Goal: Task Accomplishment & Management: Use online tool/utility

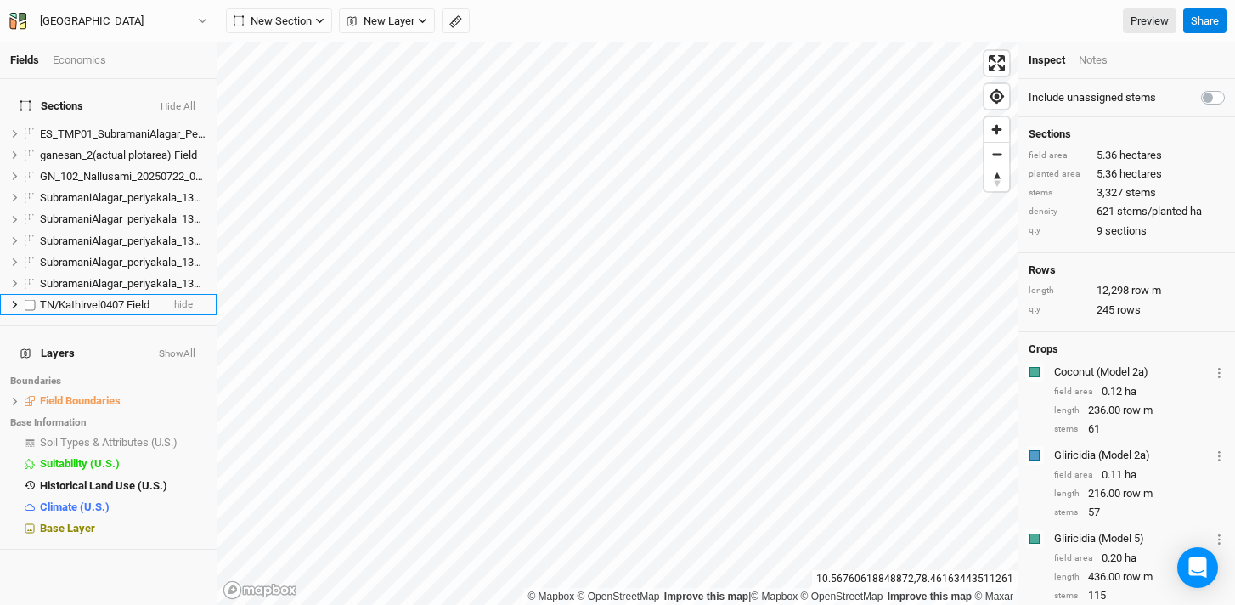
click at [14, 300] on icon at bounding box center [14, 304] width 9 height 9
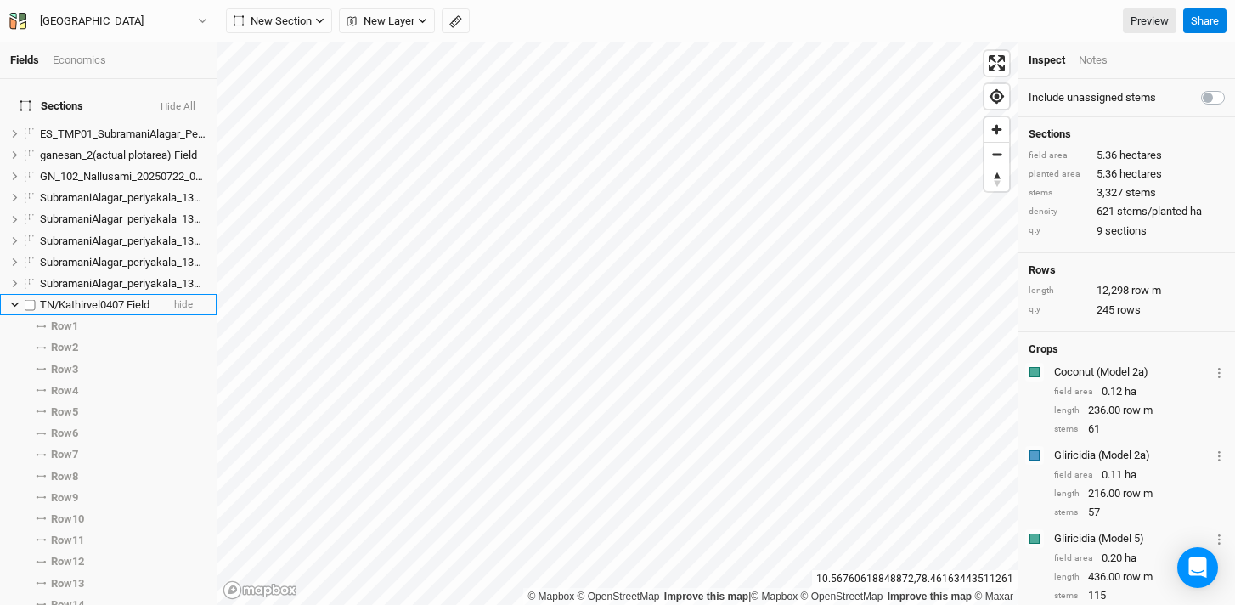
click at [11, 302] on icon at bounding box center [15, 304] width 8 height 5
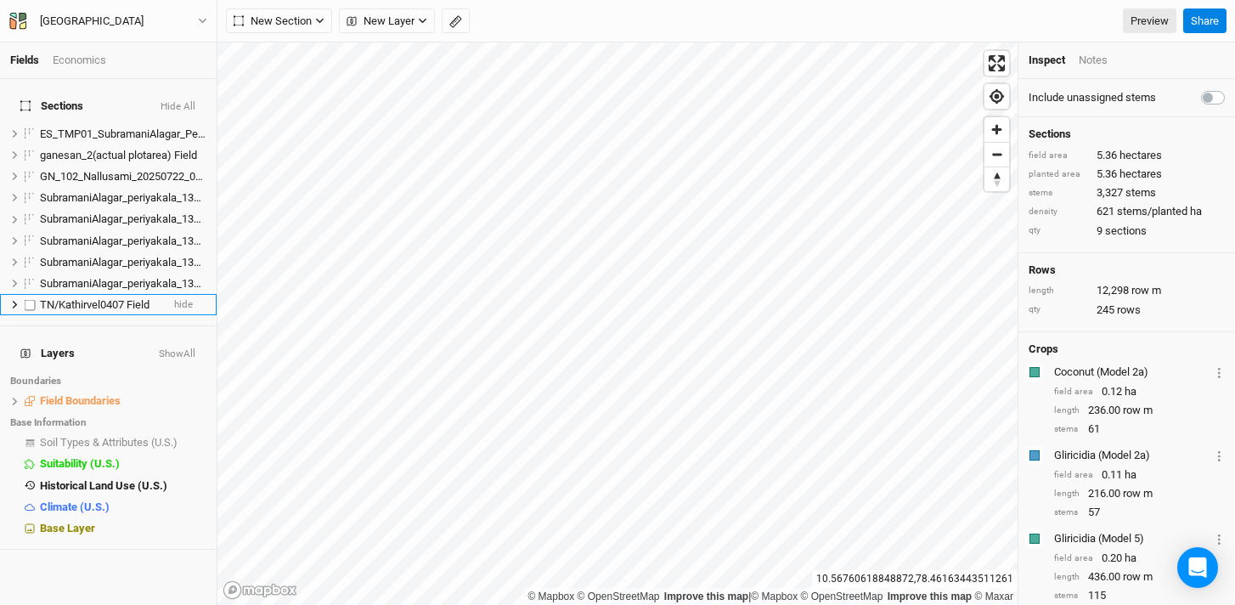
click at [11, 300] on icon at bounding box center [14, 304] width 9 height 9
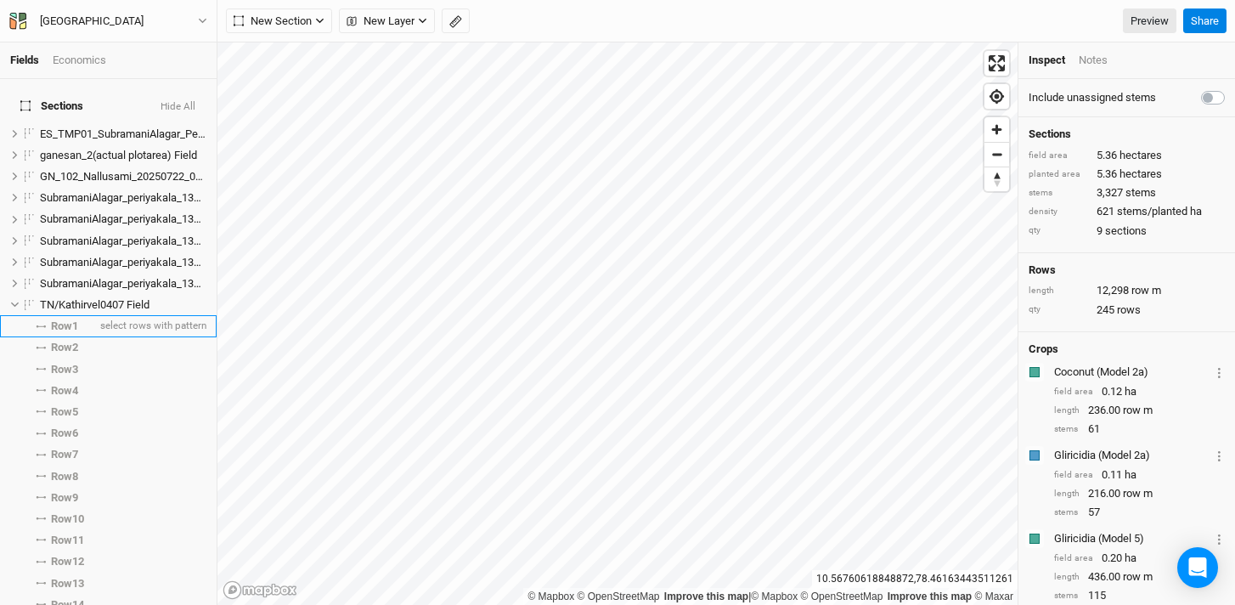
click at [55, 319] on span "Row 1" at bounding box center [64, 326] width 27 height 14
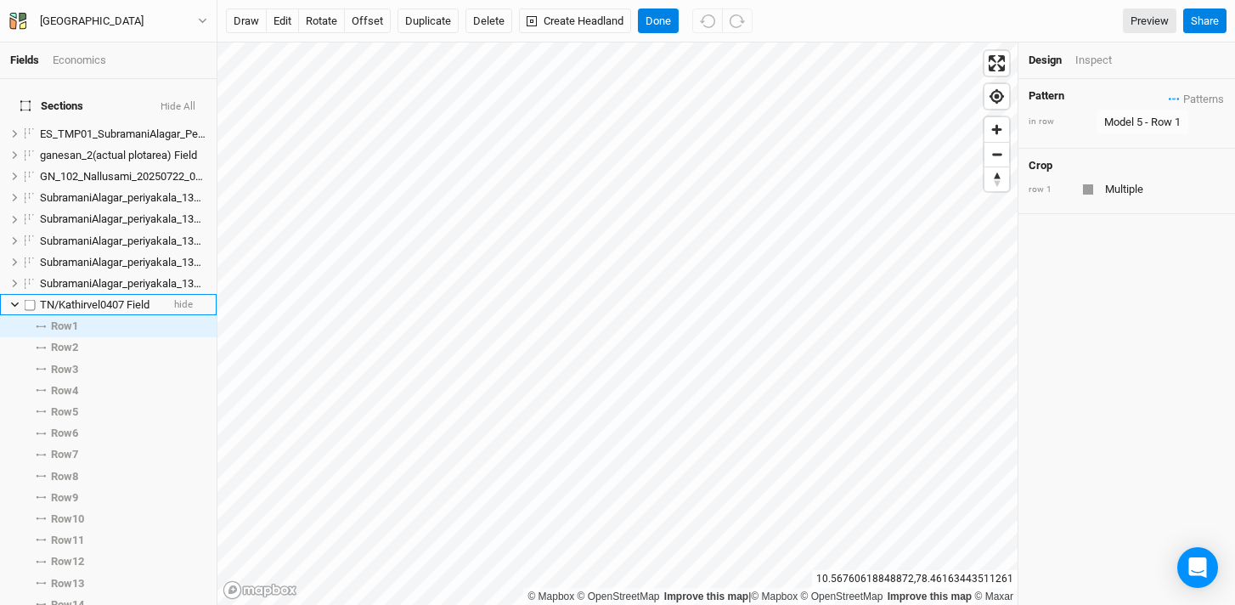
click at [14, 302] on icon at bounding box center [15, 304] width 8 height 5
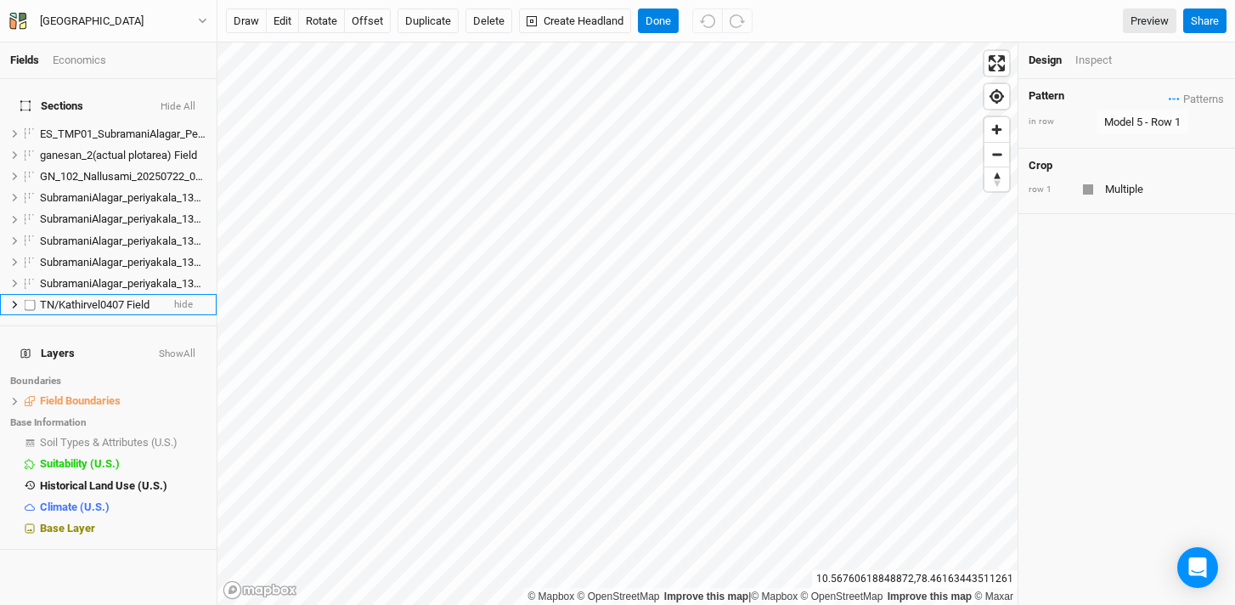
click at [98, 298] on span "TN/Kathirvel0407 Field" at bounding box center [95, 304] width 110 height 13
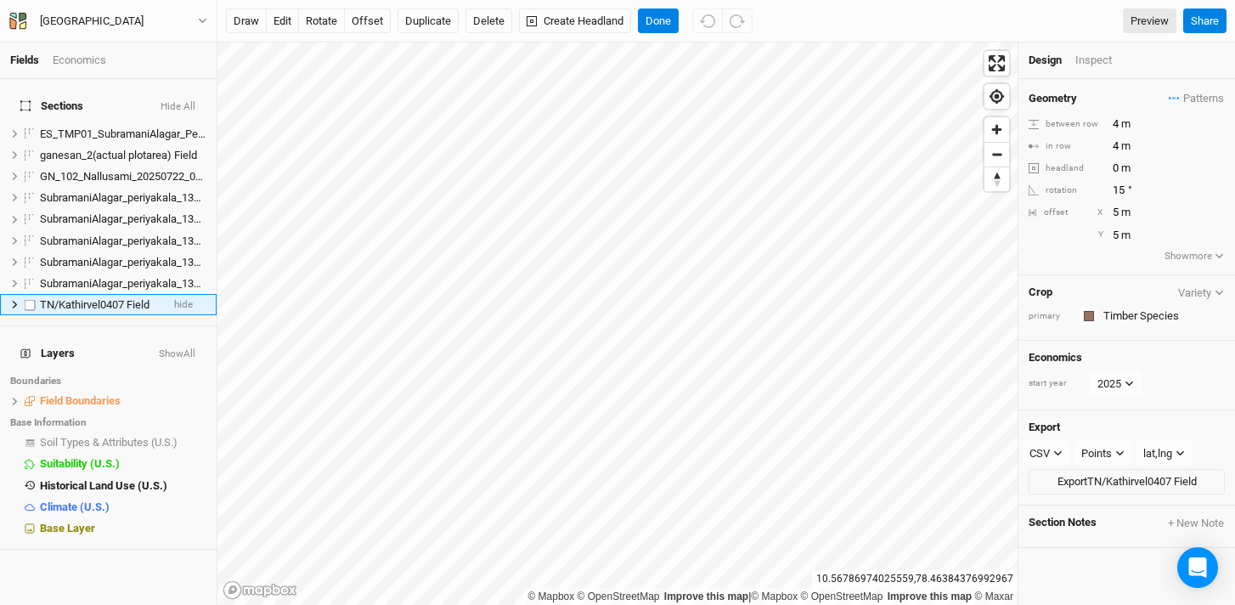
click at [14, 301] on icon at bounding box center [15, 305] width 5 height 8
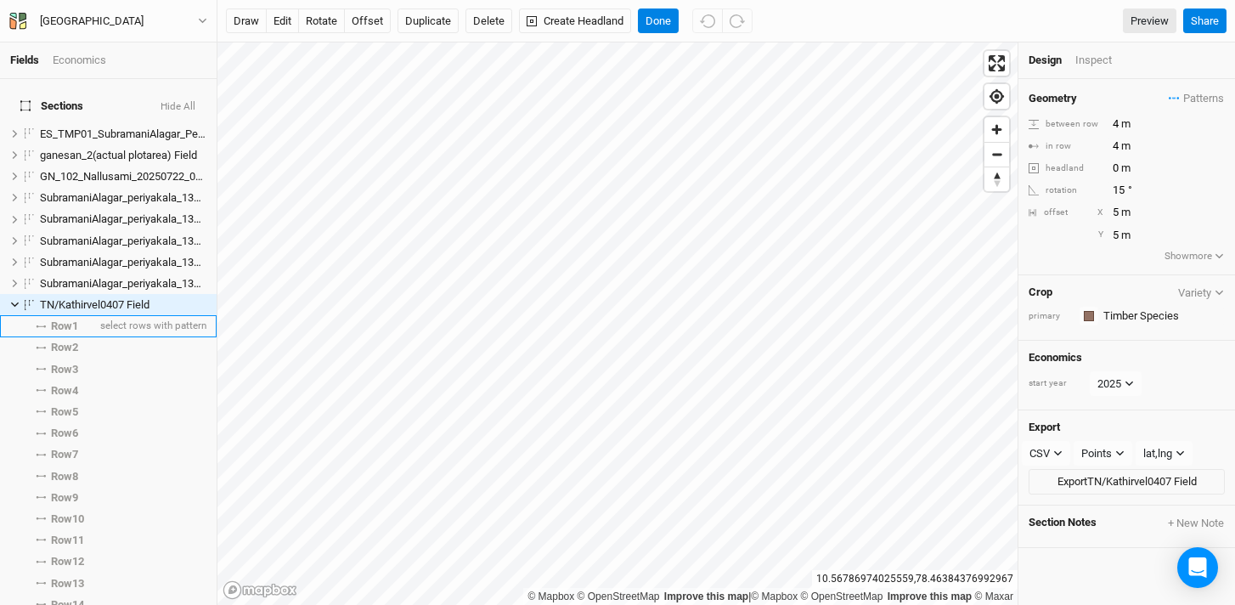
click at [74, 320] on span "Row 1" at bounding box center [64, 326] width 27 height 14
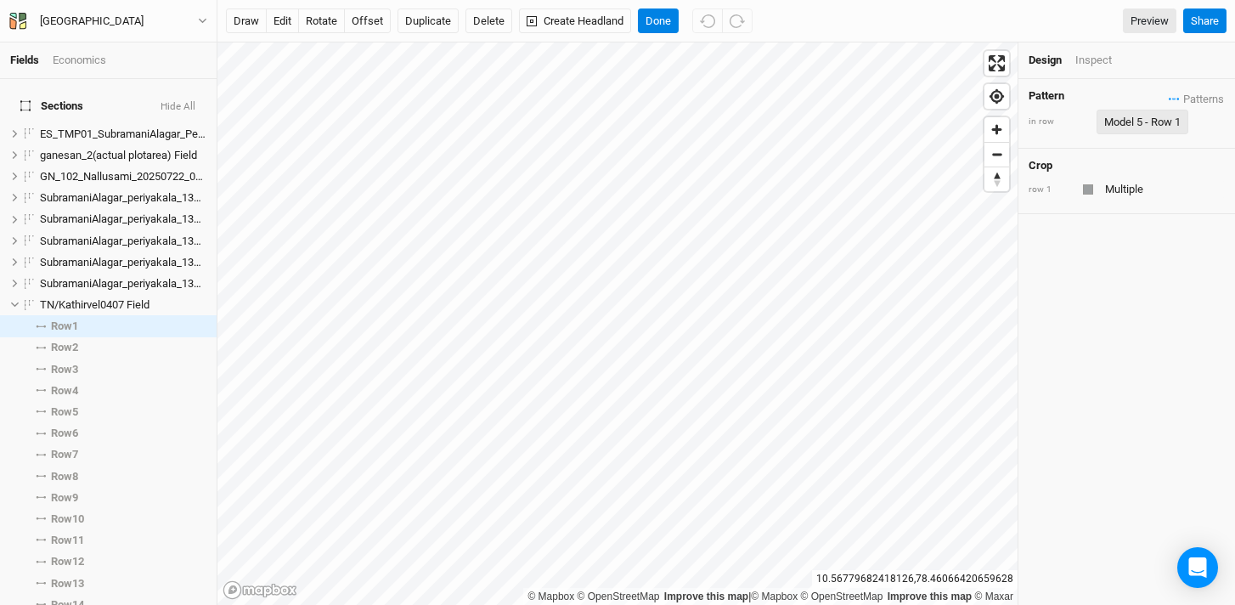
click at [1139, 124] on div "Model 5 - Row 1" at bounding box center [1142, 122] width 76 height 17
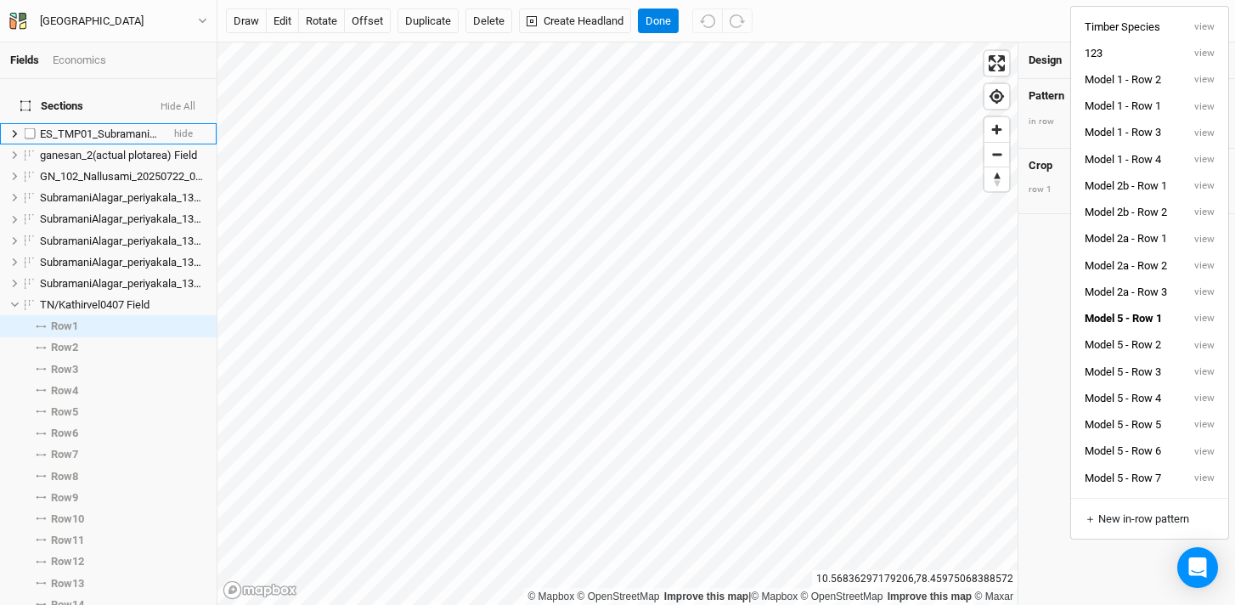
click at [81, 127] on span "ES_TMP01_SubramaniAlagar_Periyakala_20250802_001 Field" at bounding box center [188, 133] width 296 height 13
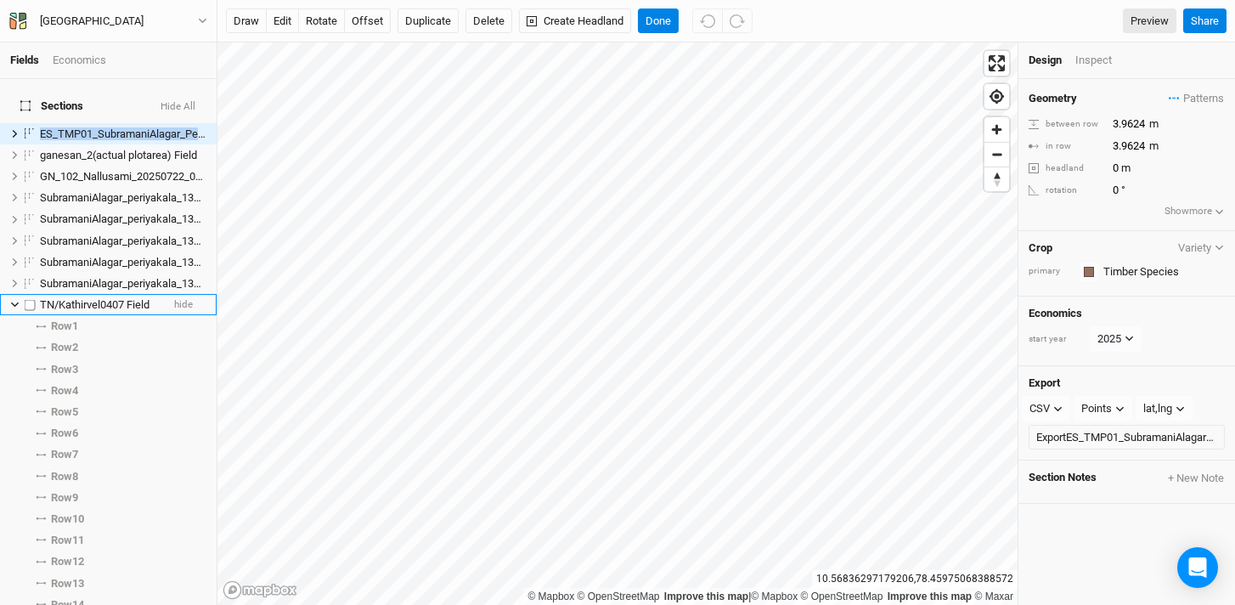
click at [15, 300] on icon at bounding box center [14, 304] width 9 height 9
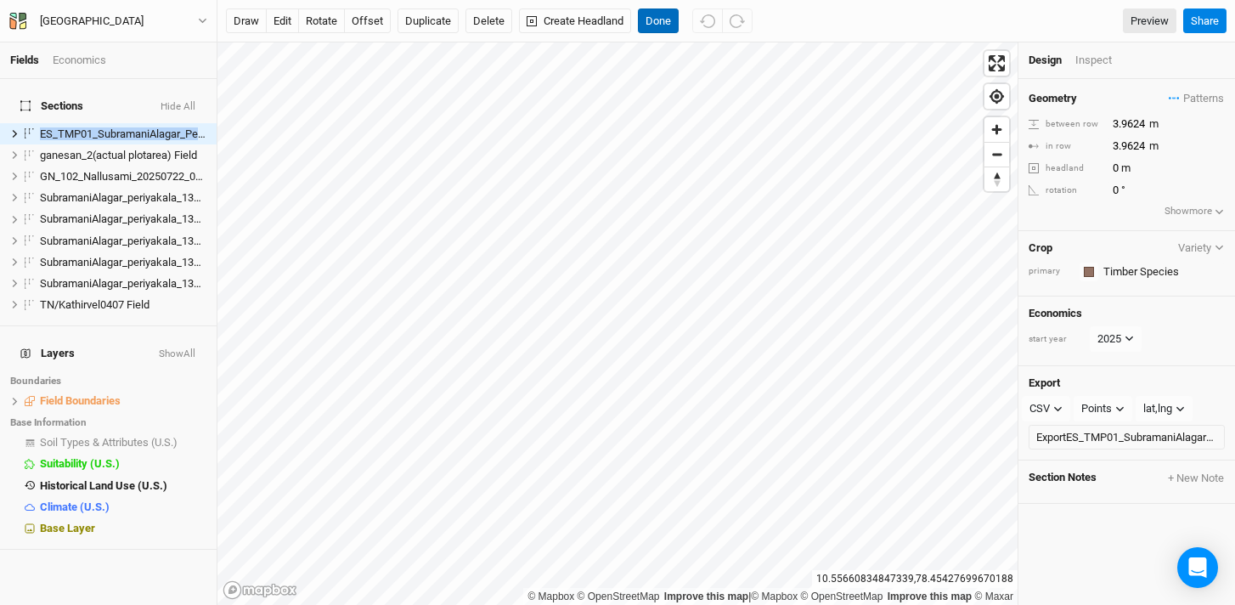
click at [663, 25] on button "Done" at bounding box center [658, 20] width 41 height 25
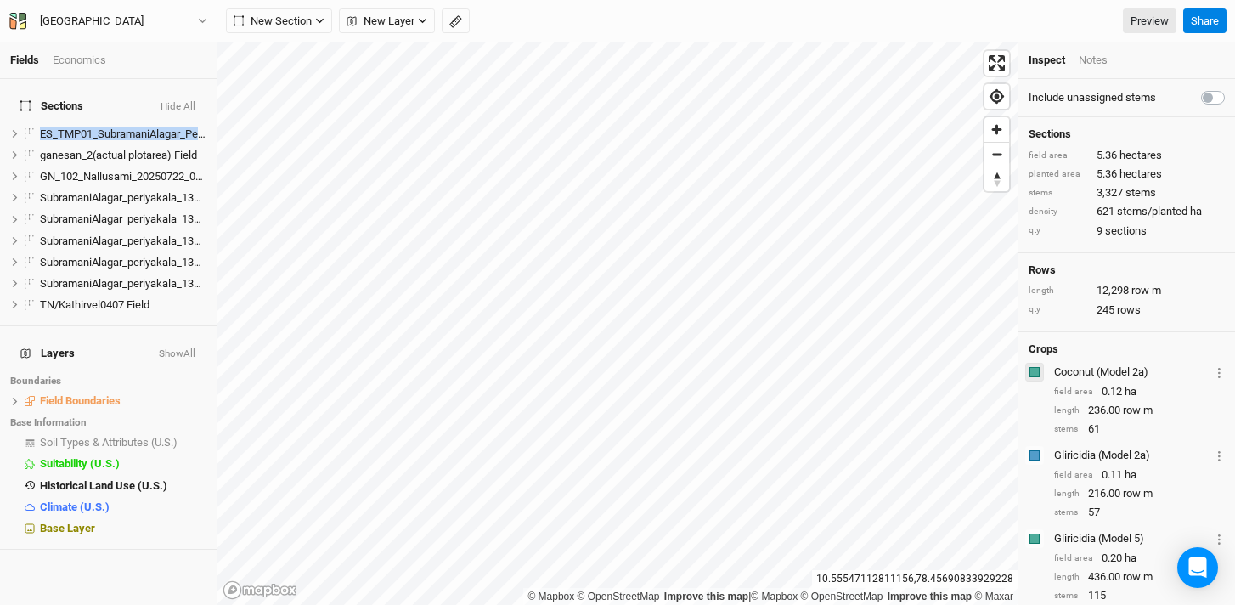
click at [1035, 377] on div "button" at bounding box center [1035, 372] width 10 height 10
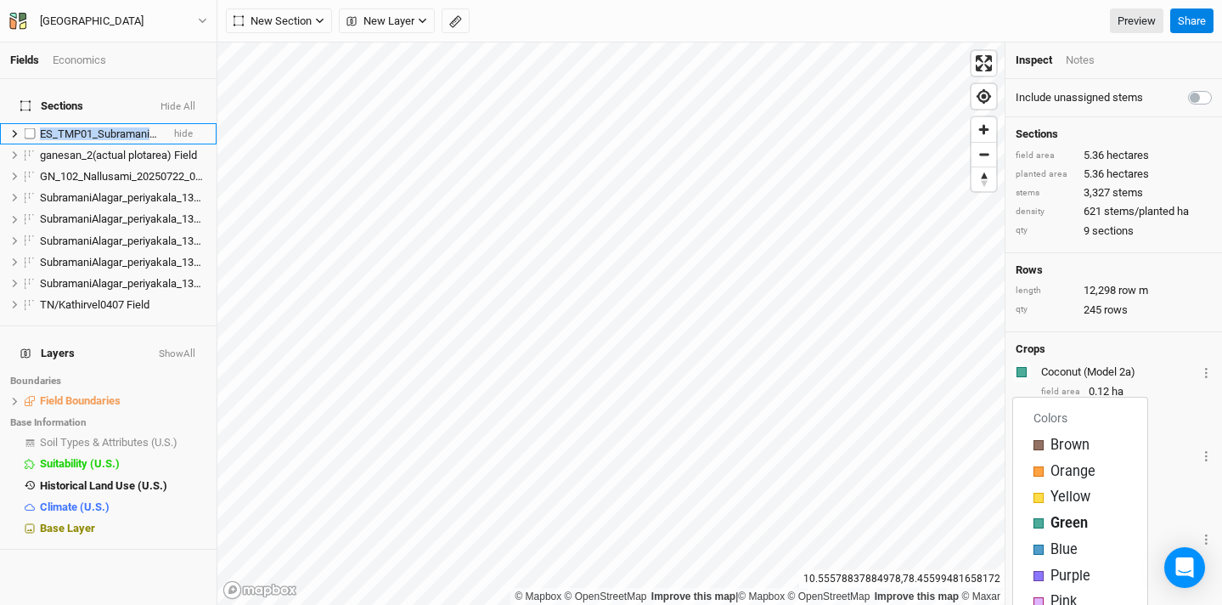
click at [18, 129] on icon at bounding box center [14, 133] width 9 height 9
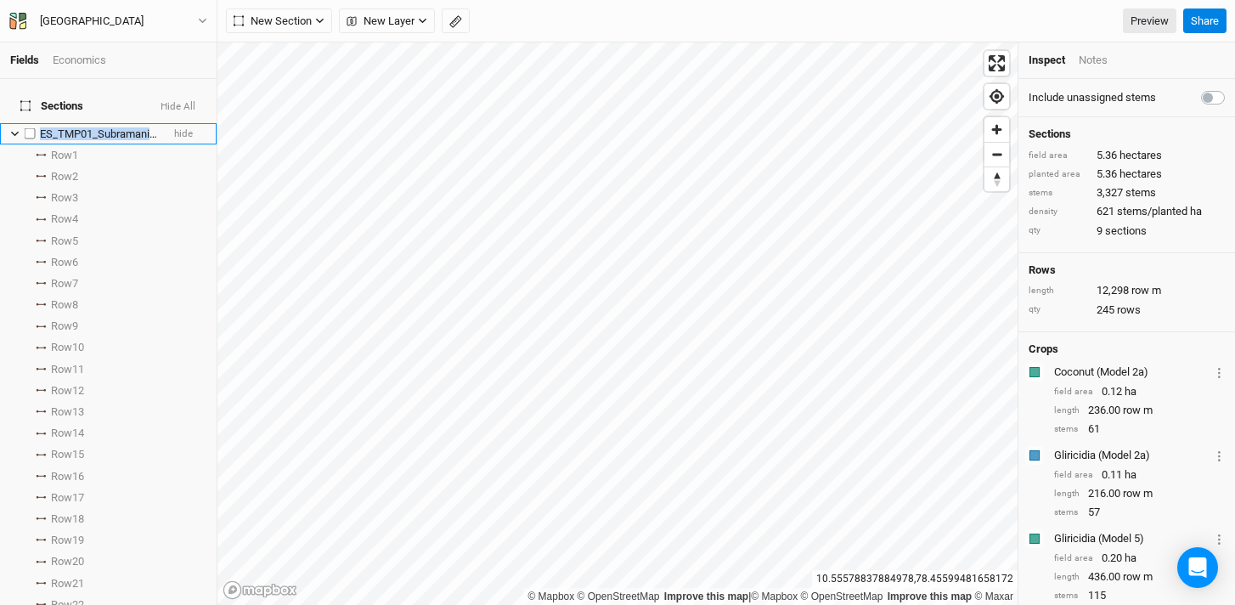
click at [14, 129] on icon at bounding box center [14, 133] width 9 height 9
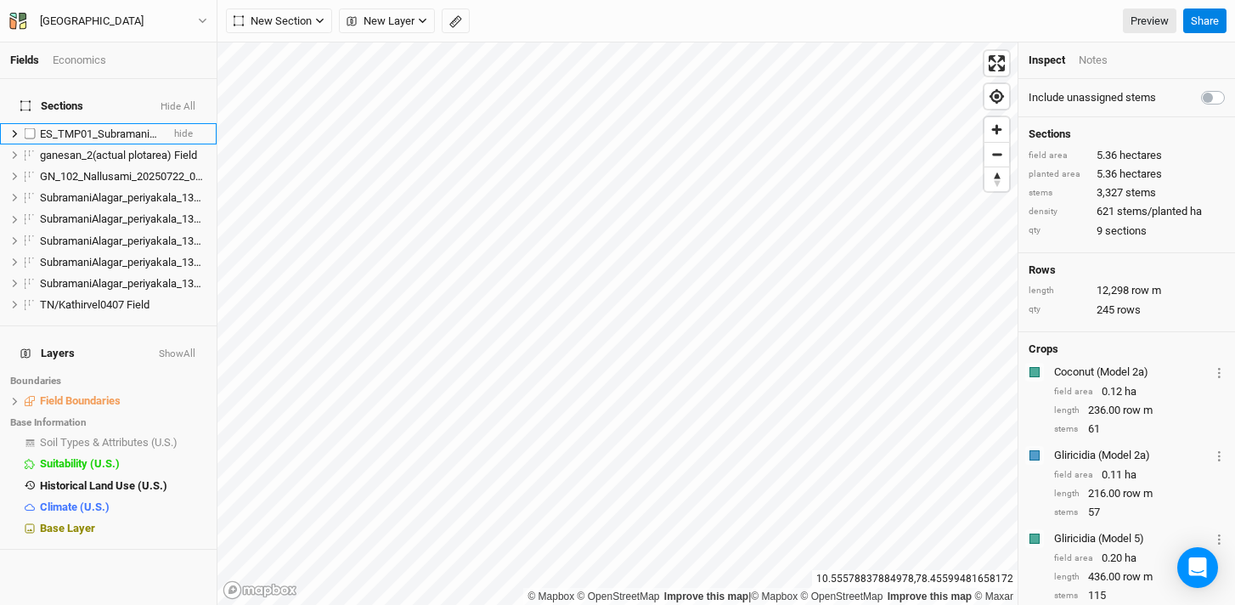
click at [31, 123] on label at bounding box center [30, 133] width 21 height 21
click at [31, 128] on input "checkbox" at bounding box center [30, 133] width 11 height 11
checkbox input "true"
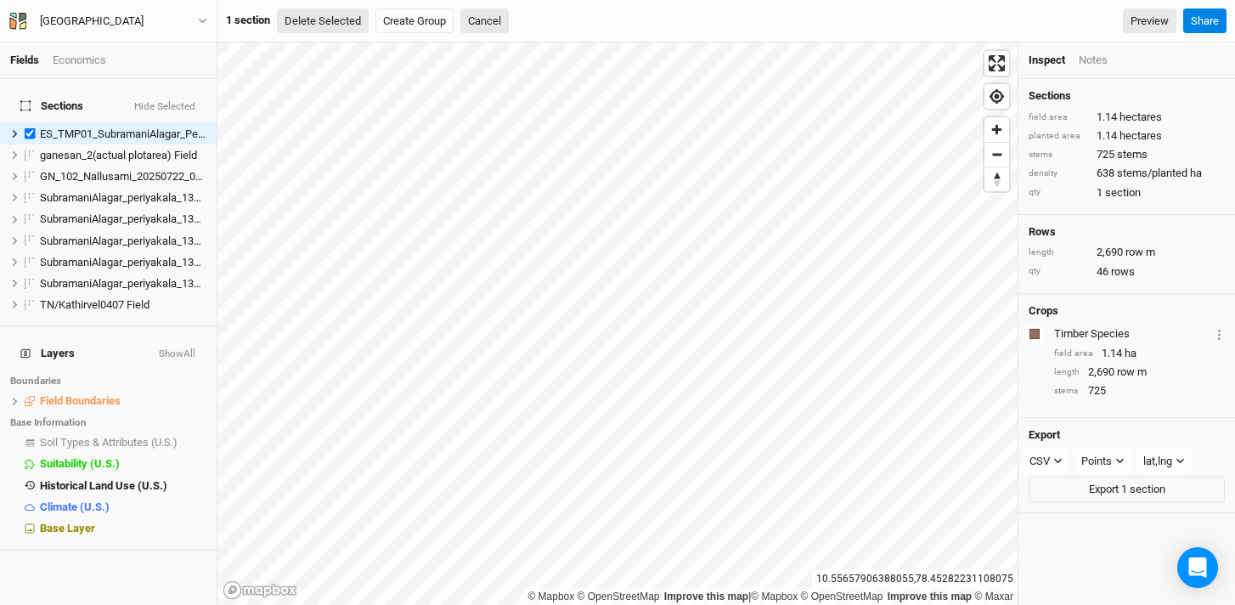
click at [319, 25] on button "Delete Selected" at bounding box center [323, 20] width 92 height 25
click at [510, 20] on button "Confirm" at bounding box center [513, 20] width 53 height 25
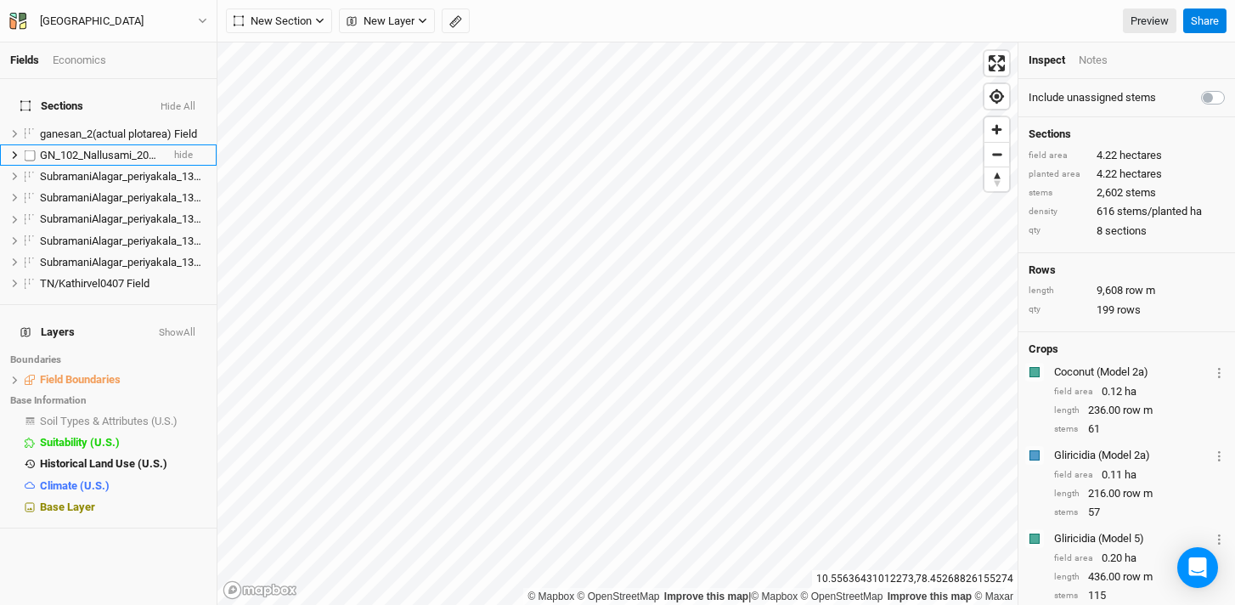
click at [27, 147] on label at bounding box center [30, 154] width 21 height 21
click at [27, 150] on input "checkbox" at bounding box center [30, 155] width 11 height 11
checkbox input "true"
click at [336, 25] on button "Delete Selected" at bounding box center [323, 20] width 92 height 25
click at [535, 25] on button "Confirm" at bounding box center [513, 20] width 53 height 25
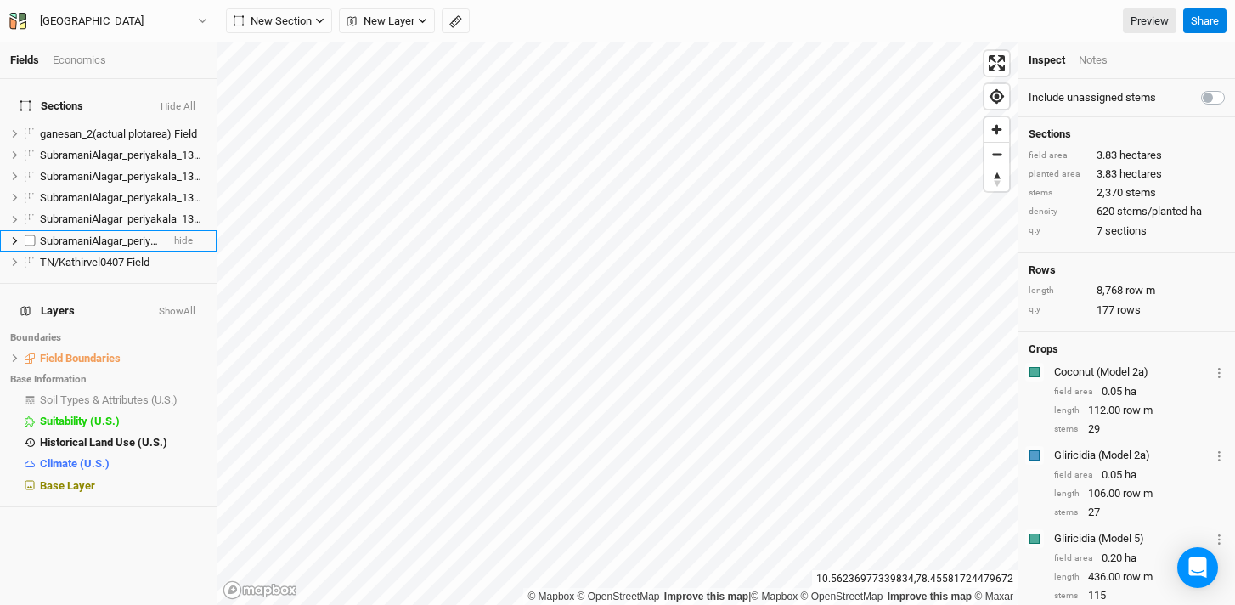
click at [34, 230] on label at bounding box center [30, 240] width 21 height 21
click at [34, 235] on input "checkbox" at bounding box center [30, 240] width 11 height 11
checkbox input "true"
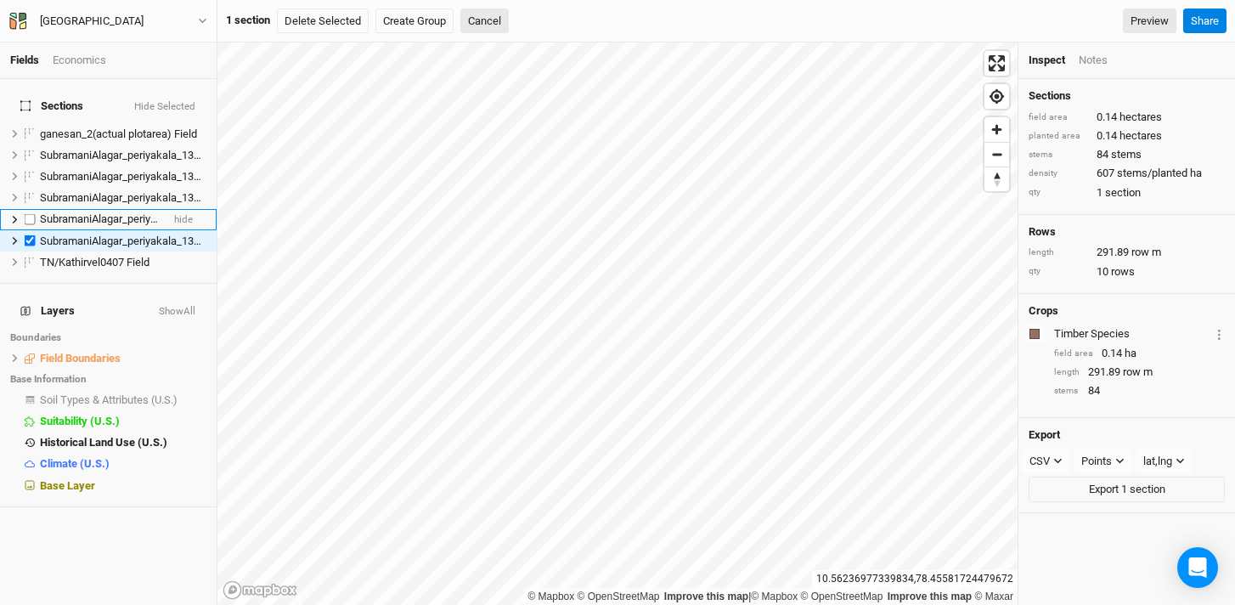
click at [25, 212] on label at bounding box center [30, 219] width 21 height 21
click at [25, 214] on input "checkbox" at bounding box center [30, 219] width 11 height 11
checkbox input "true"
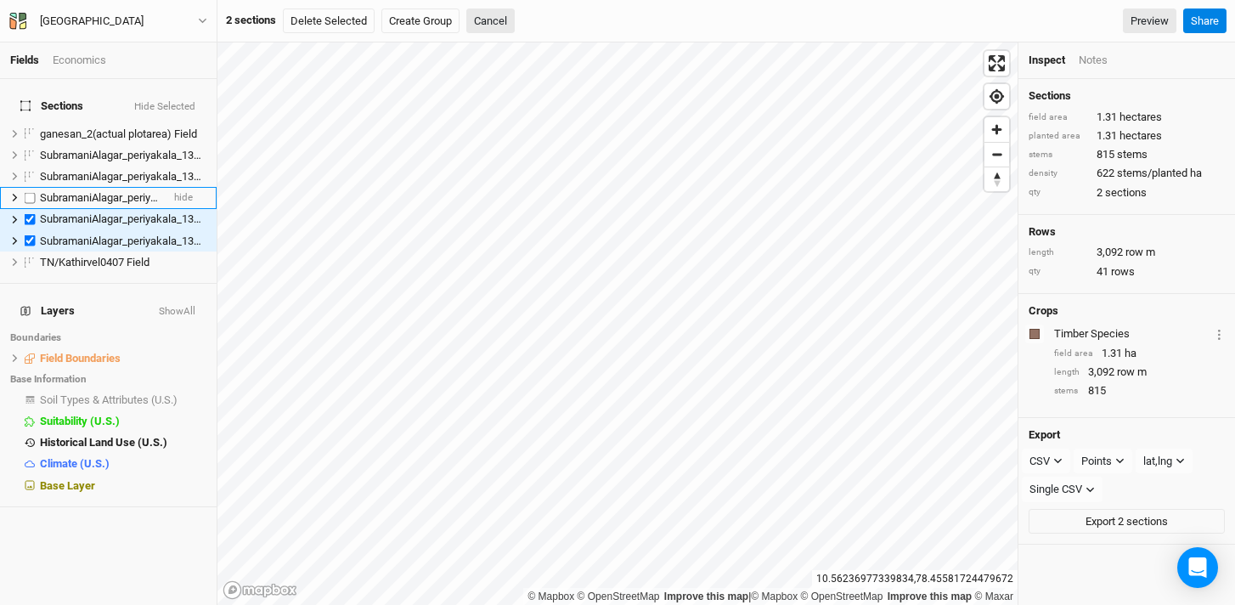
click at [30, 189] on label at bounding box center [30, 197] width 21 height 21
click at [30, 192] on input "checkbox" at bounding box center [30, 197] width 11 height 11
checkbox input "true"
click at [31, 171] on label at bounding box center [30, 176] width 21 height 21
click at [31, 171] on input "checkbox" at bounding box center [30, 176] width 11 height 11
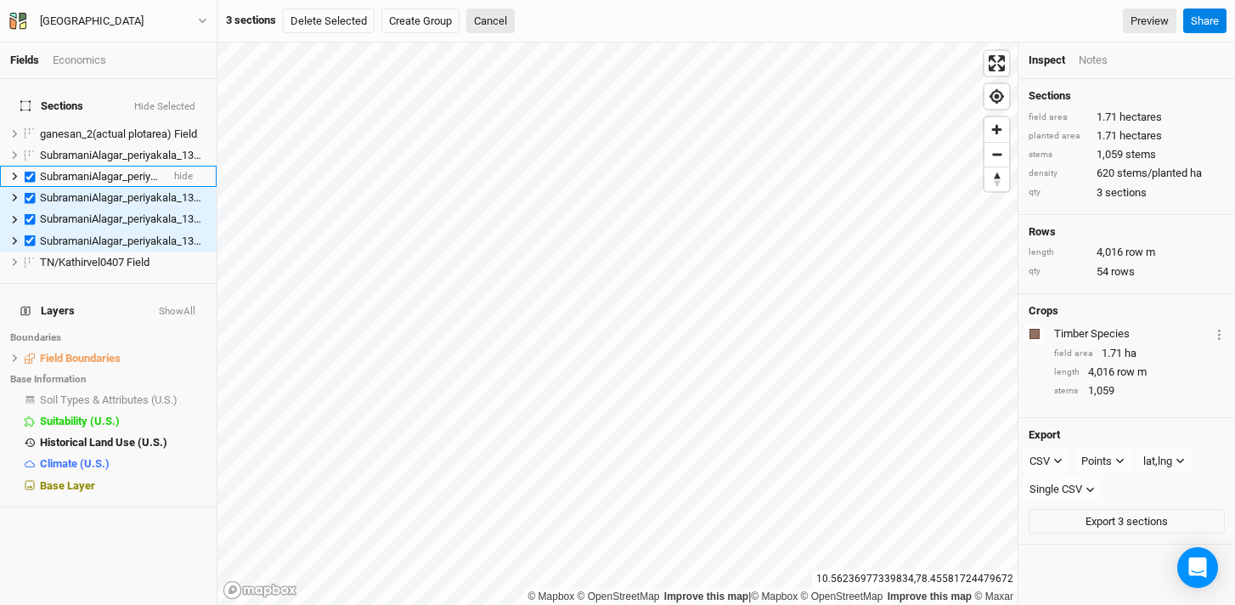
checkbox input "true"
click at [31, 146] on label at bounding box center [30, 154] width 21 height 21
click at [31, 150] on input "checkbox" at bounding box center [30, 155] width 11 height 11
checkbox input "true"
click at [319, 28] on button "Delete Selected" at bounding box center [329, 20] width 92 height 25
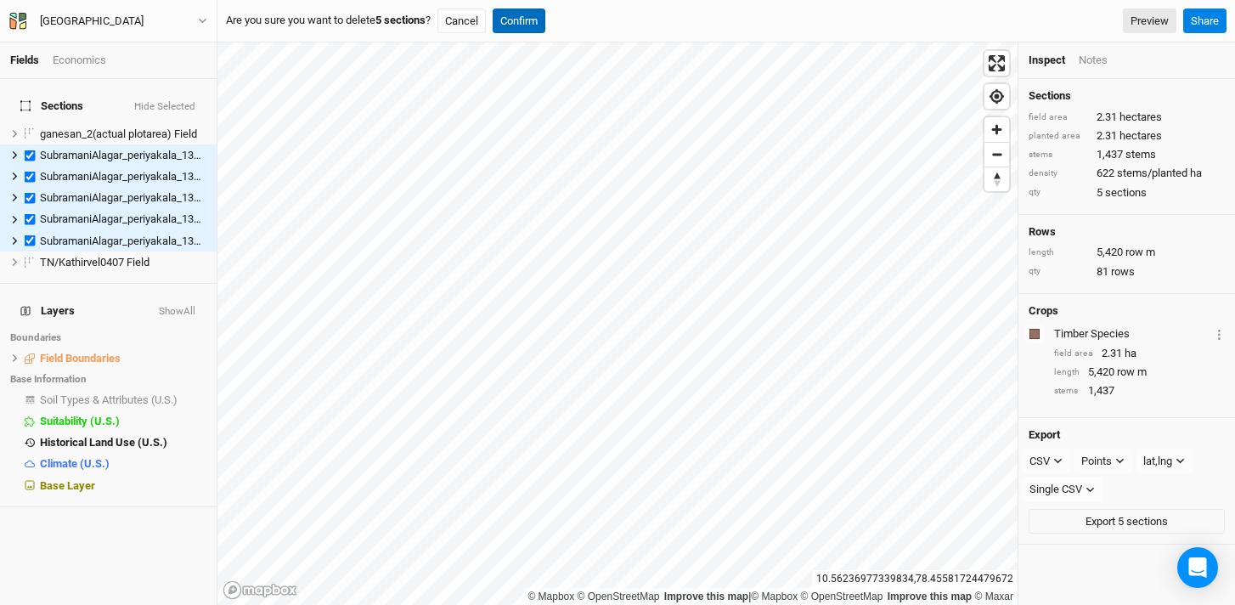
click at [543, 22] on button "Confirm" at bounding box center [519, 20] width 53 height 25
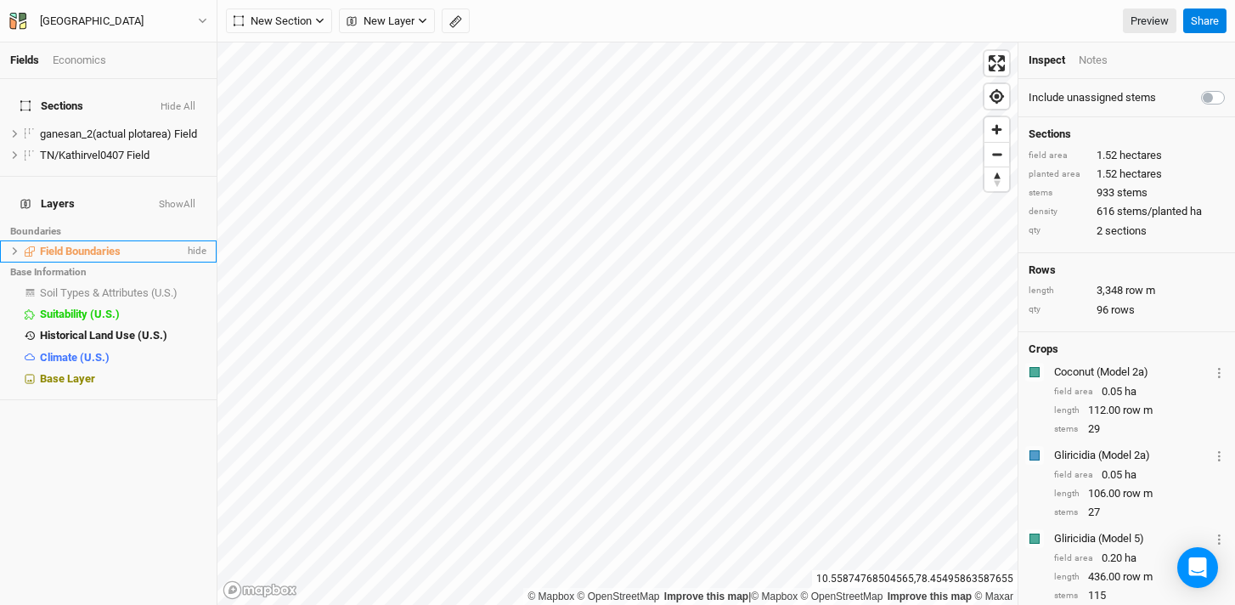
click at [12, 246] on icon at bounding box center [14, 250] width 9 height 9
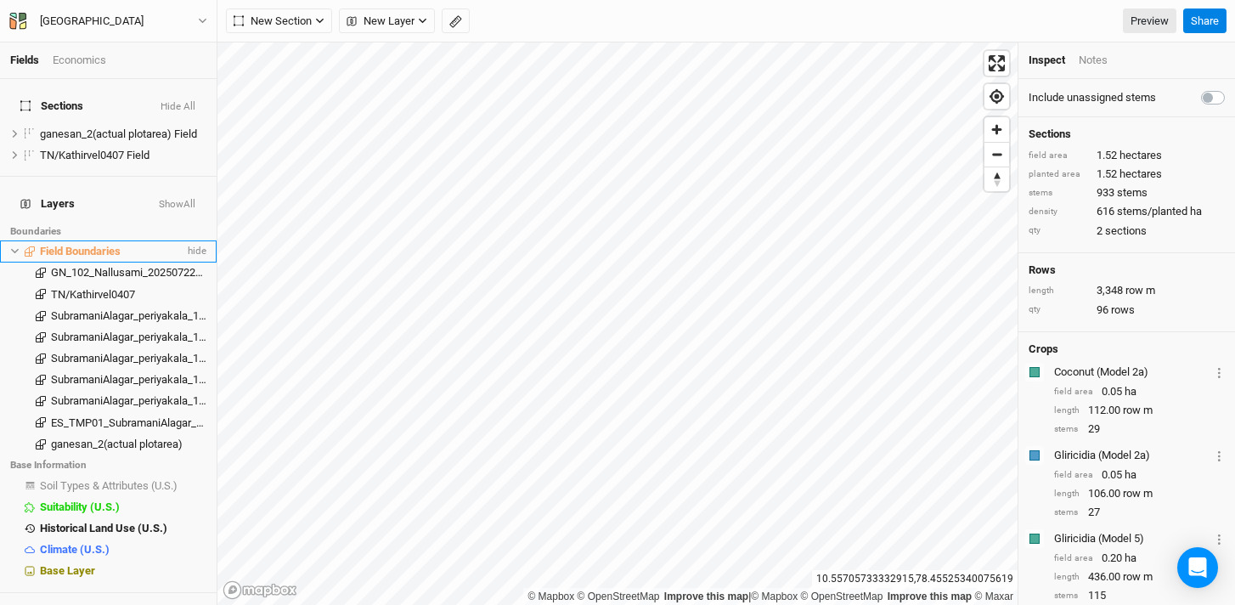
click at [20, 246] on span at bounding box center [30, 251] width 20 height 10
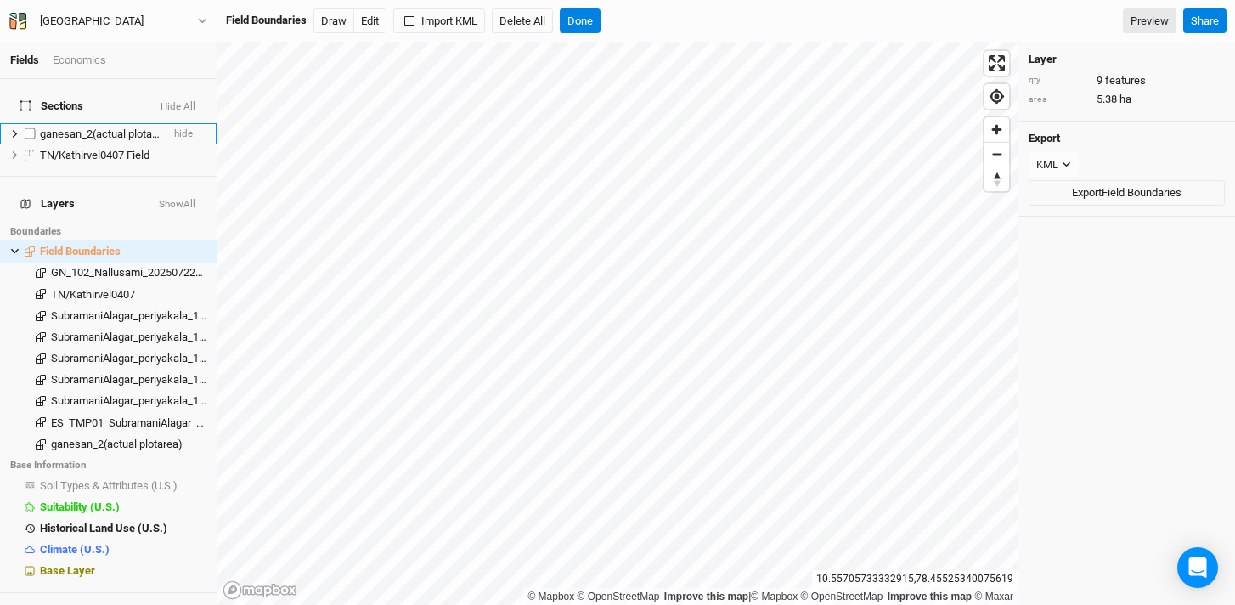
click at [82, 127] on span "ganesan_2(actual plotarea) Field" at bounding box center [118, 133] width 157 height 13
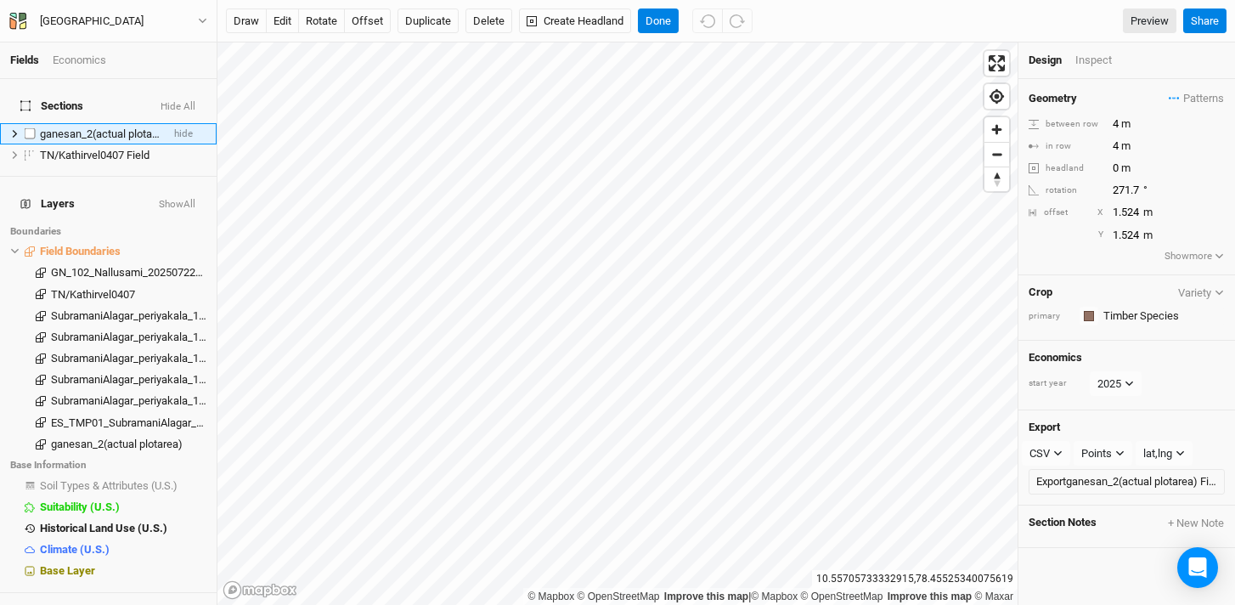
click at [16, 129] on icon at bounding box center [14, 133] width 9 height 9
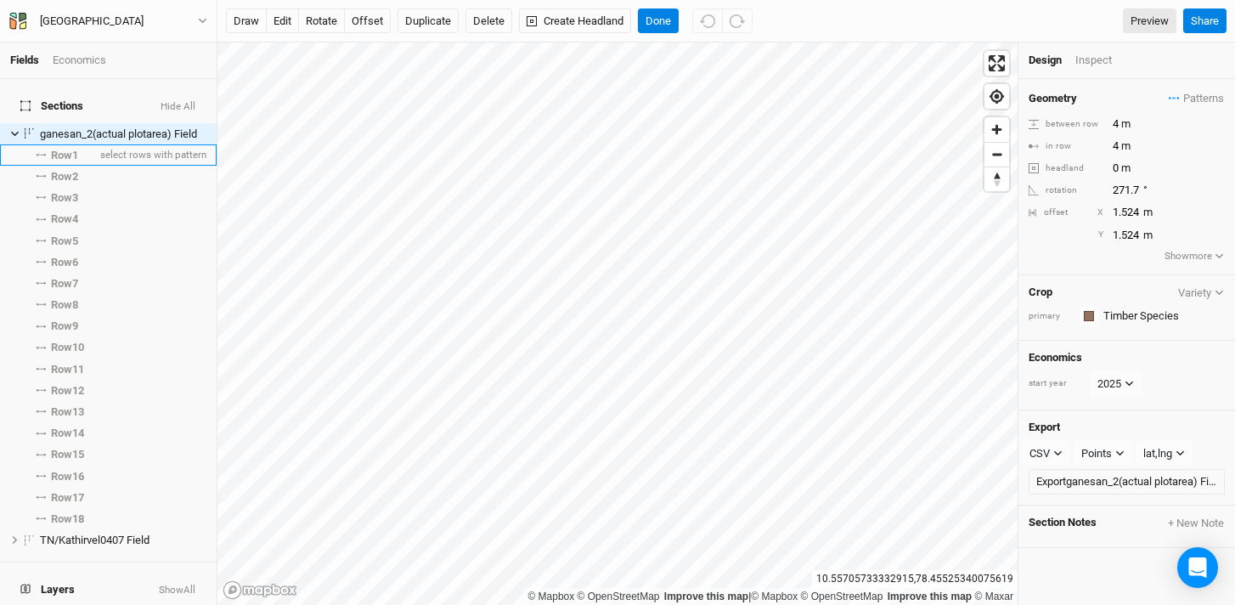
click at [51, 149] on span "Row 1" at bounding box center [64, 156] width 27 height 14
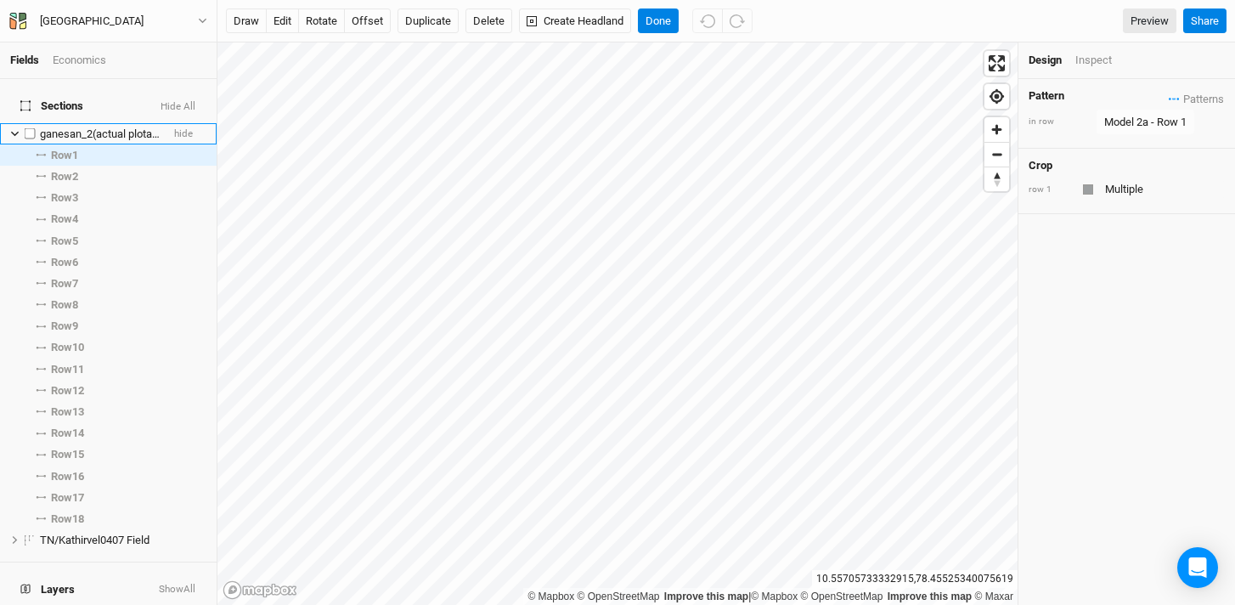
click at [14, 132] on icon at bounding box center [15, 134] width 8 height 5
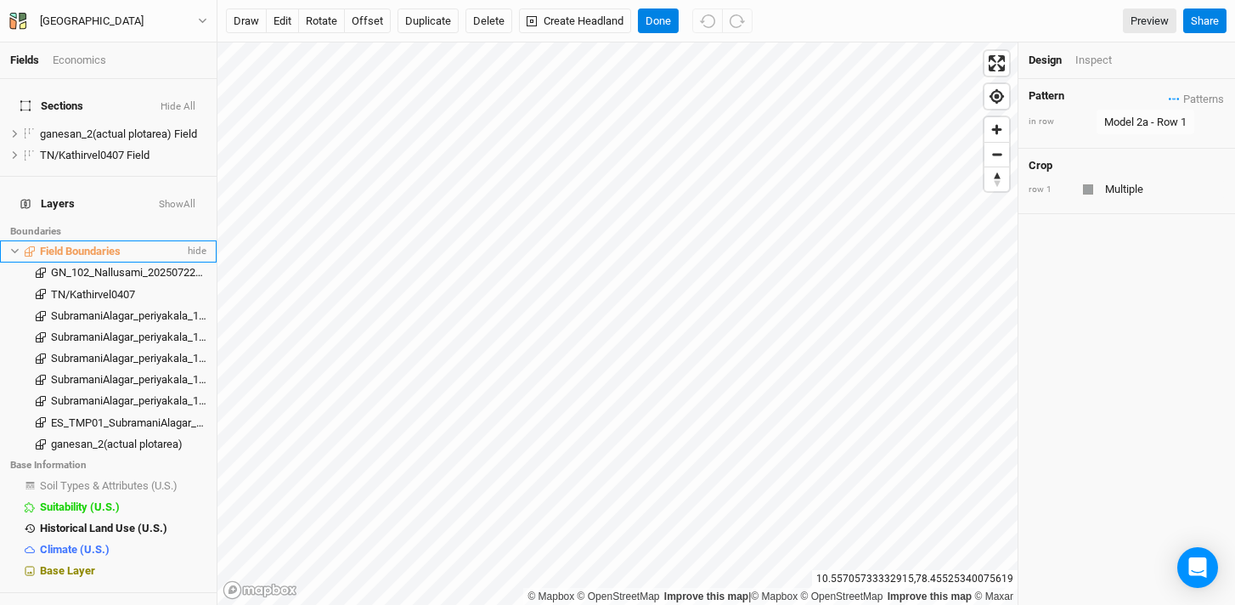
click at [10, 246] on icon at bounding box center [14, 250] width 9 height 9
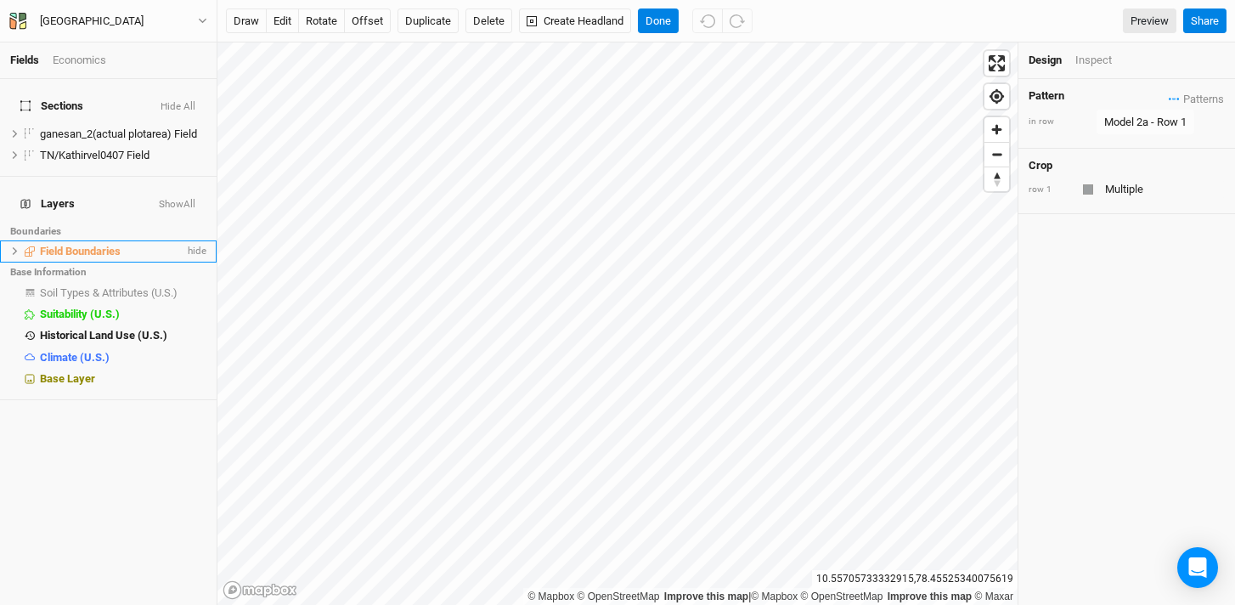
click at [72, 240] on li "Field Boundaries hide" at bounding box center [108, 250] width 217 height 21
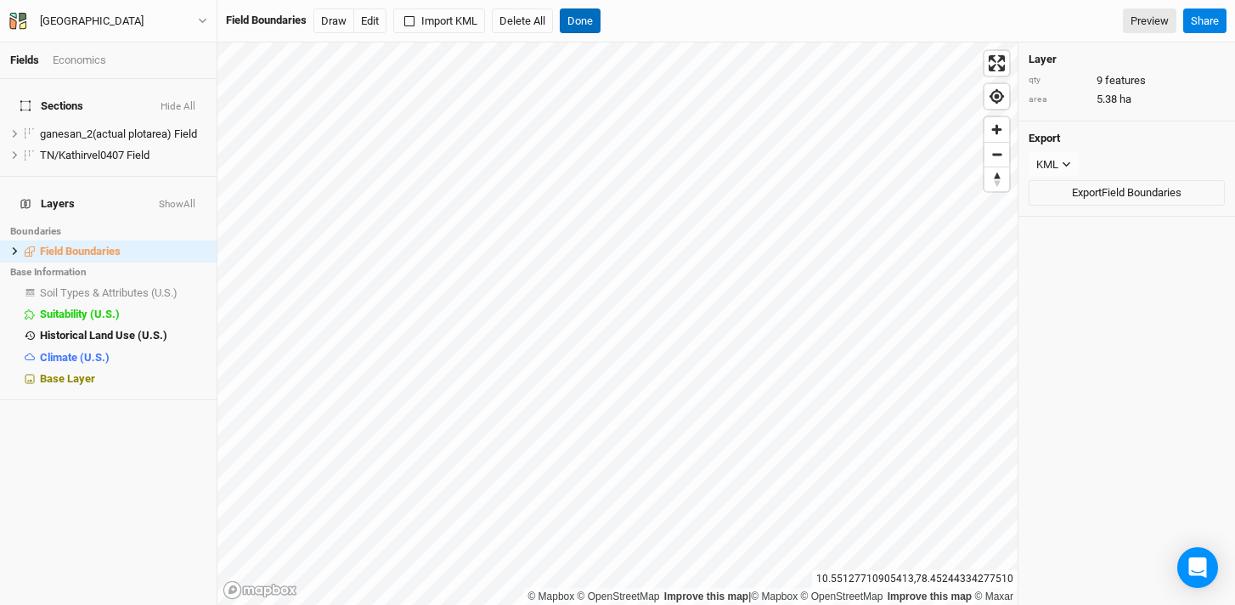
click at [589, 19] on button "Done" at bounding box center [580, 20] width 41 height 25
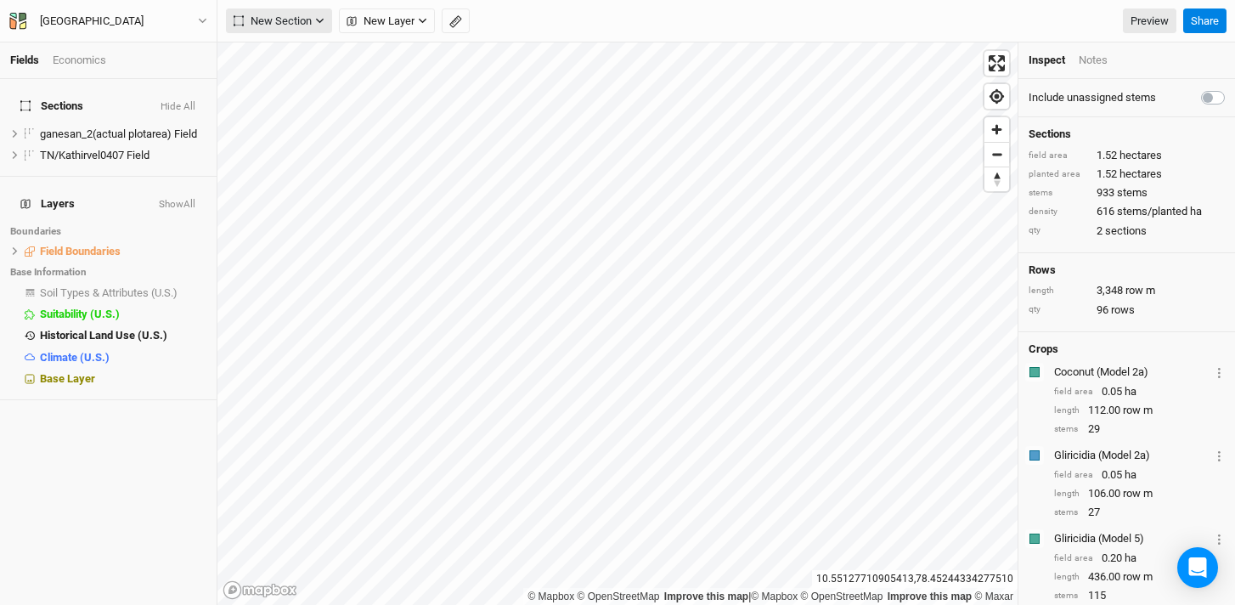
click at [330, 21] on button "New Section" at bounding box center [279, 20] width 106 height 25
click at [409, 22] on span "New Layer" at bounding box center [381, 21] width 68 height 17
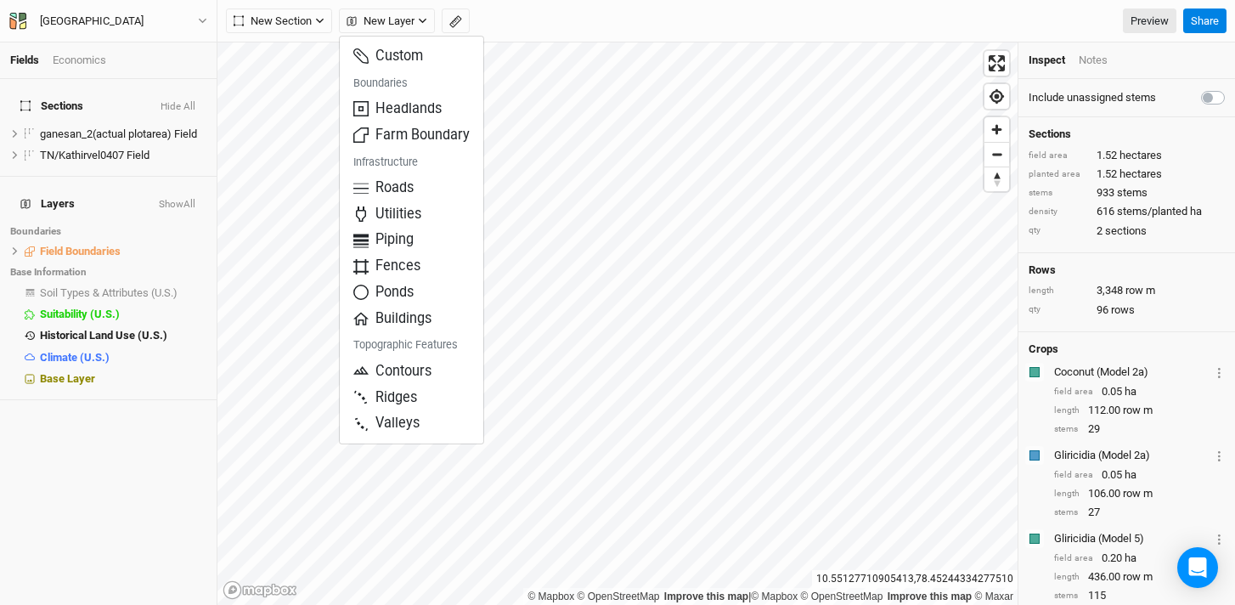
click at [602, 22] on div "New Section Grid Line Keyline Beta Upload New Layer Preview" at bounding box center [701, 20] width 951 height 25
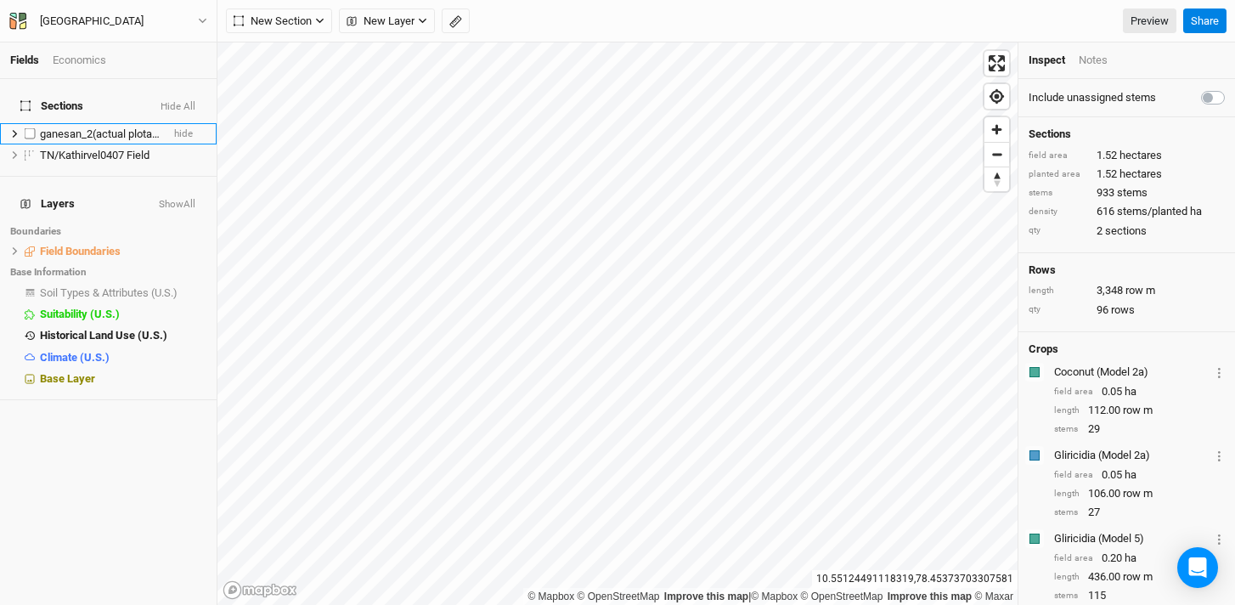
click at [32, 124] on label at bounding box center [30, 133] width 21 height 21
click at [32, 128] on input "checkbox" at bounding box center [30, 133] width 11 height 11
checkbox input "true"
click at [301, 19] on button "Delete Selected" at bounding box center [323, 20] width 92 height 25
click at [502, 17] on button "Confirm" at bounding box center [513, 20] width 53 height 25
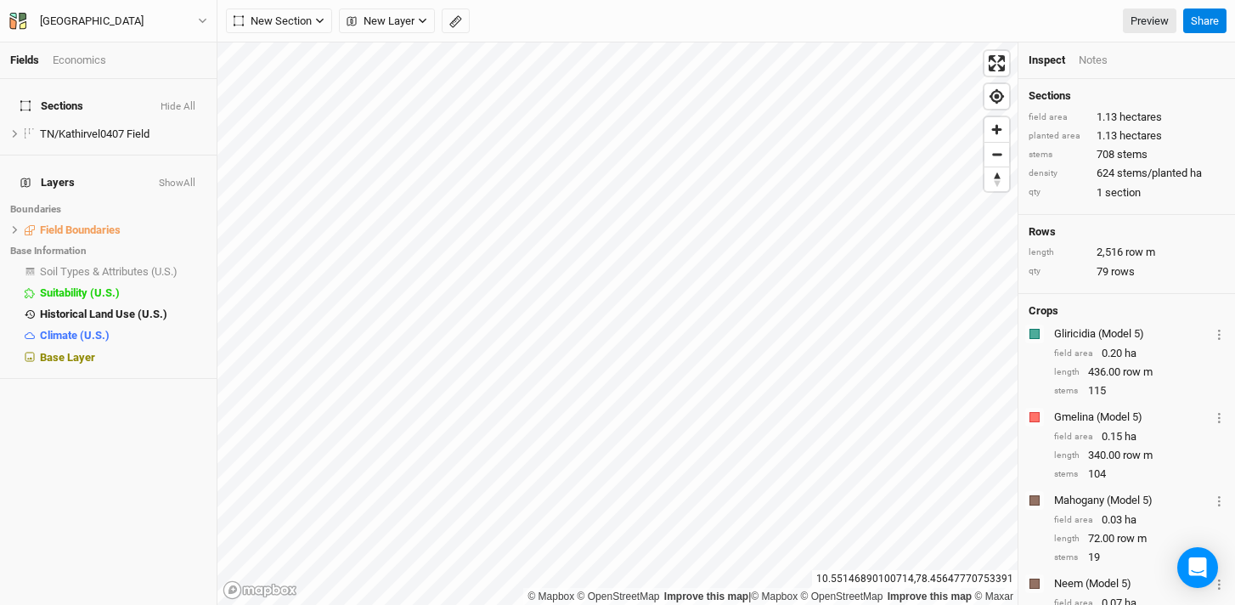
click at [85, 54] on div "Economics" at bounding box center [80, 60] width 54 height 15
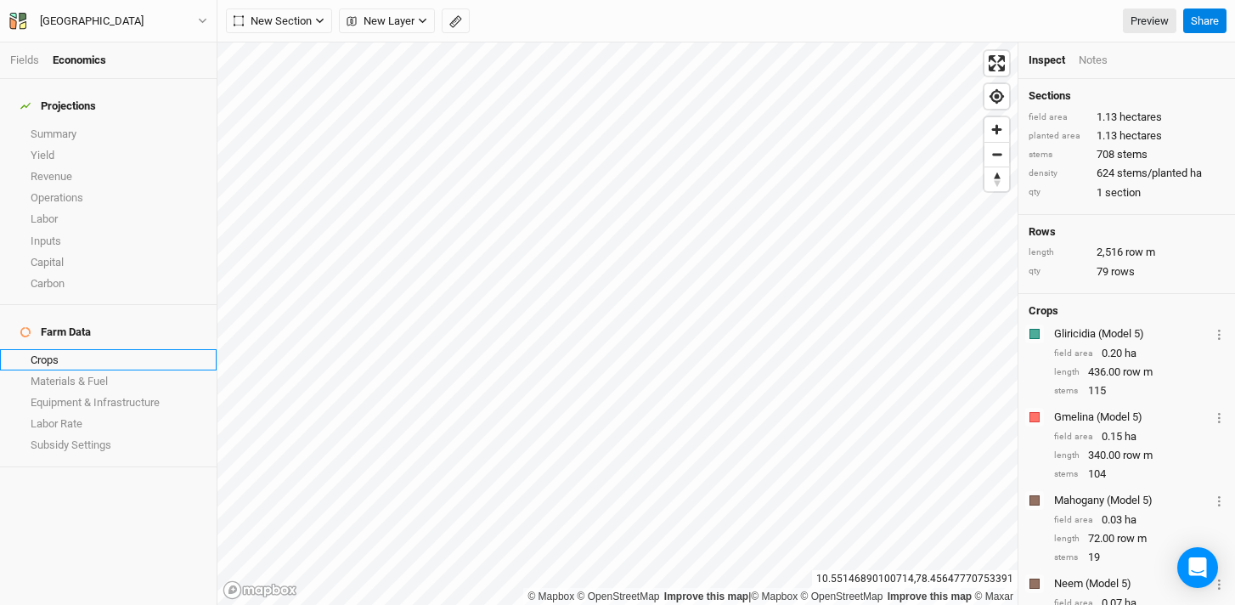
click at [55, 349] on link "Crops" at bounding box center [108, 359] width 217 height 21
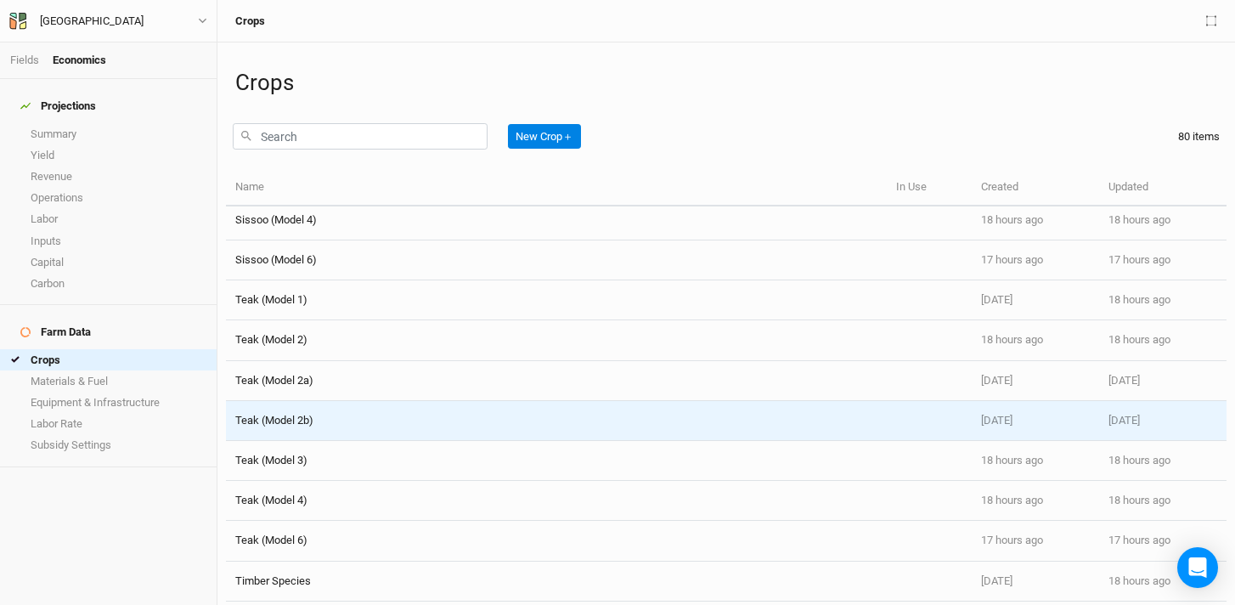
scroll to position [2822, 0]
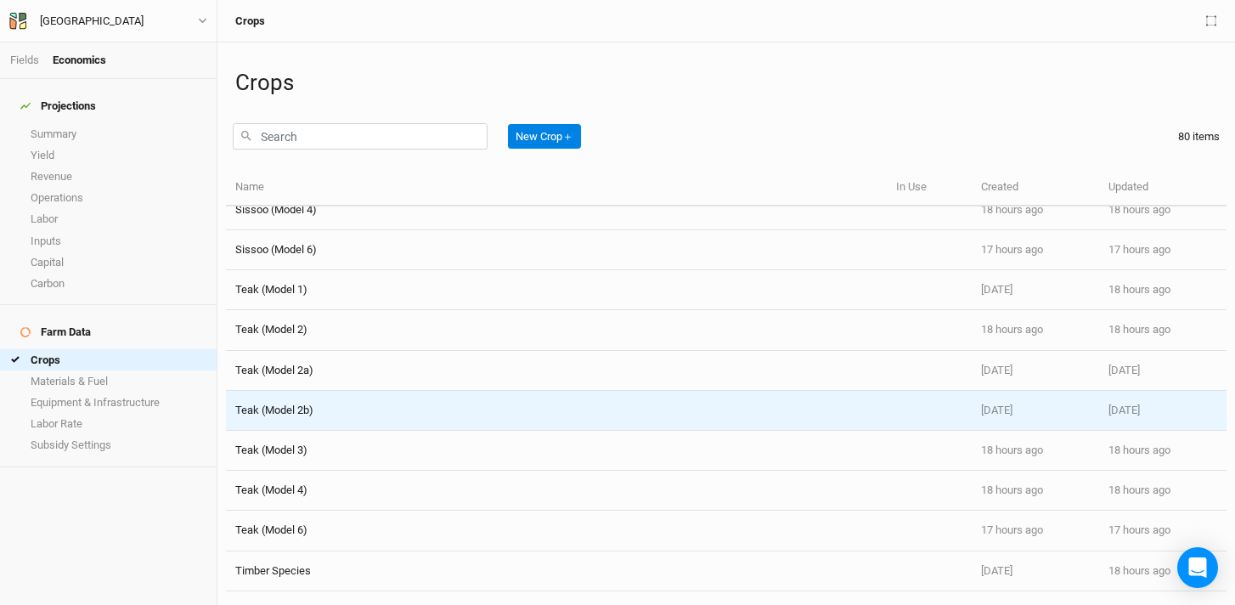
click at [744, 415] on div "Teak (Model 2b)" at bounding box center [556, 410] width 642 height 15
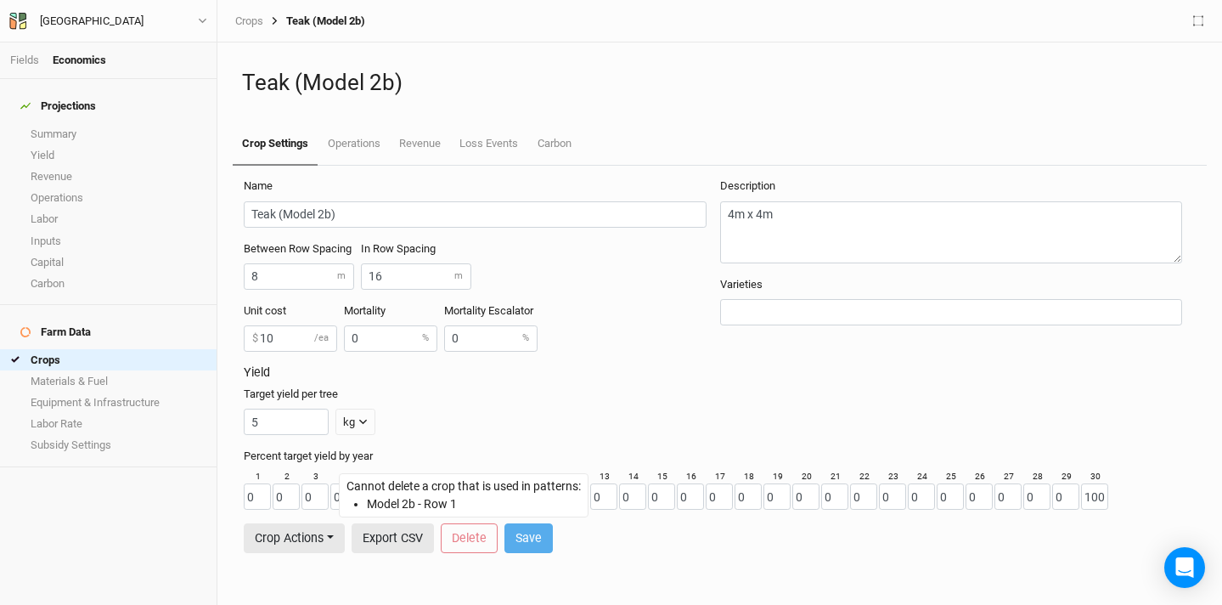
click at [352, 506] on div "Cannot delete a crop that is used in patterns: Model 2b - Row 1" at bounding box center [464, 495] width 234 height 36
click at [373, 503] on li "Model 2b - Row 1" at bounding box center [474, 504] width 214 height 18
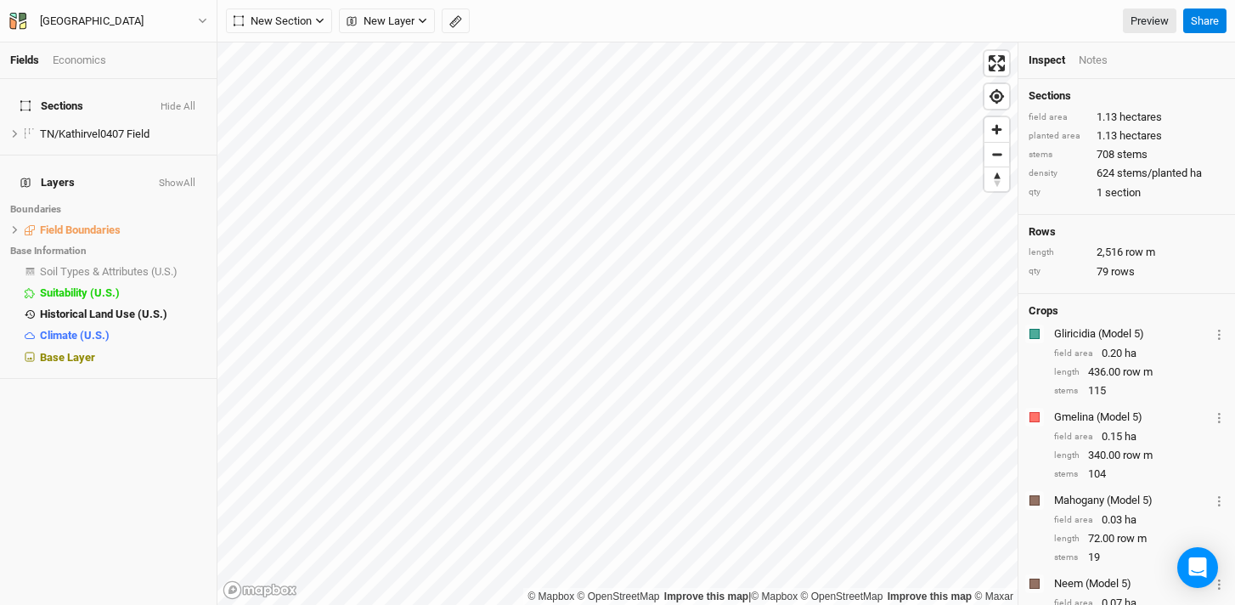
click at [39, 99] on span "Sections" at bounding box center [51, 106] width 63 height 14
click at [40, 128] on label at bounding box center [30, 133] width 21 height 21
click at [36, 128] on input "checkbox" at bounding box center [30, 133] width 11 height 11
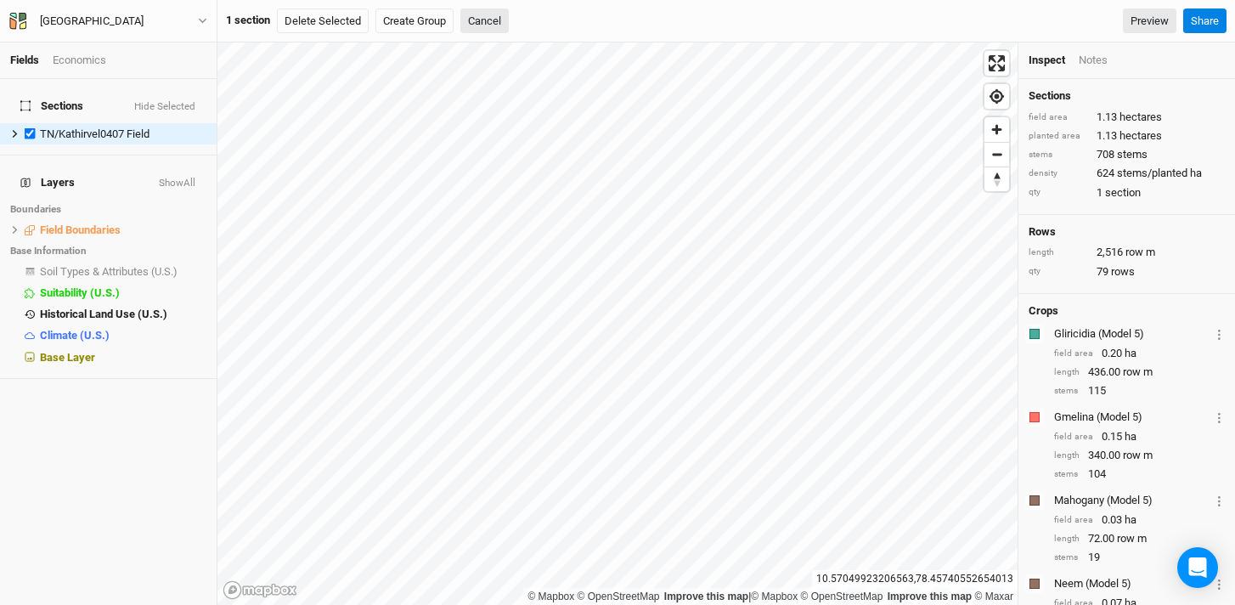
scroll to position [587, 0]
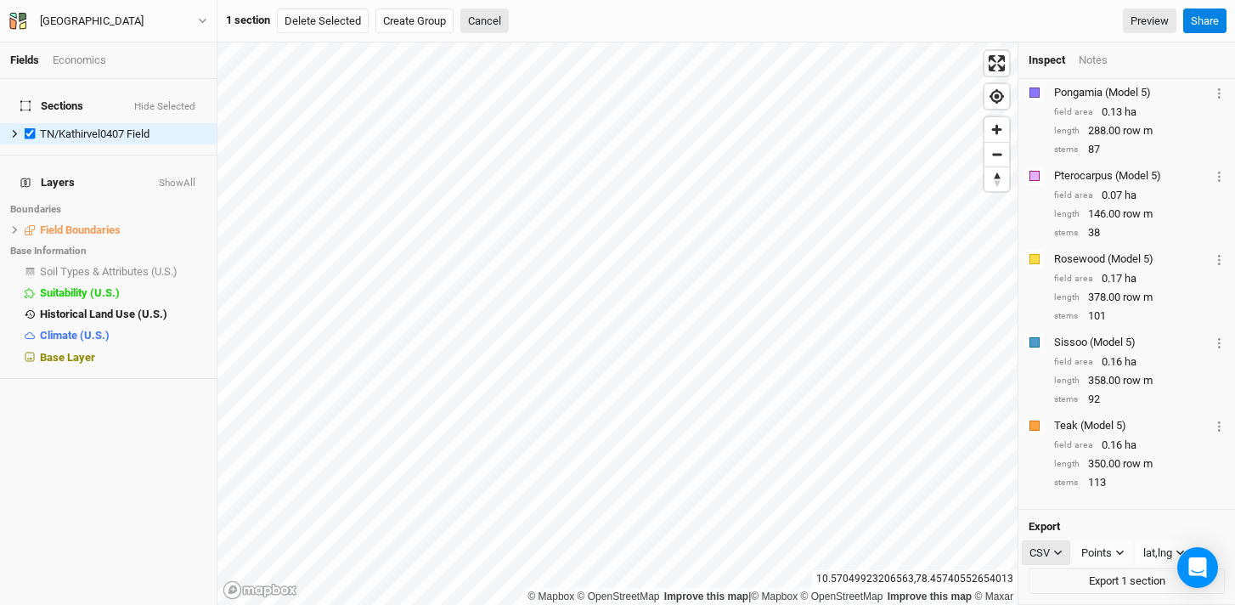
click at [1039, 559] on div "CSV" at bounding box center [1040, 553] width 20 height 17
click at [1055, 554] on span "PDF" at bounding box center [1055, 554] width 25 height 20
click at [1099, 582] on button "Export 1 section" at bounding box center [1127, 580] width 196 height 25
click at [29, 123] on label at bounding box center [30, 133] width 21 height 21
click at [29, 128] on input "checkbox" at bounding box center [30, 133] width 11 height 11
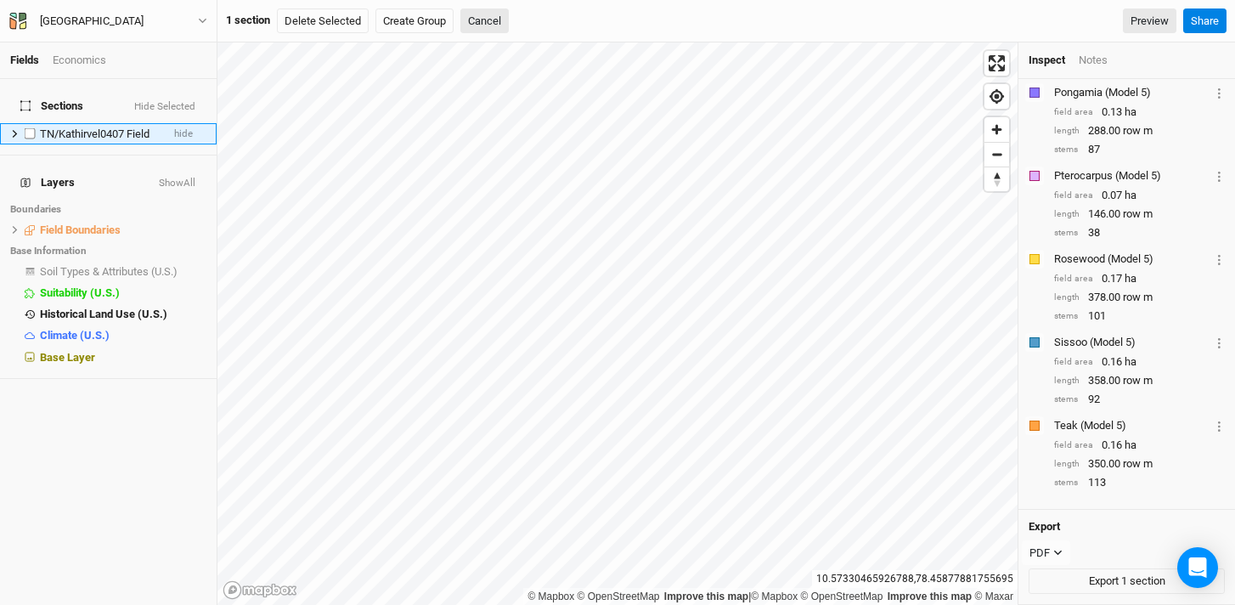
checkbox input "false"
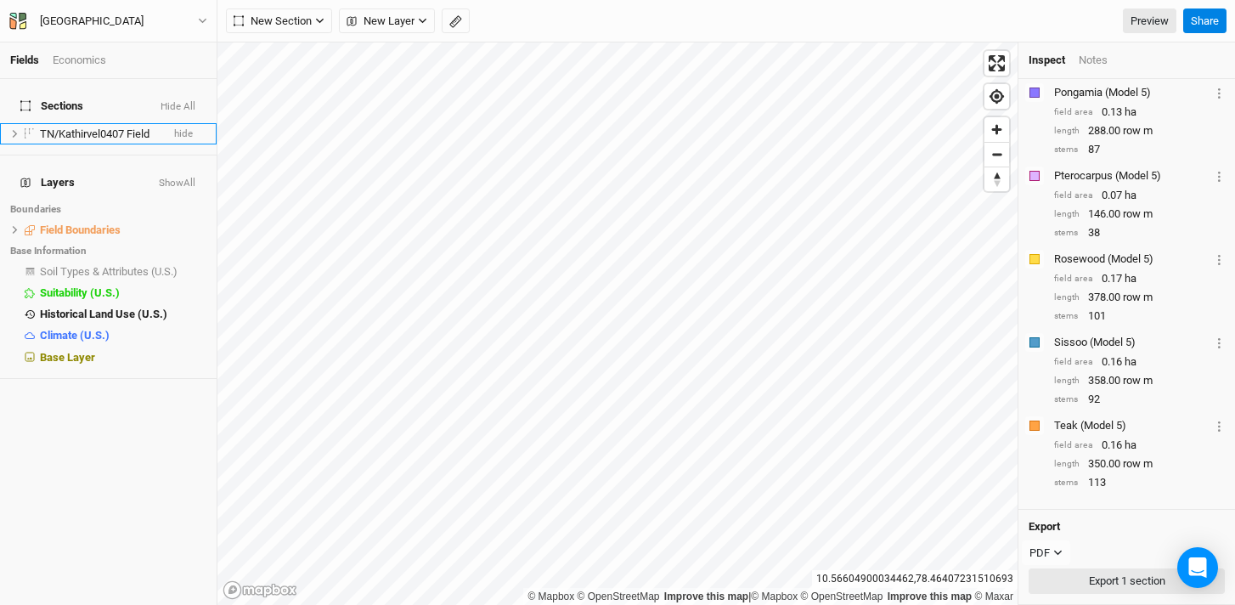
click at [1096, 578] on button "Export 1 section" at bounding box center [1127, 580] width 196 height 25
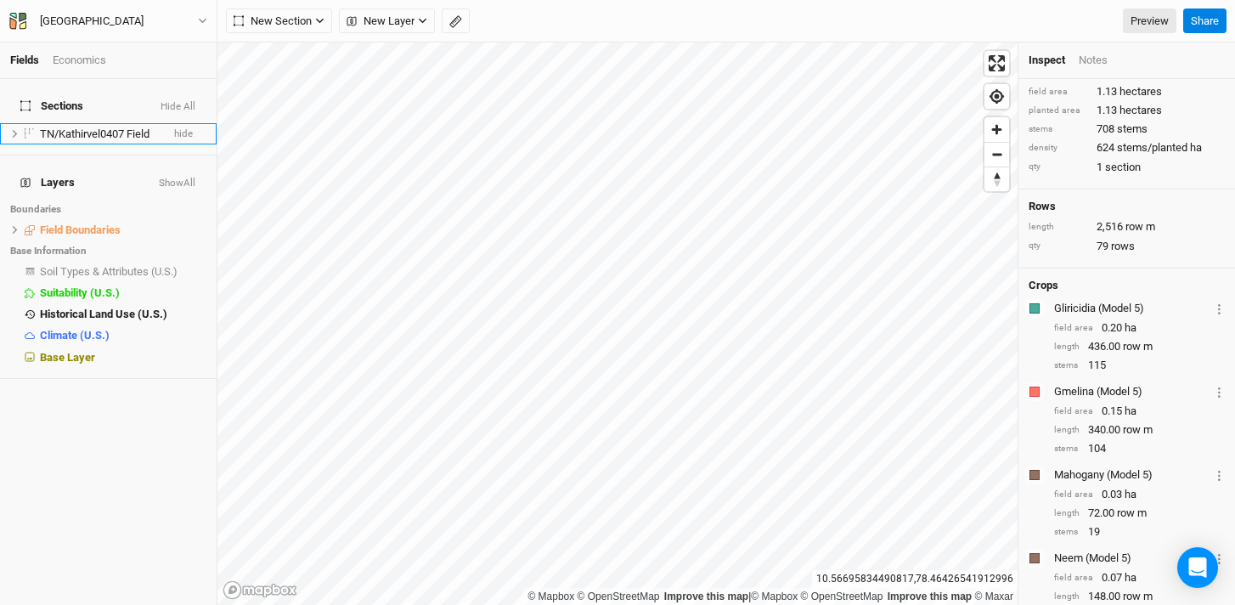
scroll to position [0, 0]
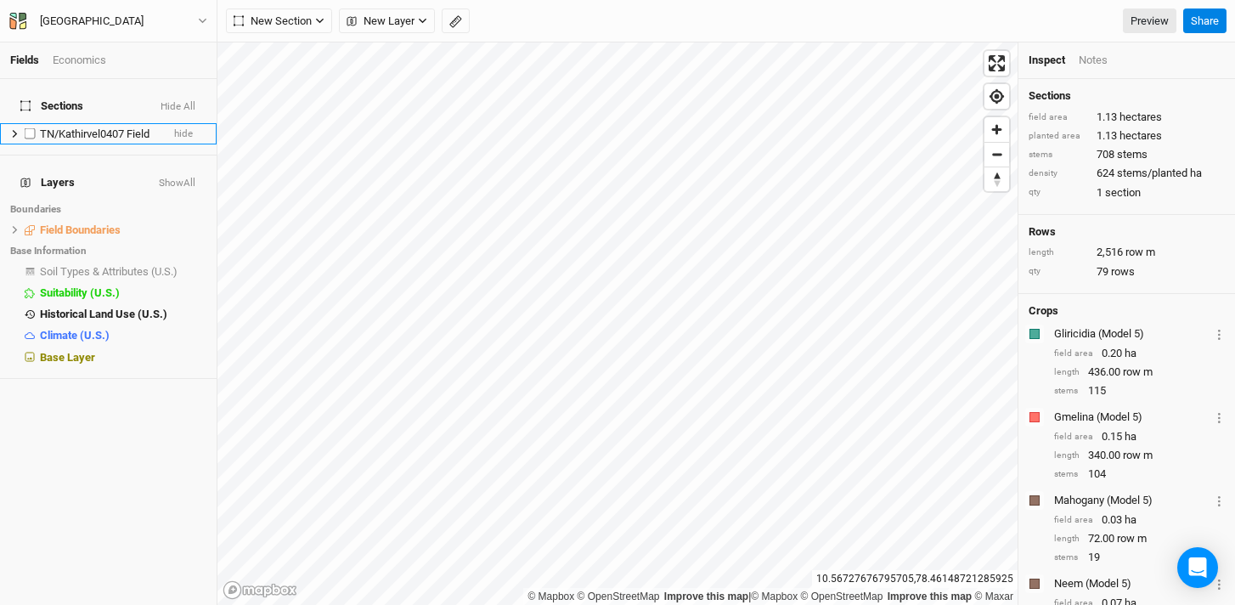
click at [65, 127] on span "TN/Kathirvel0407 Field" at bounding box center [95, 133] width 110 height 13
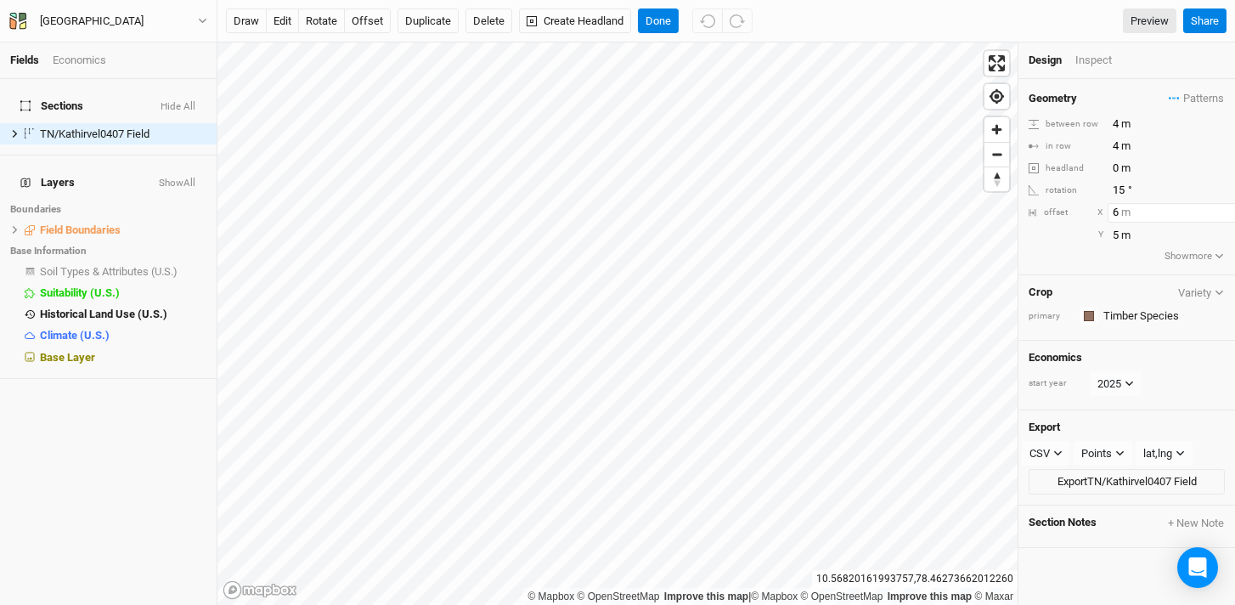
click at [1221, 208] on input "6" at bounding box center [1182, 212] width 148 height 19
click at [1221, 208] on input "6" at bounding box center [1174, 212] width 148 height 19
click at [1218, 209] on input "7" at bounding box center [1174, 212] width 148 height 19
type input "6"
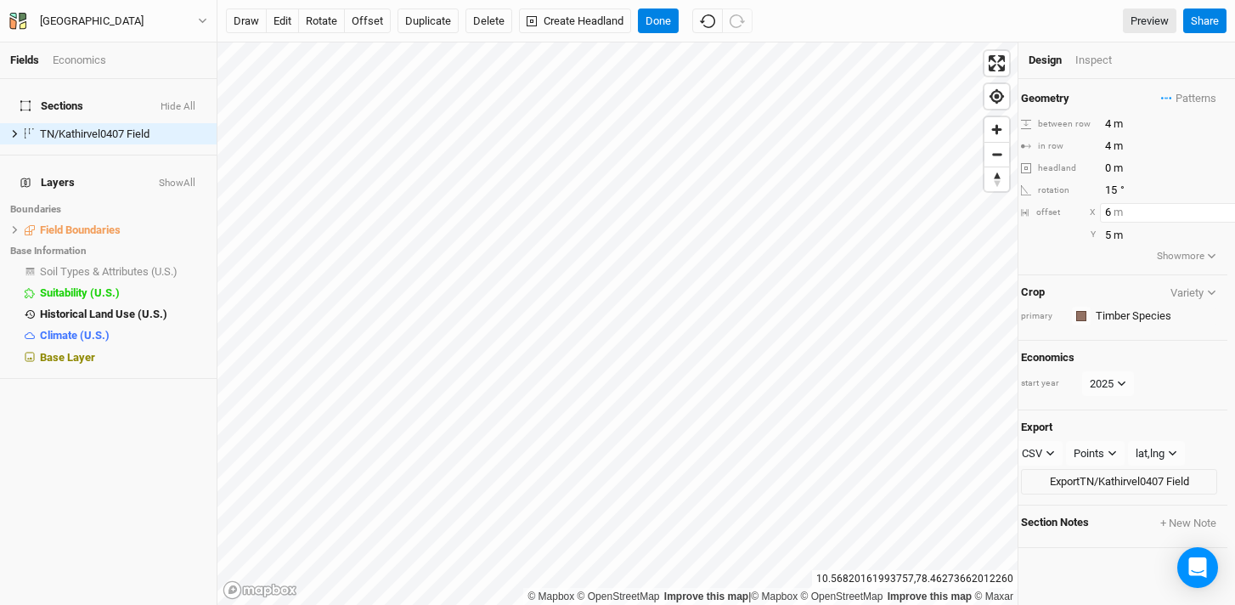
click at [1215, 217] on input "6" at bounding box center [1174, 212] width 148 height 19
click at [1149, 236] on input "5" at bounding box center [1174, 235] width 148 height 19
click at [1217, 231] on input "6" at bounding box center [1174, 235] width 148 height 19
type input "7"
click at [1213, 230] on input "7" at bounding box center [1174, 235] width 148 height 19
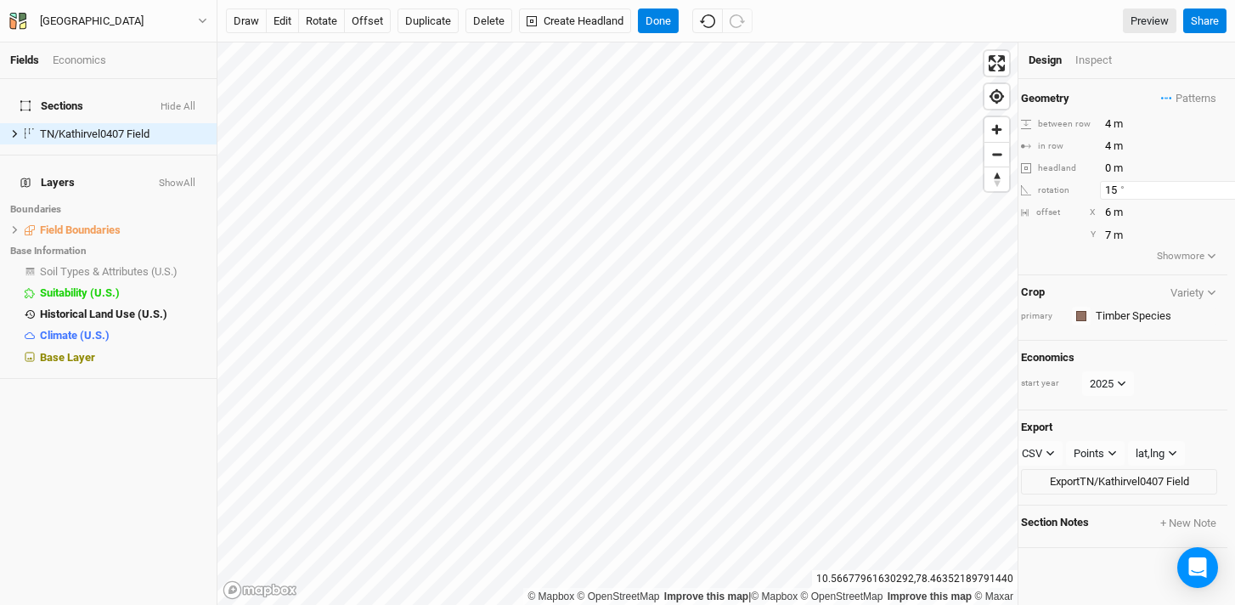
click at [1113, 195] on input "15" at bounding box center [1174, 190] width 148 height 19
click at [1215, 184] on input "15.5" at bounding box center [1174, 190] width 148 height 19
click at [1215, 194] on input "15" at bounding box center [1174, 190] width 148 height 19
type input "14.5"
click at [1215, 194] on input "14.5" at bounding box center [1174, 190] width 148 height 19
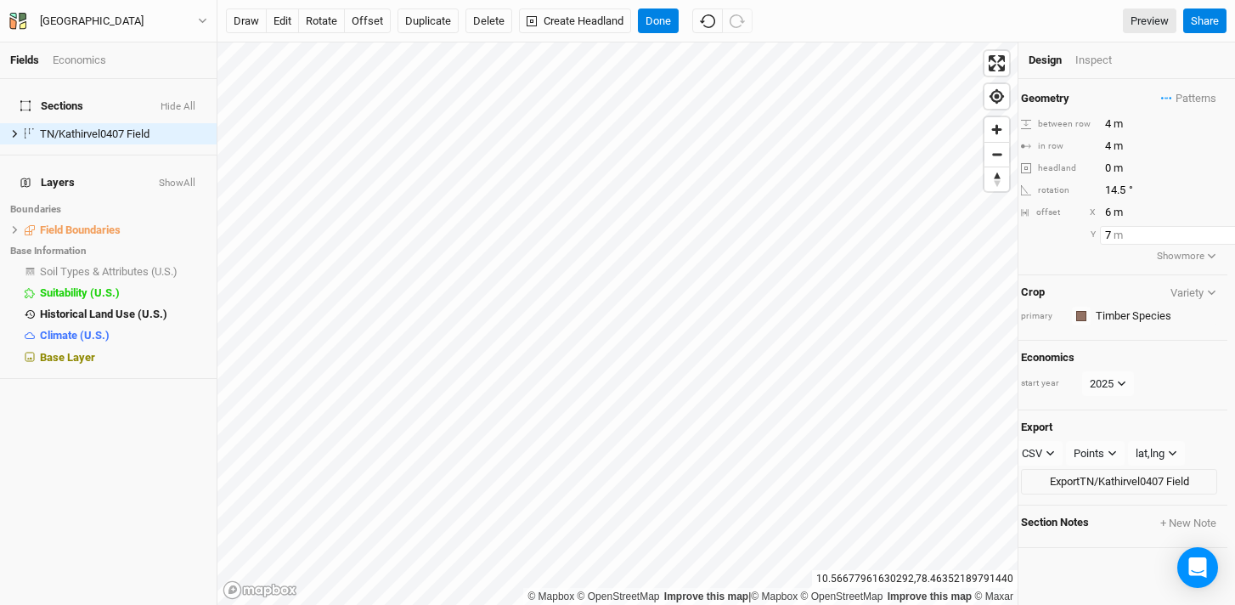
click at [1112, 235] on input "7" at bounding box center [1174, 235] width 148 height 19
click at [1119, 232] on input "6.5" at bounding box center [1174, 235] width 148 height 19
type input "6"
click at [1211, 240] on input "6" at bounding box center [1174, 235] width 148 height 19
type input "5"
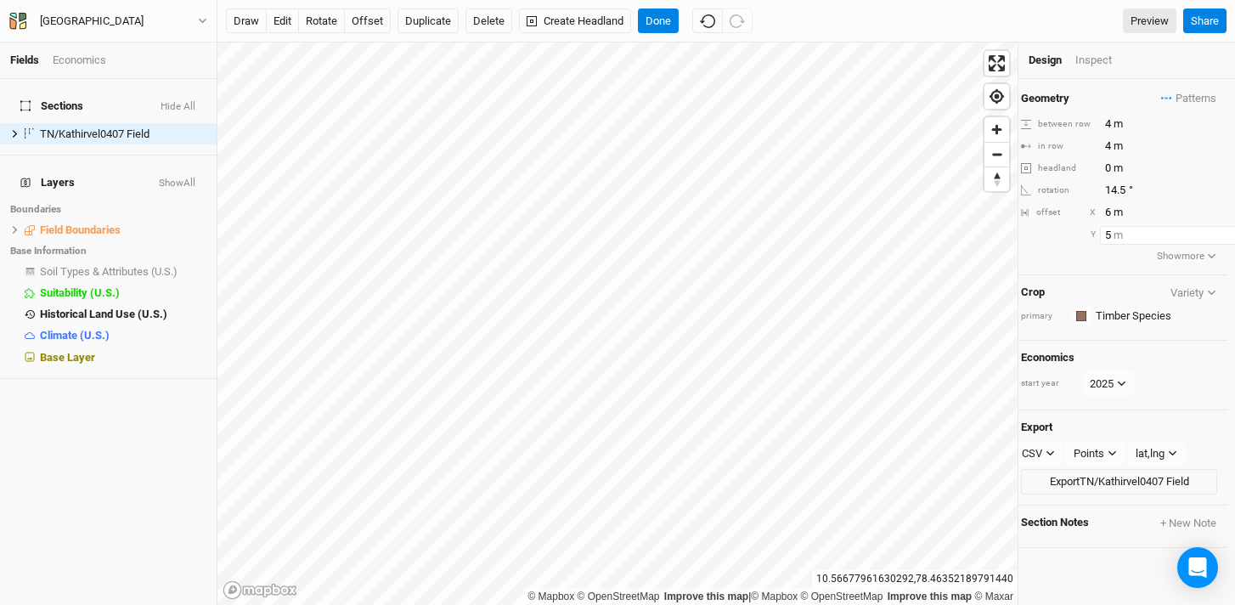
click at [1211, 240] on input "5" at bounding box center [1174, 235] width 148 height 19
click at [1215, 208] on input "7" at bounding box center [1174, 212] width 148 height 19
click at [1123, 453] on div "© Mapbox © OpenStreetMap Improve this map | © Mapbox © OpenStreetMap Improve th…" at bounding box center [726, 323] width 1018 height 562
click at [1216, 216] on input "6" at bounding box center [1174, 212] width 148 height 19
type input "5"
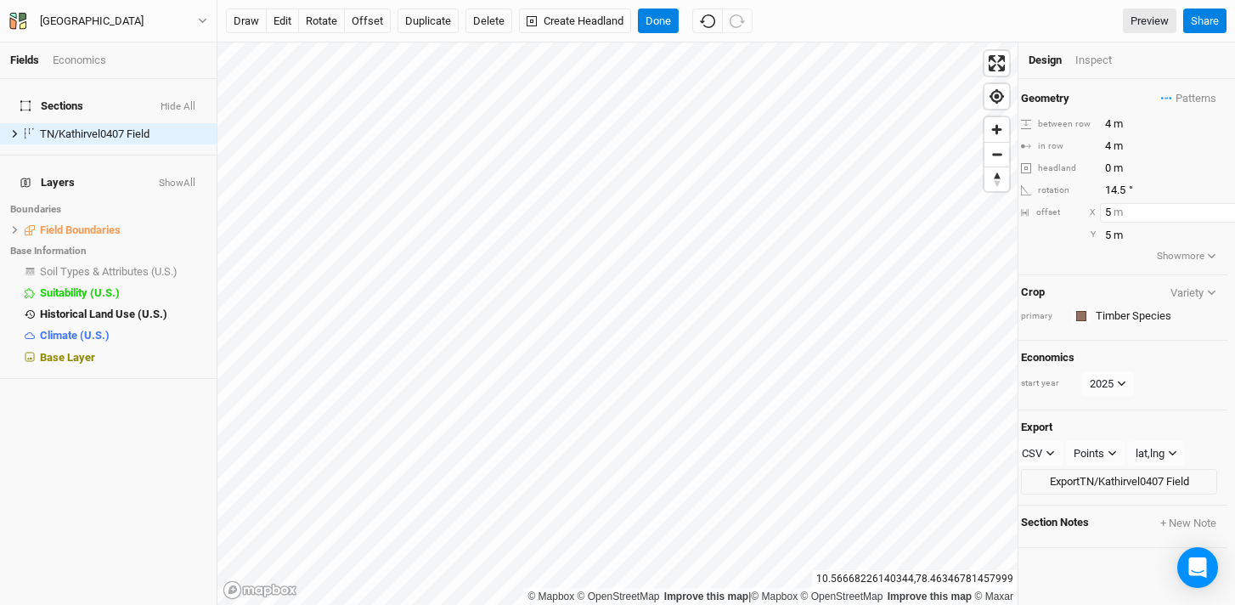
click at [1216, 216] on input "5" at bounding box center [1174, 212] width 148 height 19
click at [667, 21] on button "Done" at bounding box center [658, 20] width 41 height 25
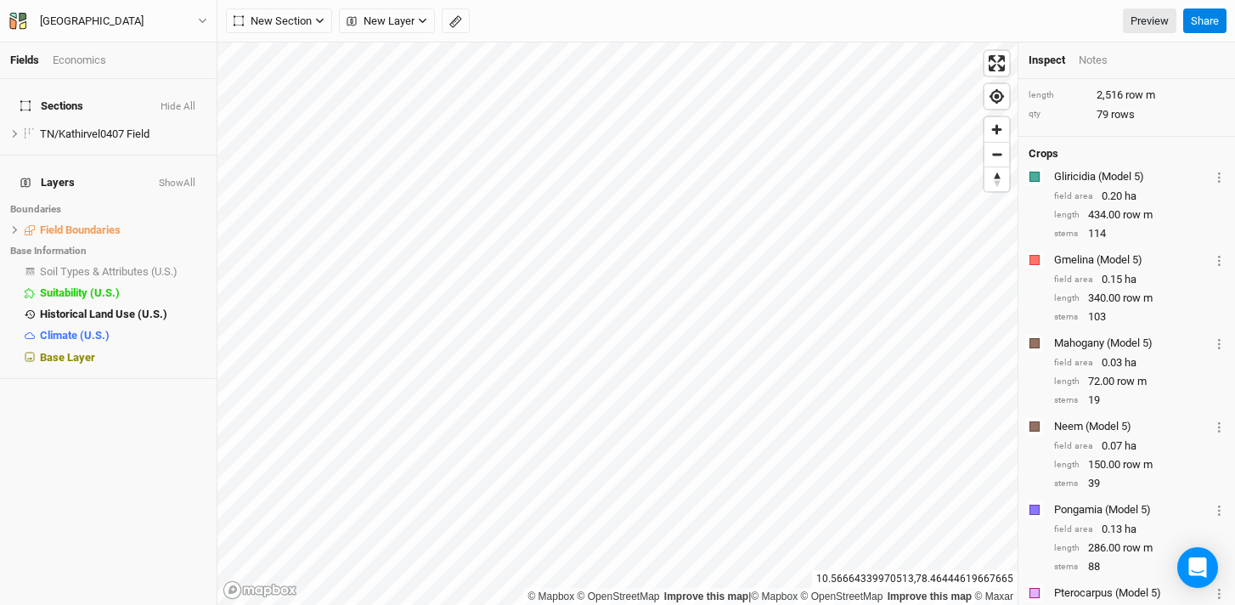
scroll to position [250, 0]
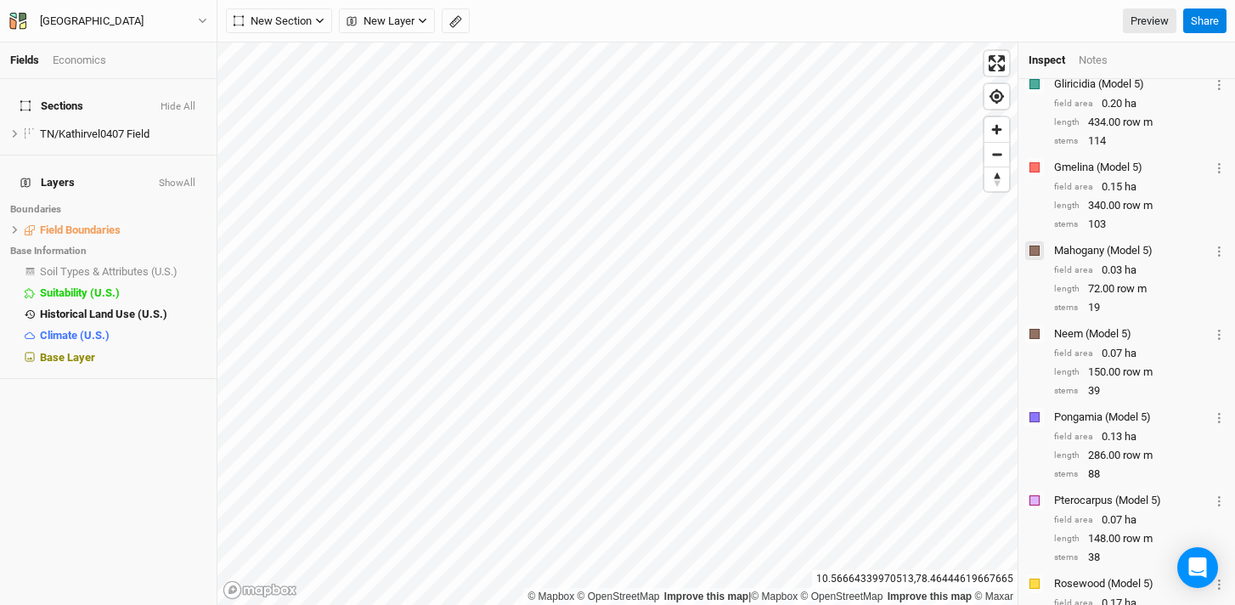
click at [1034, 256] on div "button" at bounding box center [1035, 251] width 10 height 10
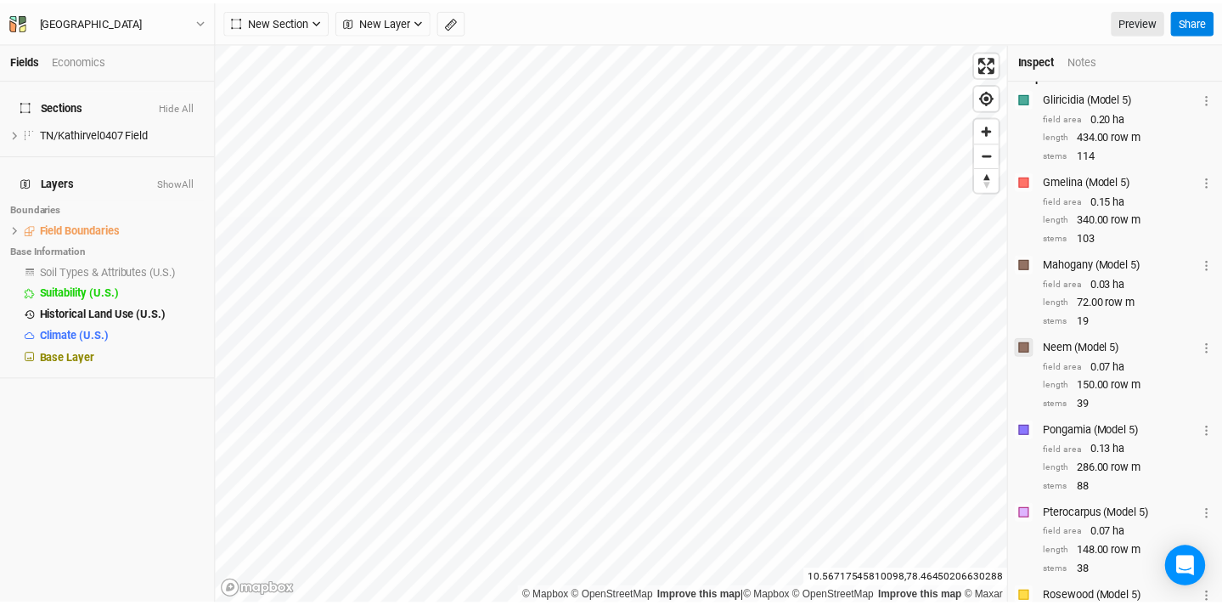
scroll to position [217, 0]
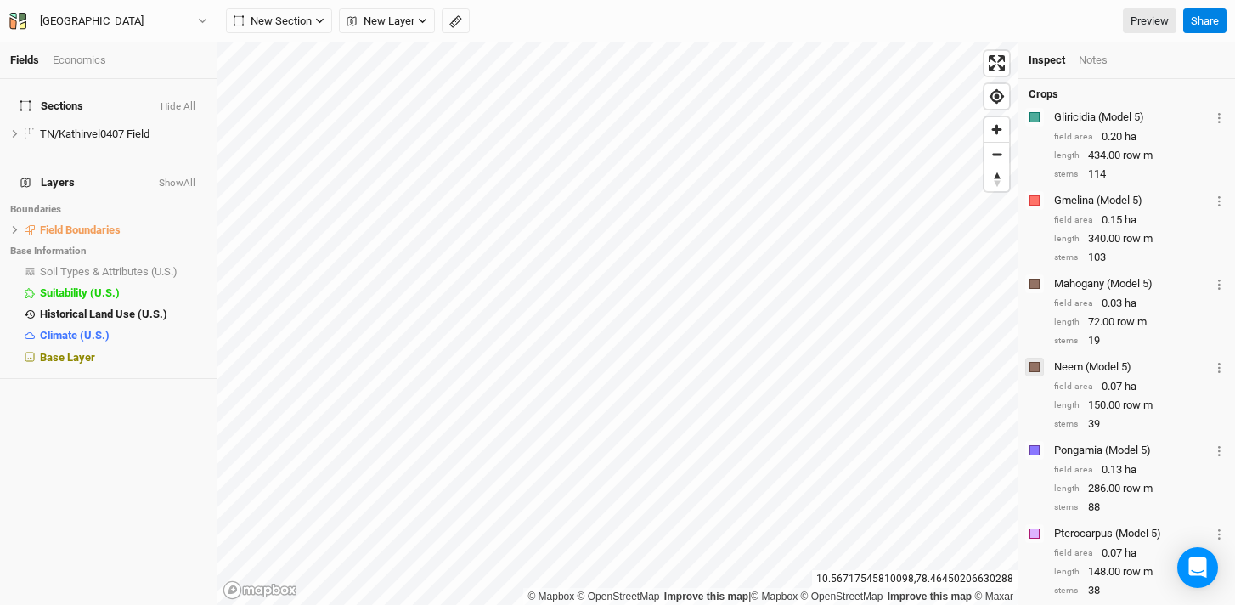
click at [1036, 372] on div "button" at bounding box center [1035, 367] width 10 height 10
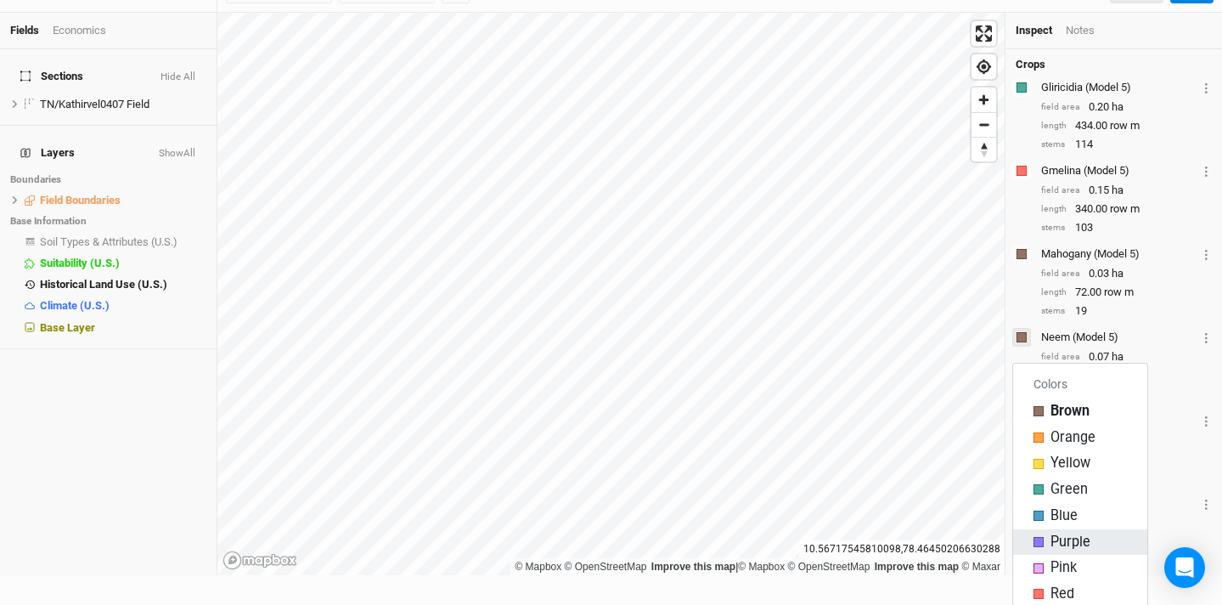
scroll to position [40, 0]
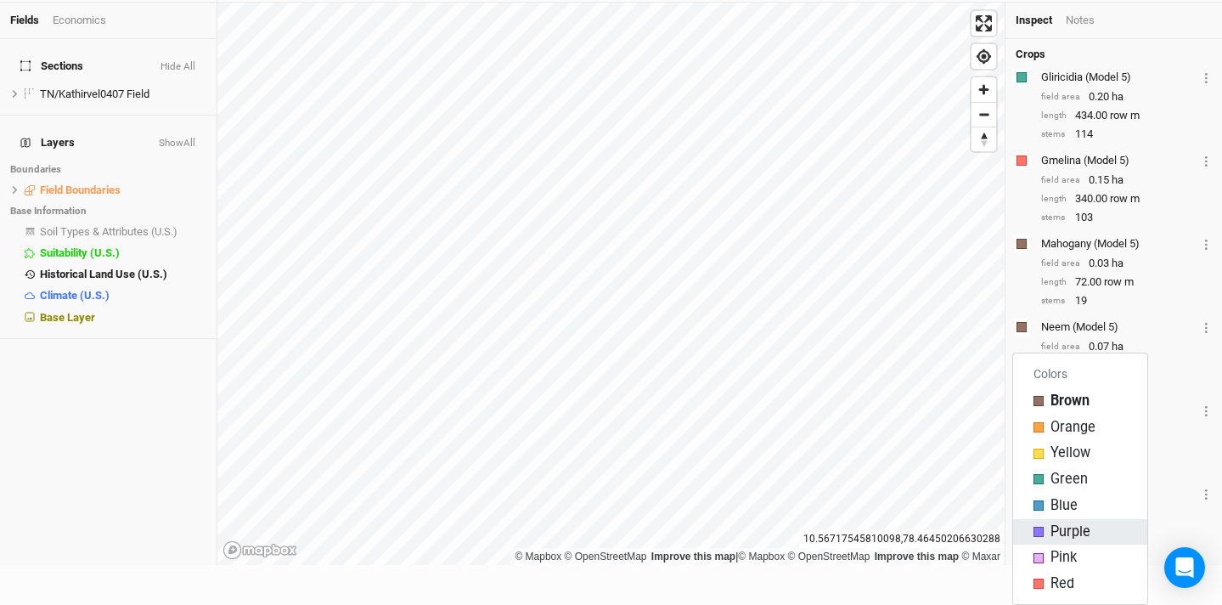
click at [1042, 530] on div "button" at bounding box center [1039, 532] width 10 height 10
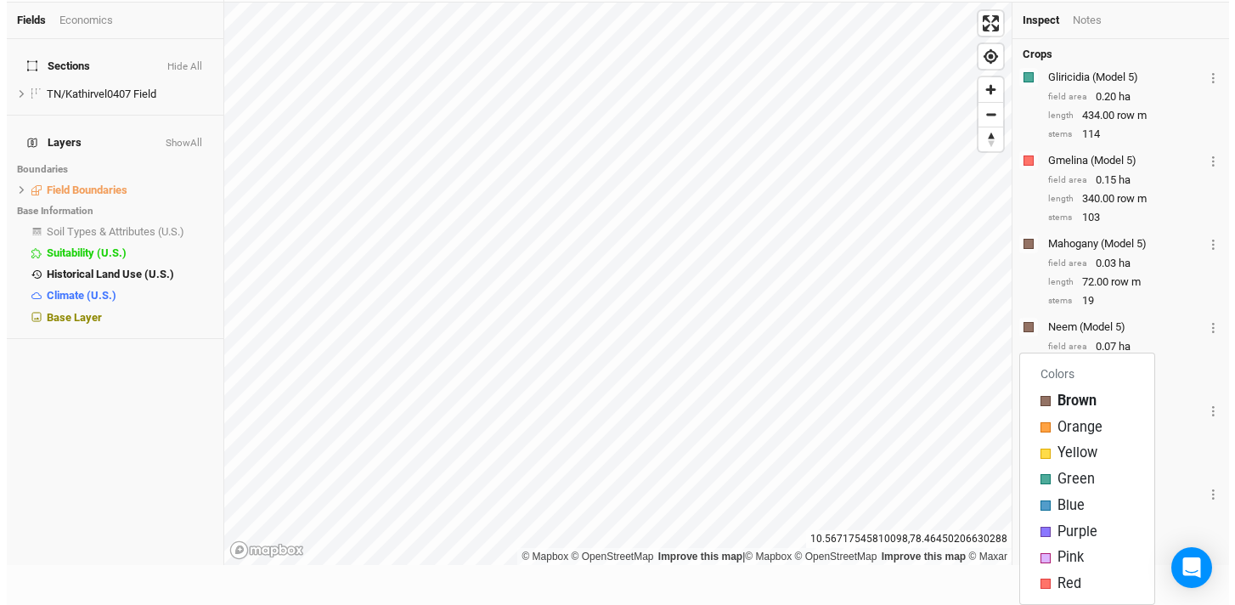
scroll to position [0, 0]
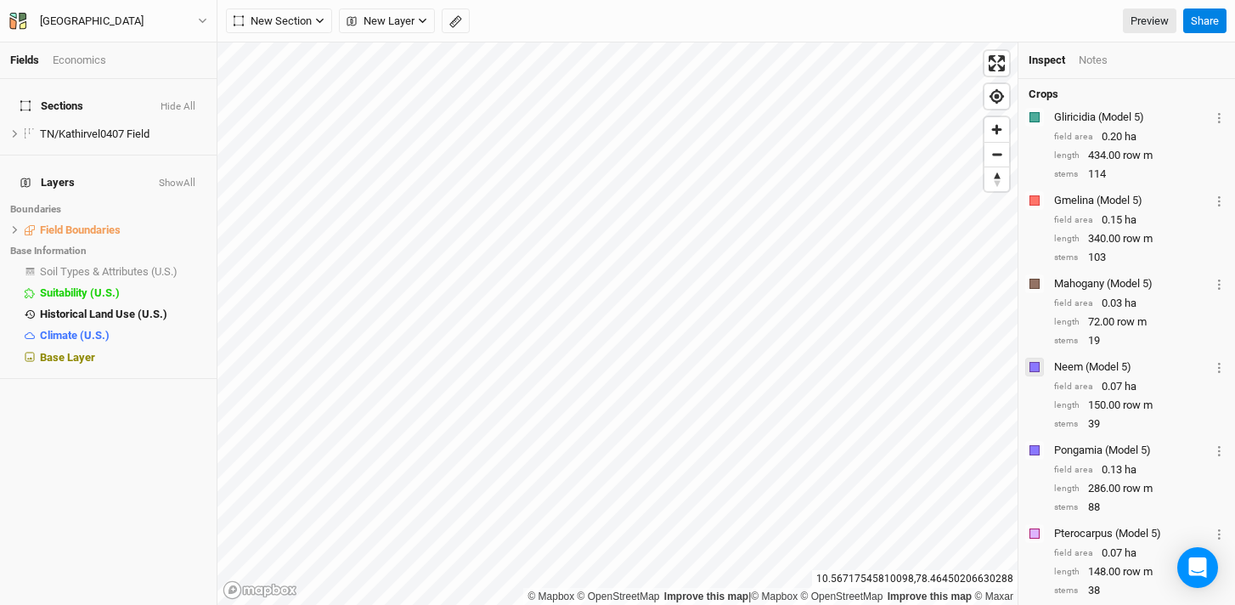
click at [1036, 372] on div "button" at bounding box center [1035, 367] width 10 height 10
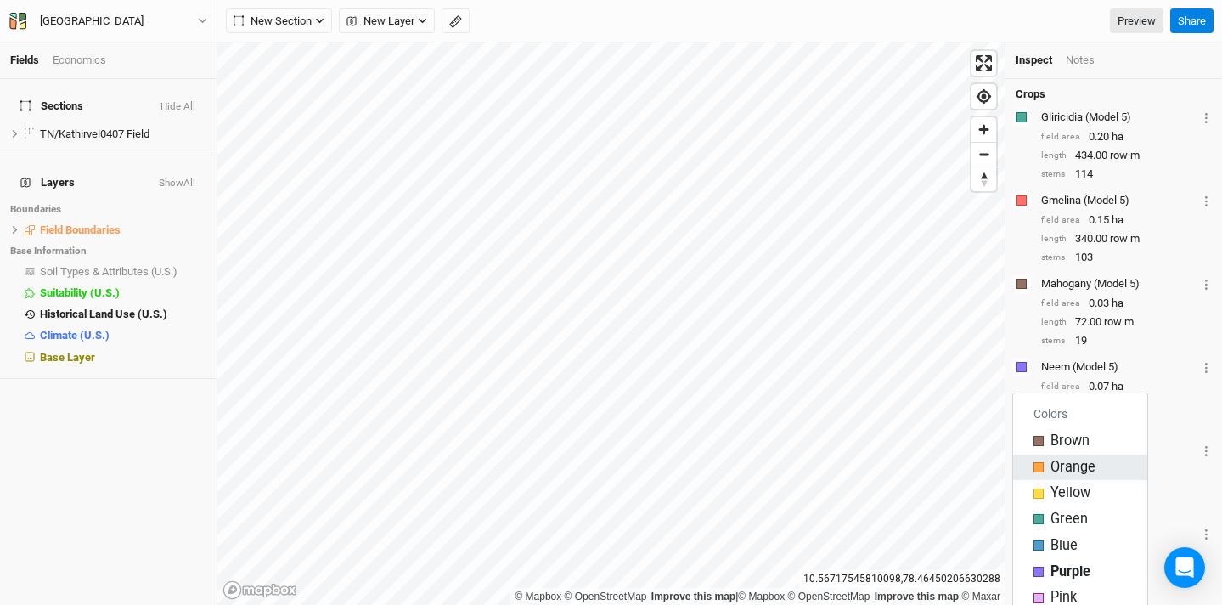
click at [1039, 466] on div "button" at bounding box center [1039, 467] width 10 height 10
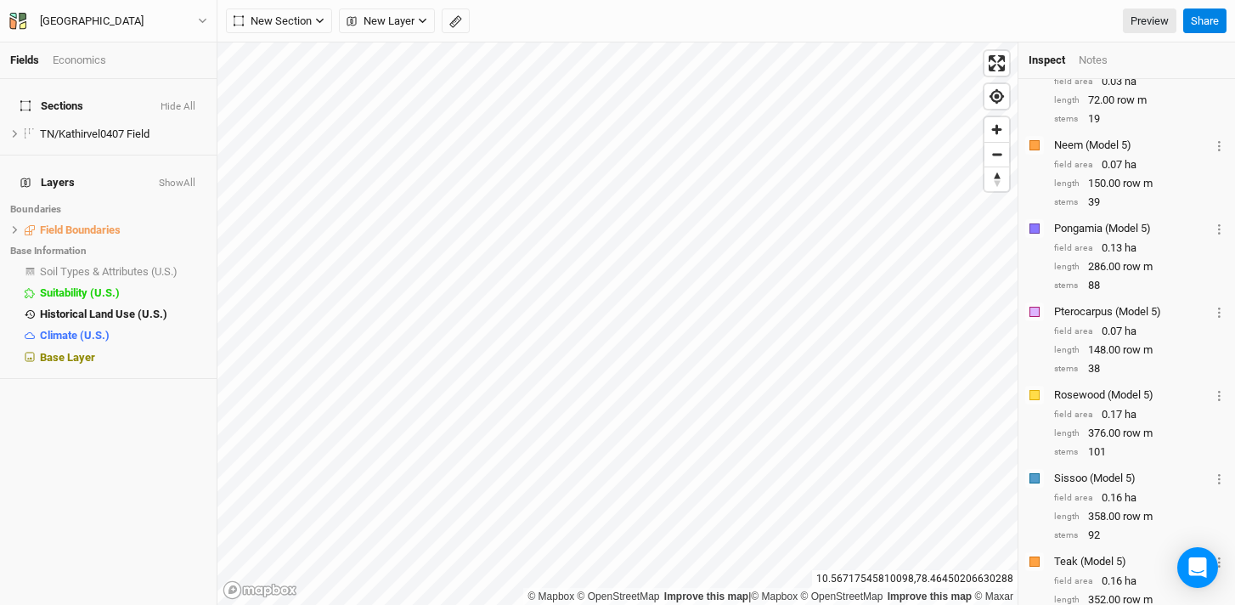
scroll to position [346, 0]
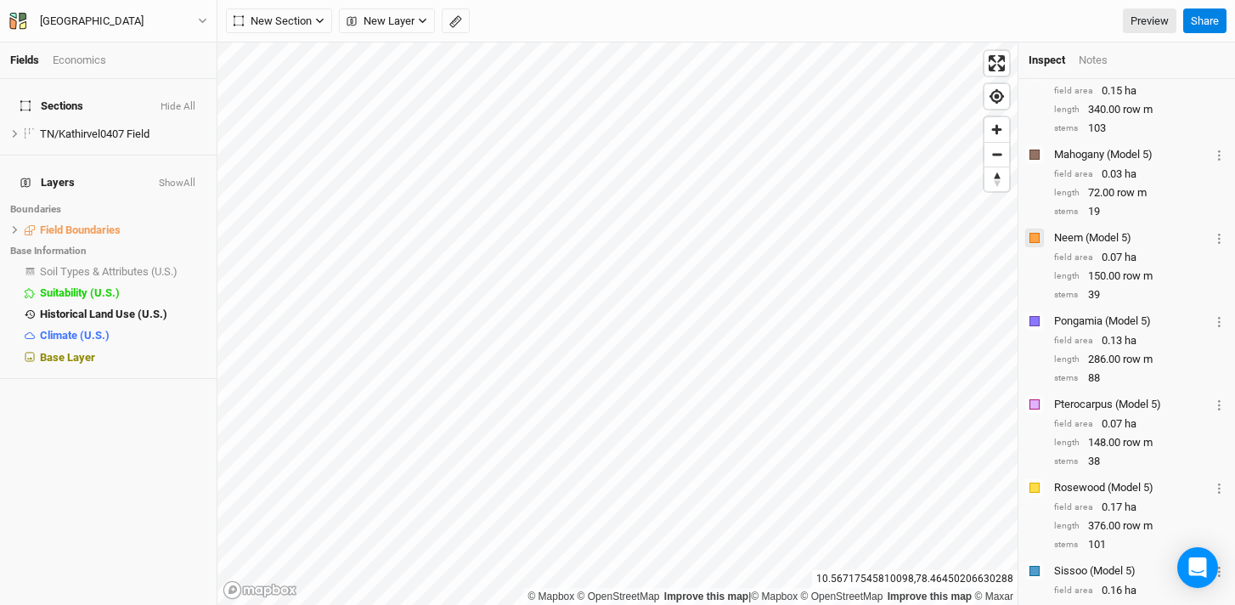
click at [1032, 243] on div "button" at bounding box center [1035, 238] width 10 height 10
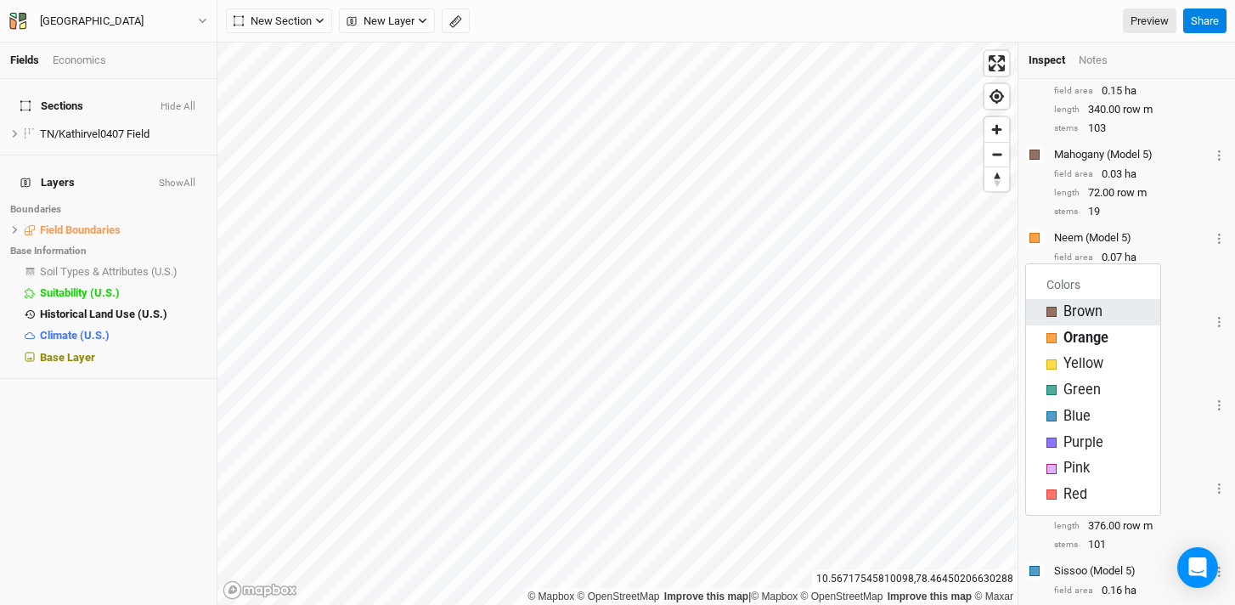
click at [1071, 306] on span "Brown" at bounding box center [1083, 312] width 39 height 20
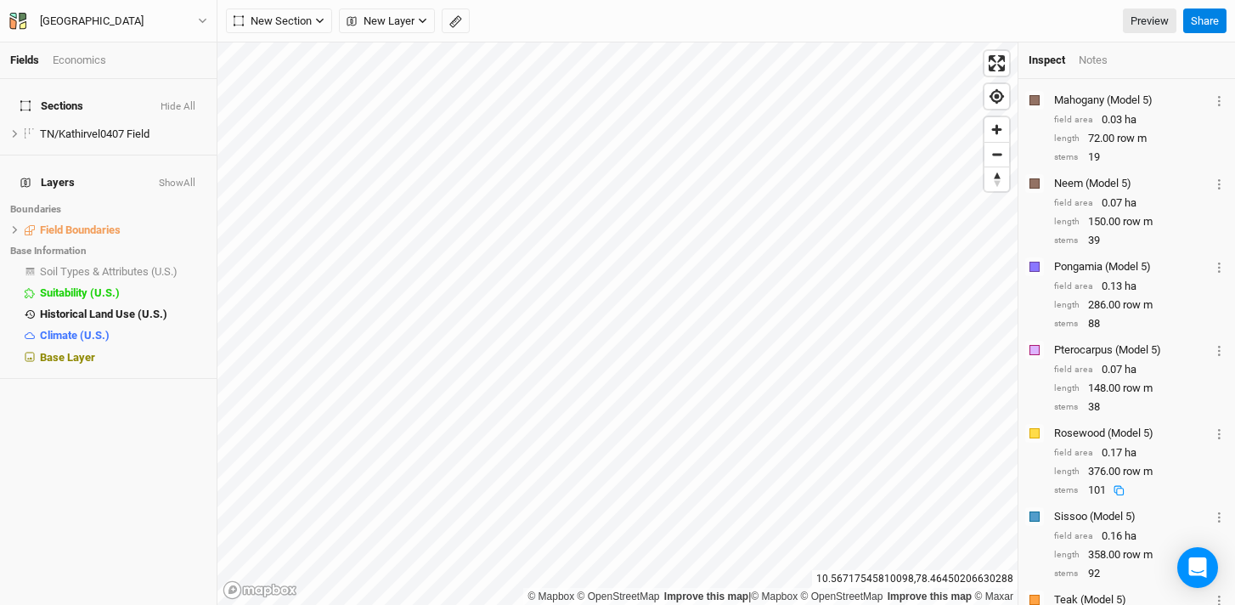
scroll to position [381, 0]
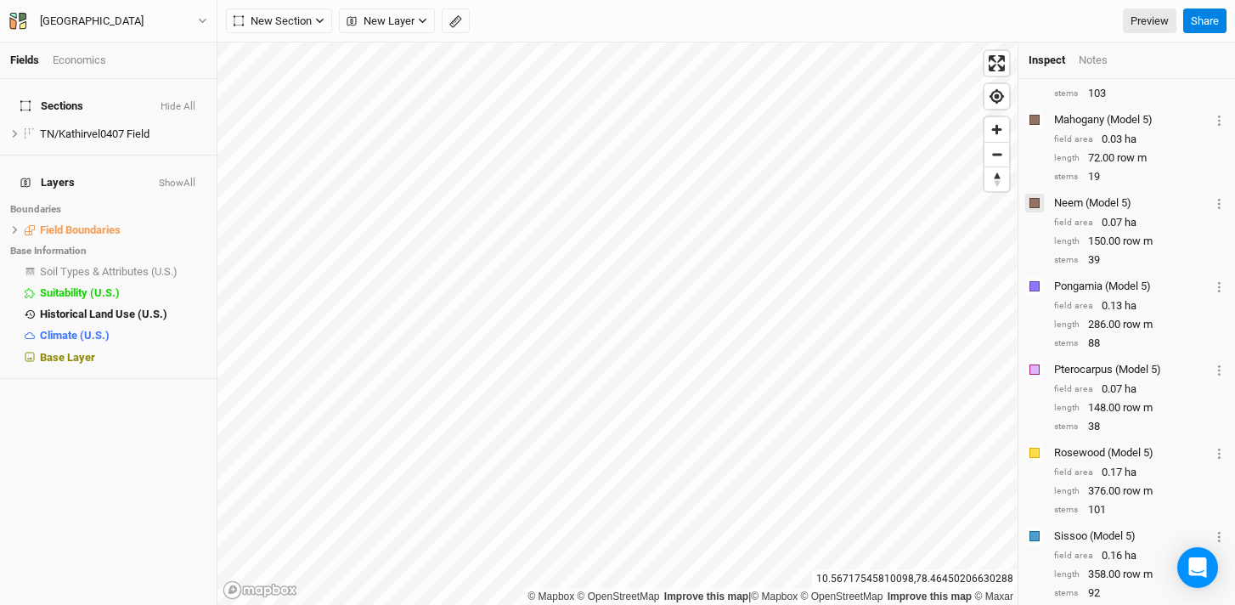
click at [1030, 208] on div "button" at bounding box center [1035, 203] width 10 height 10
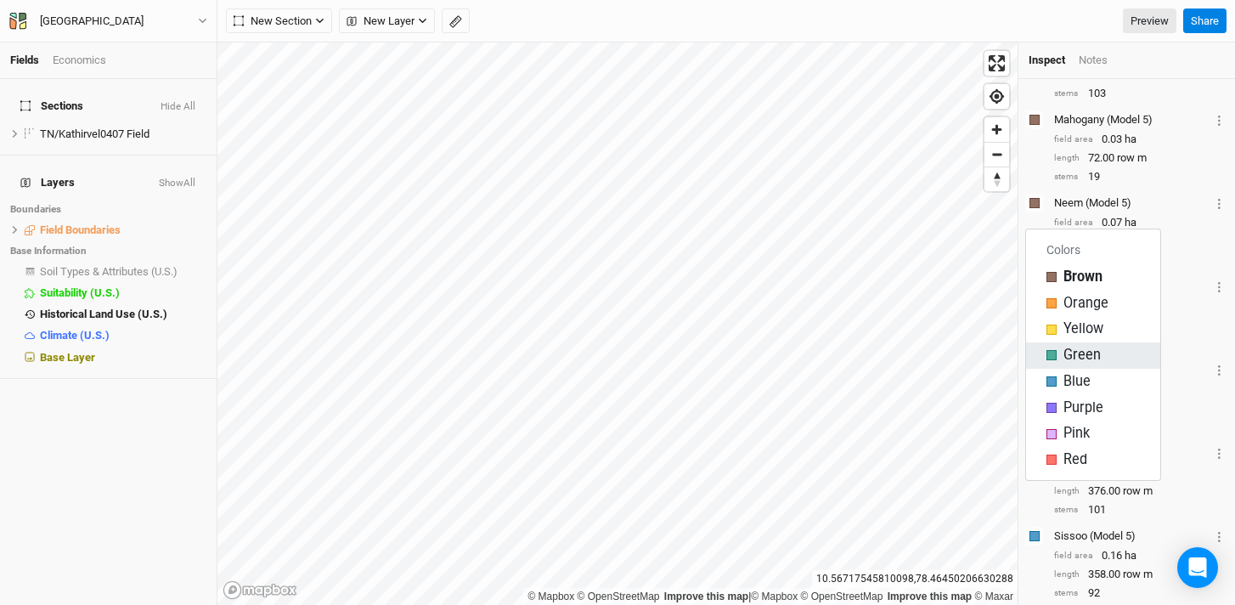
click at [1066, 349] on span "Green" at bounding box center [1082, 356] width 37 height 20
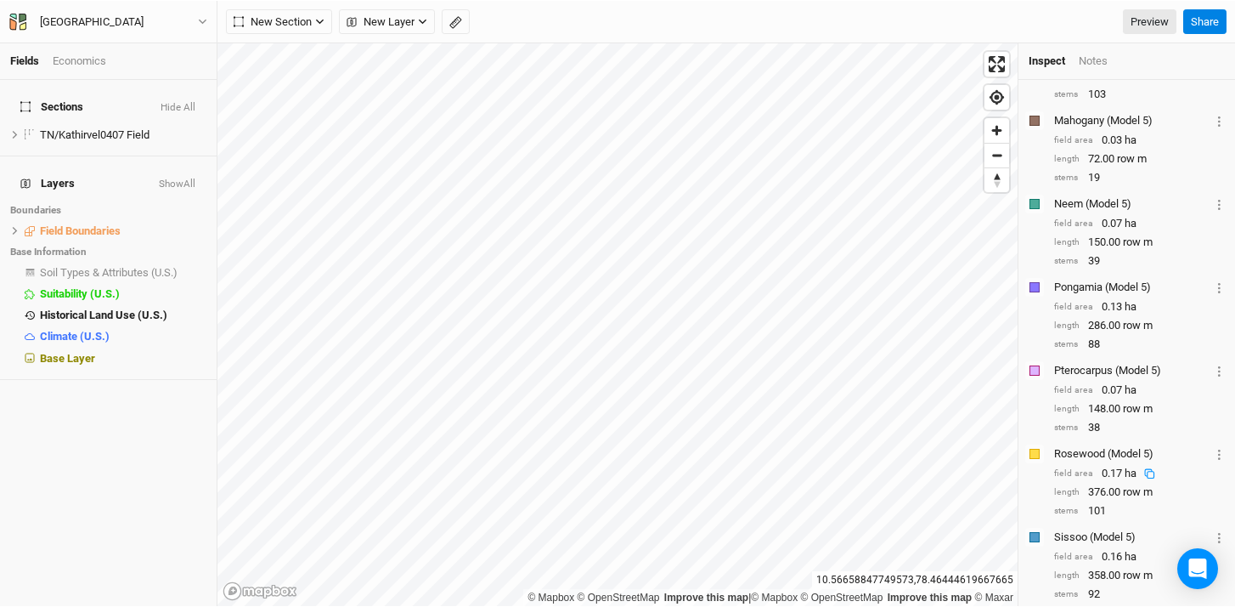
scroll to position [240, 0]
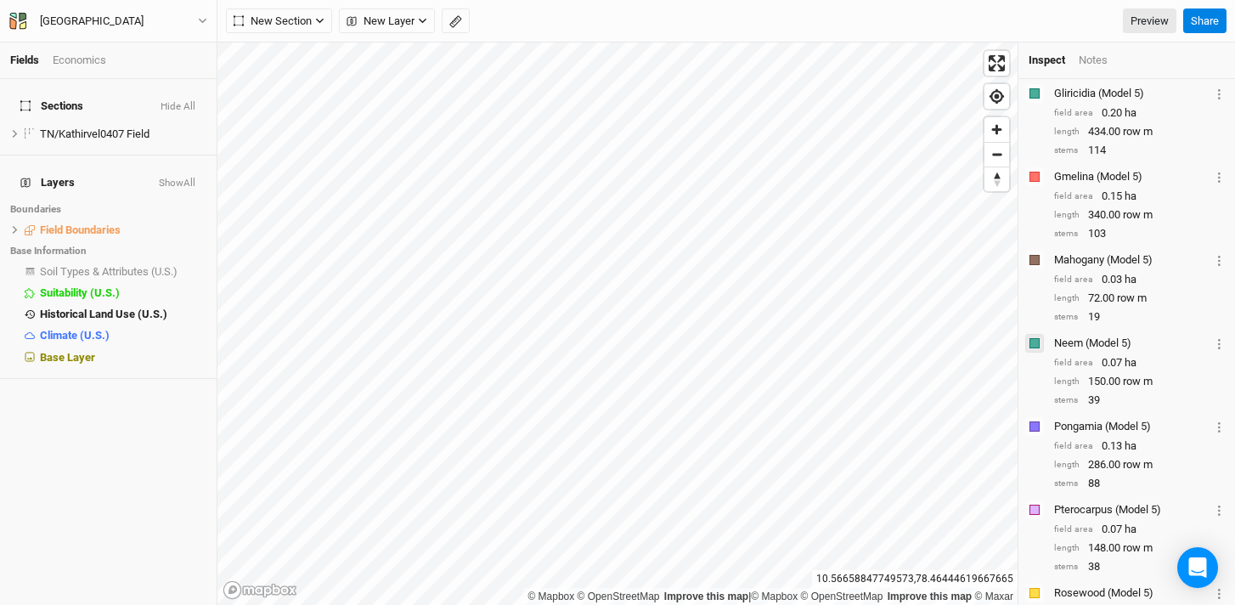
click at [1031, 348] on div "button" at bounding box center [1035, 343] width 10 height 10
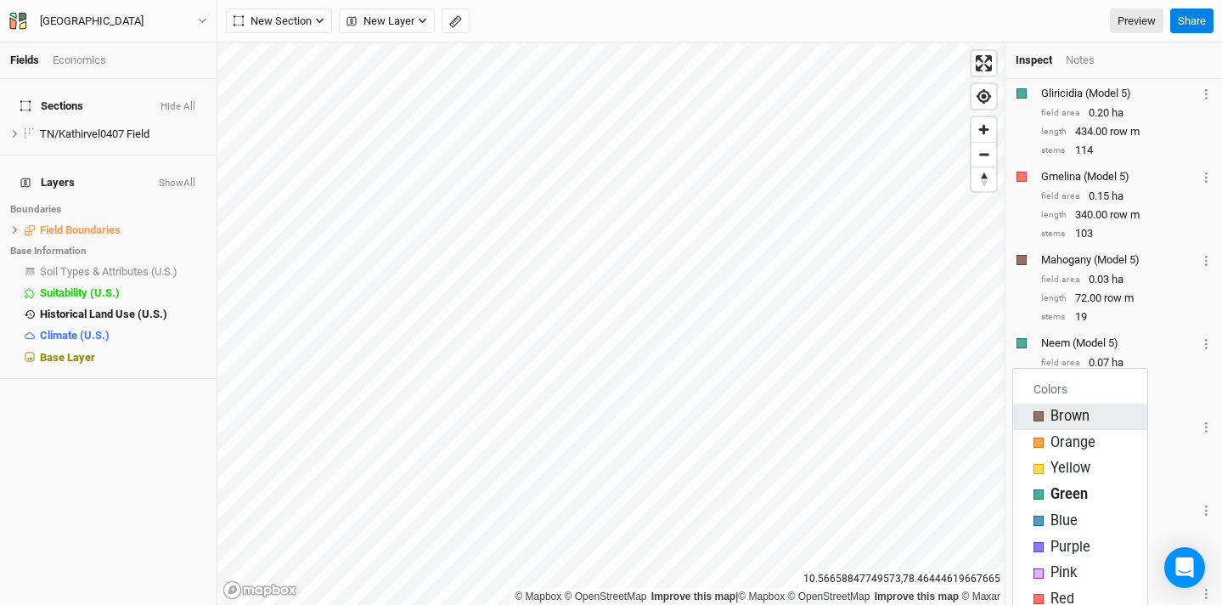
click at [1037, 421] on div "Brown" at bounding box center [1080, 417] width 93 height 20
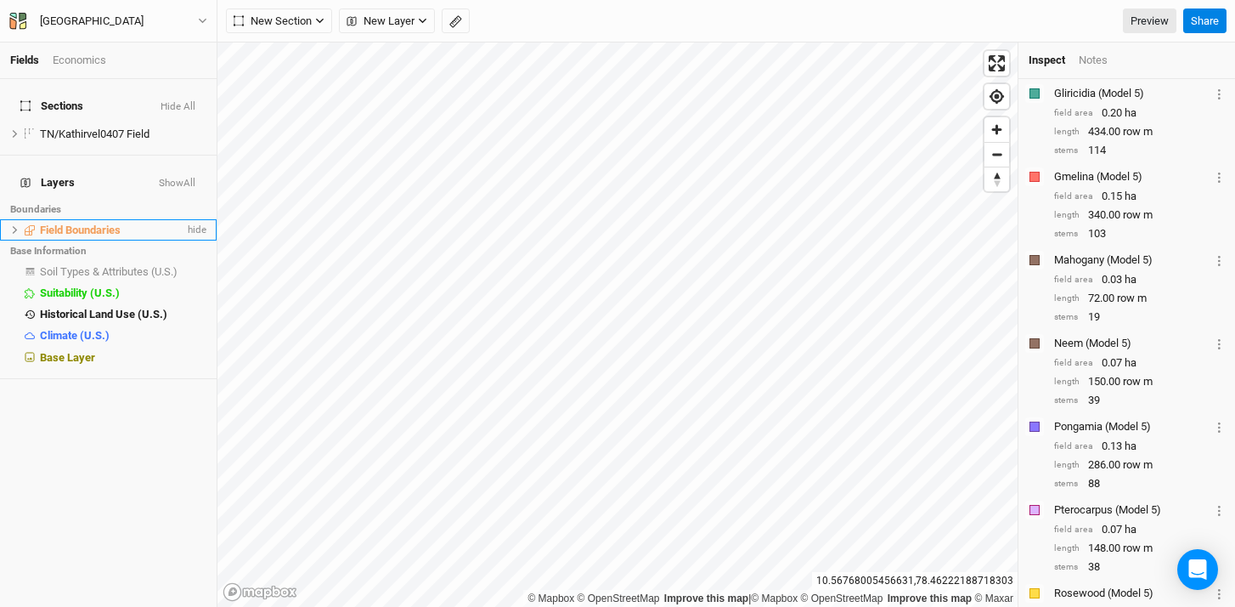
click at [20, 225] on span at bounding box center [30, 230] width 20 height 10
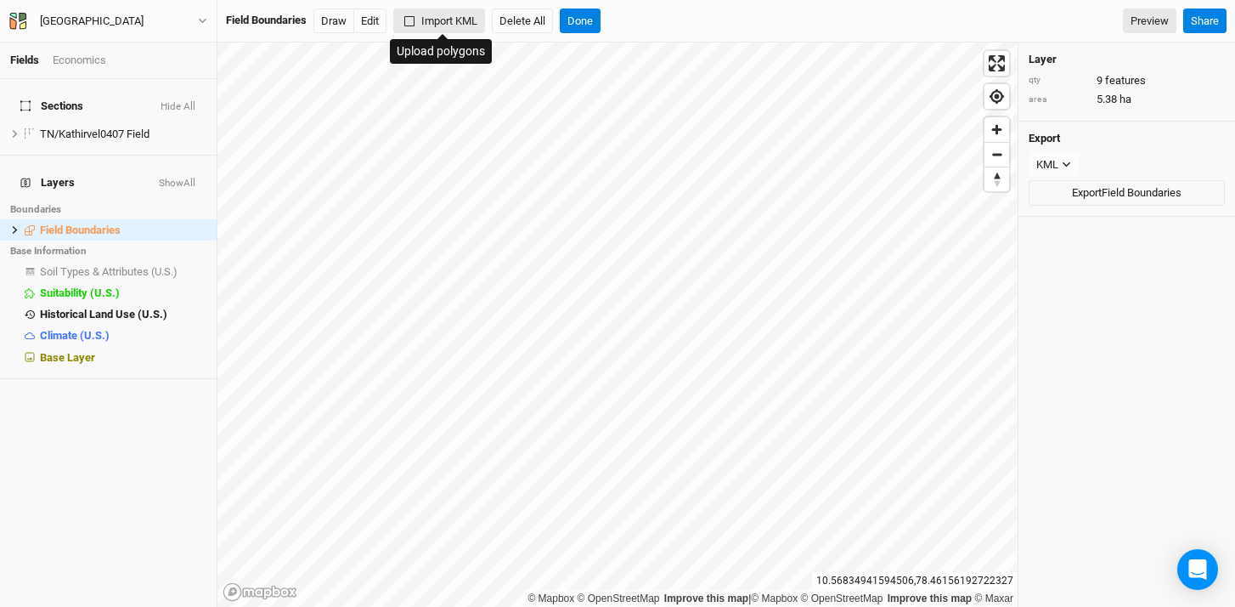
click at [462, 25] on button "Import KML" at bounding box center [439, 20] width 92 height 25
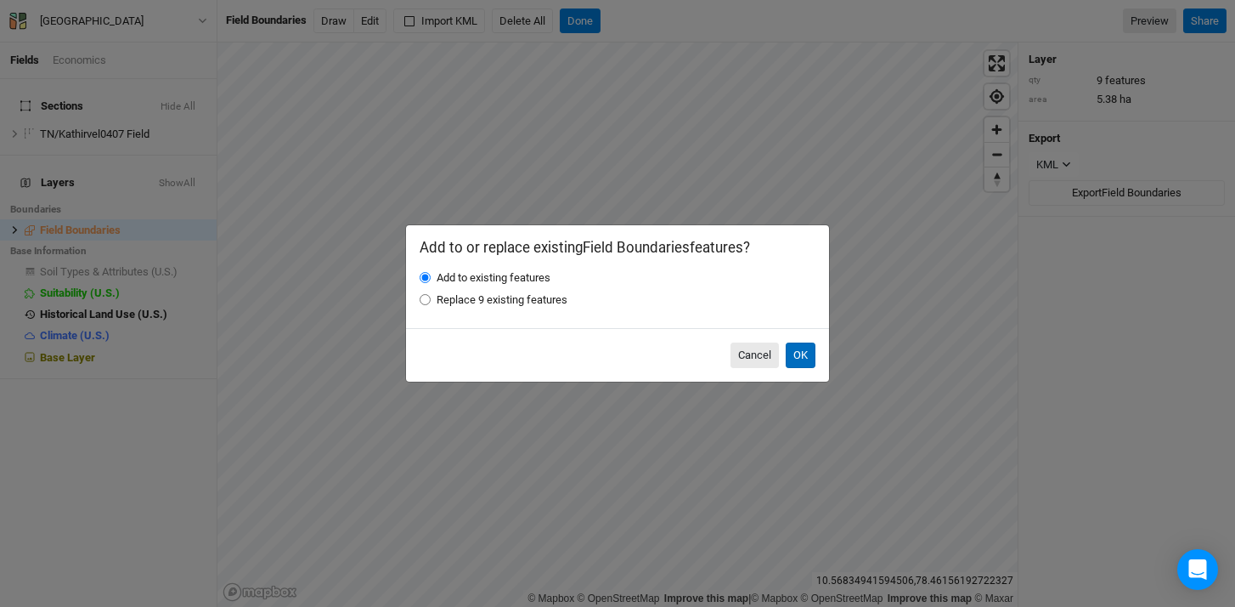
click at [805, 359] on button "OK" at bounding box center [801, 354] width 30 height 25
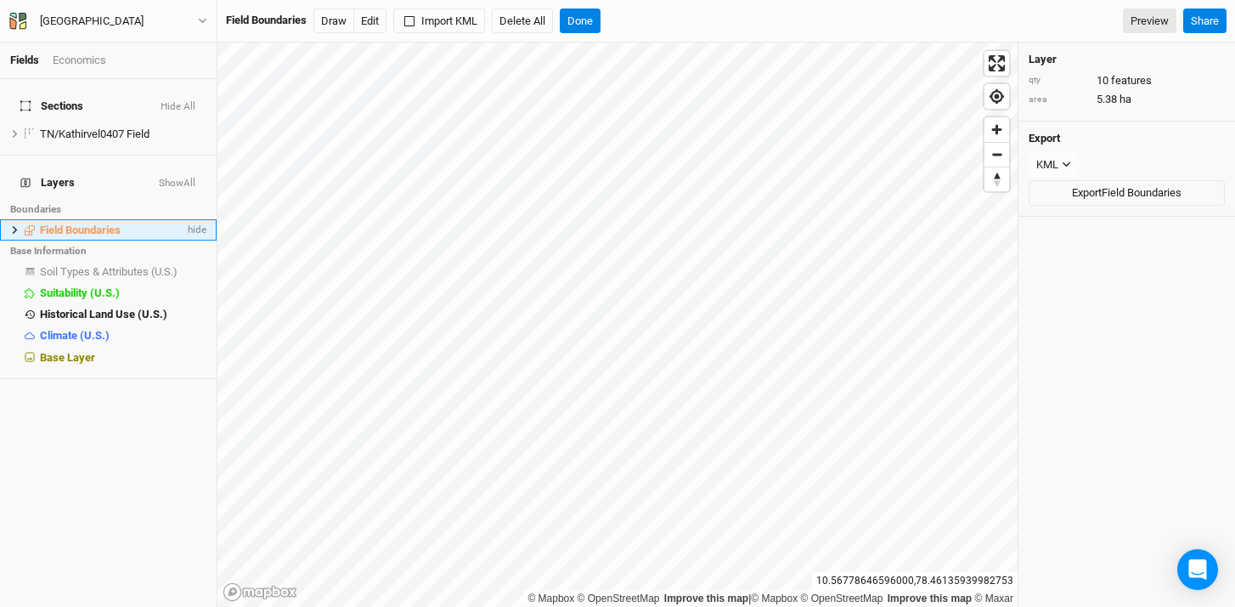
click at [14, 226] on icon at bounding box center [15, 230] width 5 height 8
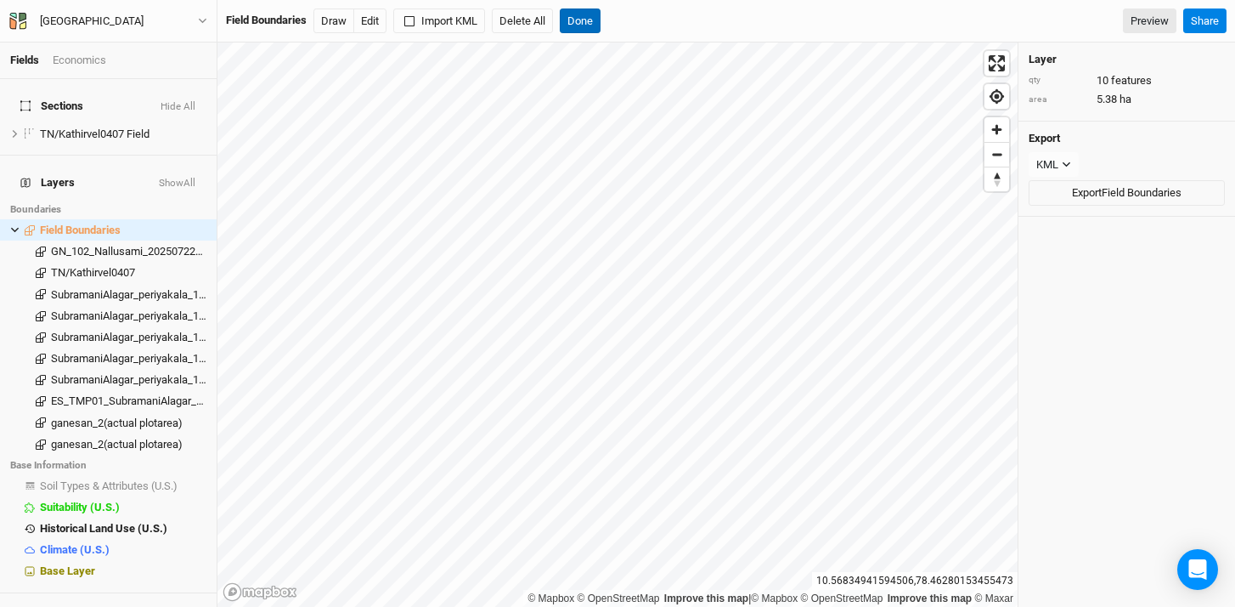
click at [584, 15] on button "Done" at bounding box center [580, 20] width 41 height 25
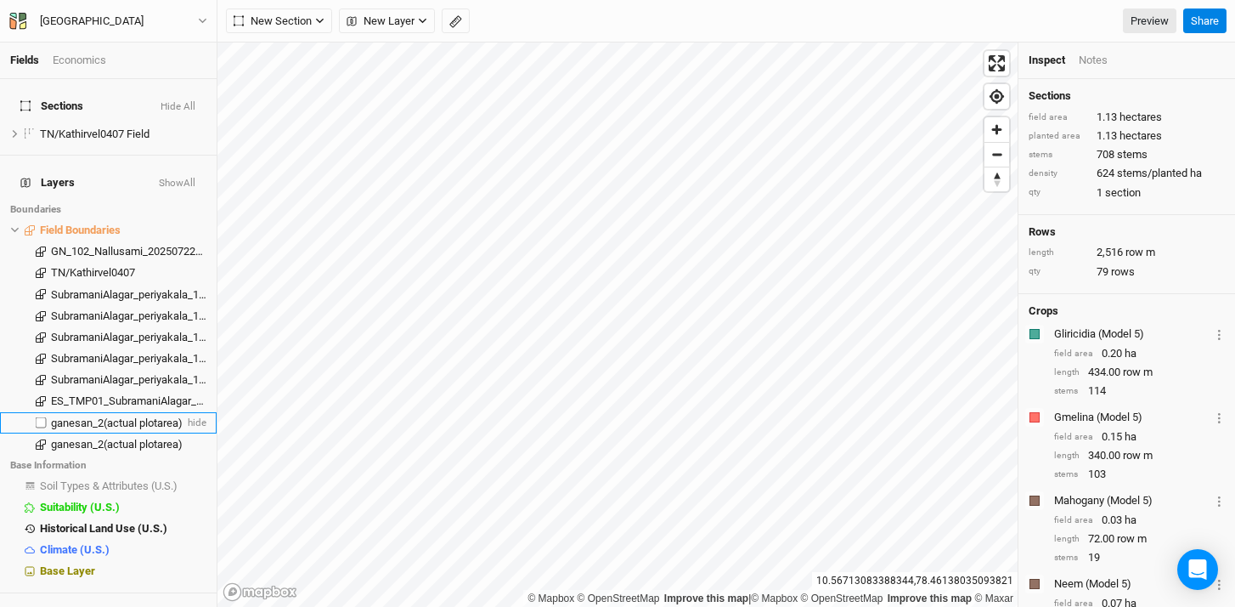
click at [96, 416] on span "ganesan_2(actual plotarea)" at bounding box center [117, 422] width 132 height 13
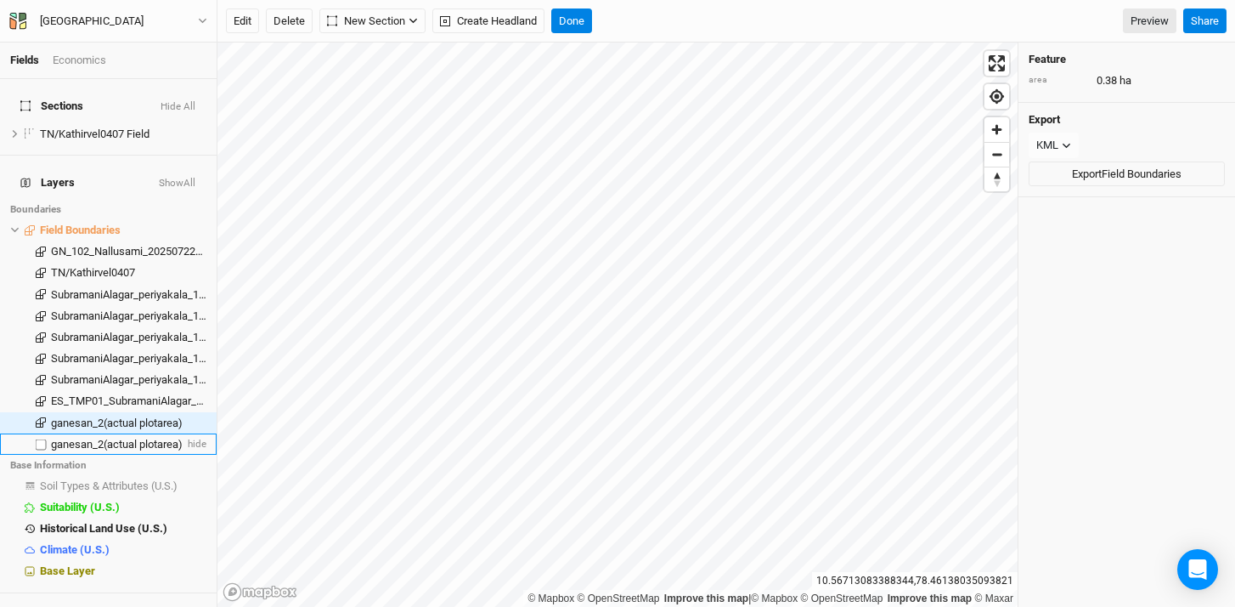
click at [93, 438] on span "ganesan_2(actual plotarea)" at bounding box center [117, 444] width 132 height 13
click at [94, 416] on span "ganesan_2(actual plotarea)" at bounding box center [117, 422] width 132 height 13
click at [71, 416] on span "ganesan_2(actual plotarea)" at bounding box center [117, 422] width 132 height 13
click at [404, 25] on span "New Section" at bounding box center [366, 21] width 78 height 17
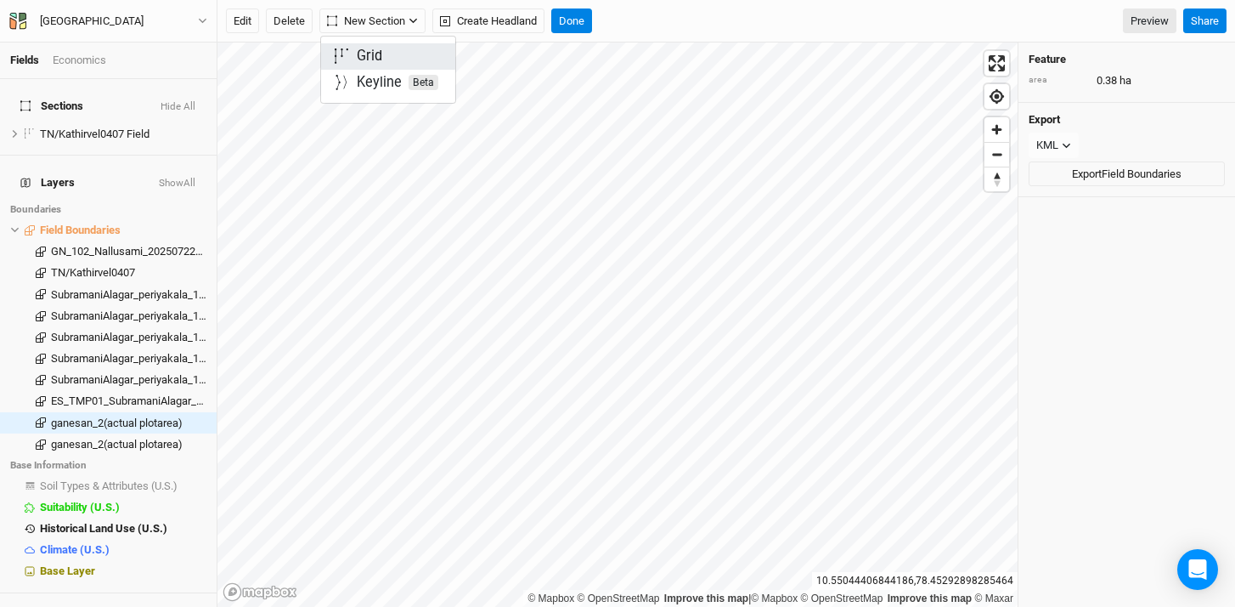
click at [392, 45] on button "Grid" at bounding box center [388, 56] width 134 height 26
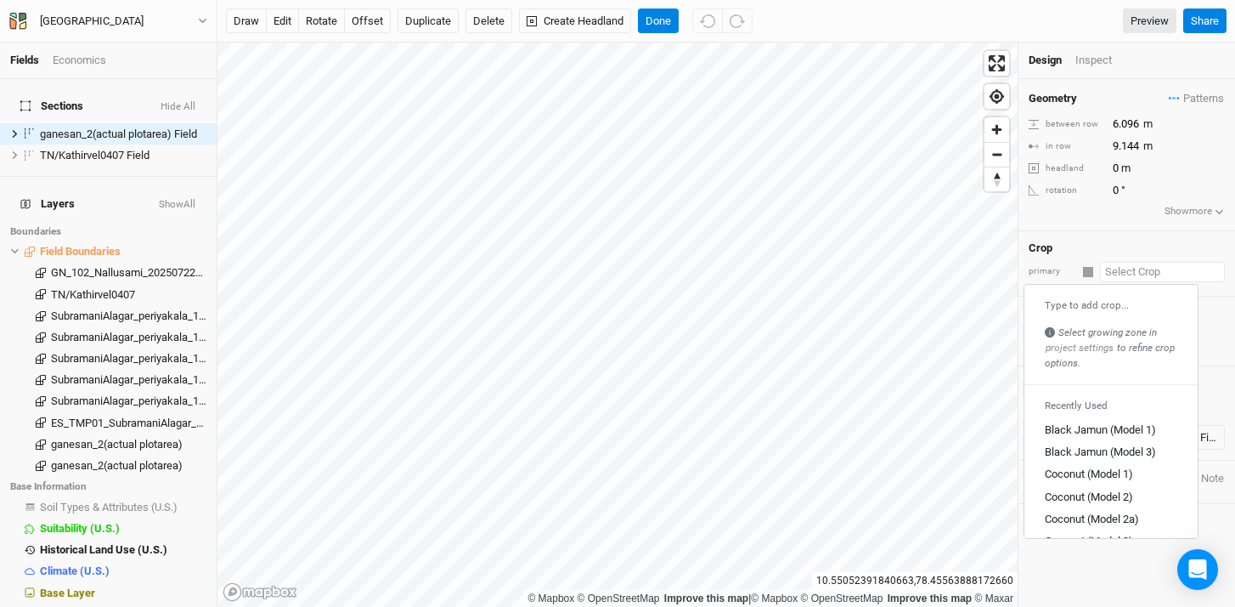
click at [1111, 276] on input "text" at bounding box center [1162, 272] width 125 height 20
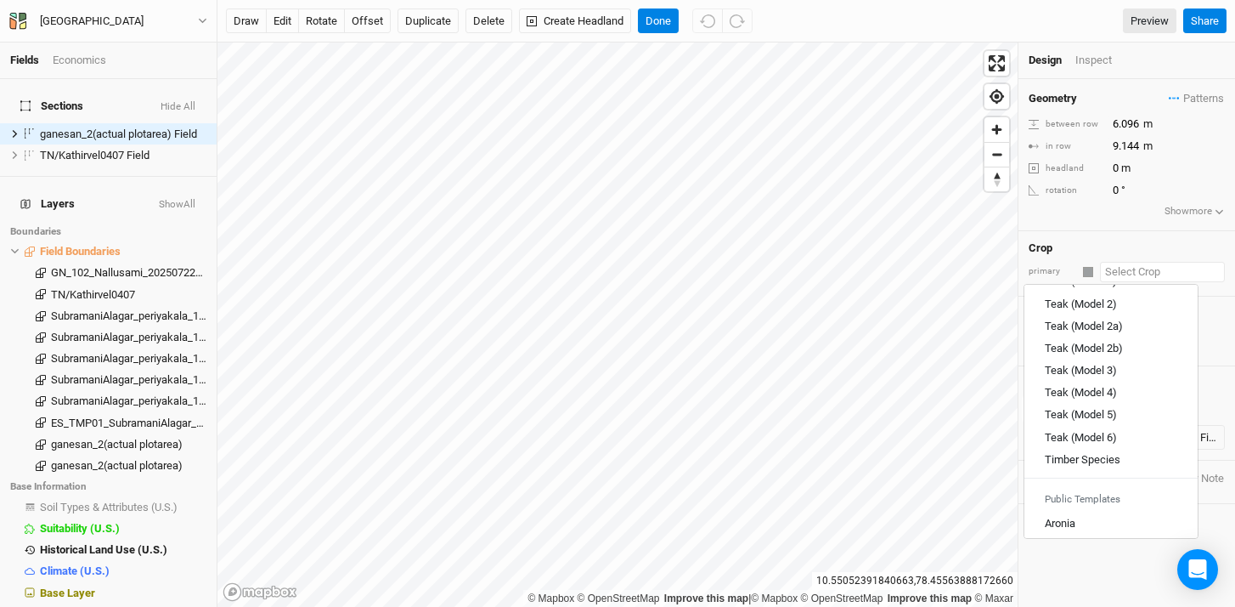
scroll to position [1756, 0]
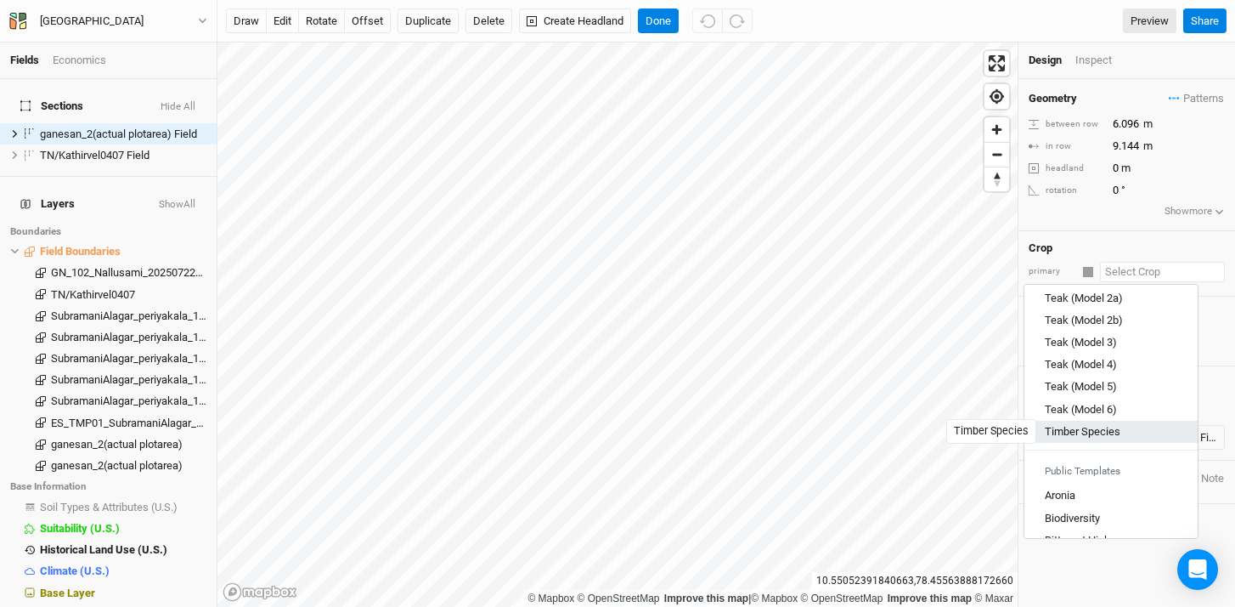
click at [1102, 433] on div "Timber Species" at bounding box center [1083, 430] width 76 height 15
type input "4"
type input "Timber Species"
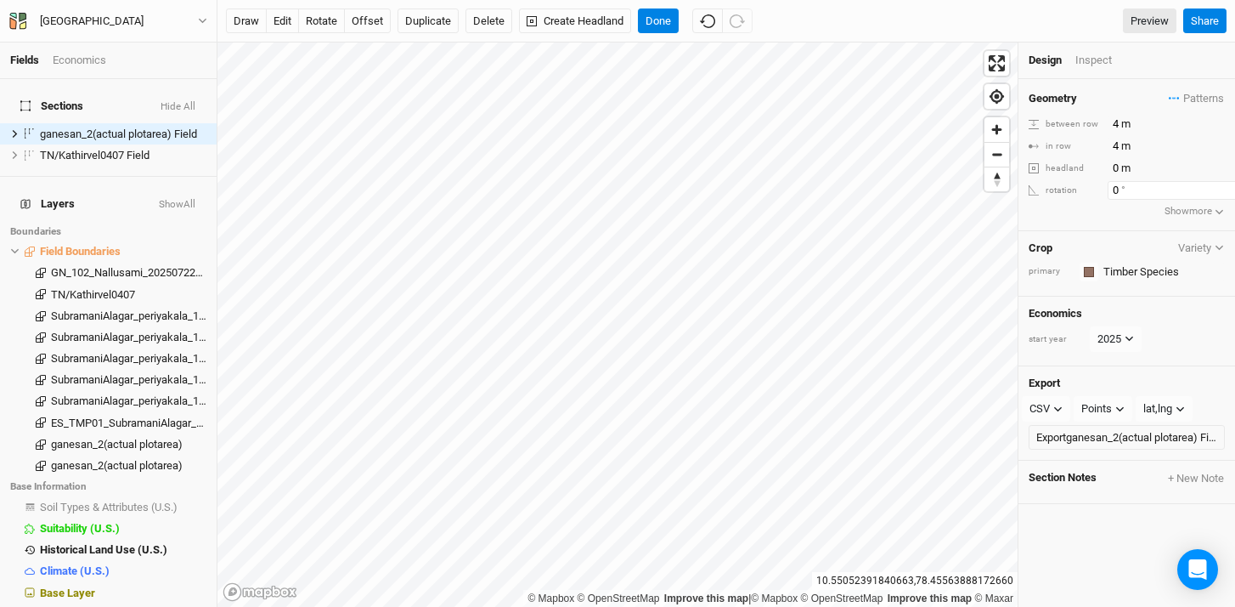
click at [1120, 188] on input "0" at bounding box center [1182, 190] width 148 height 19
click at [1219, 186] on input "0.5" at bounding box center [1182, 190] width 148 height 19
click at [1219, 186] on input "1" at bounding box center [1182, 190] width 148 height 19
click at [1219, 186] on input "1.5" at bounding box center [1182, 190] width 148 height 19
click at [1219, 186] on input "2" at bounding box center [1182, 190] width 148 height 19
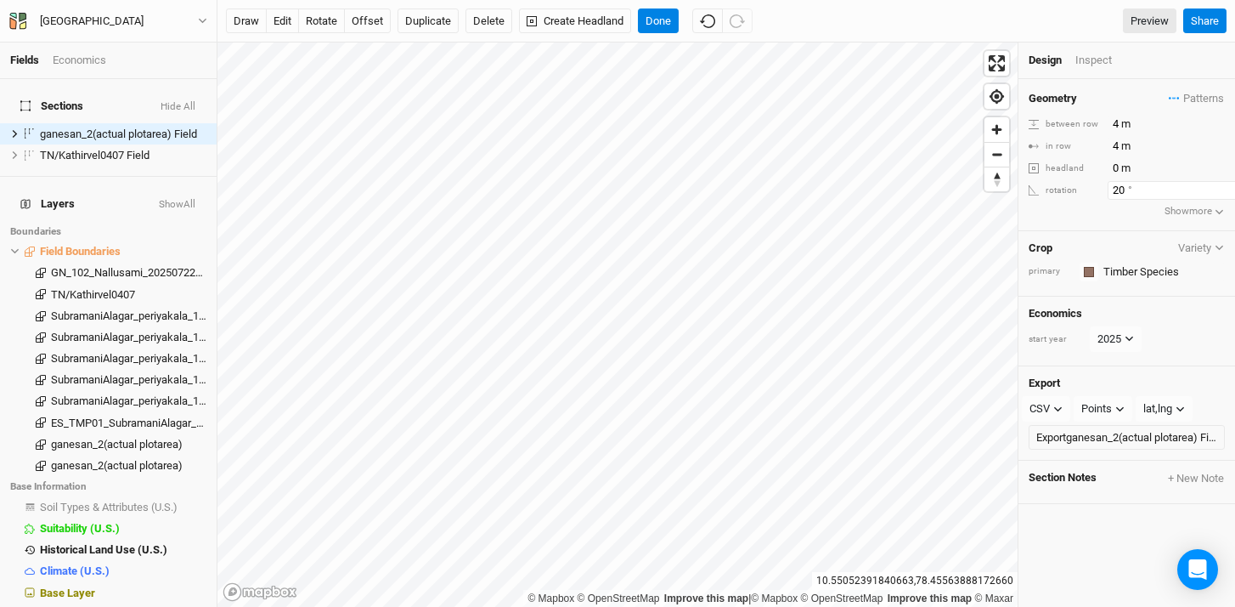
click at [1219, 186] on input "20" at bounding box center [1182, 190] width 148 height 19
click at [1219, 186] on input "20.5" at bounding box center [1182, 190] width 148 height 19
click at [1219, 186] on input "21" at bounding box center [1182, 190] width 148 height 19
click at [1219, 186] on input "21.5" at bounding box center [1182, 190] width 148 height 19
click at [1219, 186] on input "22" at bounding box center [1182, 190] width 148 height 19
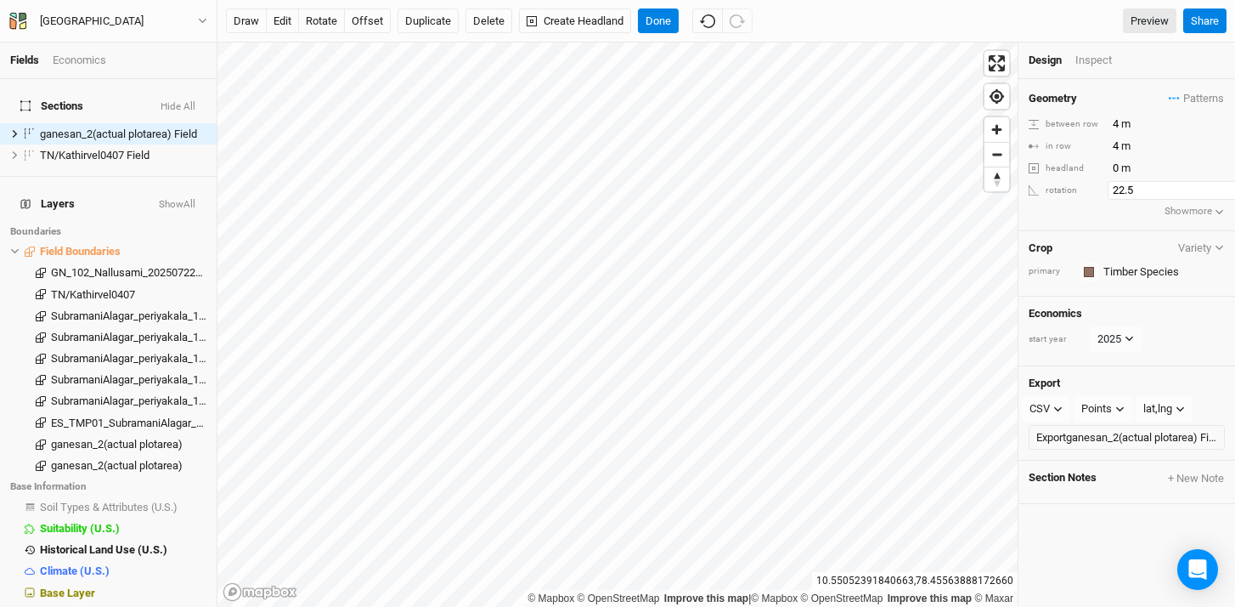
click at [1219, 186] on input "22.5" at bounding box center [1182, 190] width 148 height 19
type input "23"
click at [1219, 186] on input "23" at bounding box center [1182, 190] width 148 height 19
click at [1172, 210] on button "Show more" at bounding box center [1195, 211] width 62 height 17
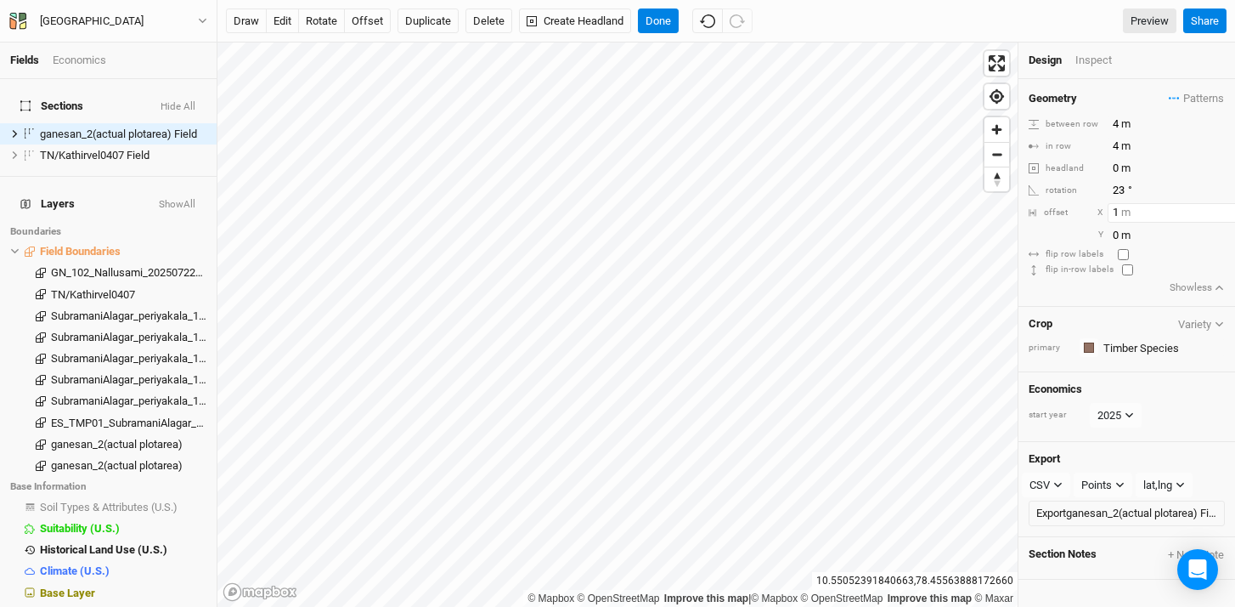
click at [1218, 208] on input "1" at bounding box center [1182, 212] width 148 height 19
click at [1218, 208] on input "2" at bounding box center [1174, 212] width 148 height 19
click at [1215, 215] on input "1" at bounding box center [1174, 212] width 148 height 19
click at [1215, 215] on input "0" at bounding box center [1174, 212] width 148 height 19
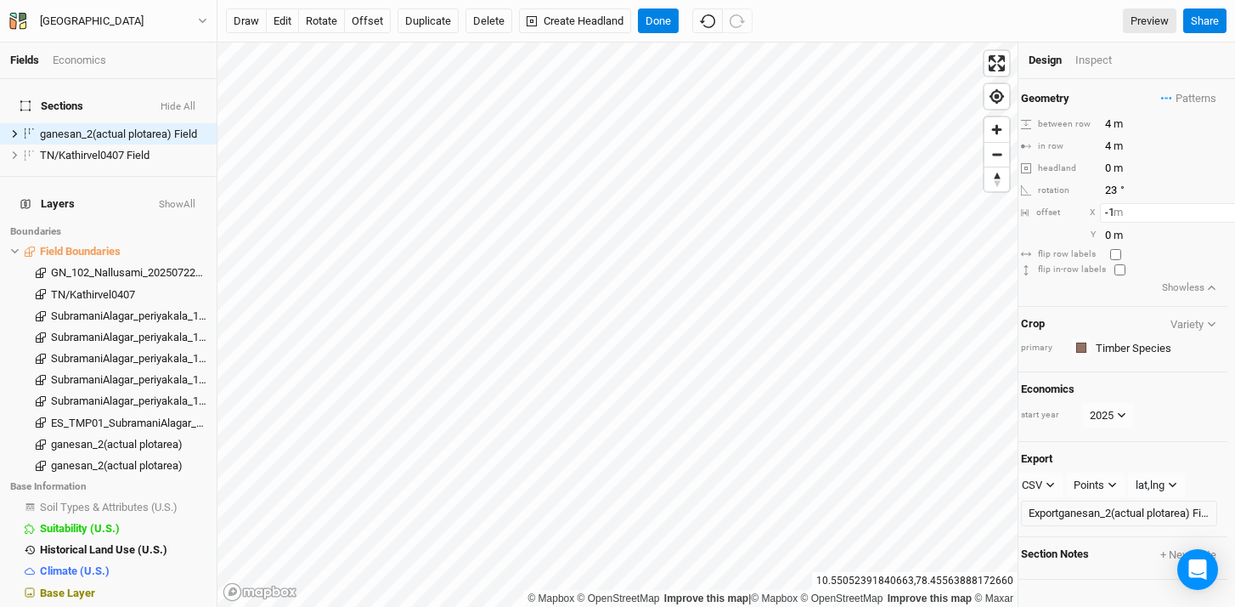
click at [1215, 215] on input "-1" at bounding box center [1174, 212] width 148 height 19
click at [1215, 215] on input "-2" at bounding box center [1174, 212] width 148 height 19
type input "-3"
click at [1215, 215] on input "-3" at bounding box center [1174, 212] width 148 height 19
click at [1212, 238] on input "-1" at bounding box center [1174, 235] width 148 height 19
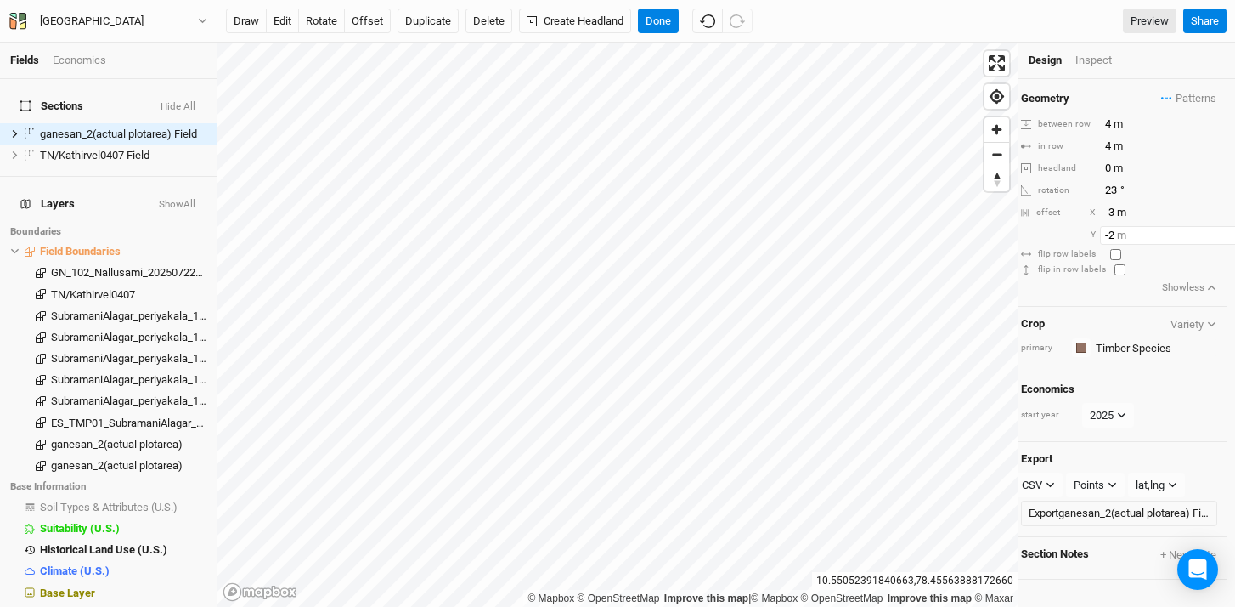
click at [1212, 238] on input "-2" at bounding box center [1174, 235] width 148 height 19
click at [1213, 230] on input "-1" at bounding box center [1174, 235] width 148 height 19
type input "0"
click at [1213, 230] on input "0" at bounding box center [1174, 235] width 148 height 19
click at [16, 129] on icon at bounding box center [14, 133] width 9 height 9
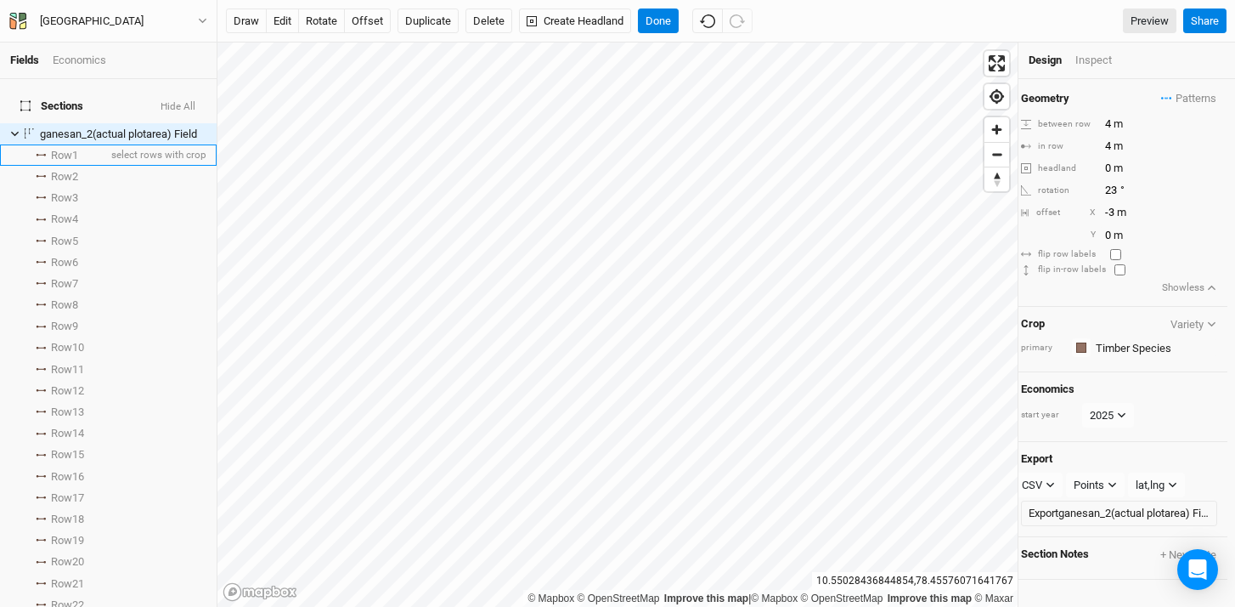
click at [37, 147] on li "Row 1 select rows with crop" at bounding box center [108, 154] width 217 height 21
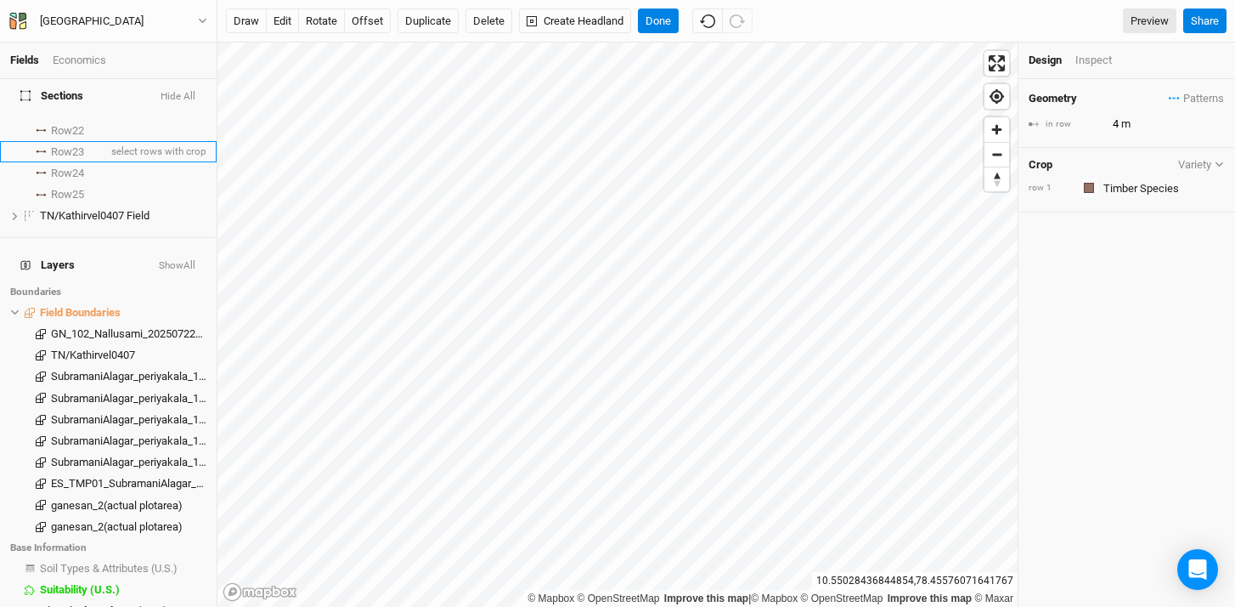
scroll to position [521, 0]
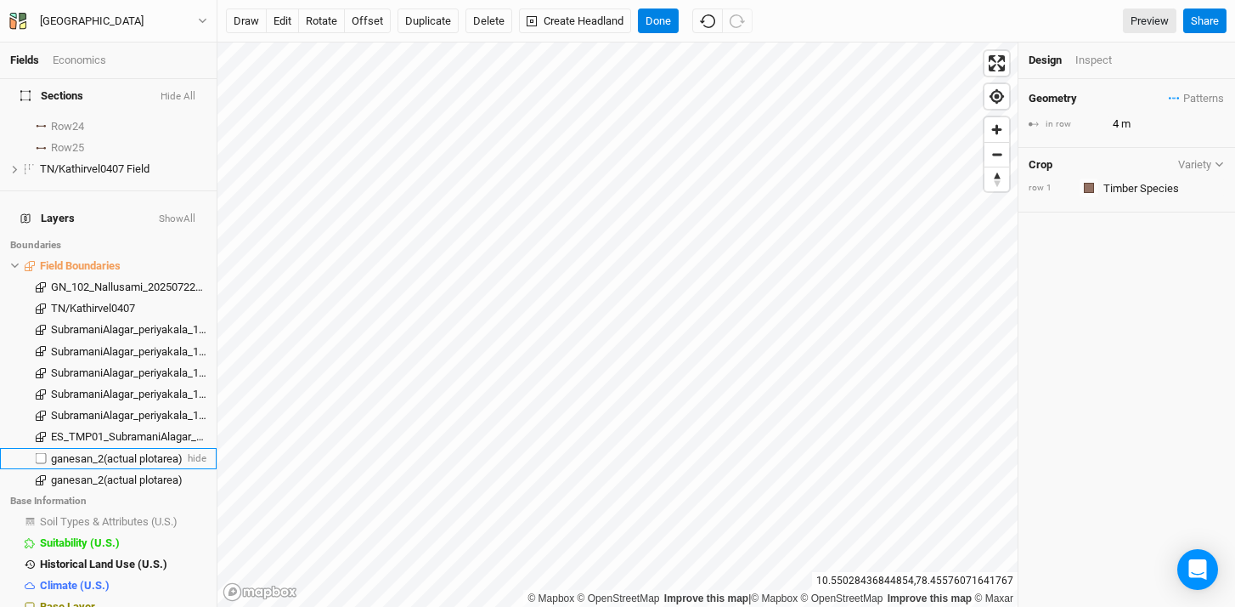
click at [88, 452] on span "ganesan_2(actual plotarea)" at bounding box center [117, 458] width 132 height 13
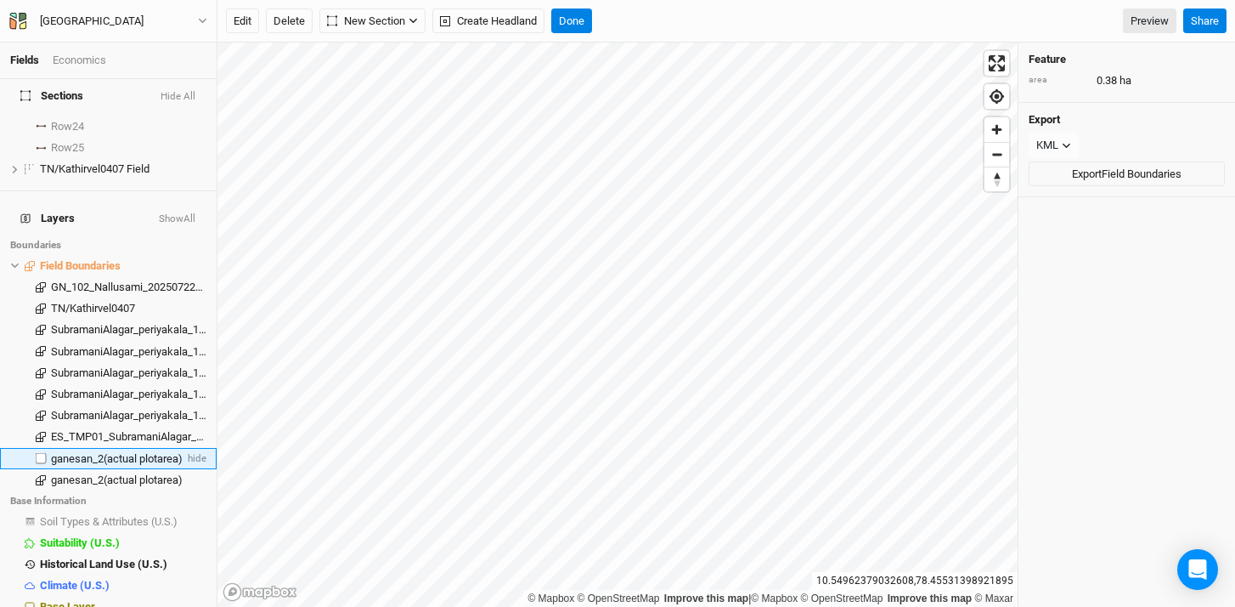
click at [38, 448] on label at bounding box center [41, 458] width 21 height 21
click at [38, 453] on input "checkbox" at bounding box center [41, 458] width 11 height 11
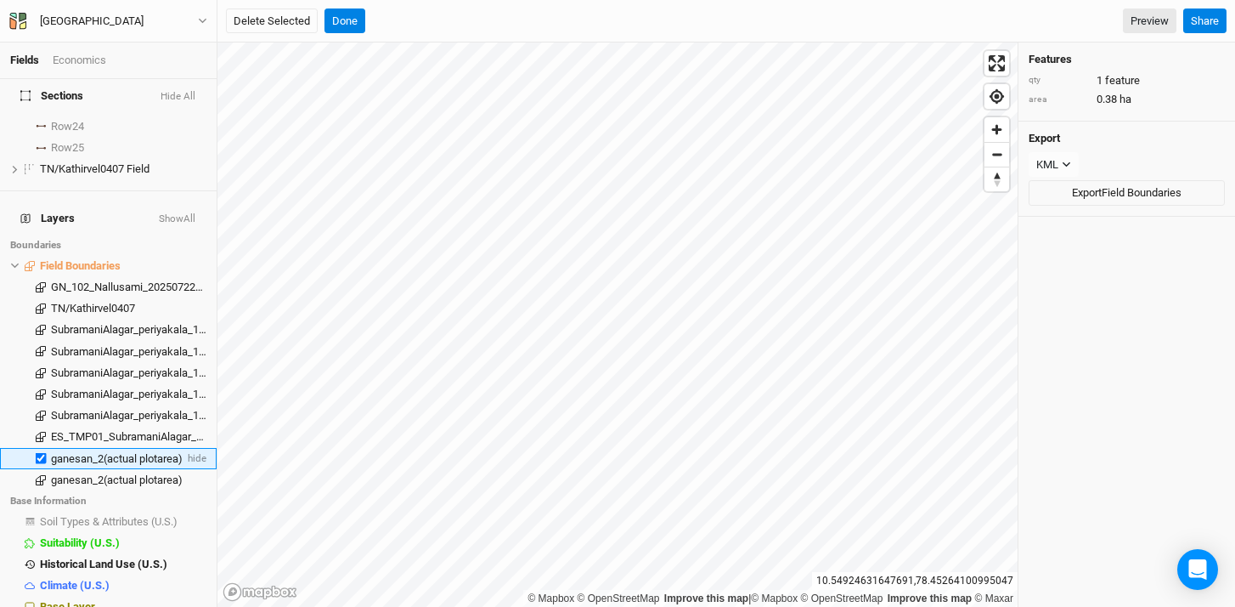
click at [38, 448] on label at bounding box center [41, 458] width 21 height 21
click at [38, 453] on input "checkbox" at bounding box center [41, 458] width 11 height 11
checkbox input "false"
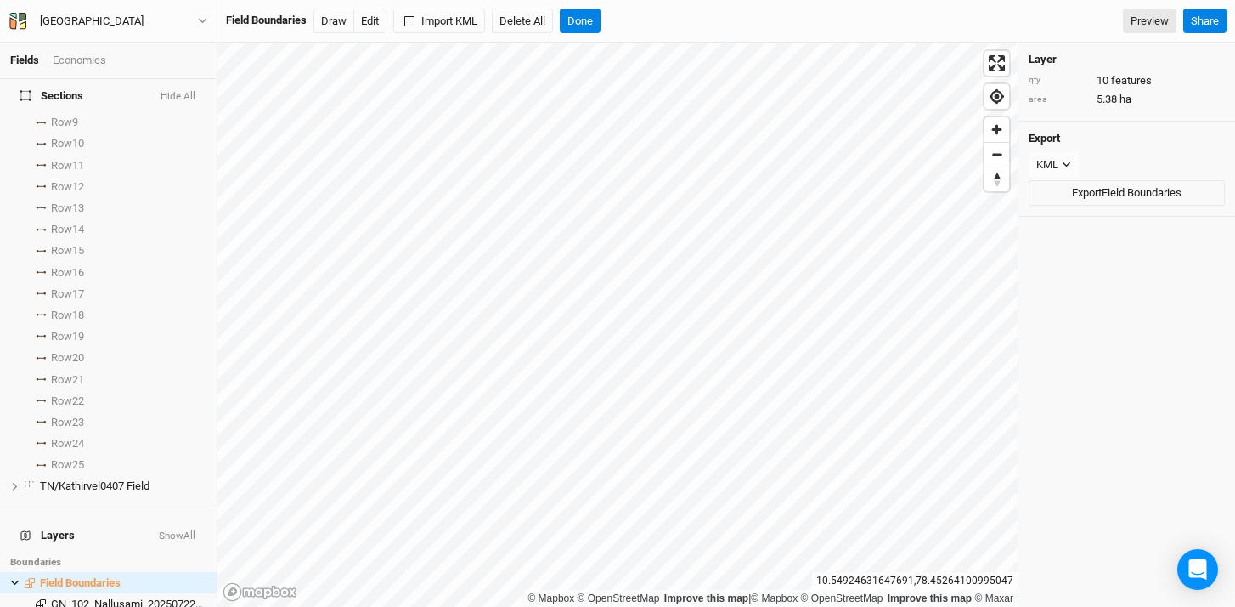
scroll to position [0, 0]
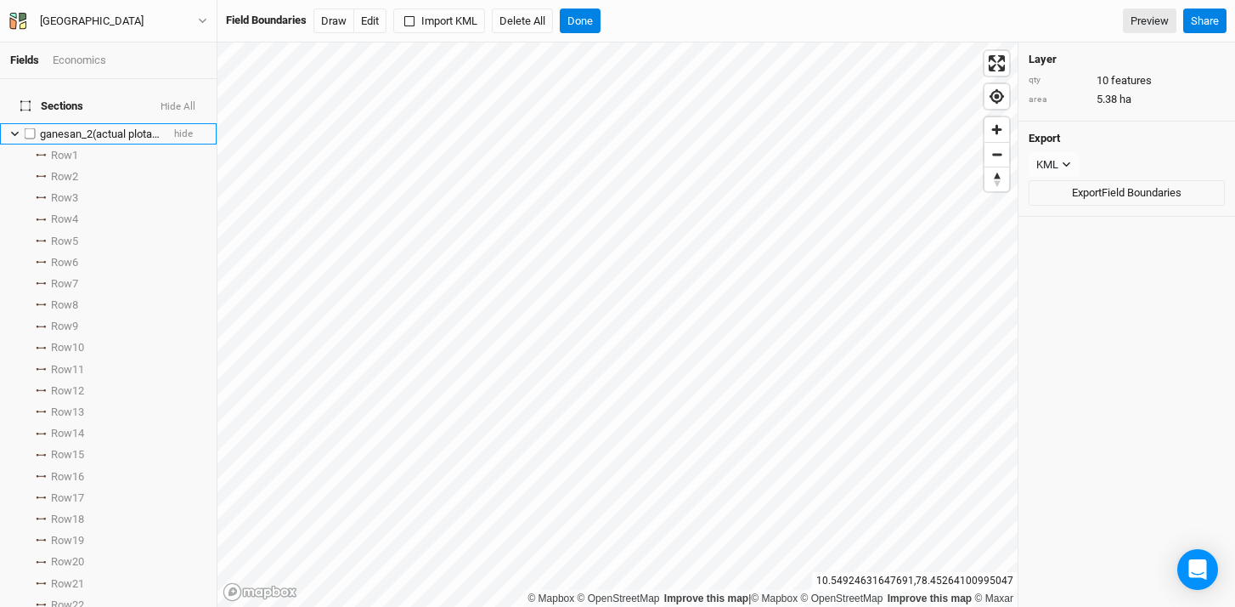
click at [82, 127] on span "ganesan_2(actual plotarea) Field" at bounding box center [118, 133] width 157 height 13
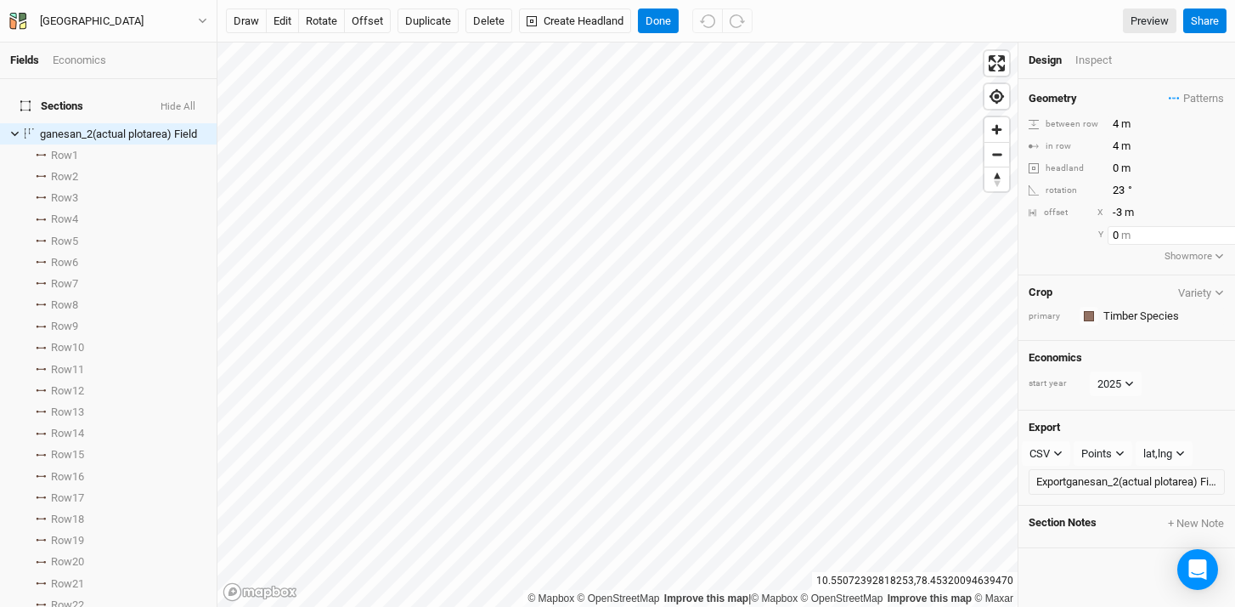
click at [1141, 234] on input "0" at bounding box center [1182, 235] width 148 height 19
click at [1174, 217] on input "-3" at bounding box center [1182, 212] width 148 height 19
click at [1220, 209] on input "-2" at bounding box center [1182, 212] width 148 height 19
type input "-1"
click at [1220, 209] on input "-1" at bounding box center [1182, 212] width 148 height 19
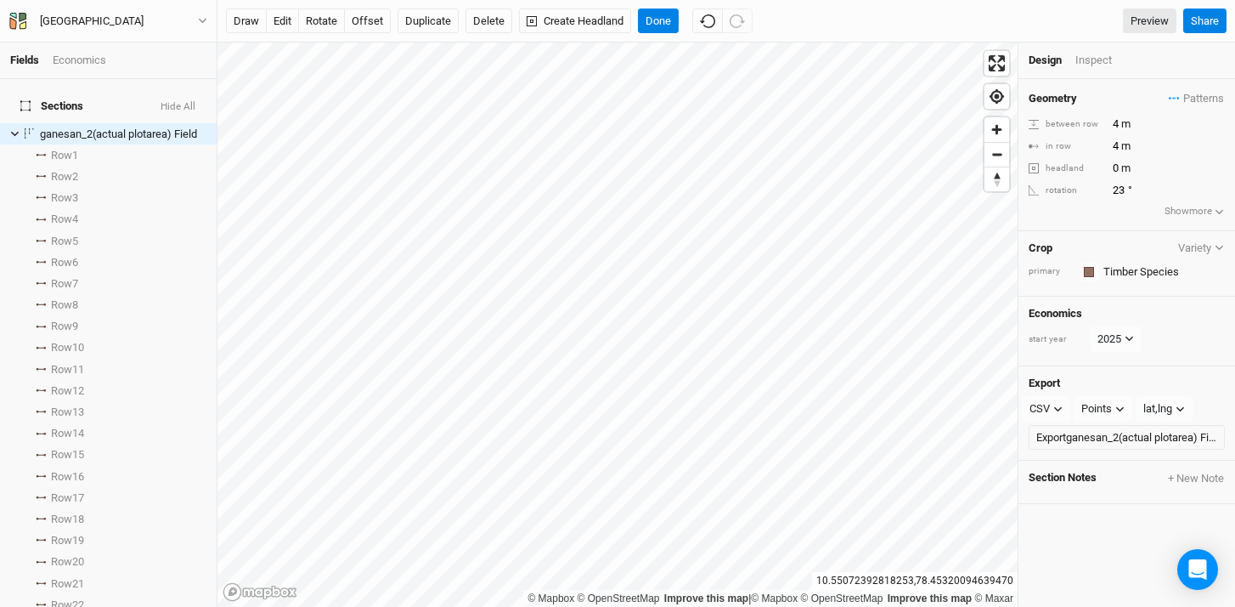
click at [1175, 209] on button "Show more" at bounding box center [1195, 211] width 62 height 17
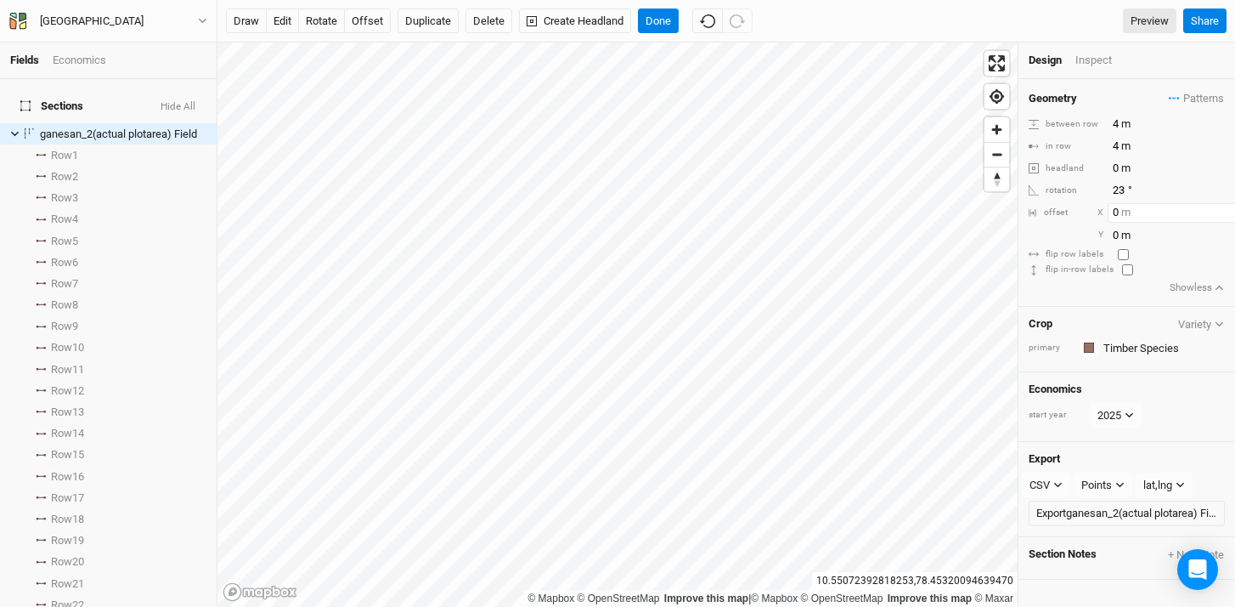
click at [1183, 212] on input "0" at bounding box center [1182, 212] width 148 height 19
click at [1219, 208] on input "1" at bounding box center [1182, 212] width 148 height 19
click at [1219, 208] on input "2" at bounding box center [1182, 212] width 148 height 19
click at [1219, 217] on input "1" at bounding box center [1182, 212] width 148 height 19
click at [1219, 217] on input "0" at bounding box center [1182, 212] width 148 height 19
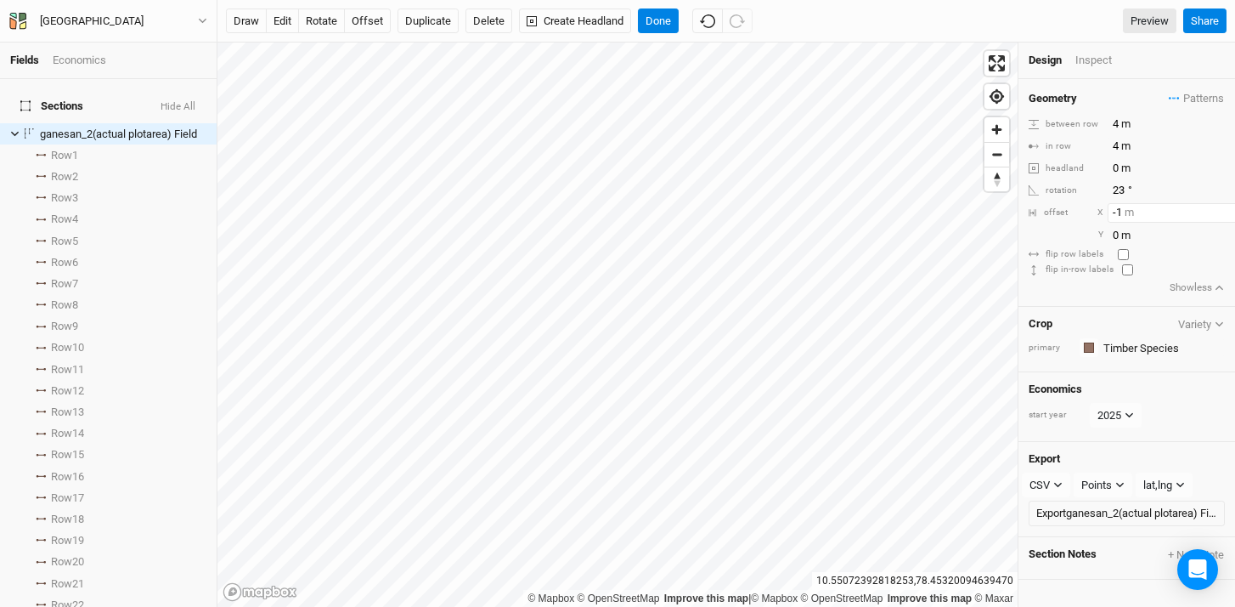
click at [1219, 217] on input "-1" at bounding box center [1182, 212] width 148 height 19
click at [1219, 217] on input "-2" at bounding box center [1182, 212] width 148 height 19
click at [1219, 217] on input "-3" at bounding box center [1182, 212] width 148 height 19
type input "-4"
click at [1219, 217] on input "-4" at bounding box center [1182, 212] width 148 height 19
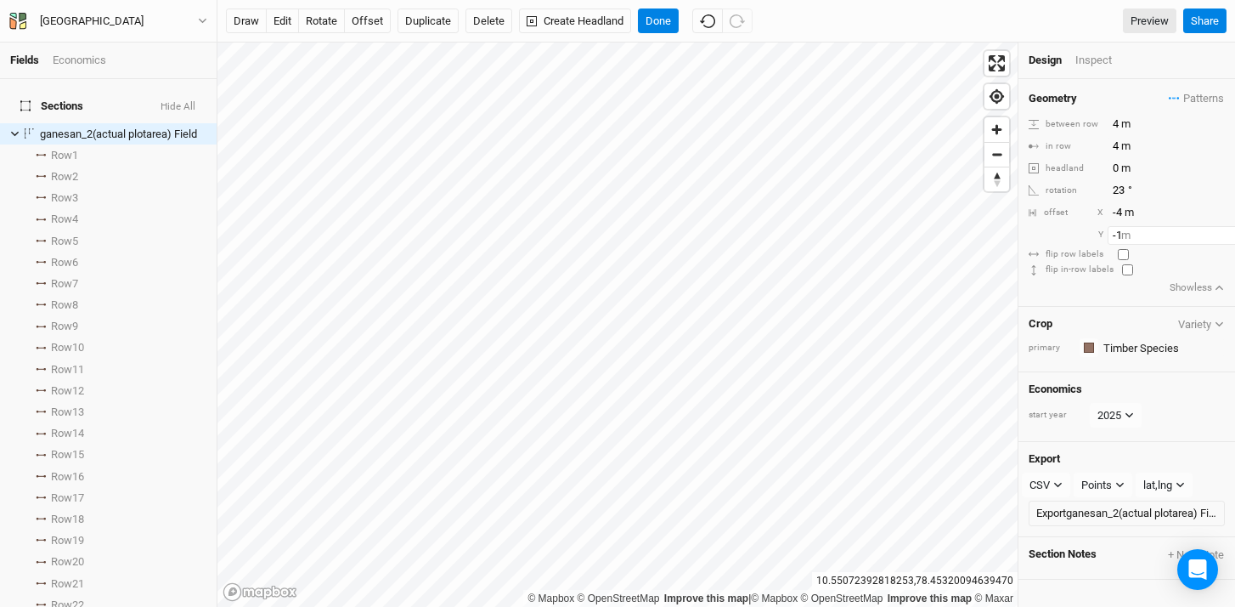
scroll to position [0, 8]
click at [1219, 237] on input "-1" at bounding box center [1174, 235] width 148 height 19
click at [1217, 237] on input "-2" at bounding box center [1174, 235] width 148 height 19
click at [1217, 237] on input "-3" at bounding box center [1174, 235] width 148 height 19
click at [1216, 237] on input "-4" at bounding box center [1174, 235] width 148 height 19
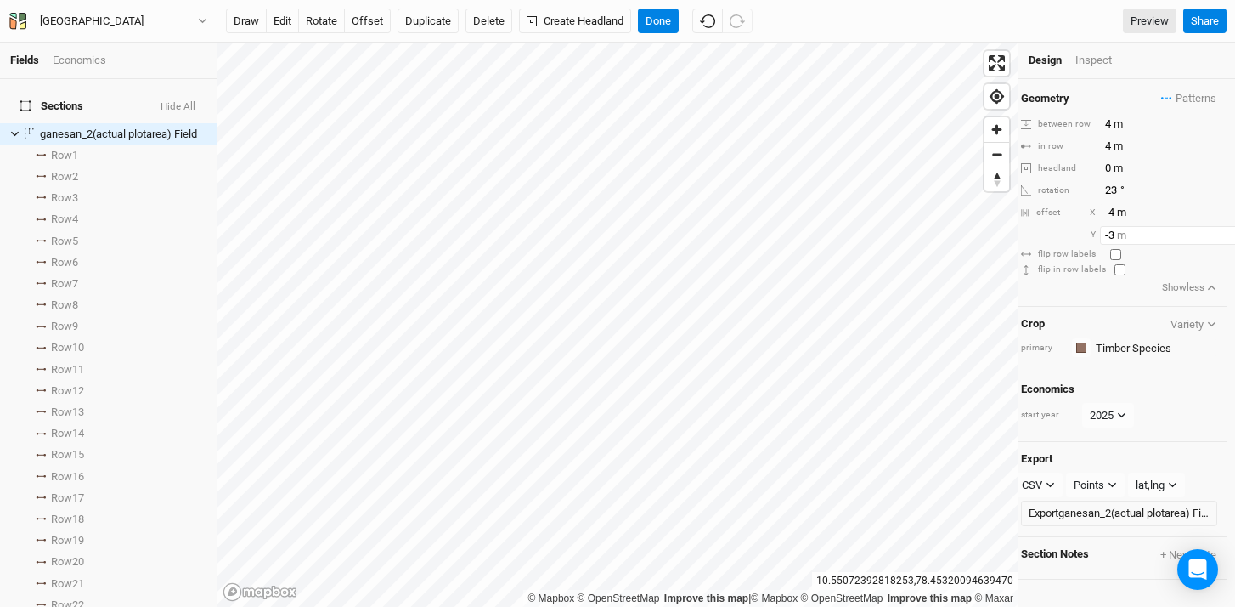
click at [1216, 232] on input "-3" at bounding box center [1174, 235] width 148 height 19
click at [1216, 232] on input "-2" at bounding box center [1174, 235] width 148 height 19
click at [1216, 232] on input "-1" at bounding box center [1174, 235] width 148 height 19
click at [1216, 232] on input "0" at bounding box center [1174, 235] width 148 height 19
click at [1216, 232] on input "1" at bounding box center [1174, 235] width 148 height 19
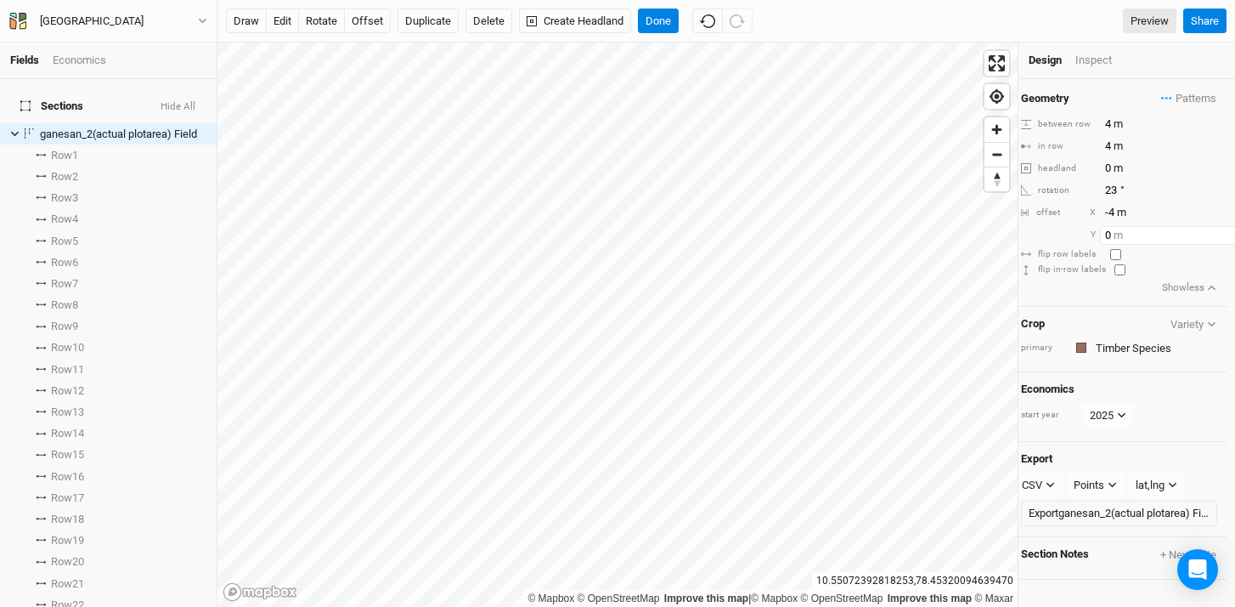
type input "0"
click at [1212, 240] on input "0" at bounding box center [1174, 235] width 148 height 19
click at [42, 154] on icon at bounding box center [41, 155] width 10 height 3
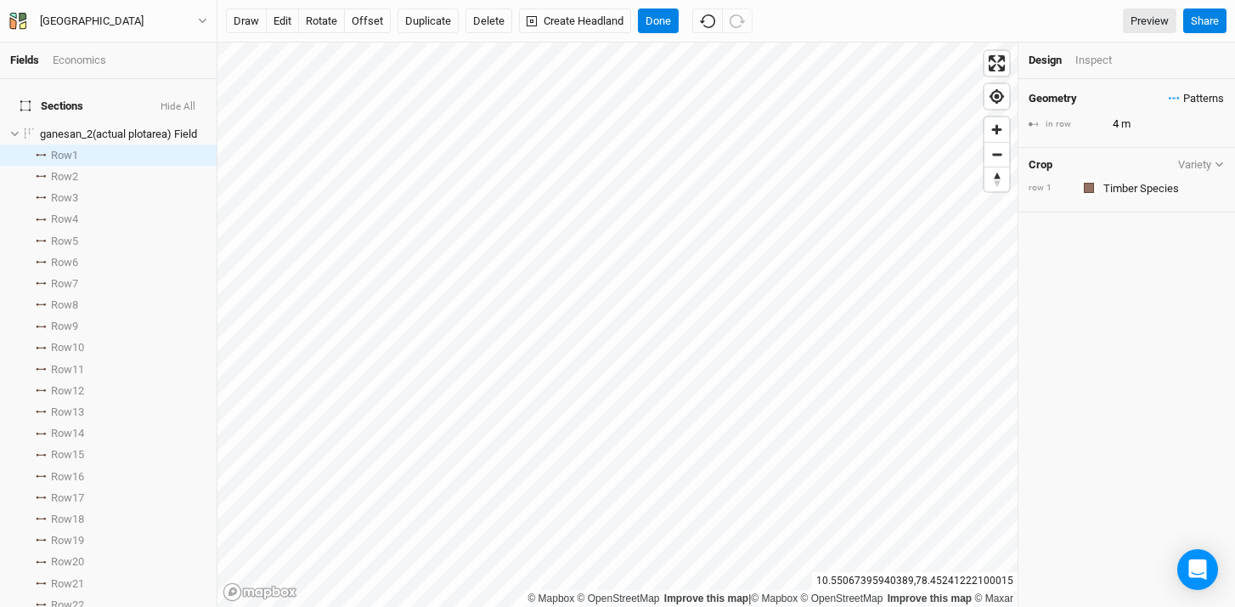
click at [1169, 98] on icon "button" at bounding box center [1174, 98] width 11 height 3
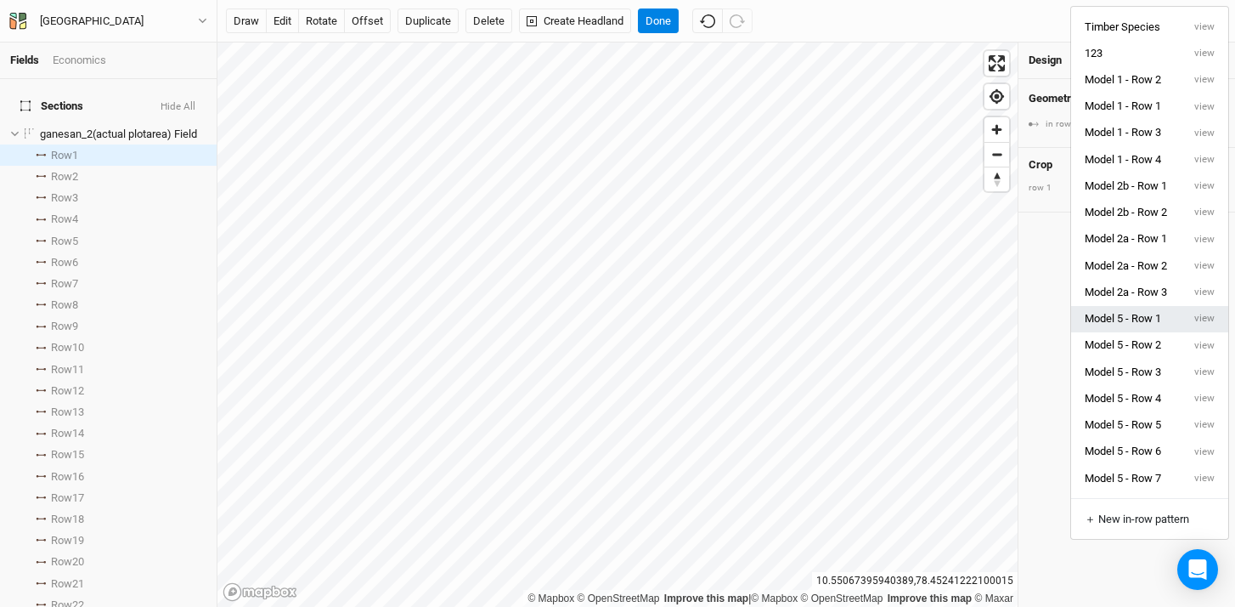
click at [1164, 314] on button "Model 5 - Row 1" at bounding box center [1126, 319] width 110 height 26
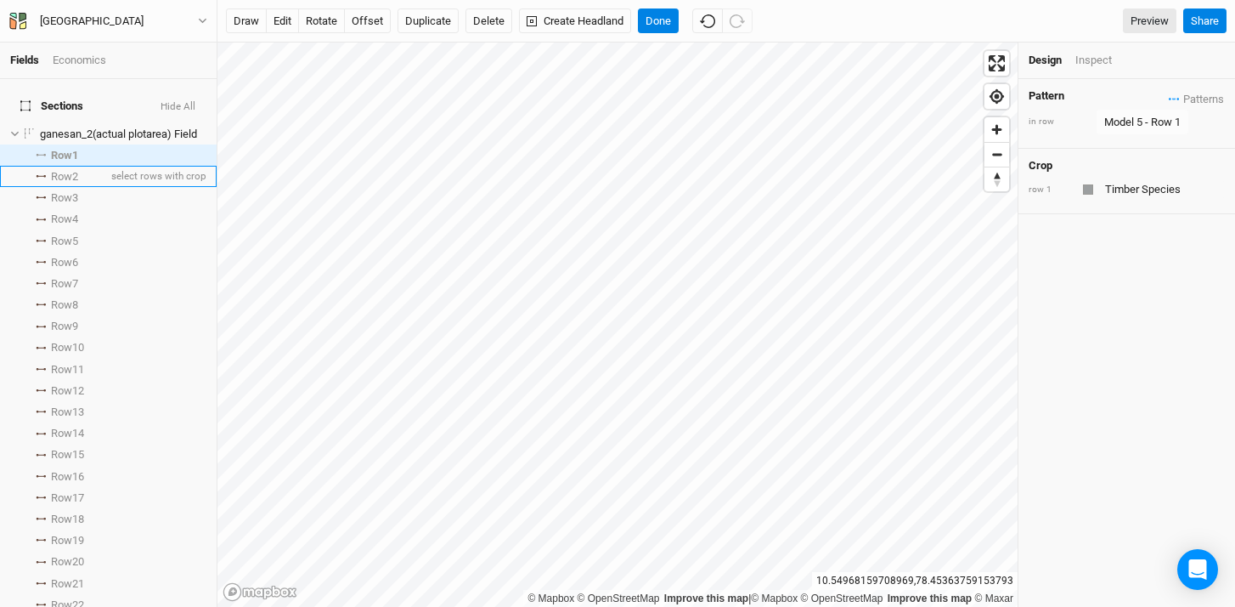
click at [73, 170] on span "Row 2" at bounding box center [64, 177] width 27 height 14
click at [1173, 97] on icon "button" at bounding box center [1174, 98] width 3 height 3
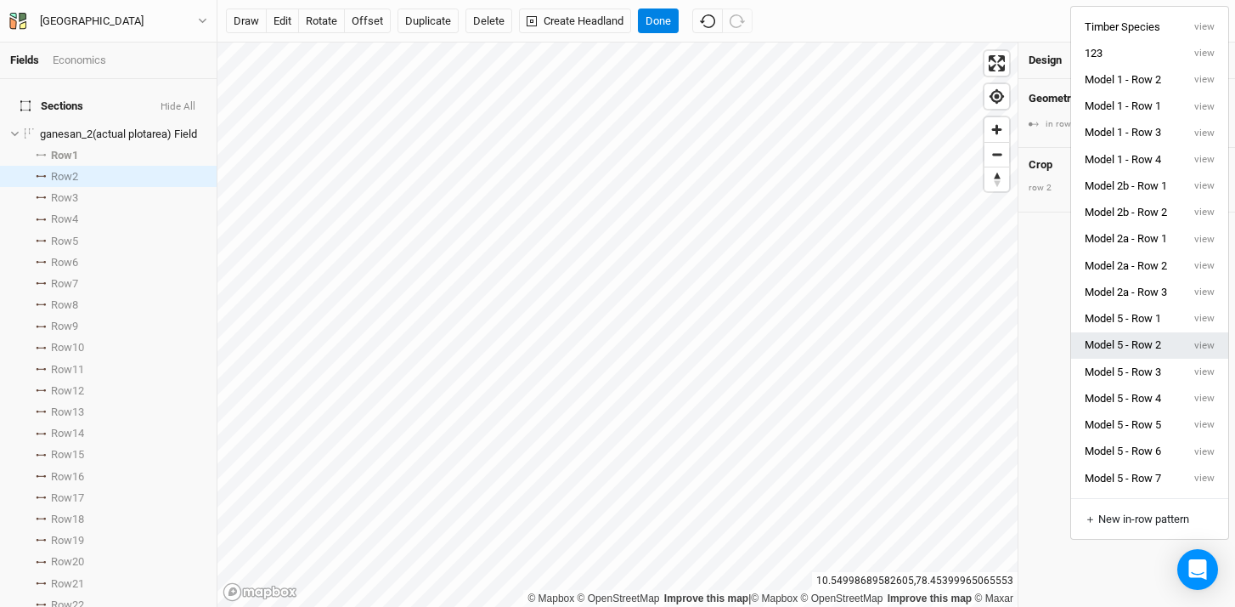
click at [1156, 351] on button "Model 5 - Row 2" at bounding box center [1126, 345] width 110 height 26
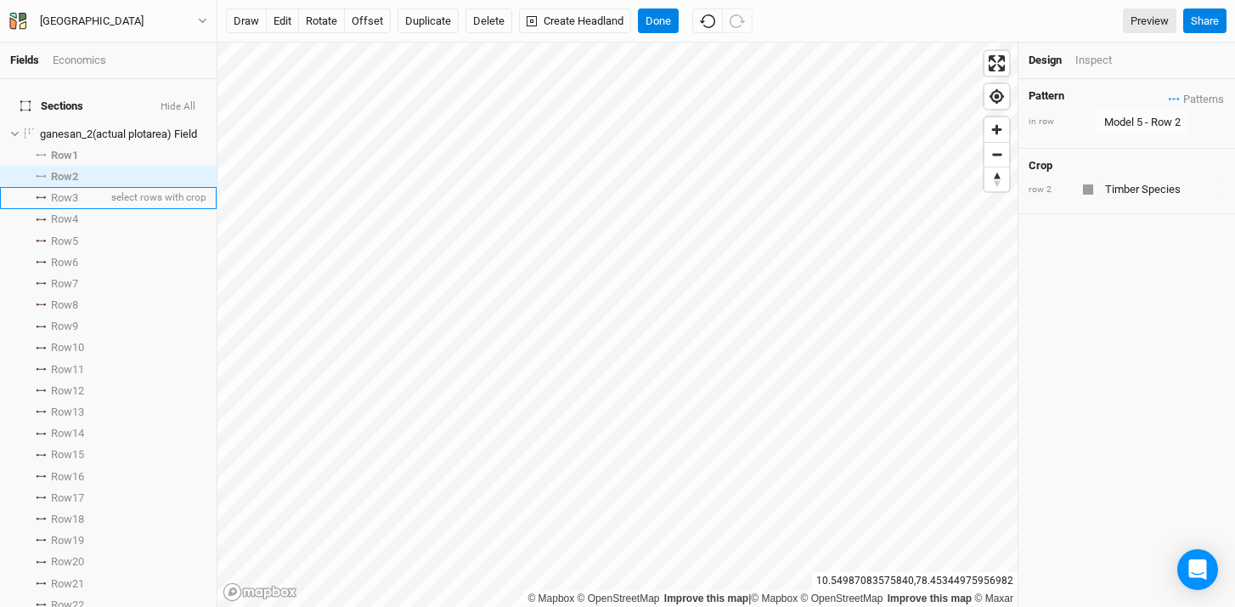
click at [44, 189] on li "Row 3 select rows with crop" at bounding box center [108, 197] width 217 height 21
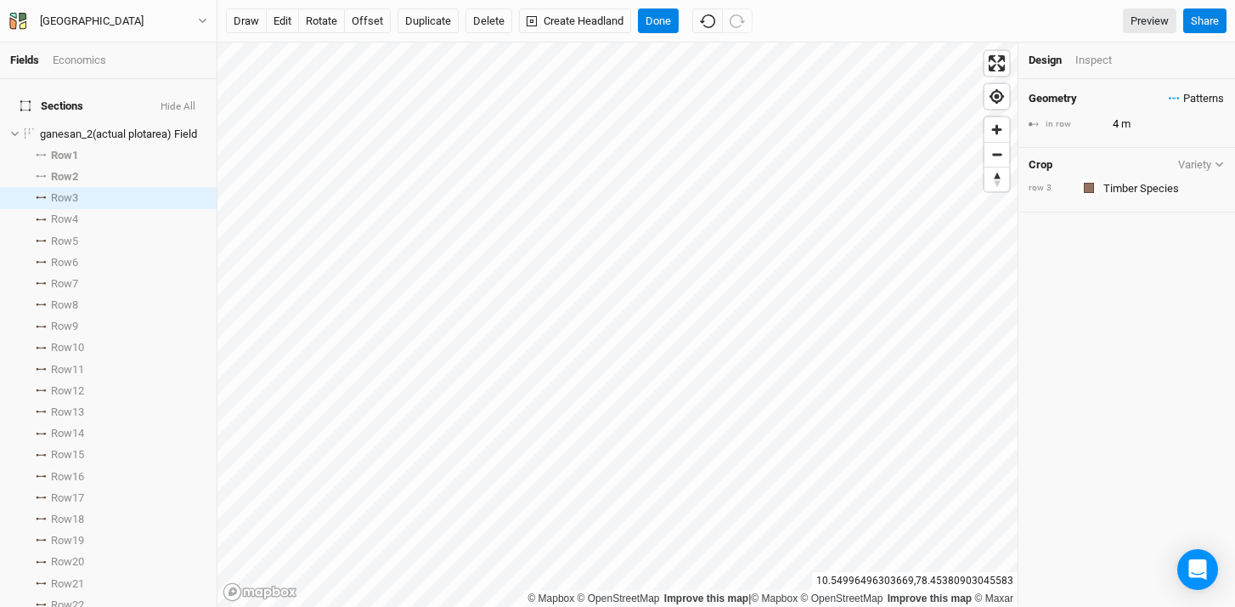
click at [1169, 101] on span "Patterns" at bounding box center [1196, 98] width 55 height 17
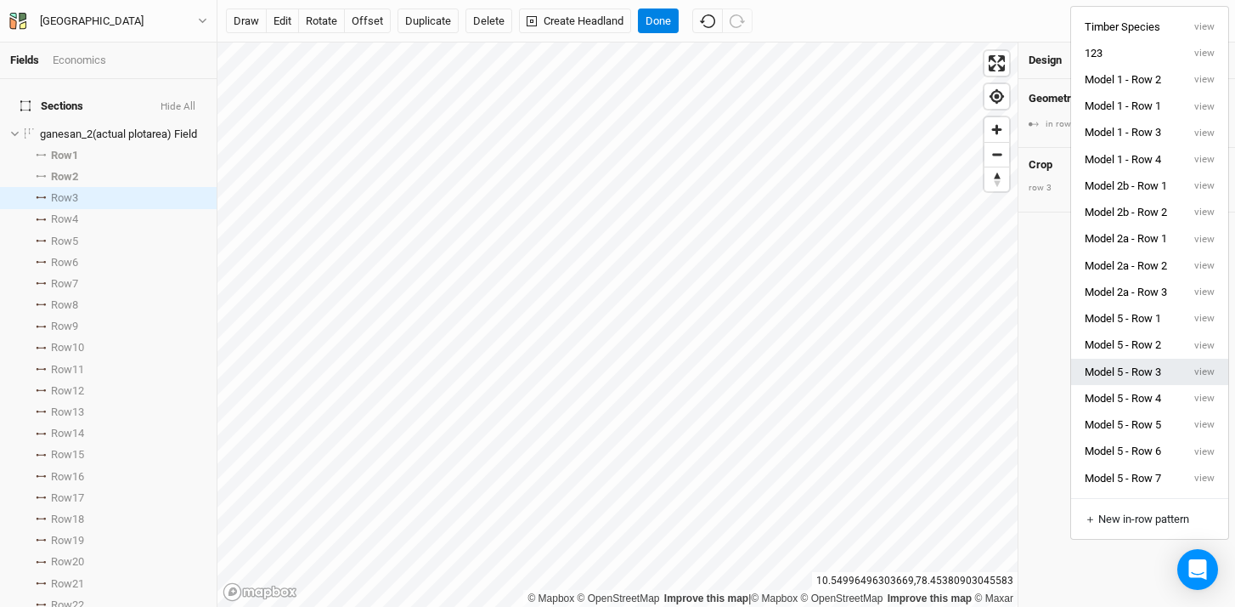
click at [1142, 364] on button "Model 5 - Row 3" at bounding box center [1126, 372] width 110 height 26
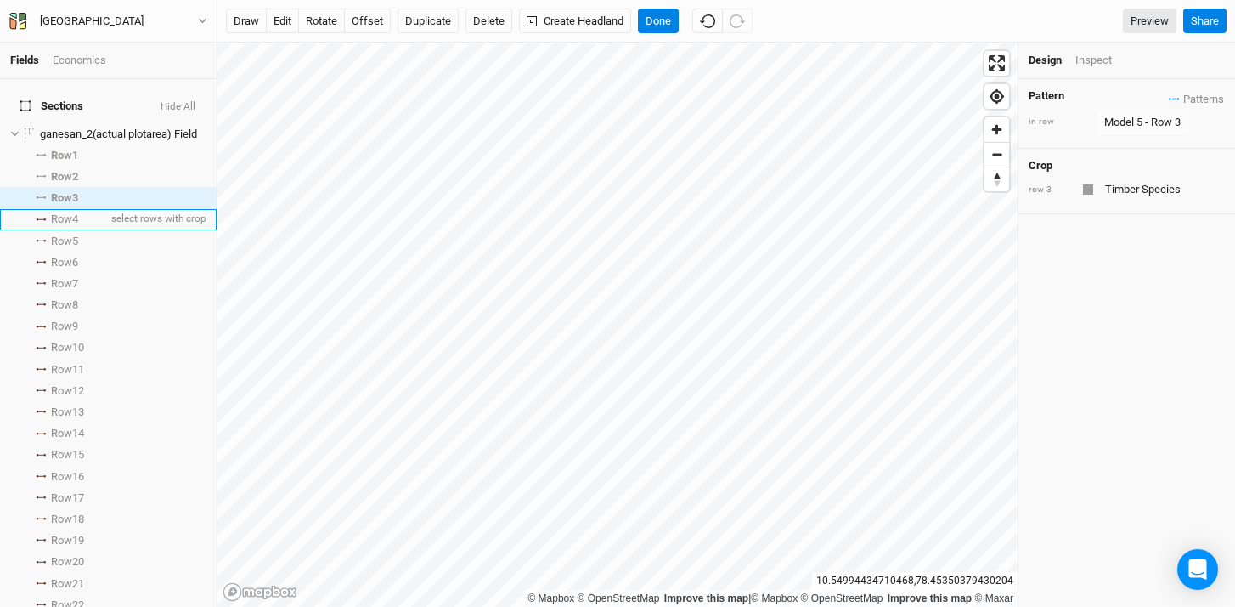
click at [42, 218] on icon at bounding box center [41, 219] width 10 height 3
click at [1151, 94] on div "Geometry Patterns Timber Species view 123 view Model 1 - Row 2 view Model 1 - R…" at bounding box center [1127, 98] width 196 height 19
click at [1169, 96] on span "Patterns" at bounding box center [1196, 98] width 55 height 17
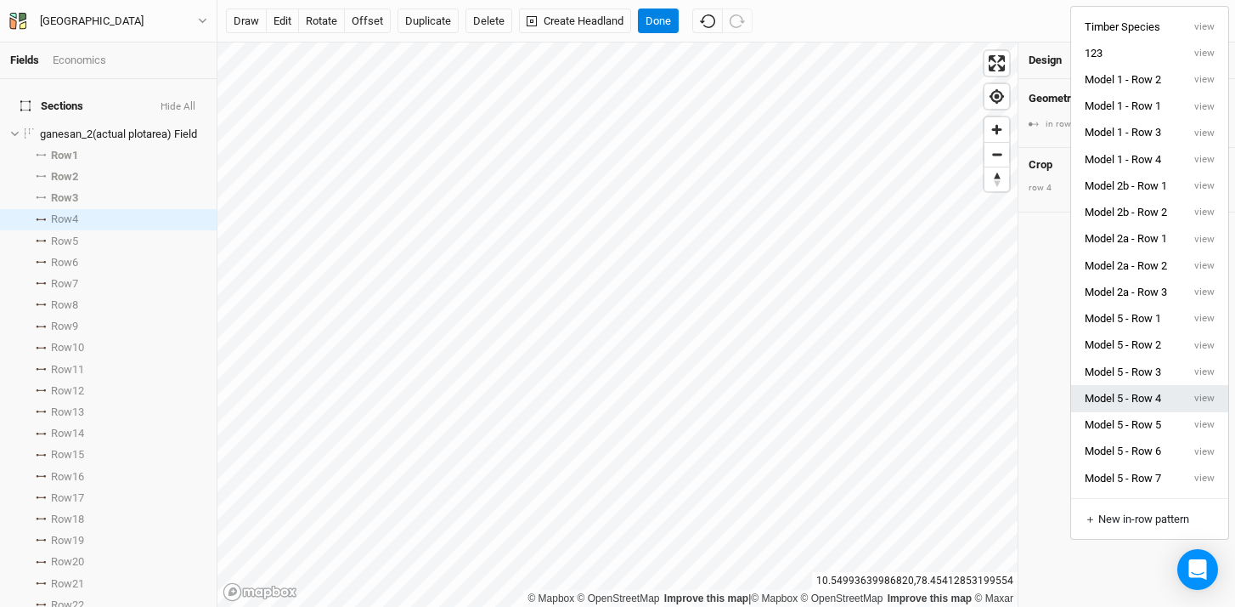
click at [1154, 397] on button "Model 5 - Row 4" at bounding box center [1126, 398] width 110 height 26
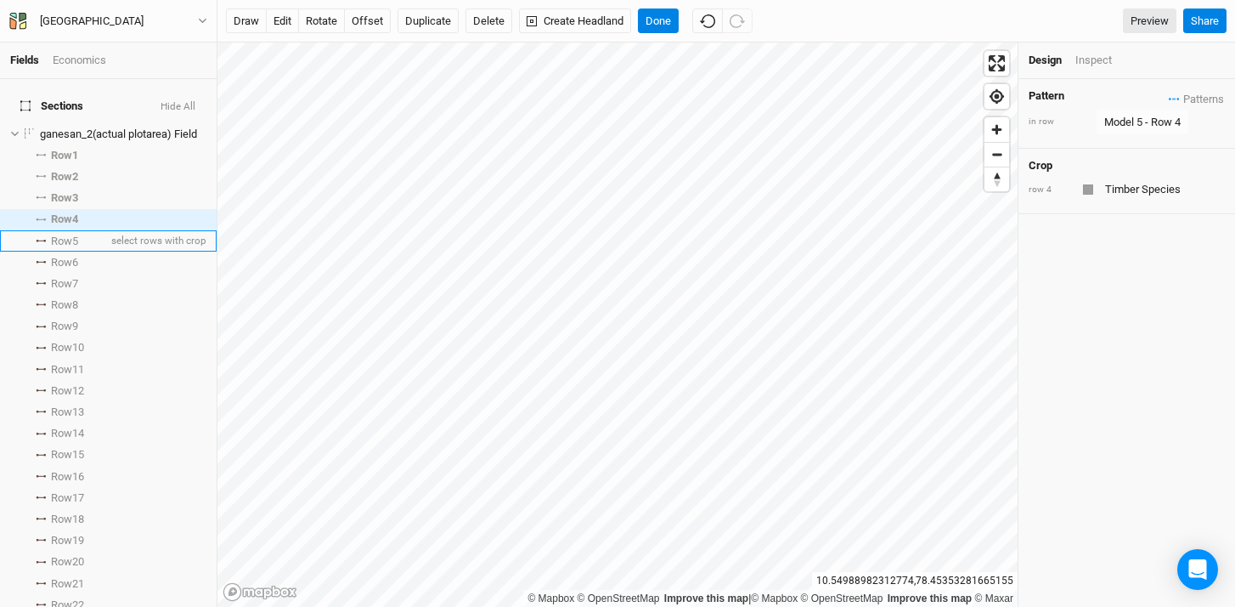
click at [38, 240] on icon at bounding box center [38, 241] width 3 height 3
click at [1169, 95] on span "Patterns" at bounding box center [1196, 98] width 55 height 17
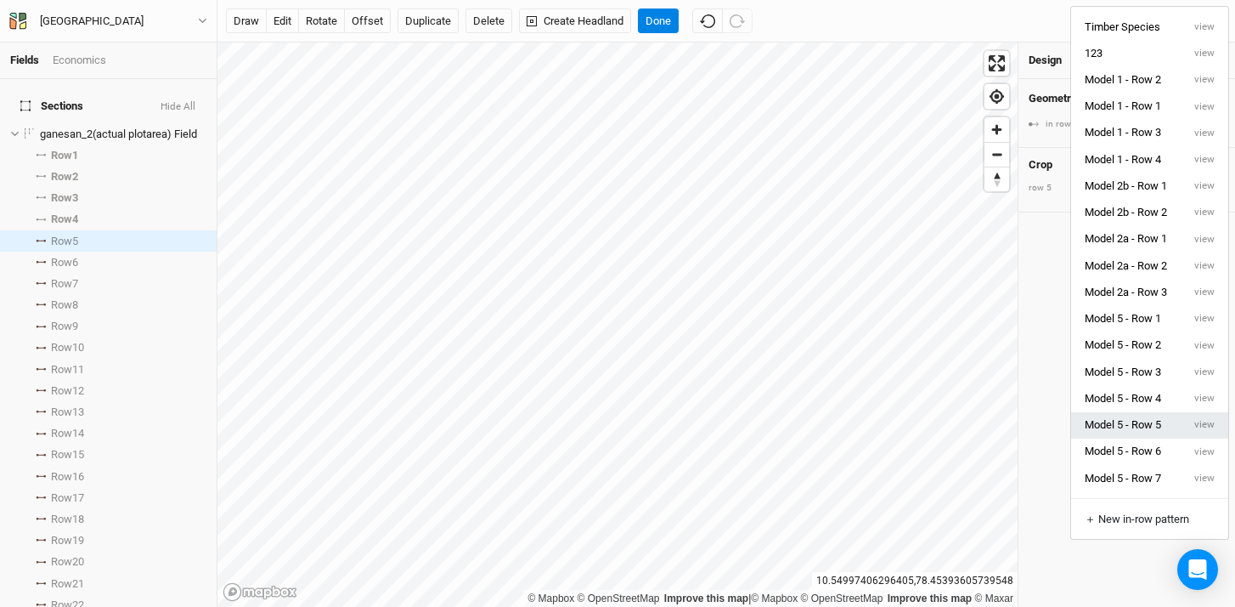
click at [1154, 421] on button "Model 5 - Row 5" at bounding box center [1126, 425] width 110 height 26
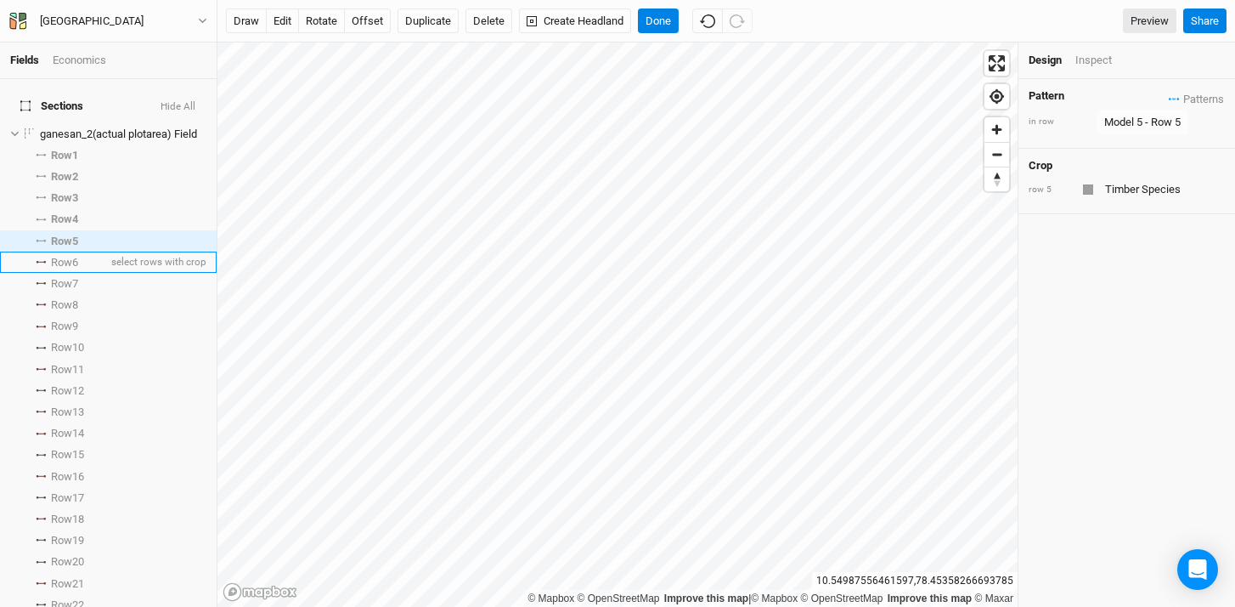
click at [41, 262] on icon at bounding box center [41, 262] width 6 height 1
click at [1169, 95] on span "Patterns" at bounding box center [1196, 98] width 55 height 17
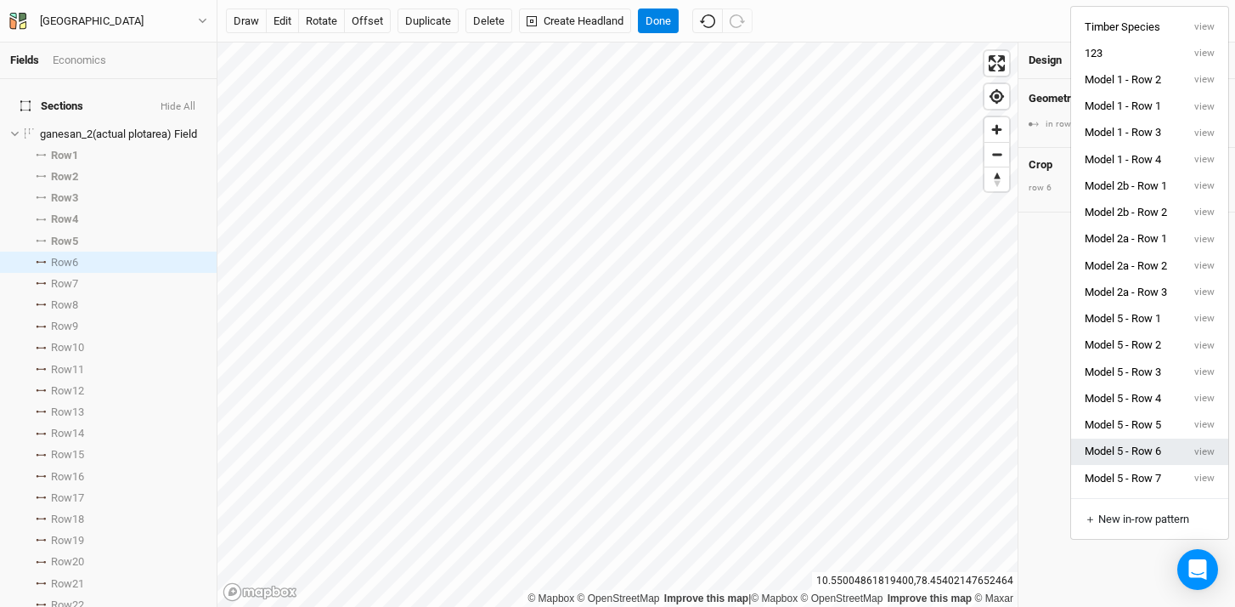
click at [1169, 456] on button "Model 5 - Row 6" at bounding box center [1126, 451] width 110 height 26
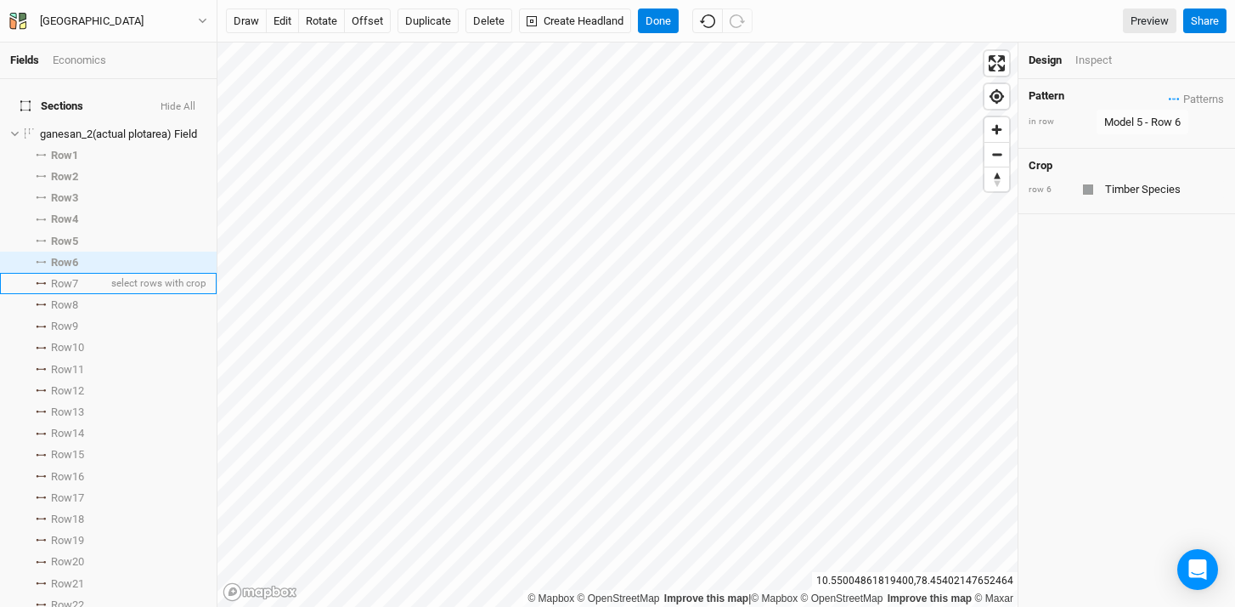
click at [43, 273] on li "Row 7 select rows with crop" at bounding box center [108, 283] width 217 height 21
click at [1169, 97] on span "Patterns" at bounding box center [1196, 98] width 55 height 17
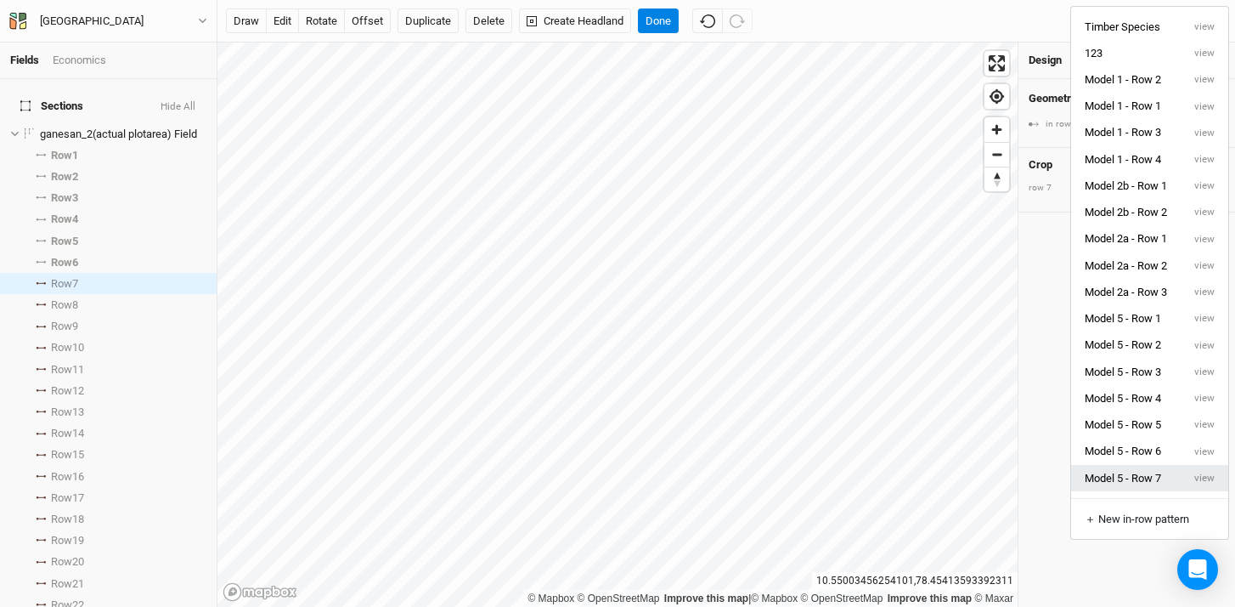
click at [1142, 488] on button "Model 5 - Row 7" at bounding box center [1126, 478] width 110 height 26
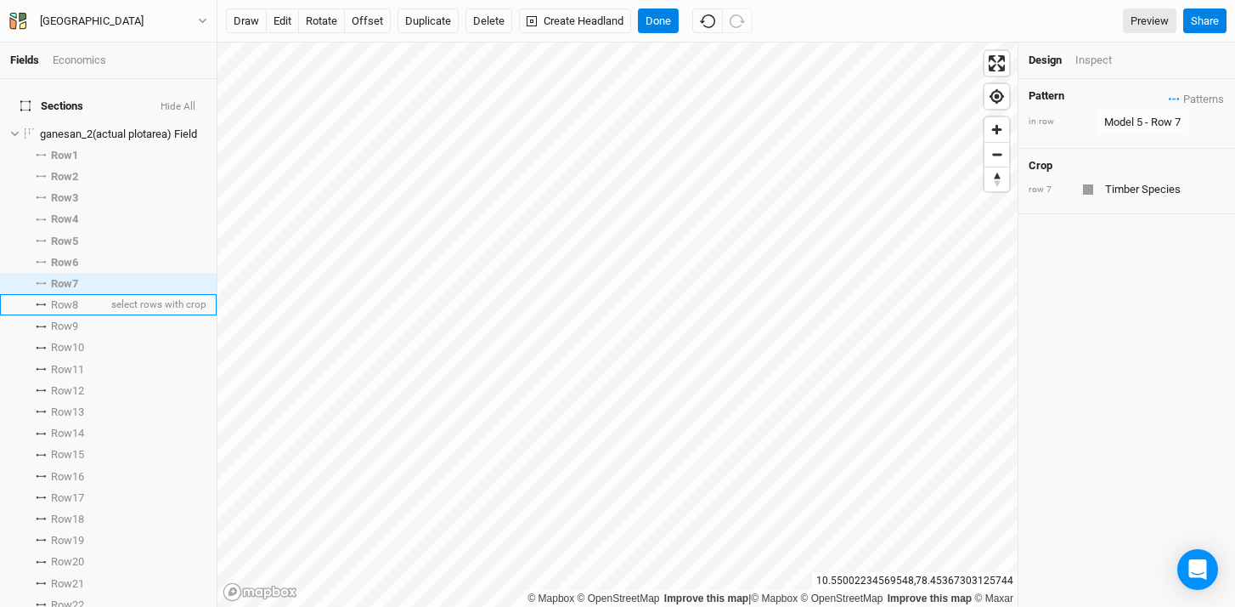
click at [72, 298] on span "Row 8" at bounding box center [64, 305] width 27 height 14
click at [1169, 101] on span "Patterns" at bounding box center [1196, 98] width 55 height 17
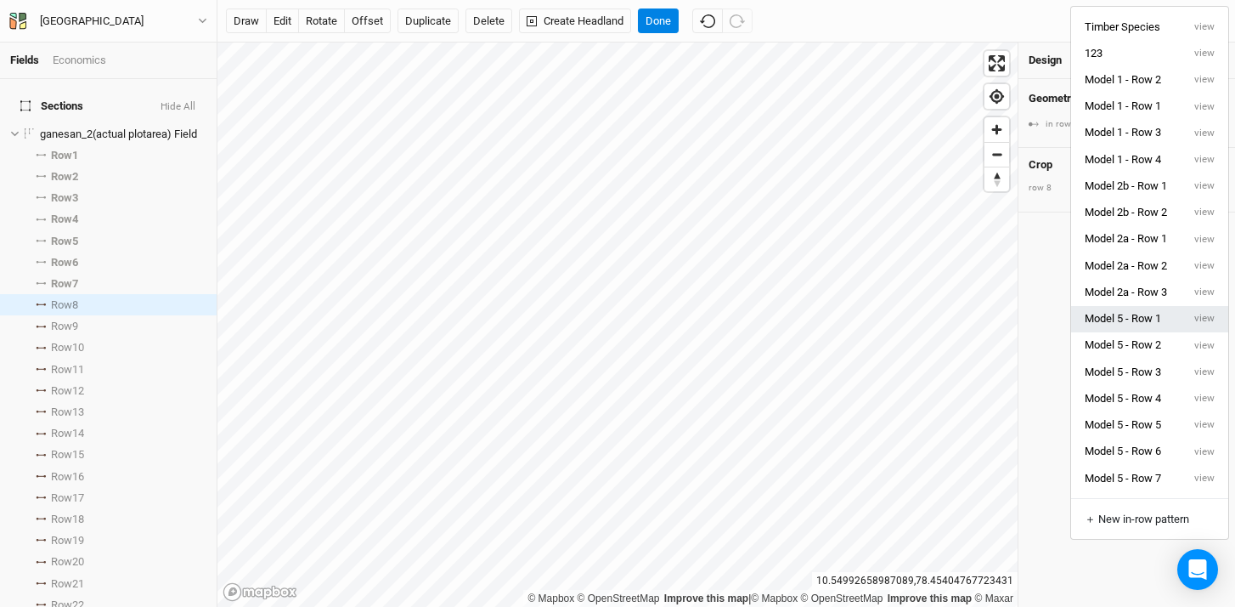
click at [1149, 325] on button "Model 5 - Row 1" at bounding box center [1126, 319] width 110 height 26
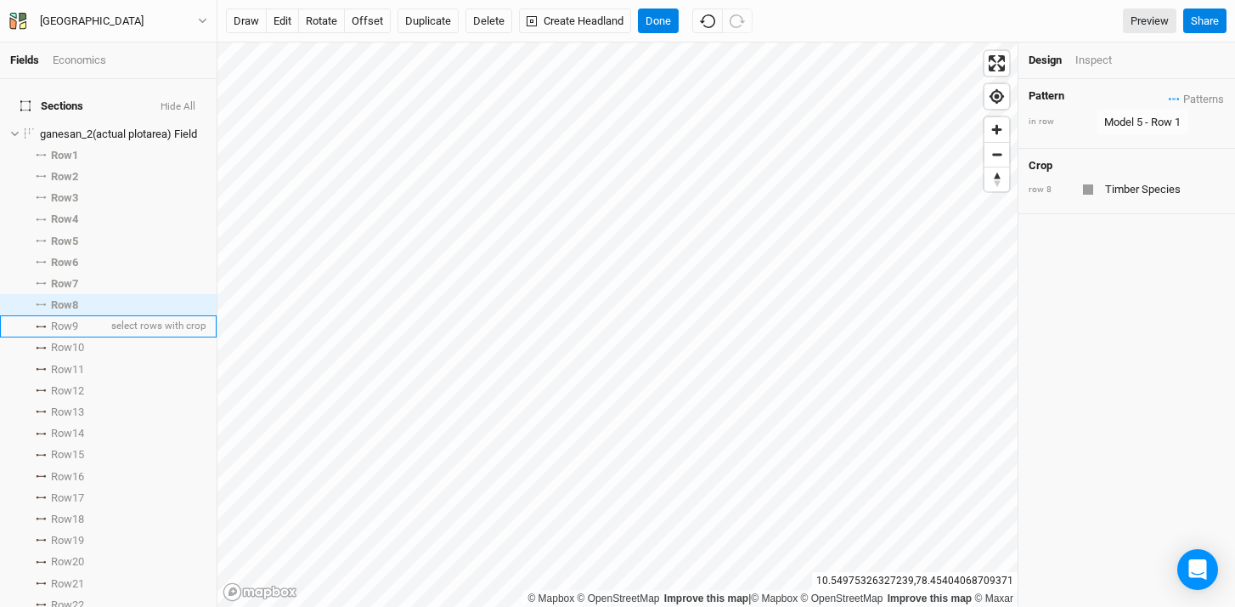
click at [76, 320] on span "Row 9" at bounding box center [64, 326] width 27 height 14
click at [1171, 93] on span "Patterns" at bounding box center [1196, 98] width 55 height 17
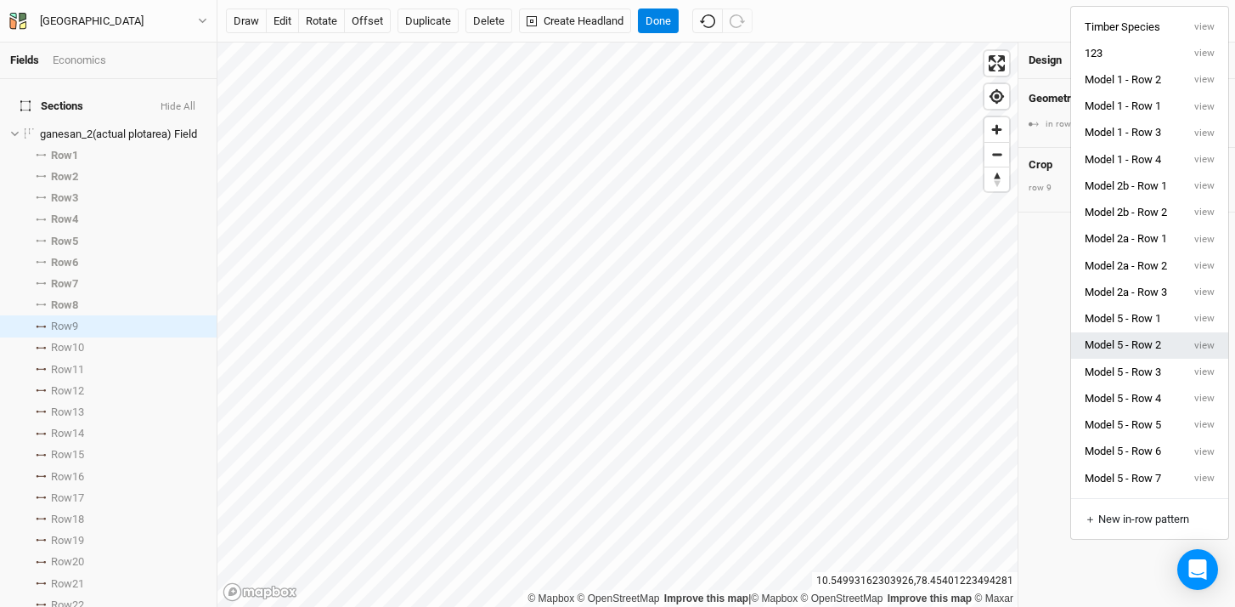
click at [1175, 351] on button "Model 5 - Row 2" at bounding box center [1126, 345] width 110 height 26
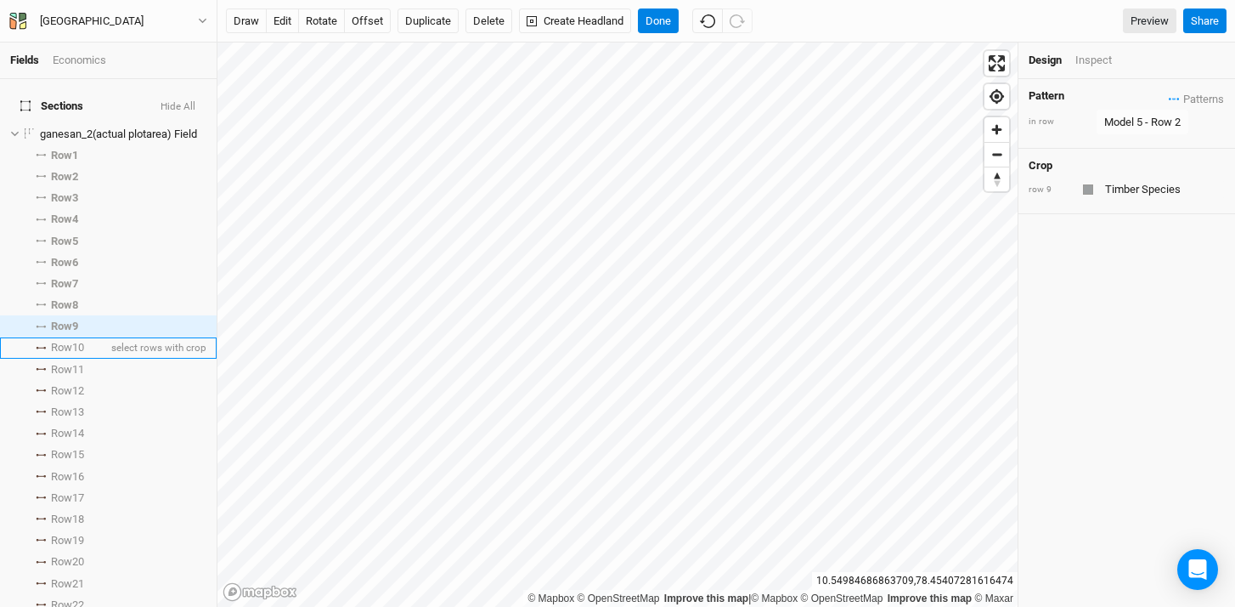
click at [62, 341] on span "Row 10" at bounding box center [67, 348] width 33 height 14
click at [1174, 98] on span "Patterns" at bounding box center [1196, 98] width 55 height 17
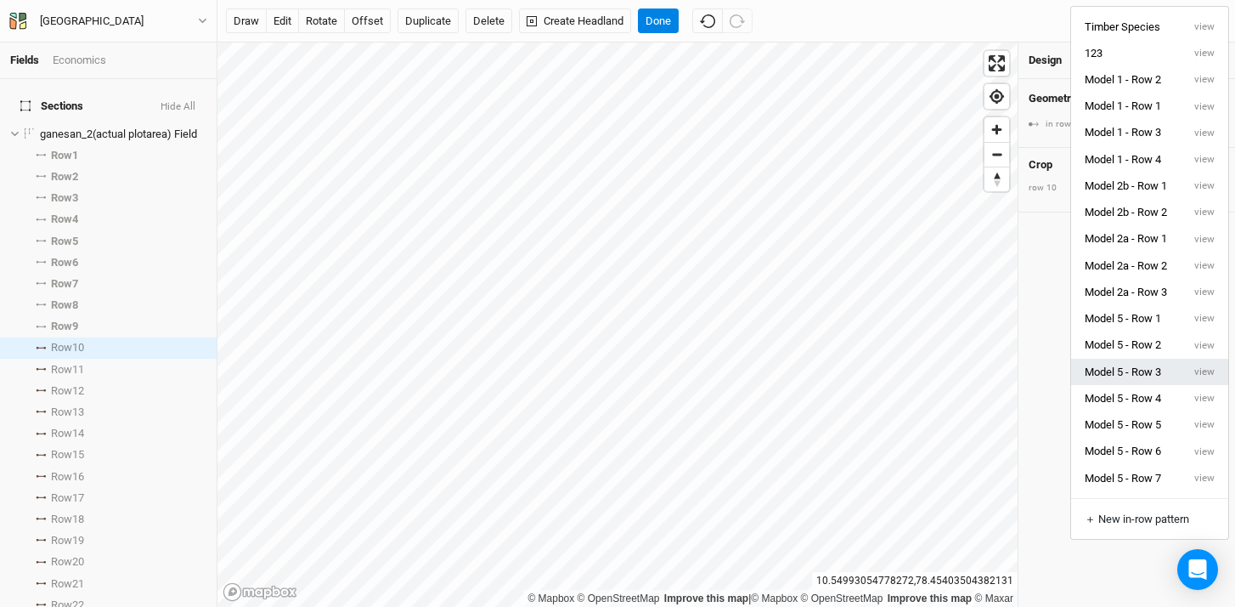
click at [1155, 368] on button "Model 5 - Row 3" at bounding box center [1126, 372] width 110 height 26
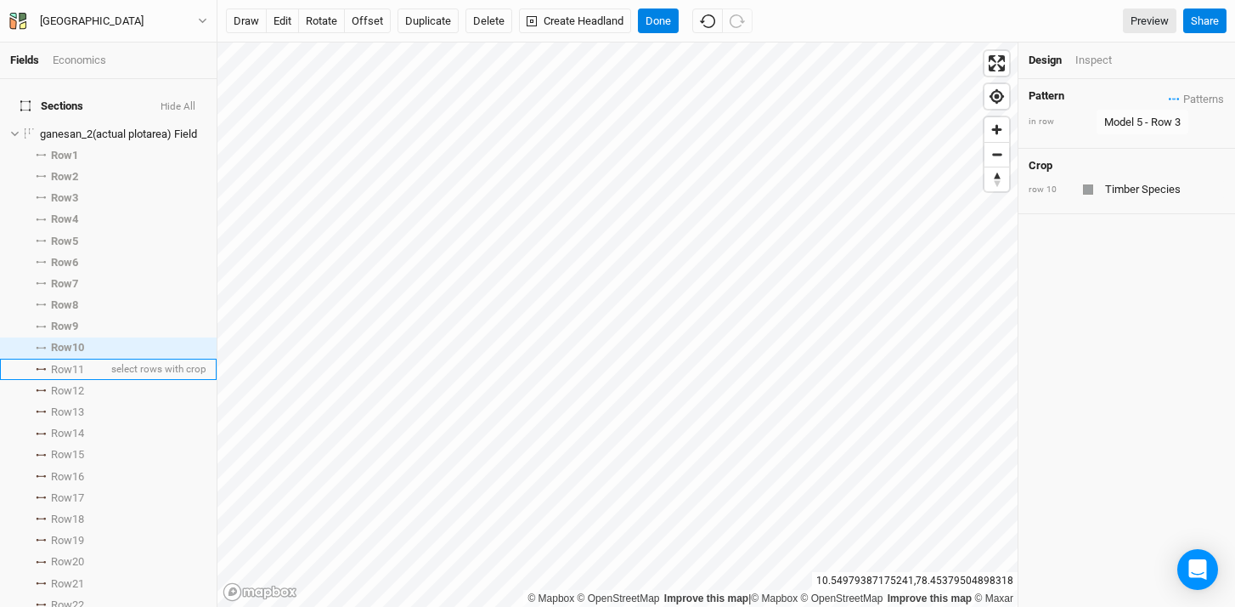
click at [61, 363] on span "Row 11" at bounding box center [67, 370] width 33 height 14
click at [1169, 92] on span "Patterns" at bounding box center [1196, 98] width 55 height 17
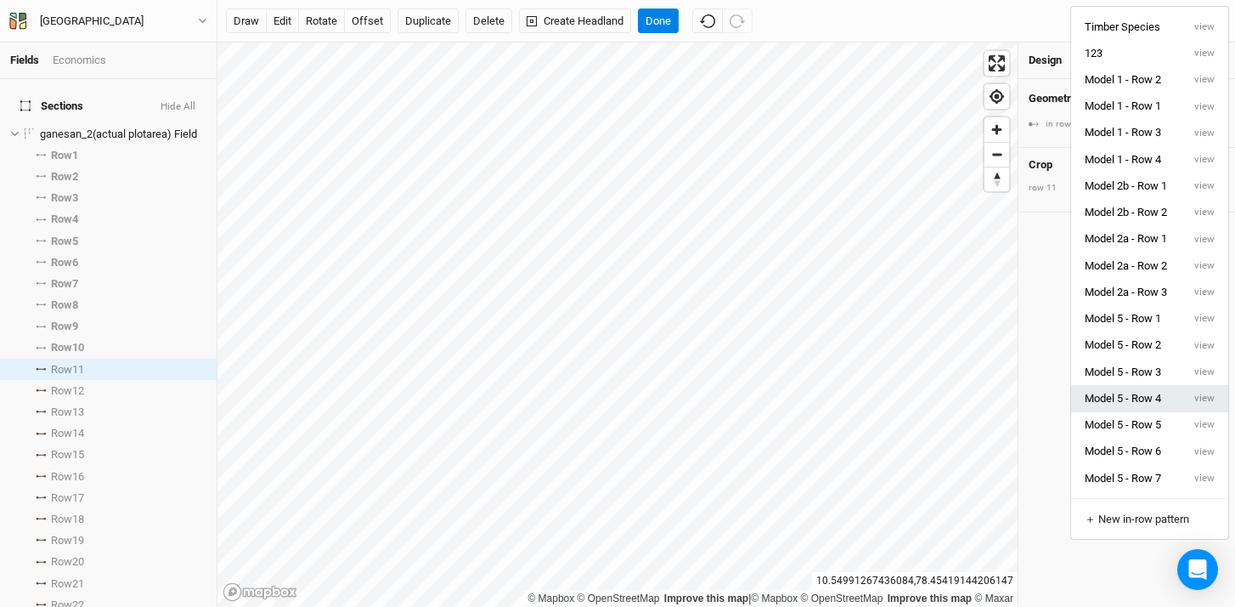
click at [1150, 404] on button "Model 5 - Row 4" at bounding box center [1126, 398] width 110 height 26
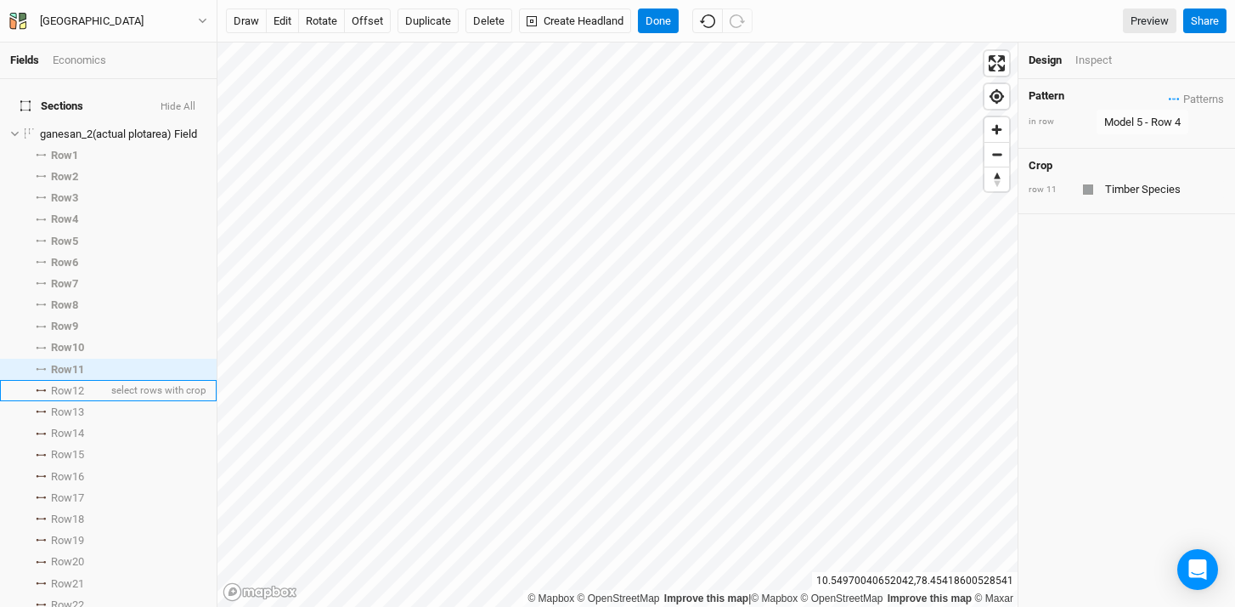
click at [59, 384] on span "Row 12" at bounding box center [67, 391] width 33 height 14
click at [1169, 99] on span "Patterns" at bounding box center [1196, 98] width 55 height 17
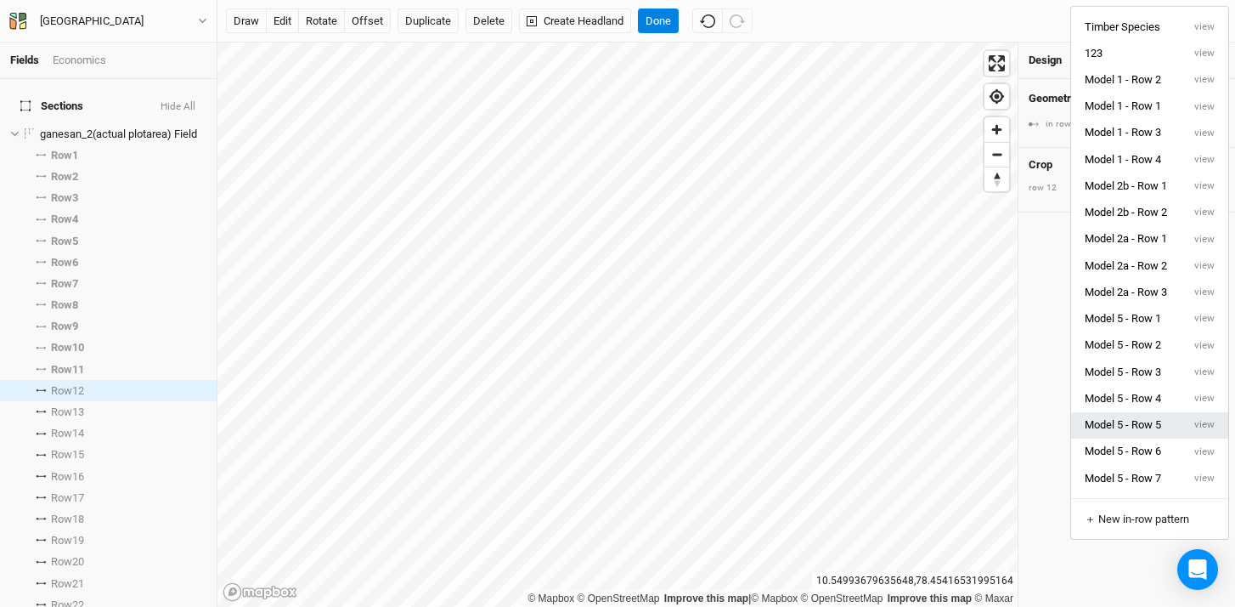
click at [1159, 424] on button "Model 5 - Row 5" at bounding box center [1126, 425] width 110 height 26
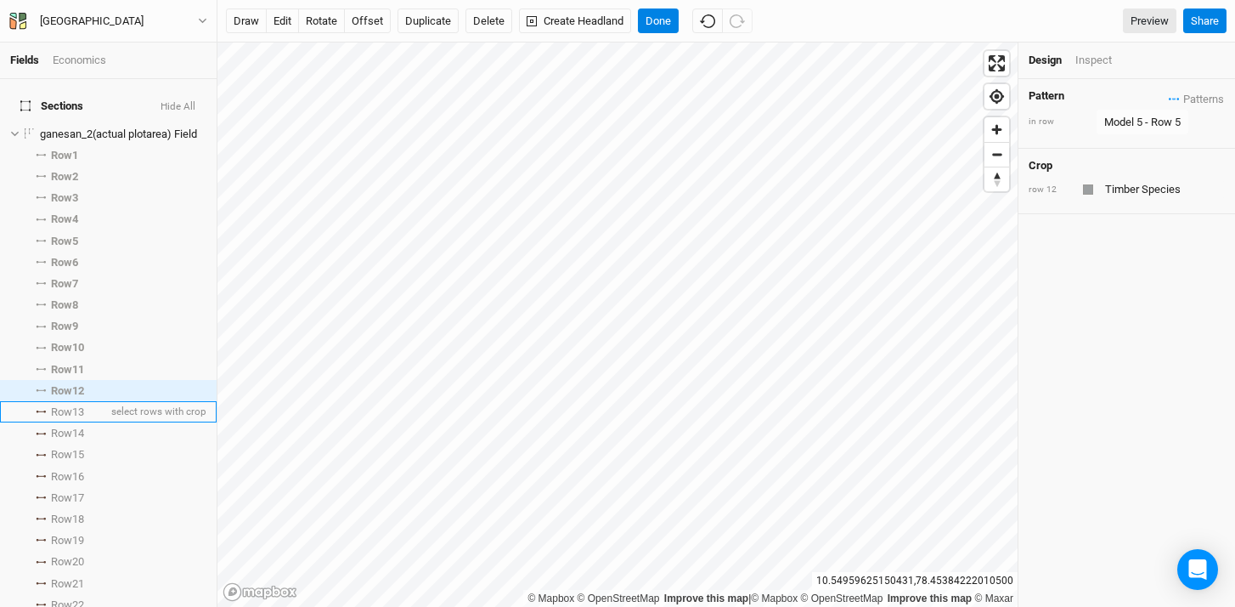
click at [57, 405] on span "Row 13" at bounding box center [67, 412] width 33 height 14
click at [1169, 99] on span "Patterns" at bounding box center [1196, 98] width 55 height 17
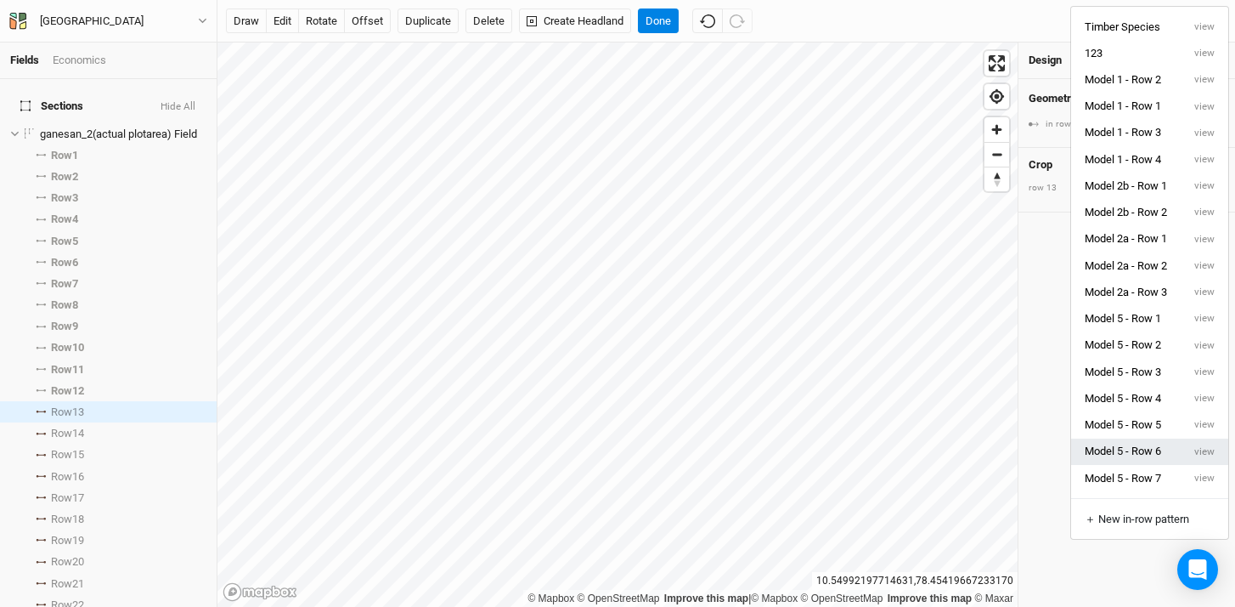
click at [1155, 445] on button "Model 5 - Row 6" at bounding box center [1126, 451] width 110 height 26
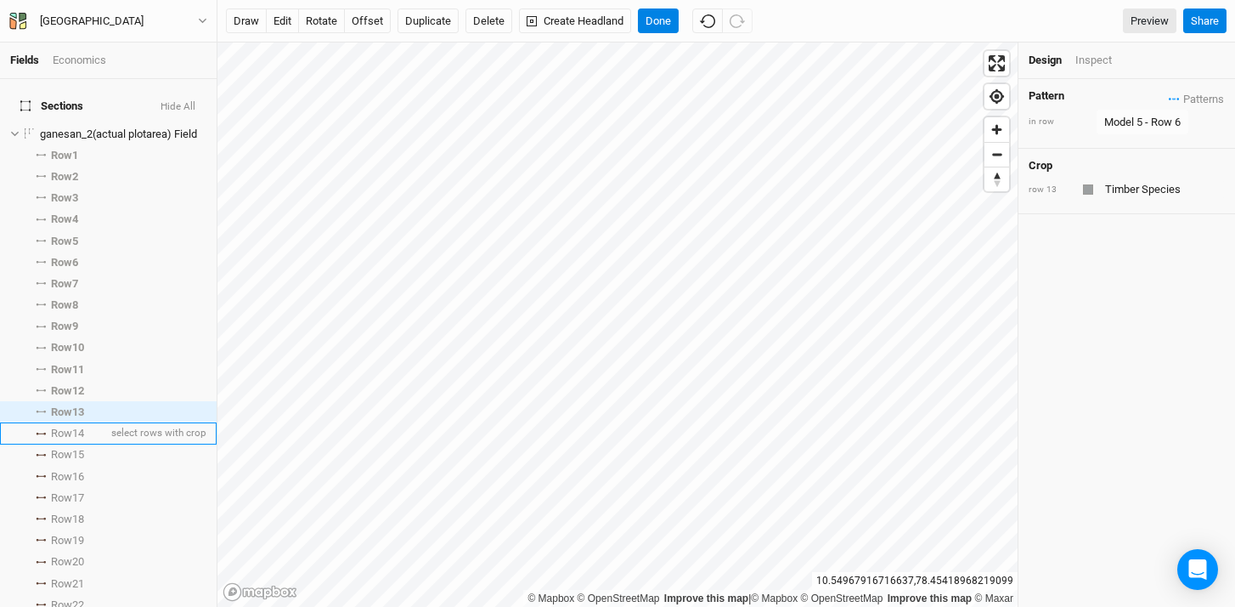
click at [54, 426] on span "Row 14" at bounding box center [67, 433] width 33 height 14
click at [1169, 99] on icon "button" at bounding box center [1174, 98] width 11 height 3
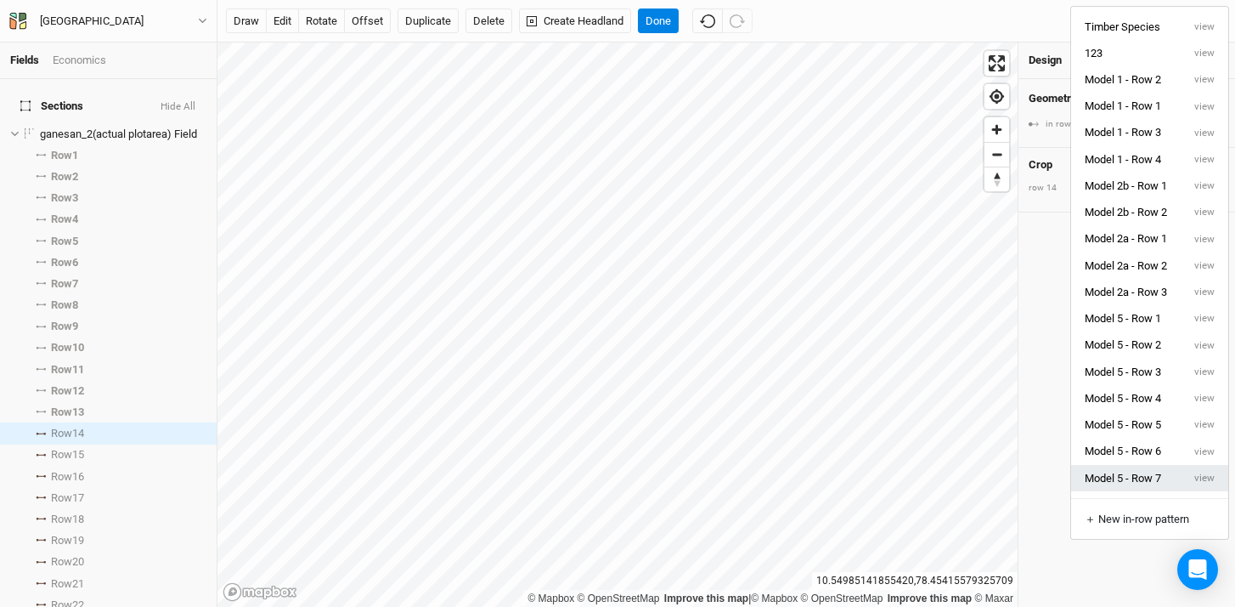
click at [1148, 487] on button "Model 5 - Row 7" at bounding box center [1126, 478] width 110 height 26
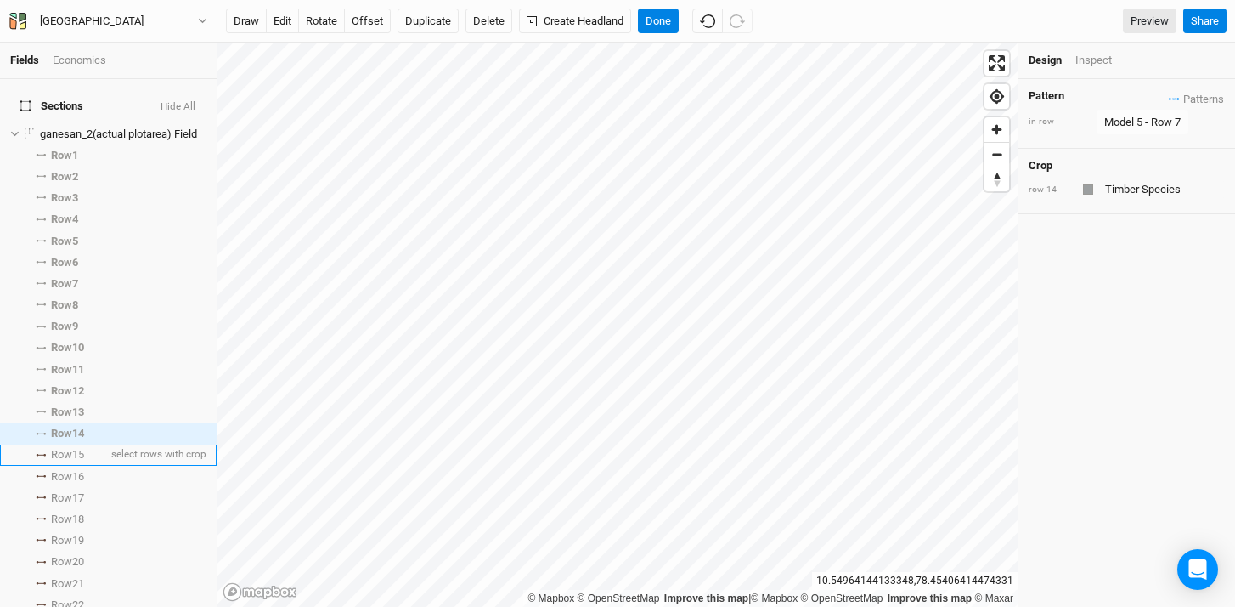
click at [62, 448] on span "Row 15" at bounding box center [67, 455] width 33 height 14
click at [1172, 98] on icon "button" at bounding box center [1173, 98] width 3 height 3
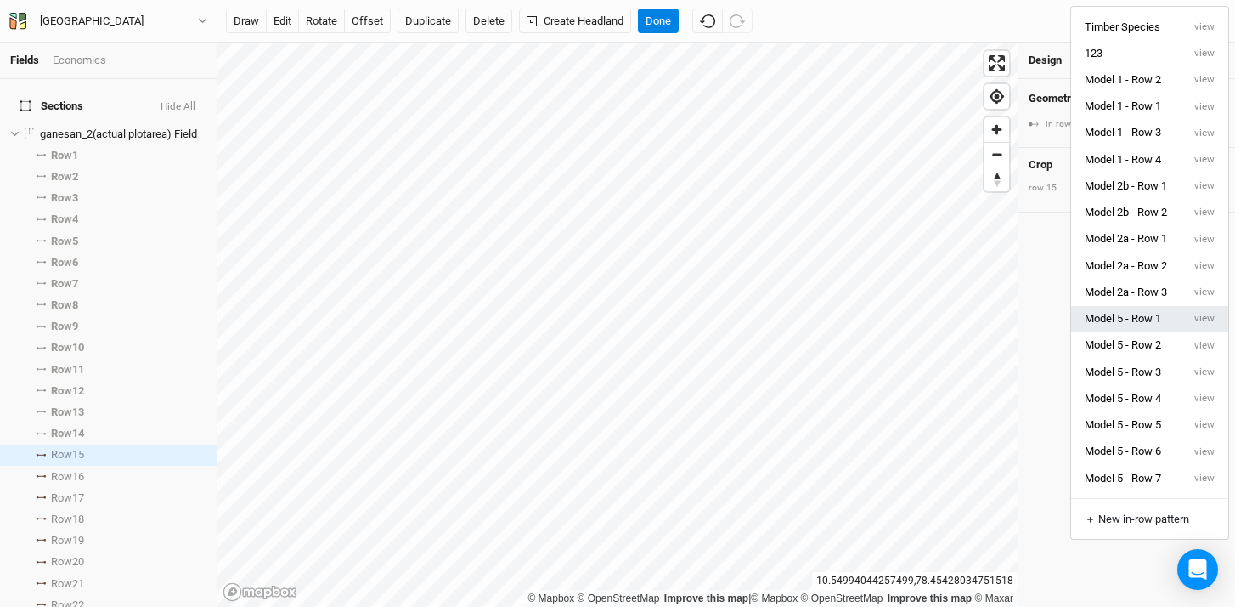
click at [1158, 323] on button "Model 5 - Row 1" at bounding box center [1126, 319] width 110 height 26
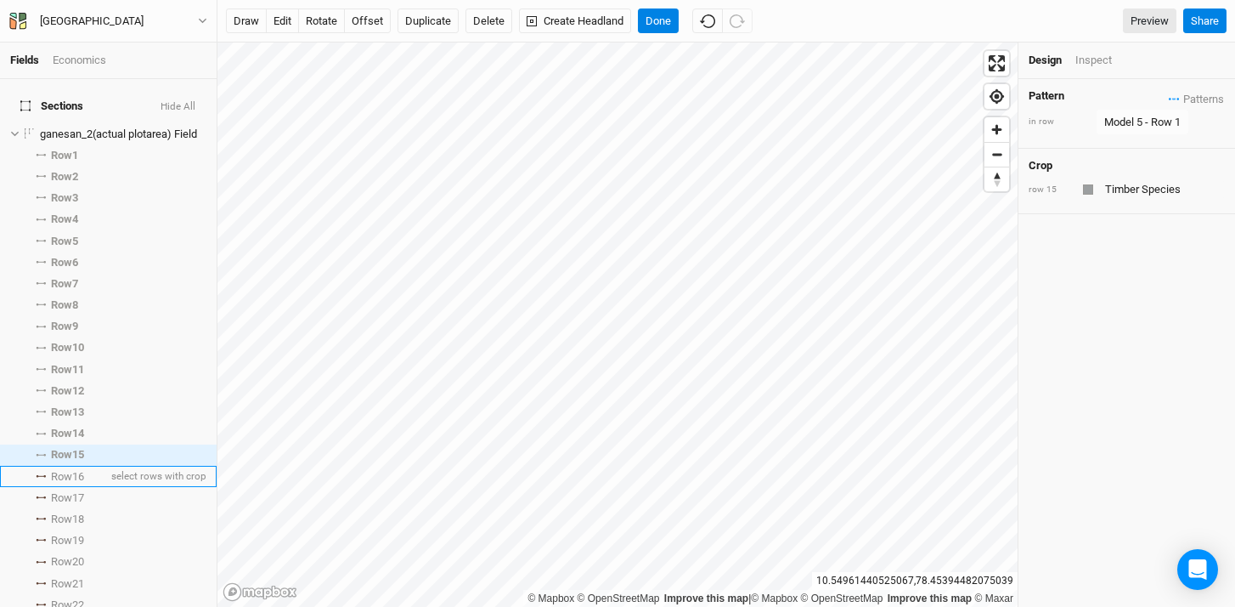
click at [73, 470] on span "Row 16" at bounding box center [67, 477] width 33 height 14
click at [1172, 99] on span "Patterns" at bounding box center [1196, 98] width 55 height 17
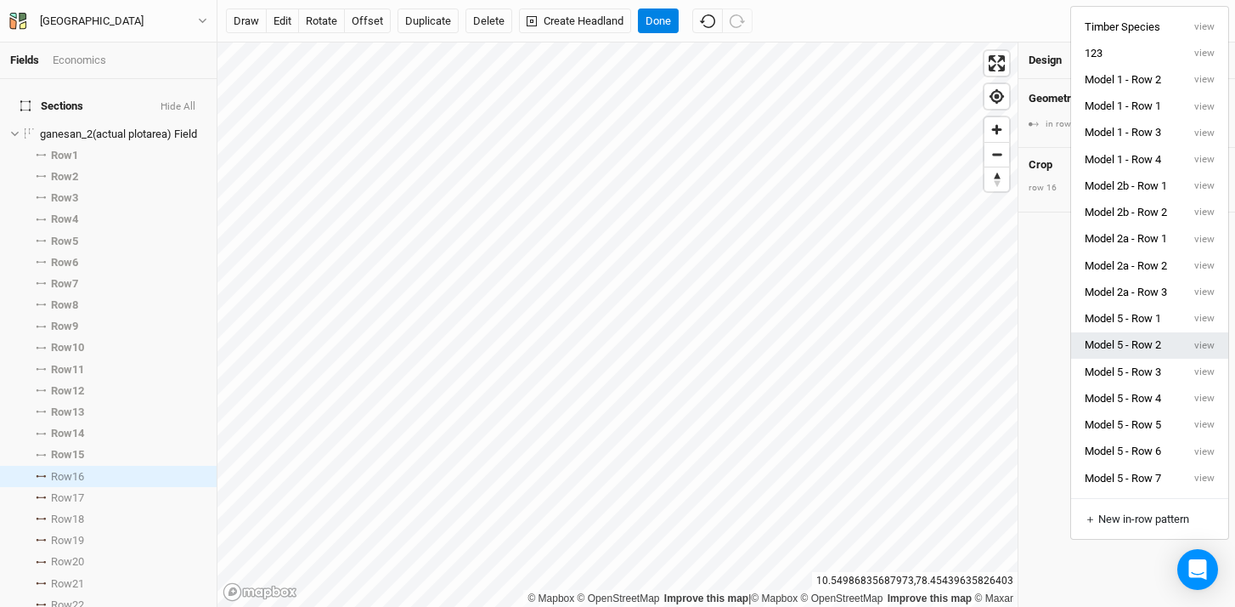
click at [1141, 351] on button "Model 5 - Row 2" at bounding box center [1126, 345] width 110 height 26
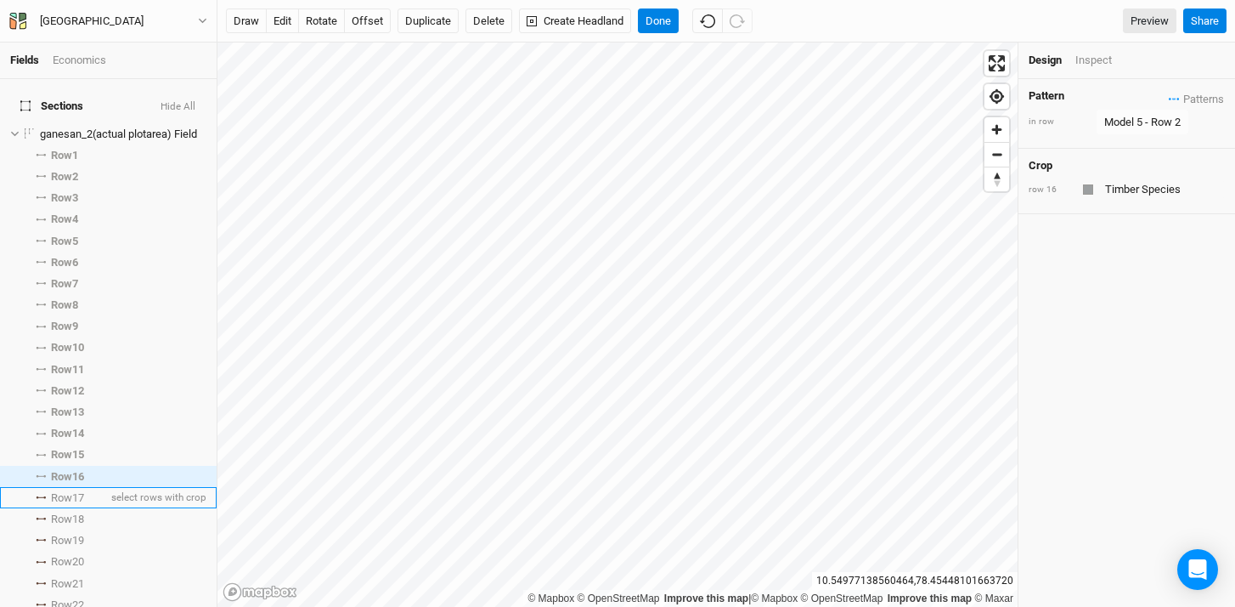
click at [71, 491] on span "Row 17" at bounding box center [67, 498] width 33 height 14
click at [1169, 98] on span "Patterns" at bounding box center [1196, 98] width 55 height 17
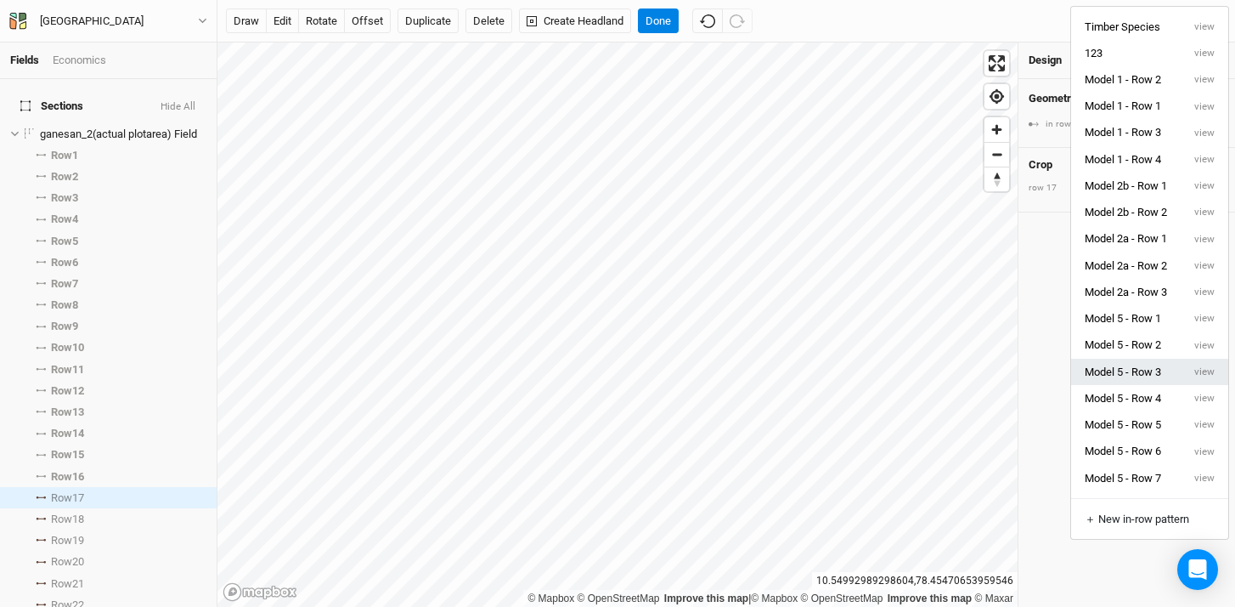
click at [1152, 375] on button "Model 5 - Row 3" at bounding box center [1126, 372] width 110 height 26
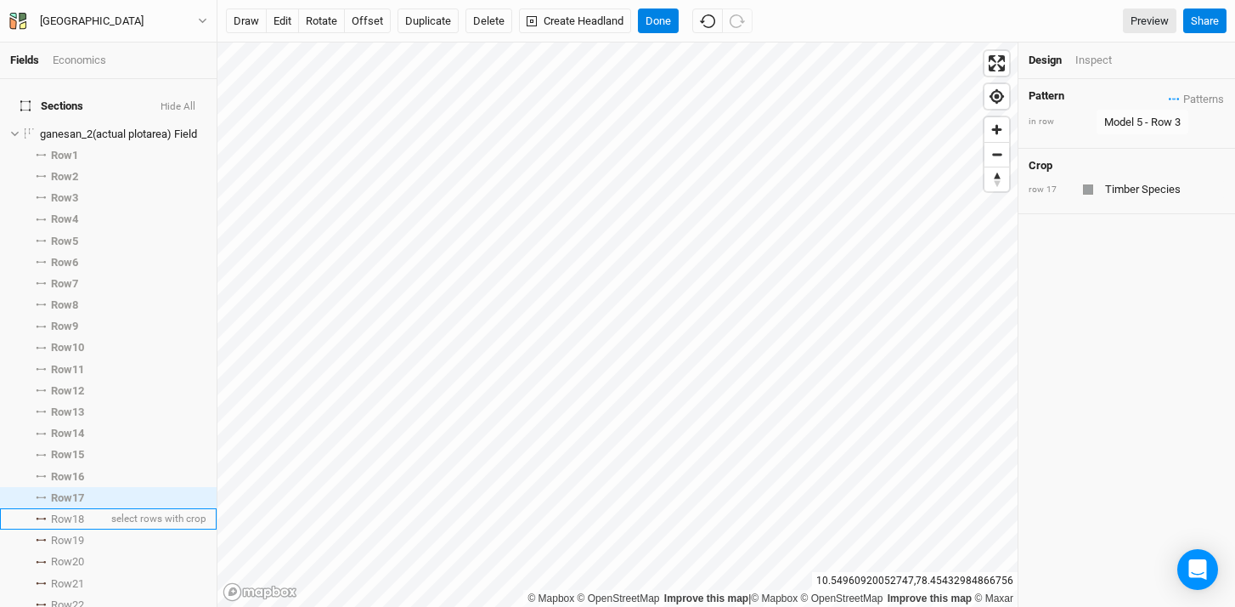
click at [51, 512] on span "Row 18" at bounding box center [67, 519] width 33 height 14
click at [1169, 100] on span "Patterns" at bounding box center [1196, 98] width 55 height 17
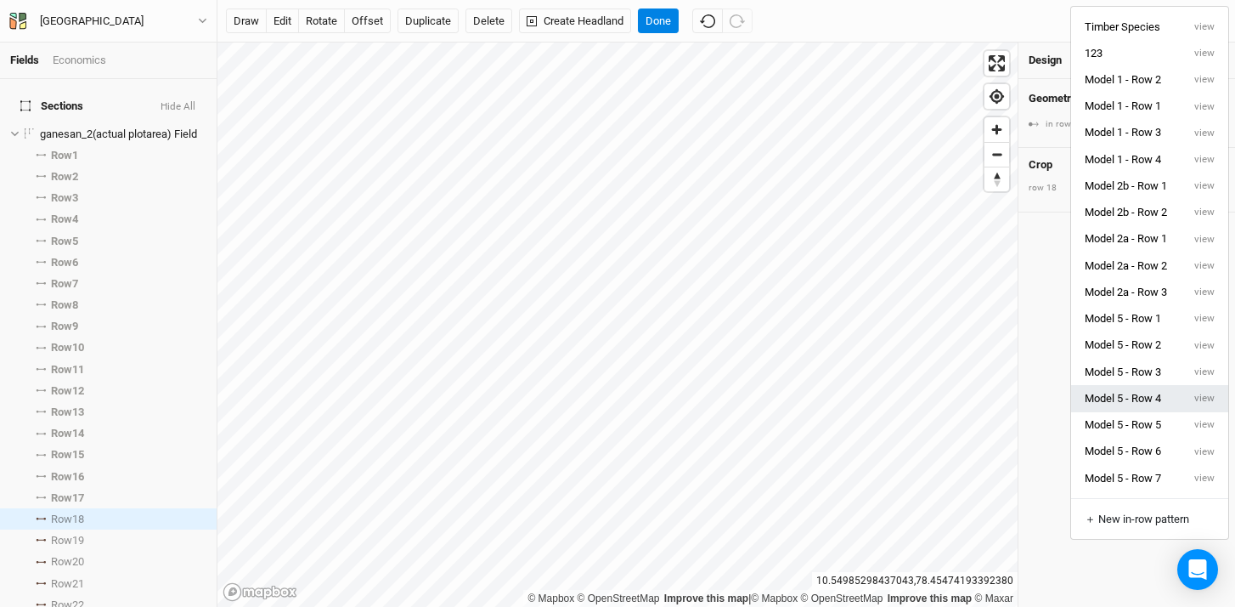
click at [1148, 400] on button "Model 5 - Row 4" at bounding box center [1126, 398] width 110 height 26
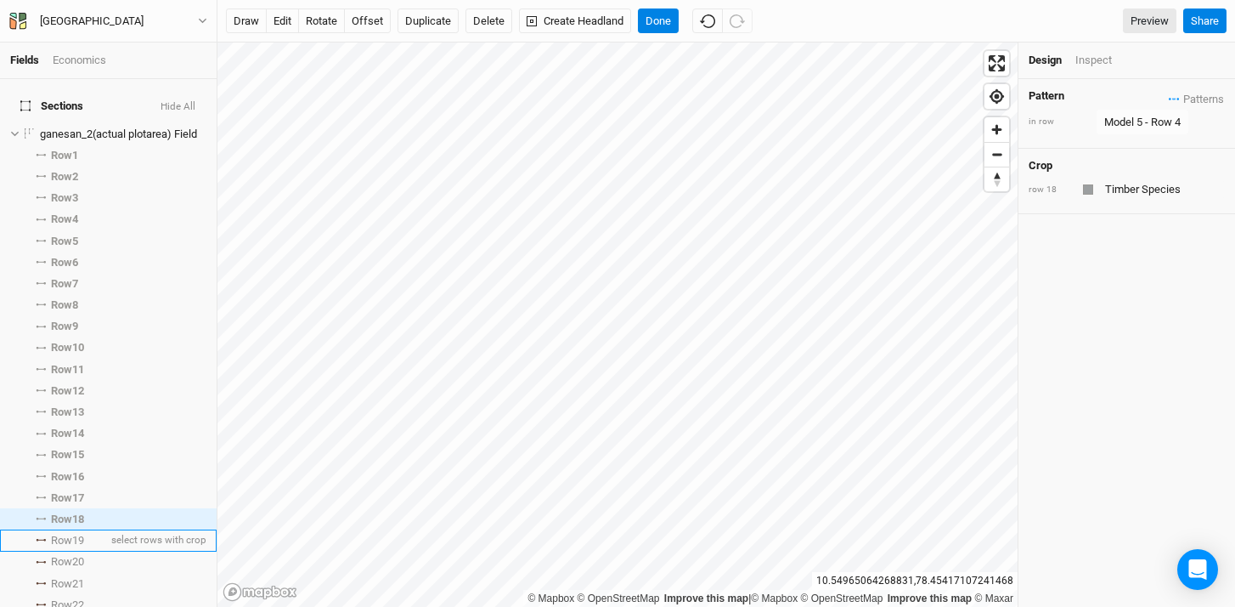
click at [38, 531] on li "Row 19 select rows with crop" at bounding box center [108, 539] width 217 height 21
click at [1169, 101] on span "Patterns" at bounding box center [1196, 98] width 55 height 17
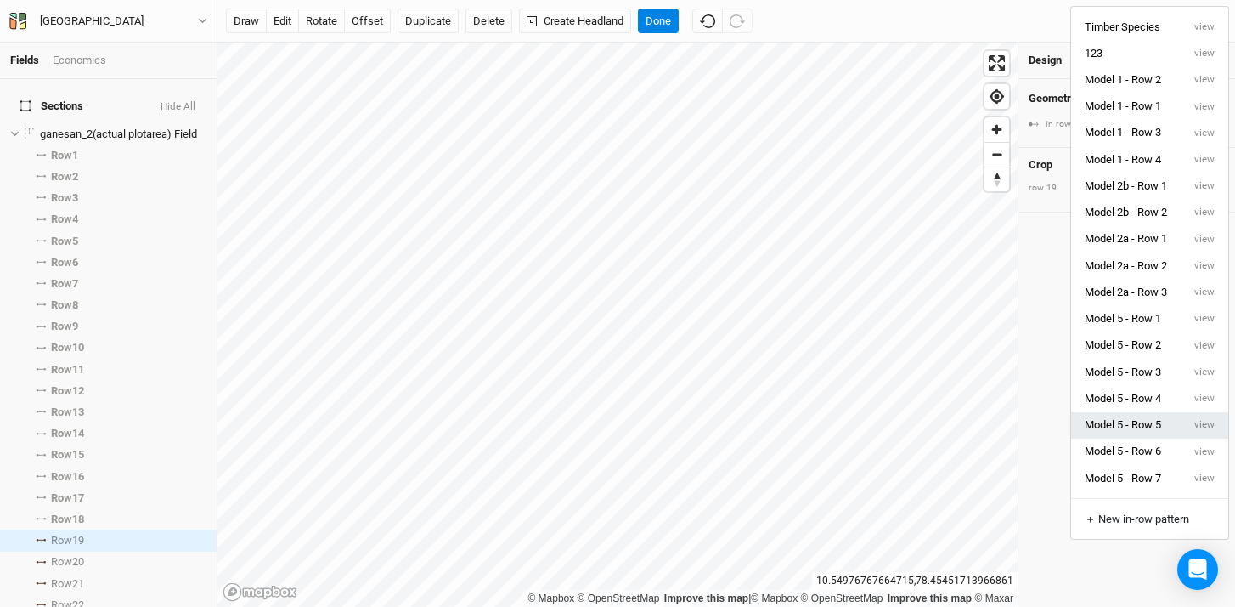
click at [1173, 421] on button "Model 5 - Row 5" at bounding box center [1126, 425] width 110 height 26
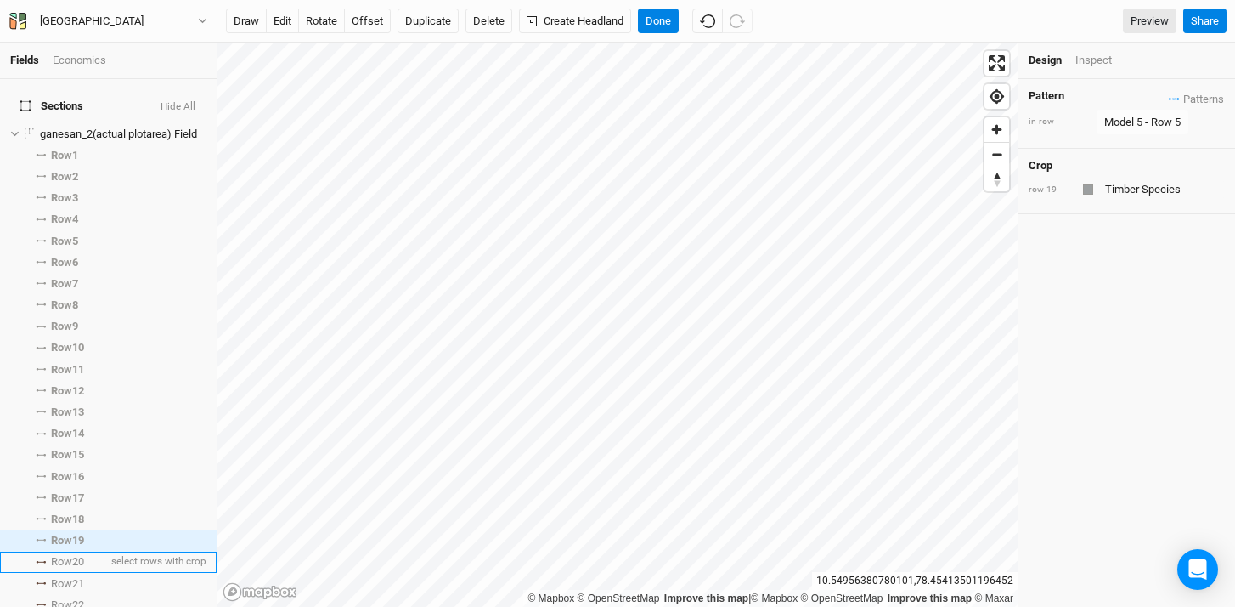
click at [45, 560] on li "Row 20 select rows with crop" at bounding box center [108, 561] width 217 height 21
click at [1169, 98] on icon "button" at bounding box center [1174, 98] width 11 height 3
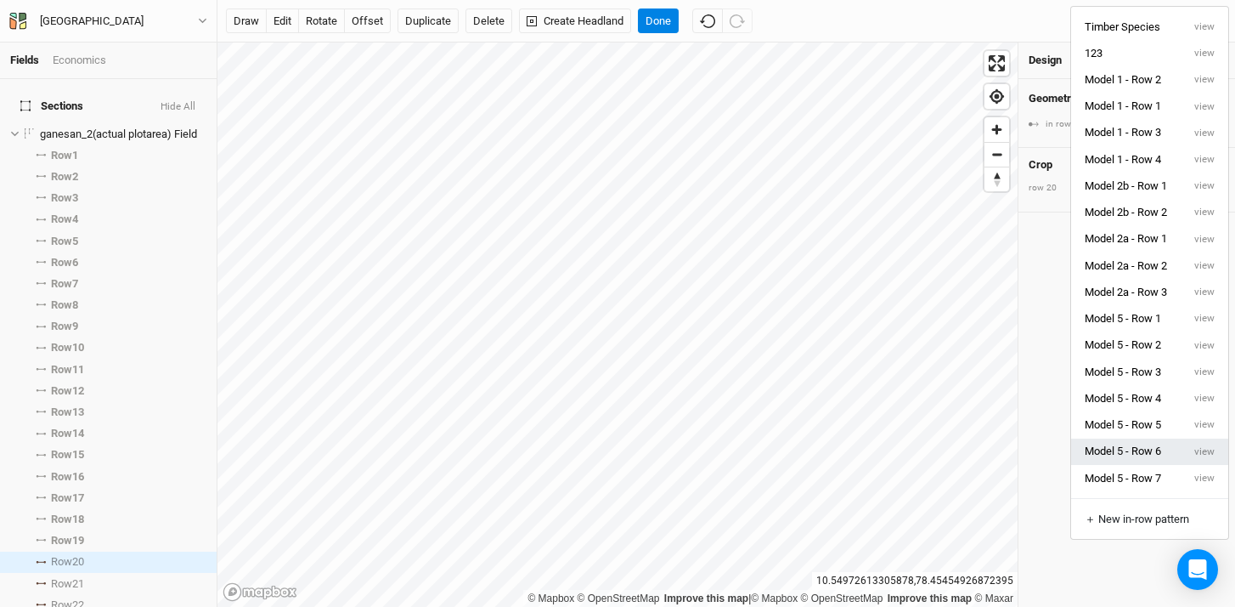
click at [1156, 449] on button "Model 5 - Row 6" at bounding box center [1126, 451] width 110 height 26
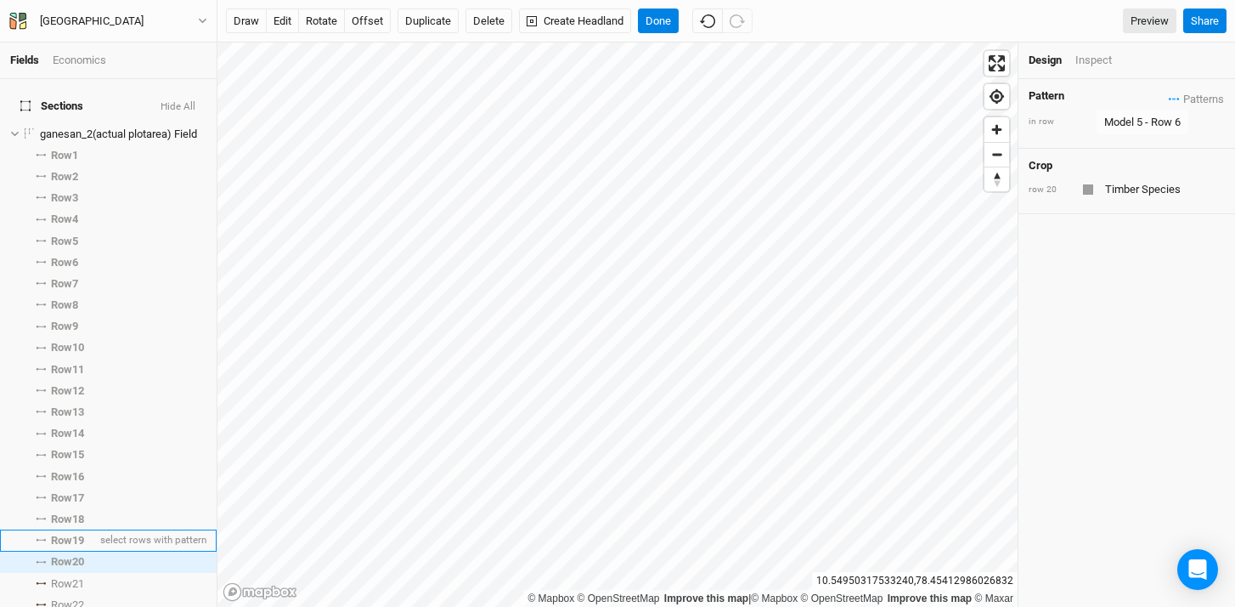
click at [70, 534] on span "Row 19" at bounding box center [67, 541] width 33 height 14
click at [71, 555] on span "Row 20" at bounding box center [67, 562] width 33 height 14
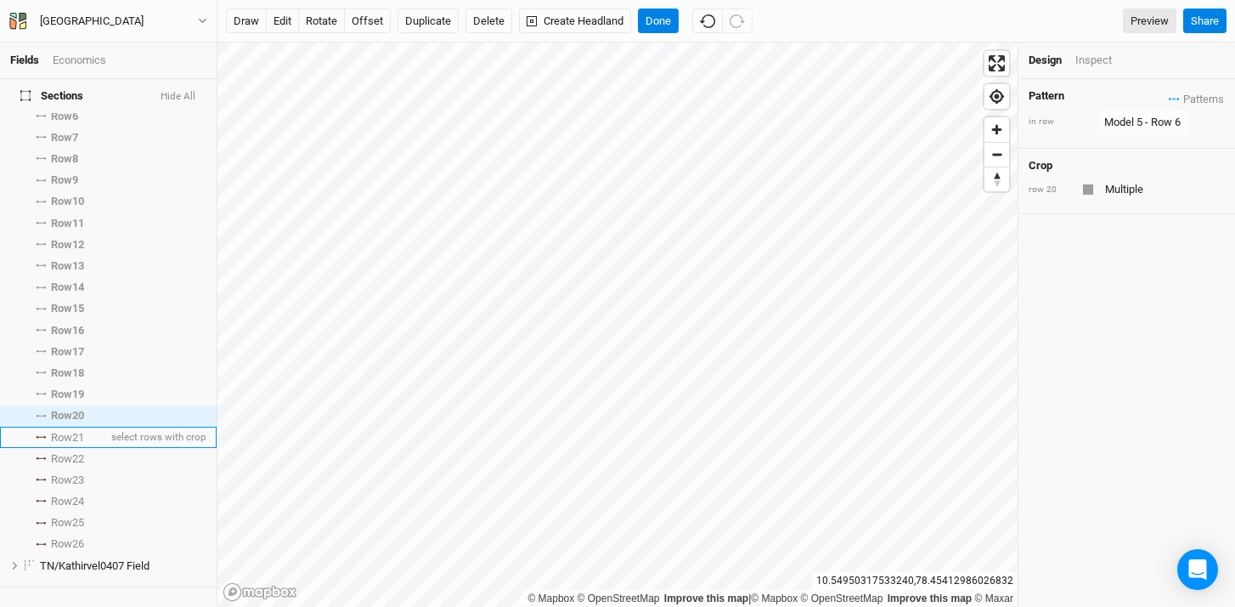
click at [71, 431] on span "Row 21" at bounding box center [67, 438] width 33 height 14
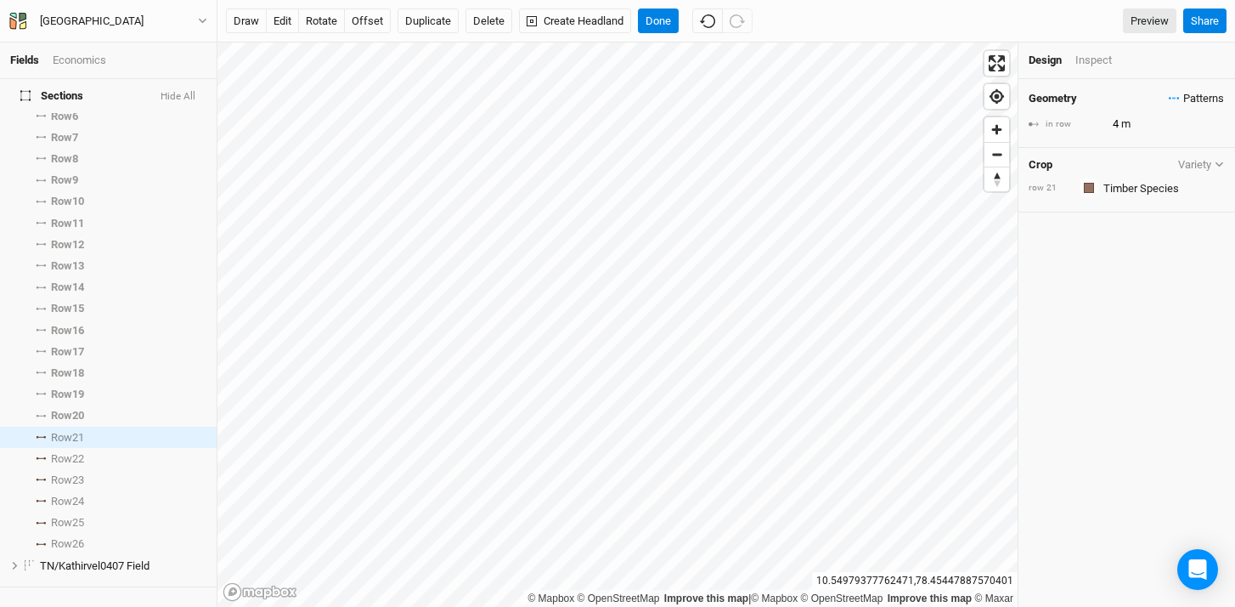
click at [1177, 99] on icon "button" at bounding box center [1178, 99] width 3 height 3
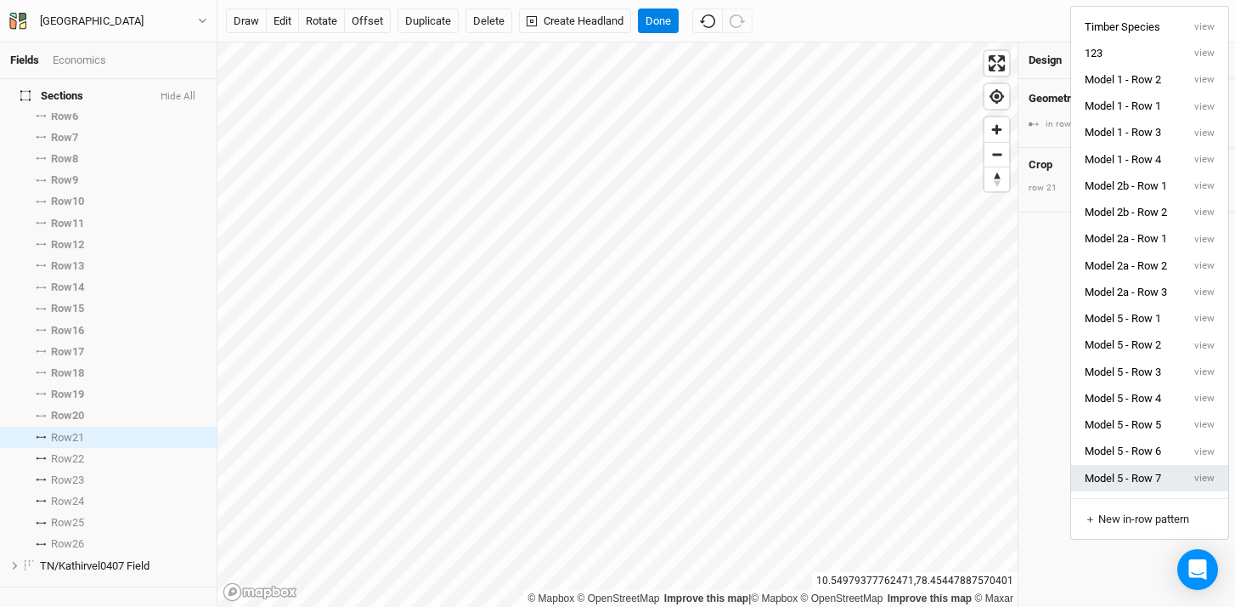
click at [1153, 488] on button "Model 5 - Row 7" at bounding box center [1126, 478] width 110 height 26
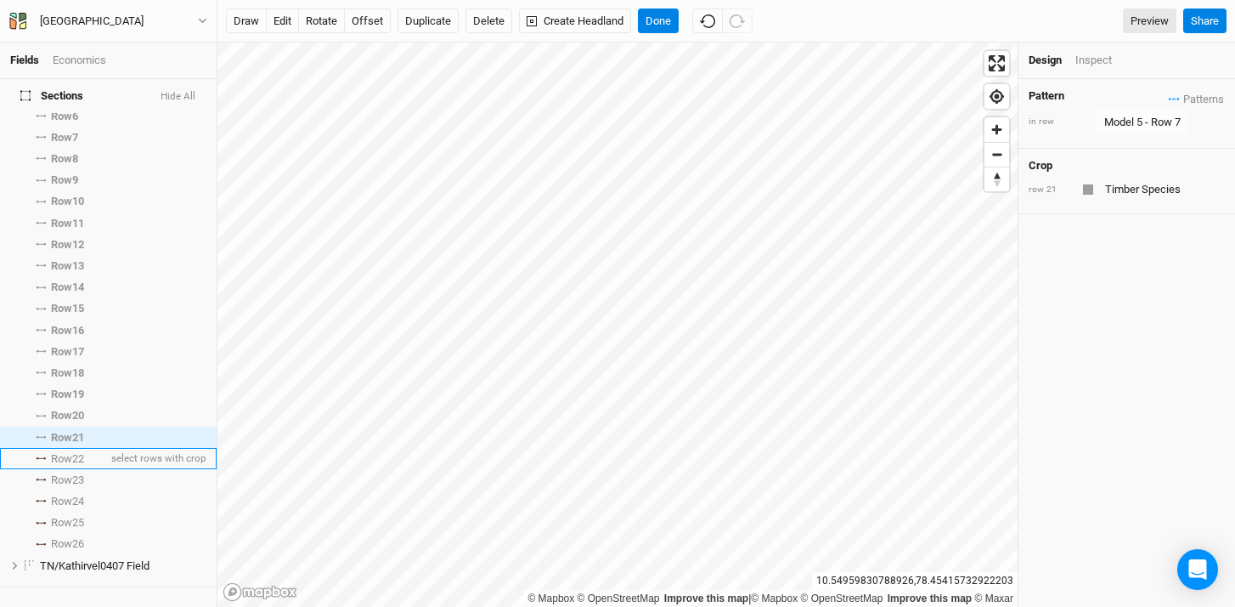
click at [72, 452] on span "Row 22" at bounding box center [67, 459] width 33 height 14
click at [1169, 92] on span "Patterns" at bounding box center [1196, 98] width 55 height 17
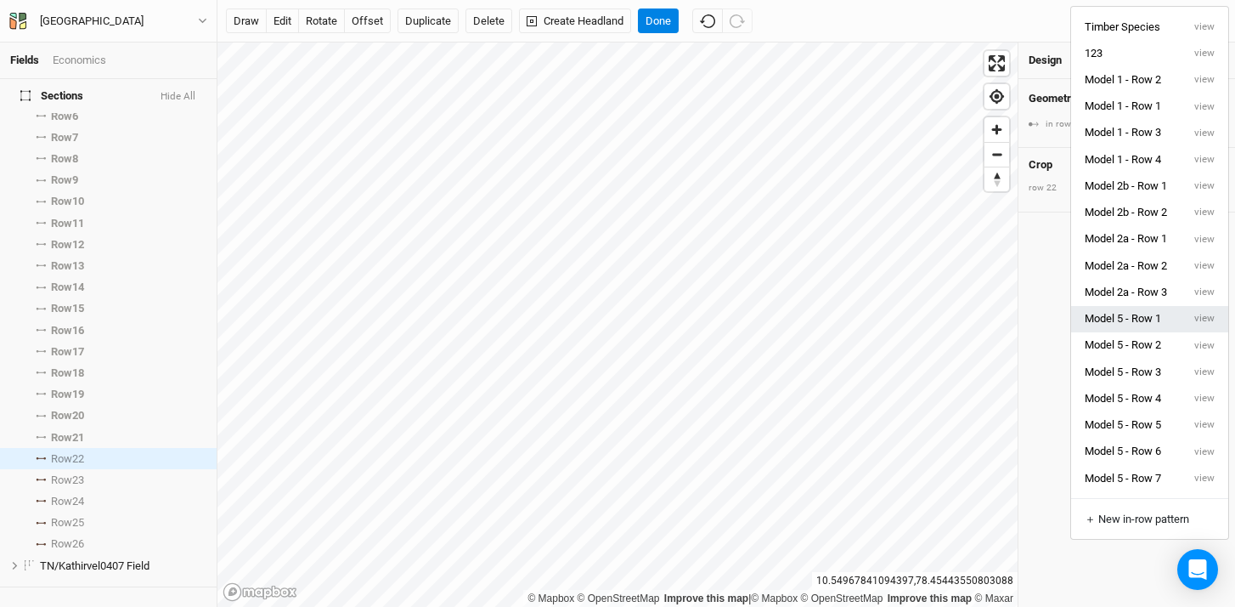
click at [1148, 319] on button "Model 5 - Row 1" at bounding box center [1126, 319] width 110 height 26
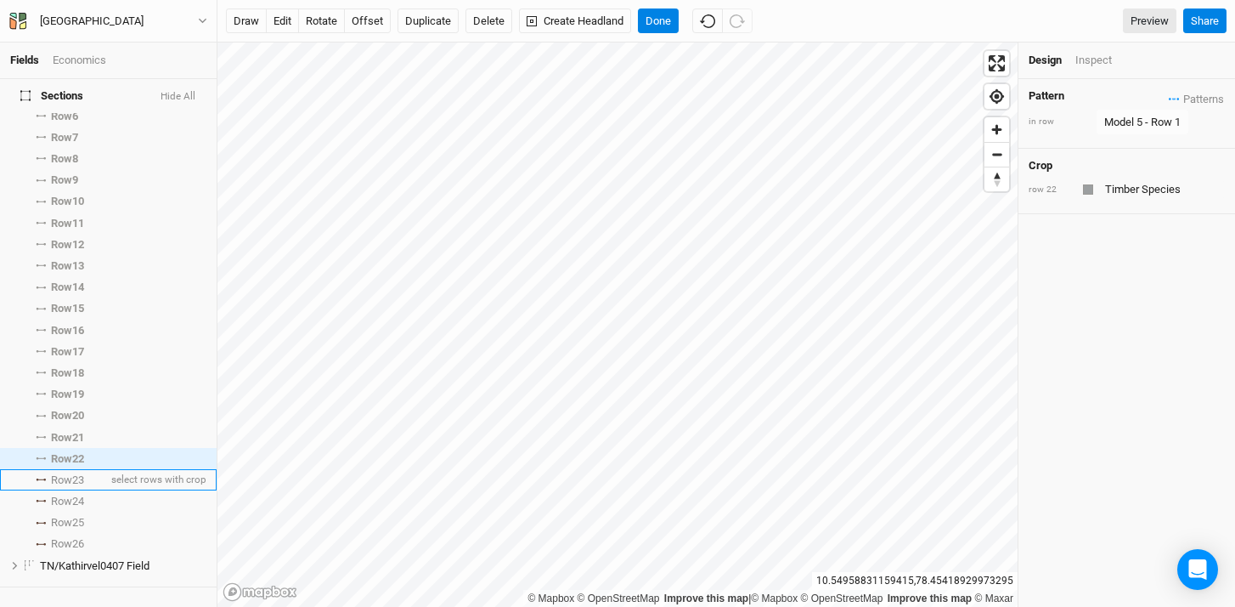
click at [76, 473] on span "Row 23" at bounding box center [67, 480] width 33 height 14
click at [1169, 94] on span "Patterns" at bounding box center [1196, 98] width 55 height 17
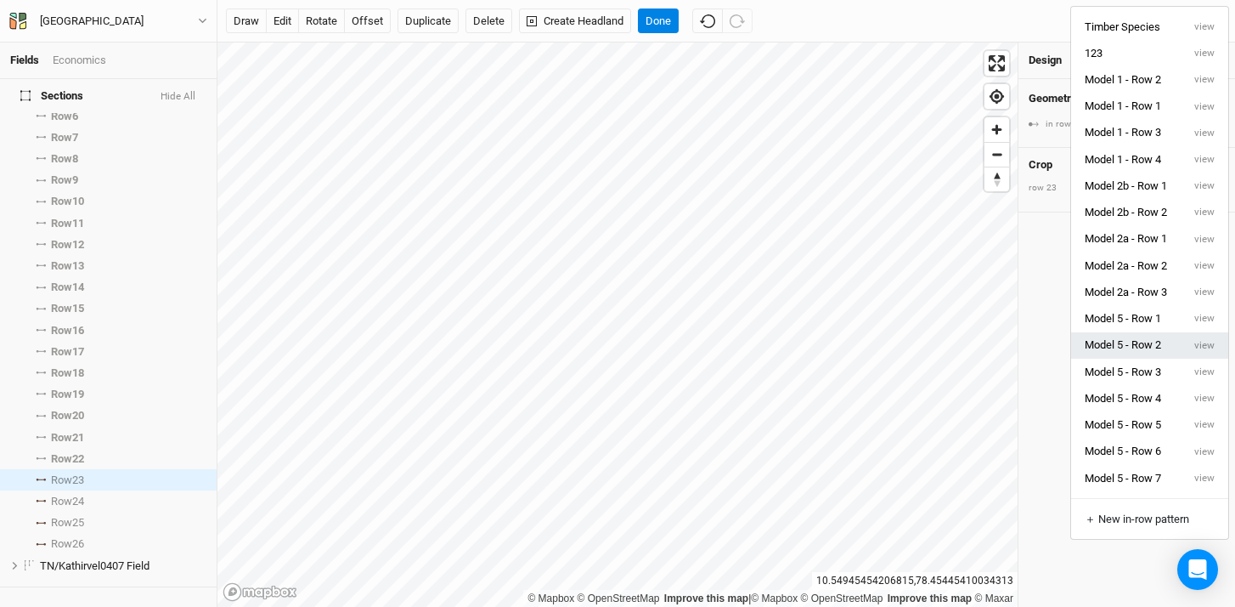
click at [1159, 345] on button "Model 5 - Row 2" at bounding box center [1126, 345] width 110 height 26
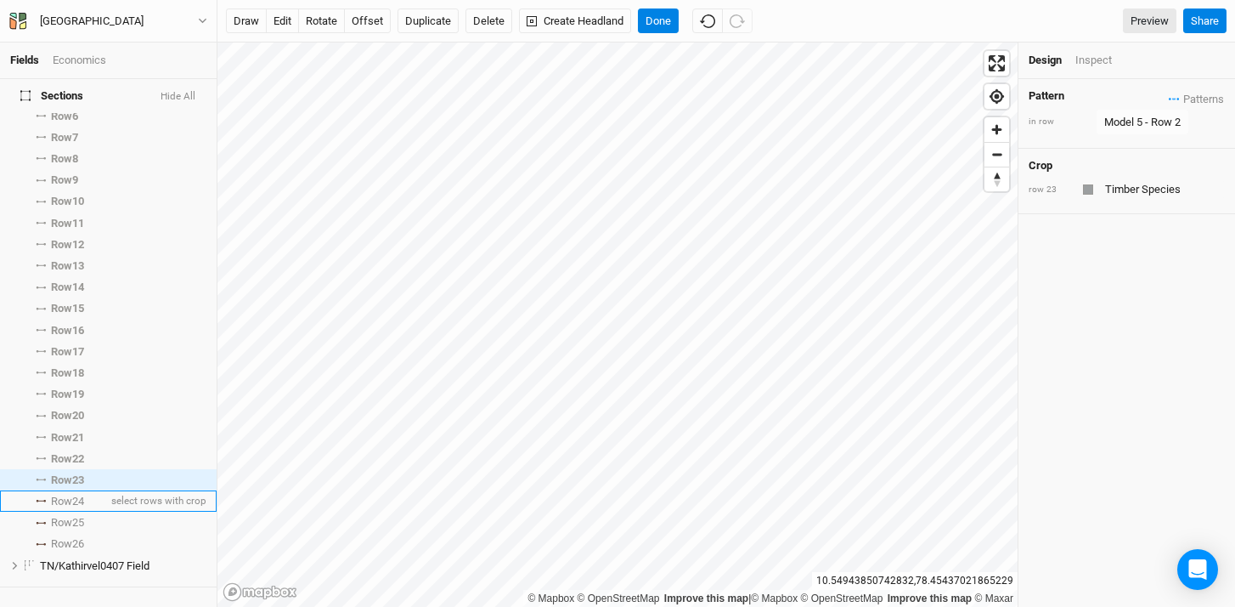
click at [89, 490] on li "Row 24 select rows with crop" at bounding box center [108, 500] width 217 height 21
click at [1169, 102] on span "Patterns" at bounding box center [1196, 98] width 55 height 17
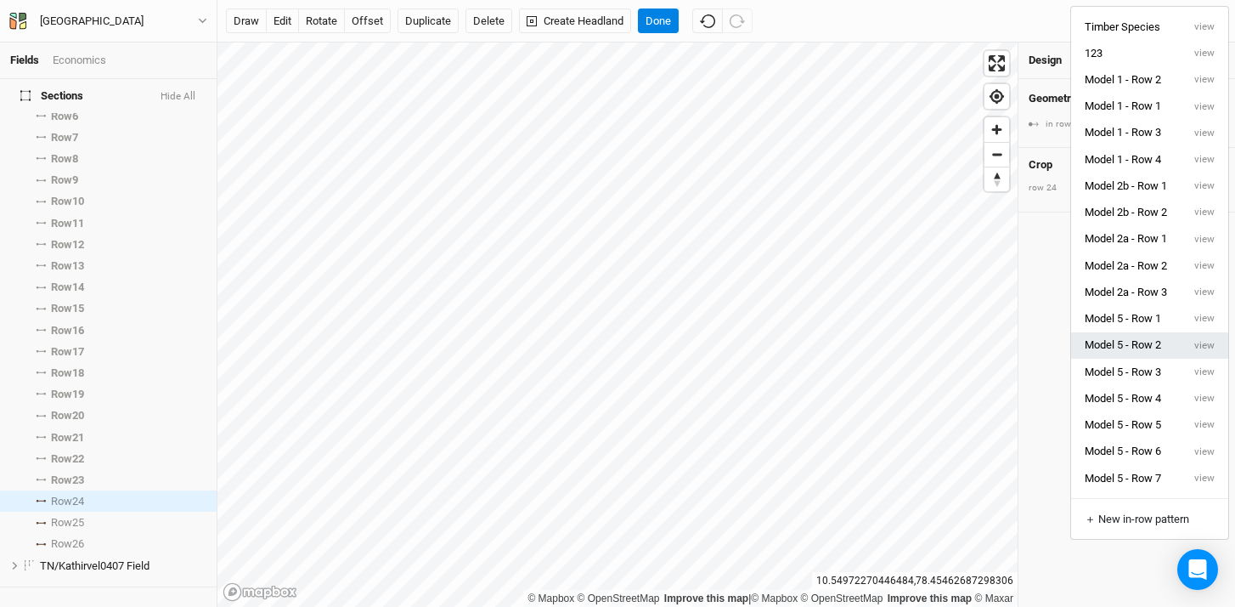
click at [1143, 342] on button "Model 5 - Row 2" at bounding box center [1126, 345] width 110 height 26
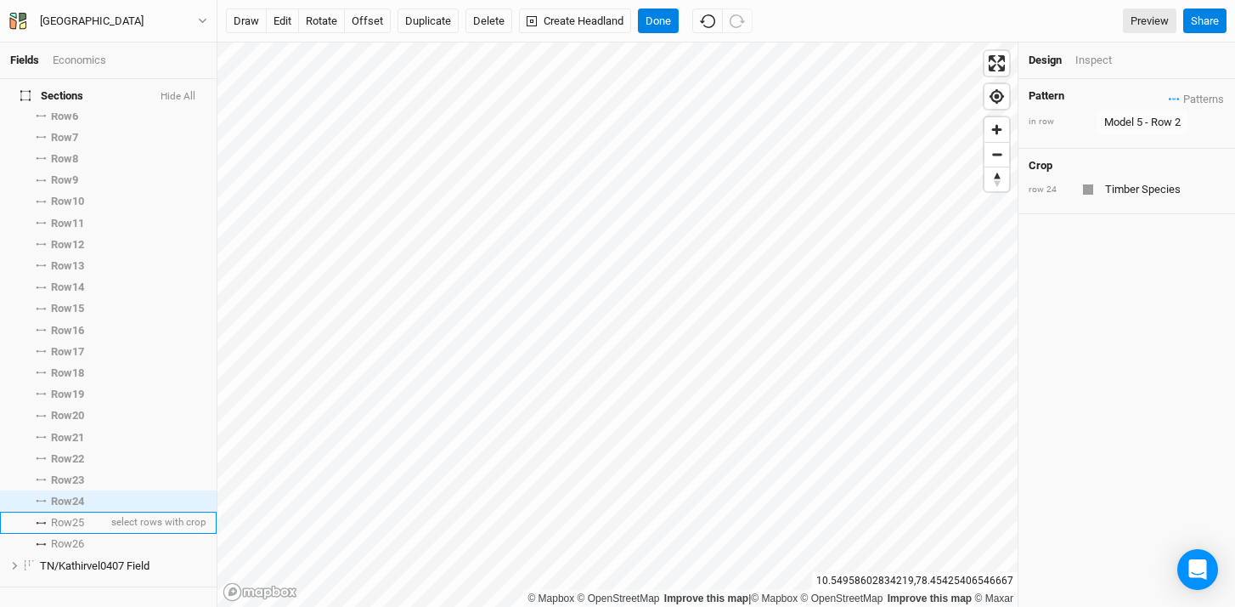
click at [83, 516] on span "Row 25" at bounding box center [67, 523] width 33 height 14
click at [1172, 99] on span "Patterns" at bounding box center [1196, 98] width 55 height 17
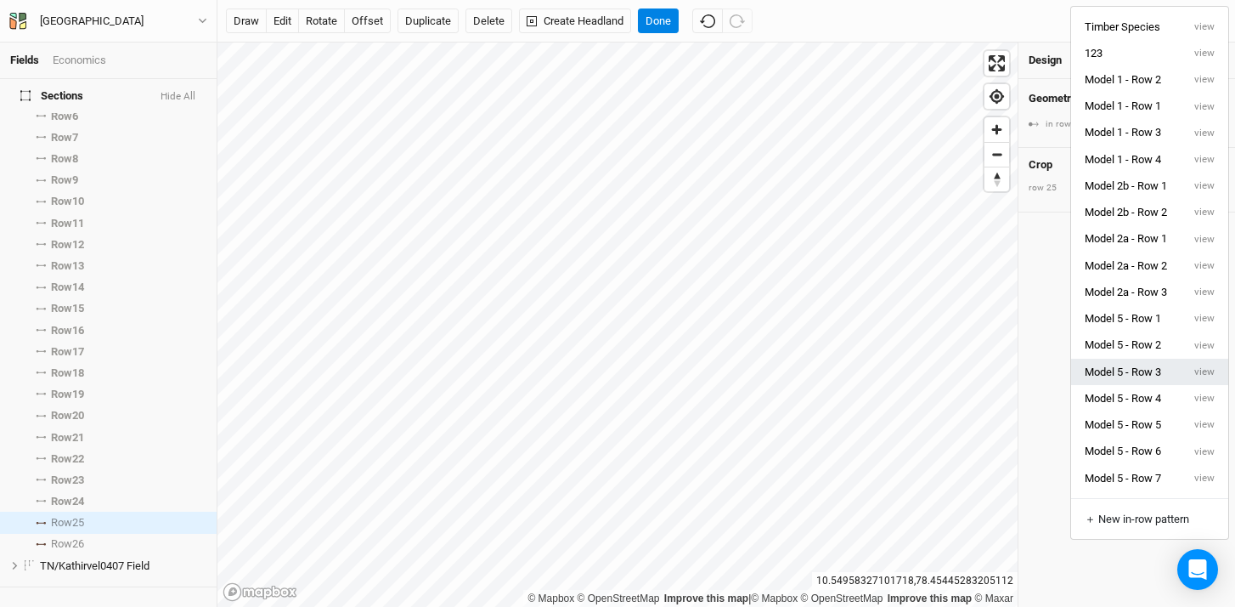
click at [1162, 378] on button "Model 5 - Row 3" at bounding box center [1126, 372] width 110 height 26
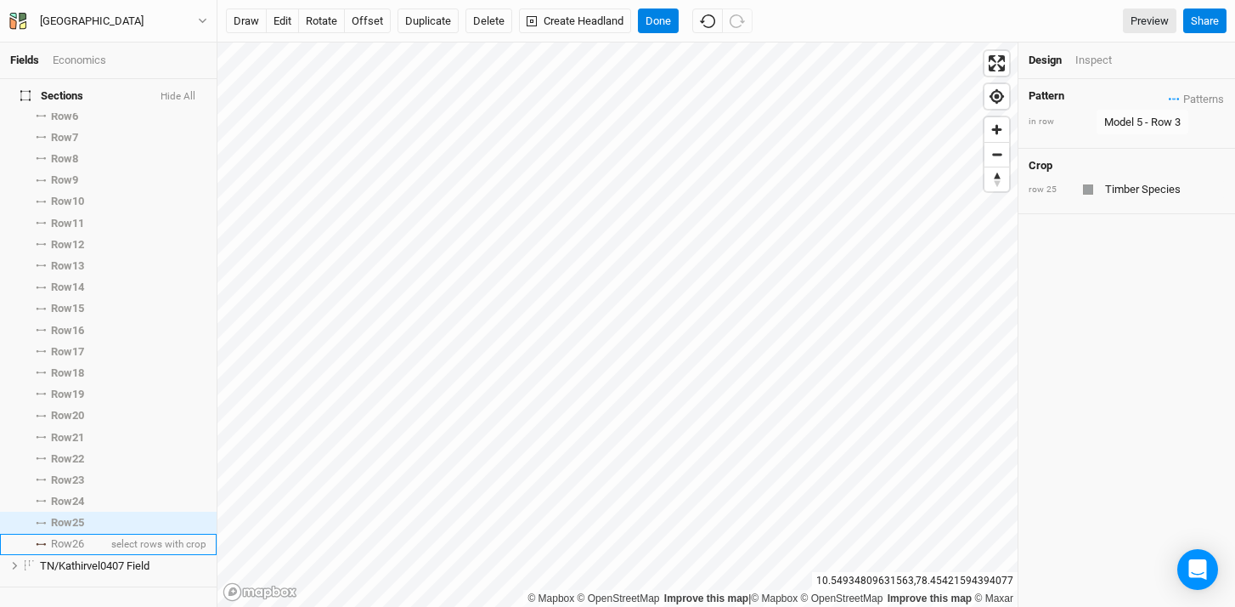
click at [72, 537] on span "Row 26" at bounding box center [67, 544] width 33 height 14
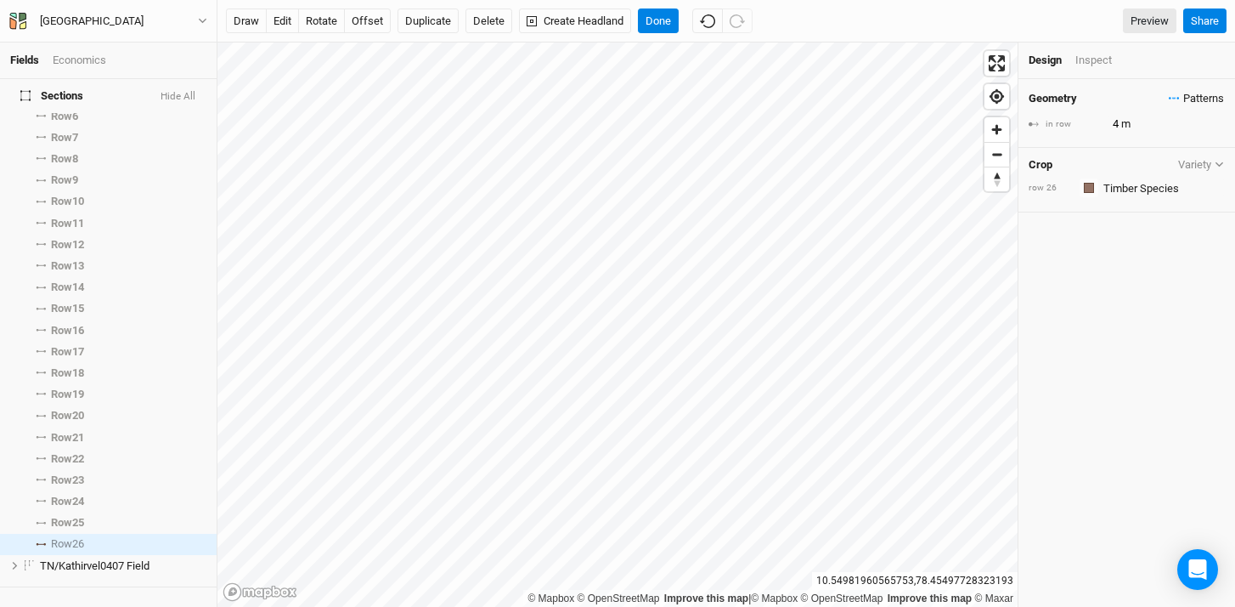
click at [1177, 98] on icon "button" at bounding box center [1178, 99] width 3 height 3
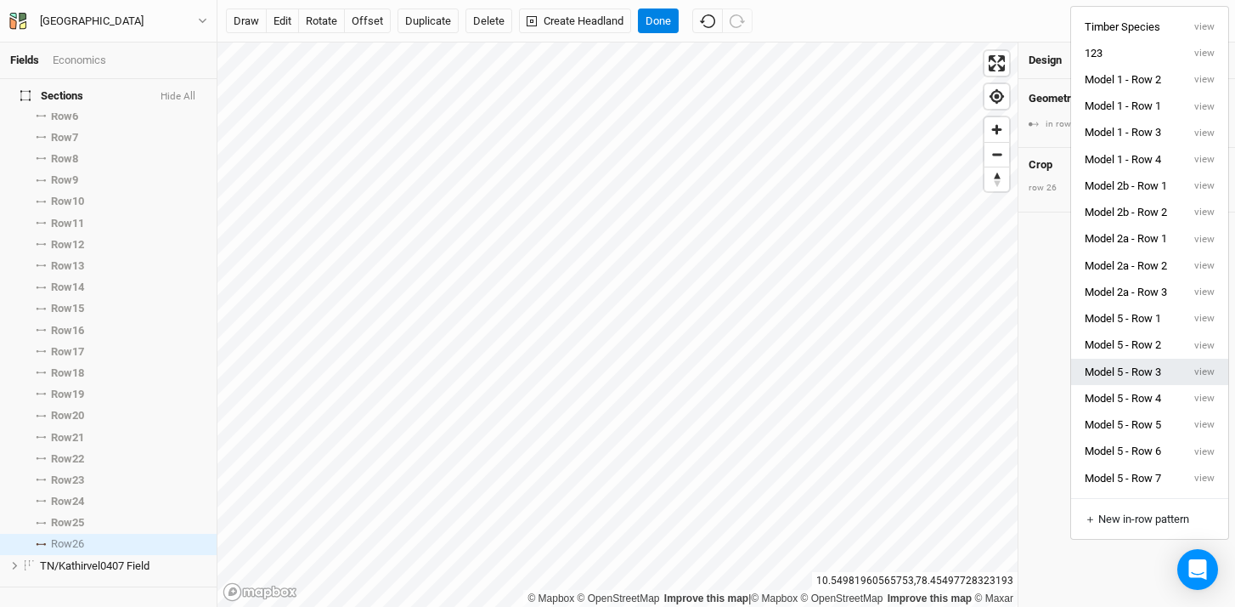
click at [1154, 377] on button "Model 5 - Row 3" at bounding box center [1126, 372] width 110 height 26
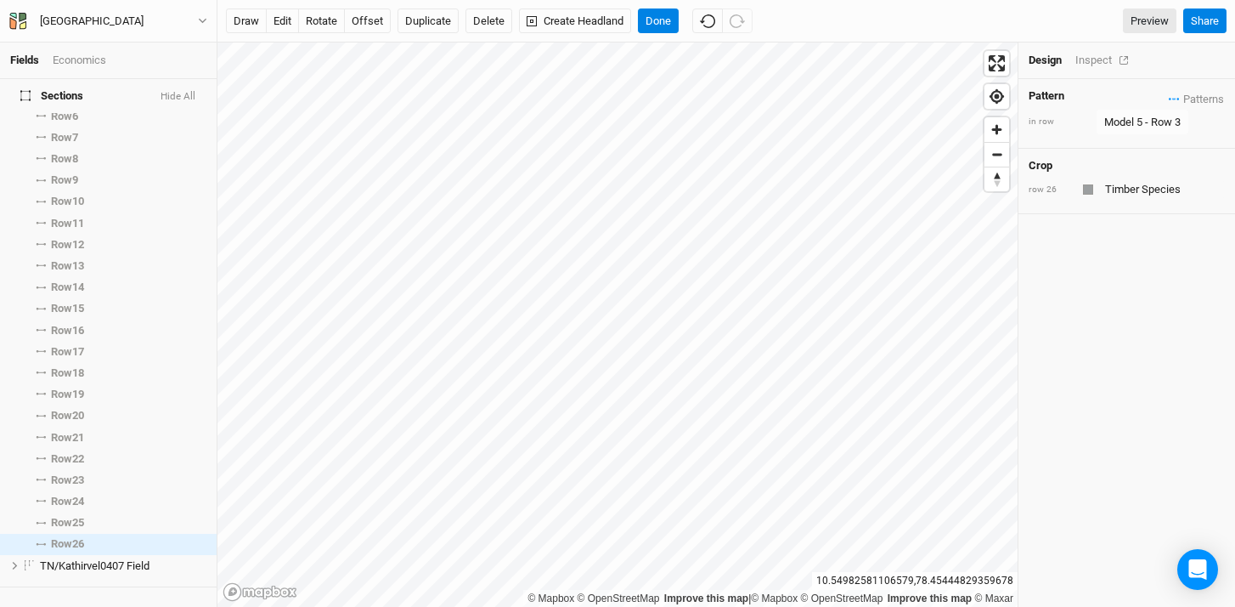
click at [1098, 62] on div "Inspect" at bounding box center [1106, 60] width 60 height 15
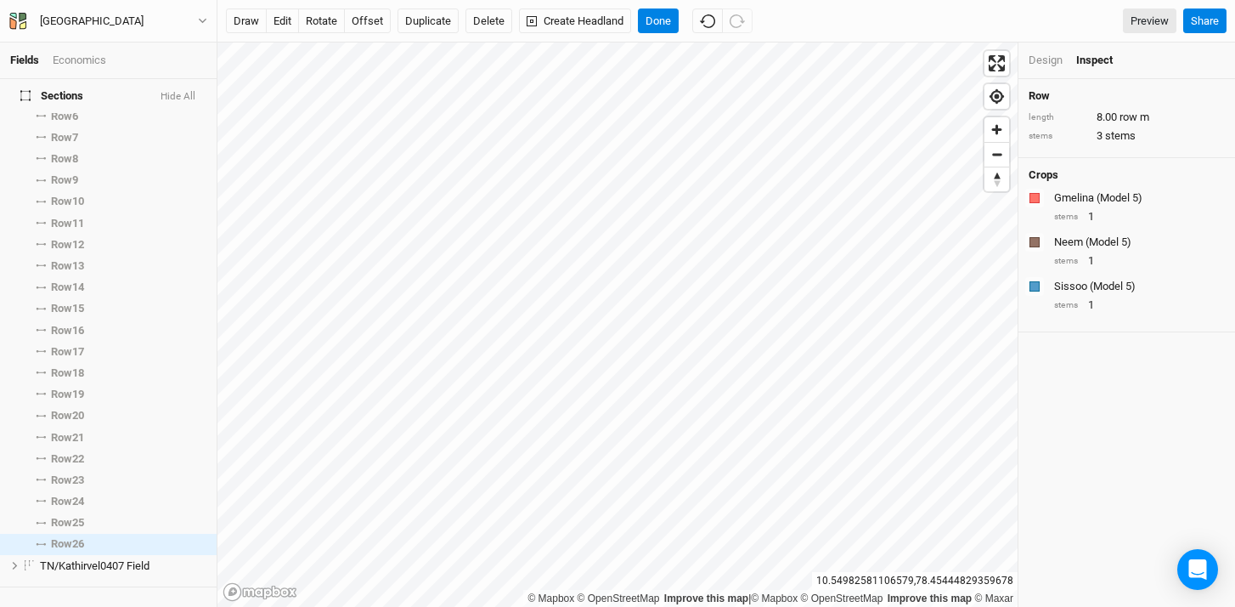
click at [1051, 65] on div "Design" at bounding box center [1046, 60] width 34 height 15
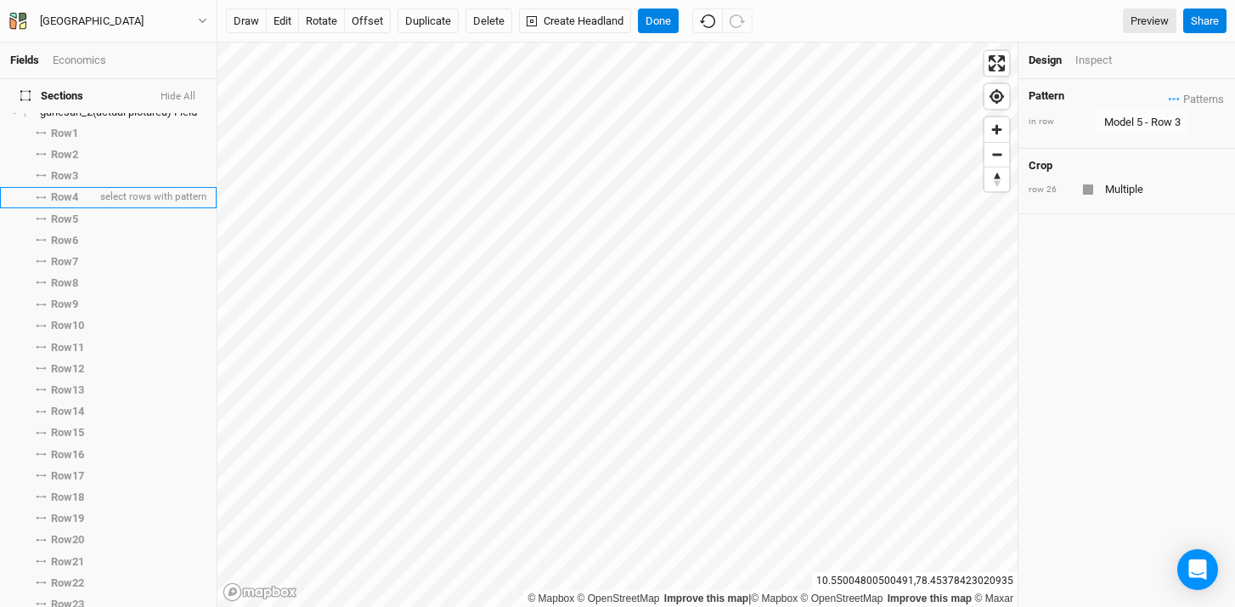
scroll to position [0, 0]
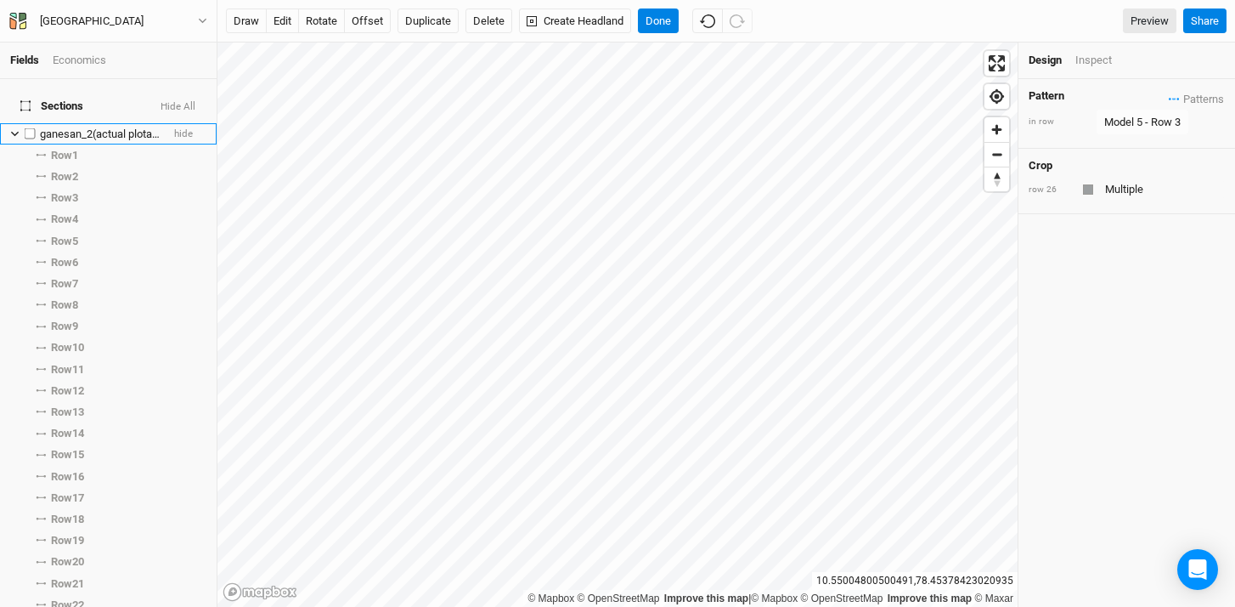
click at [56, 127] on span "ganesan_2(actual plotarea) Field" at bounding box center [118, 133] width 157 height 13
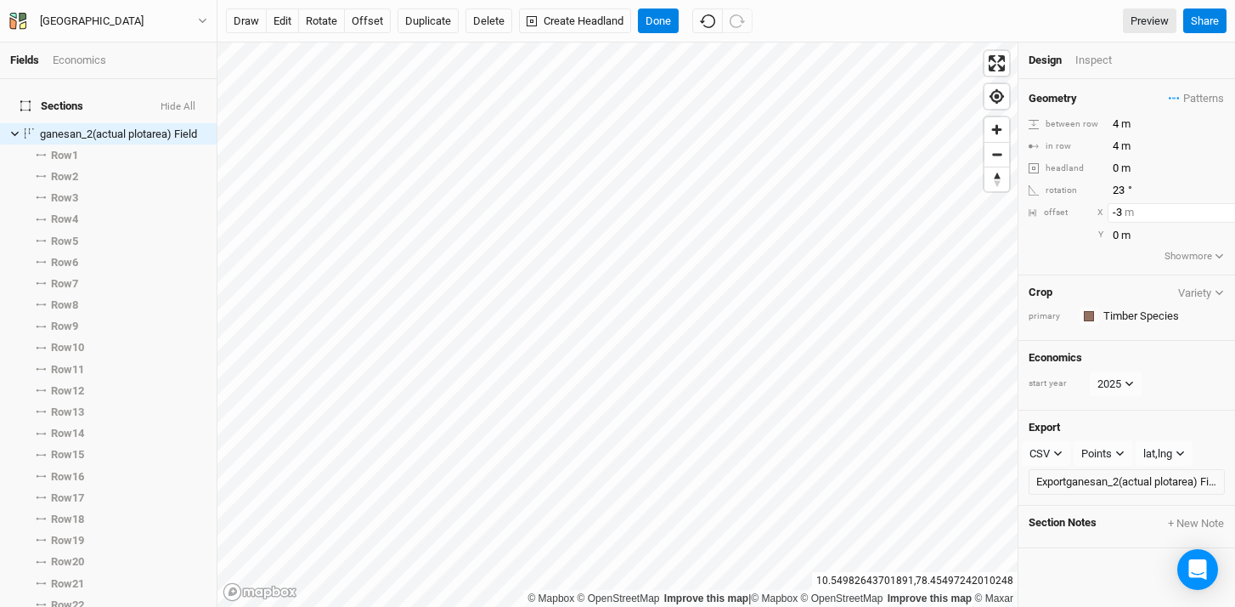
click at [1220, 208] on input "-3" at bounding box center [1182, 212] width 148 height 19
click at [1216, 207] on input "-2" at bounding box center [1174, 212] width 148 height 19
type input "-1"
click at [1215, 207] on input "-1" at bounding box center [1174, 212] width 148 height 19
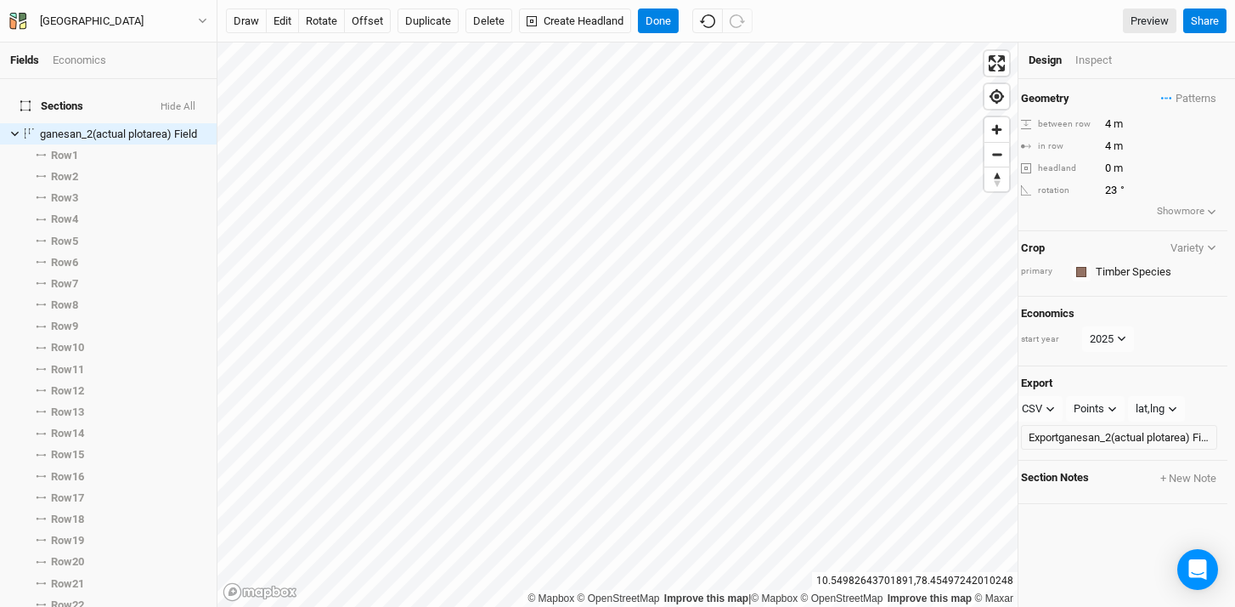
click at [1176, 210] on button "Show more" at bounding box center [1187, 211] width 62 height 17
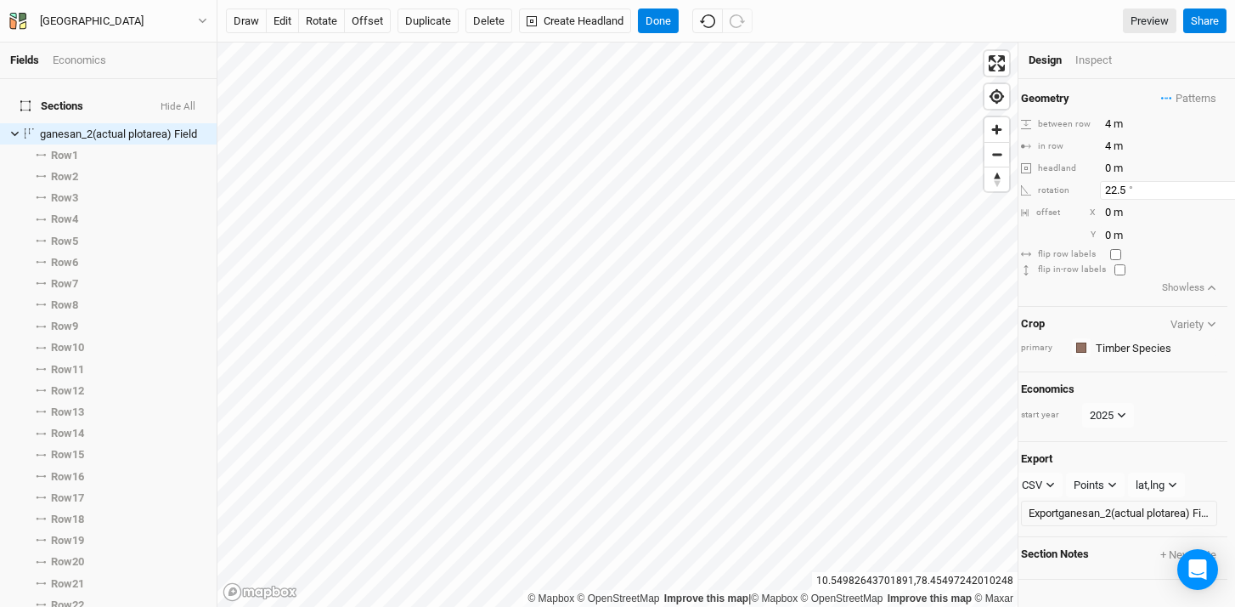
click at [1213, 193] on input "22.5" at bounding box center [1174, 190] width 148 height 19
click at [1213, 193] on input "22" at bounding box center [1174, 190] width 148 height 19
click at [1213, 193] on input "21.5" at bounding box center [1174, 190] width 148 height 19
click at [1213, 193] on input "21" at bounding box center [1174, 190] width 148 height 19
click at [1215, 188] on input "21.5" at bounding box center [1174, 190] width 148 height 19
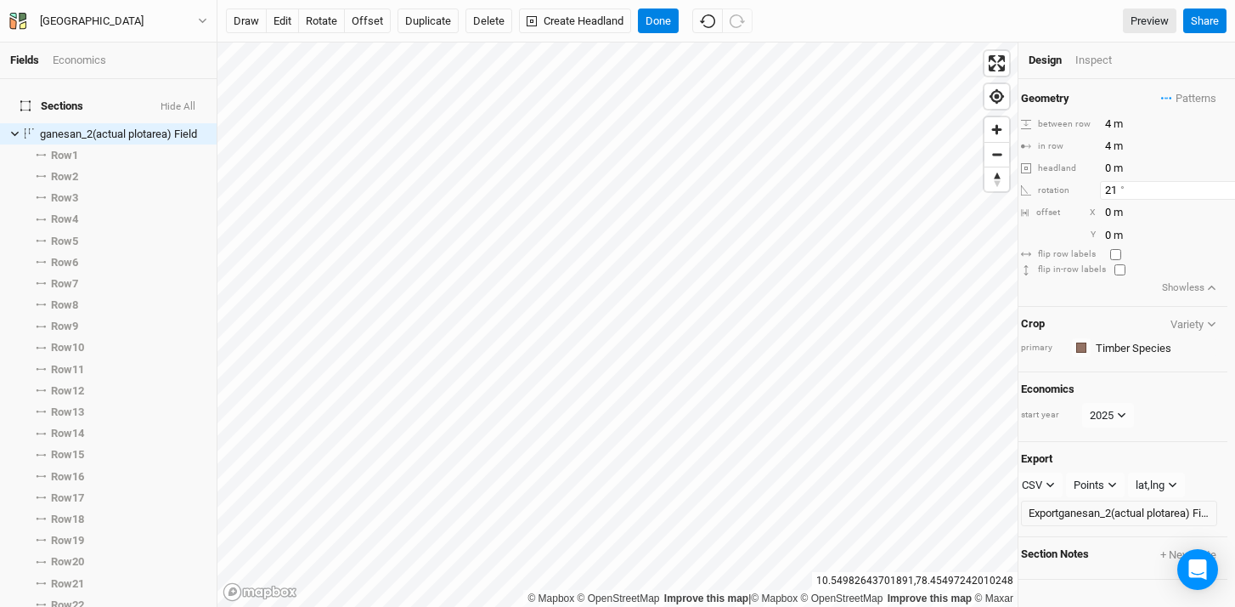
click at [1214, 196] on input "21" at bounding box center [1174, 190] width 148 height 19
click at [1213, 196] on input "20.5" at bounding box center [1174, 190] width 148 height 19
click at [1213, 196] on input "20" at bounding box center [1174, 190] width 148 height 19
click at [1213, 196] on input "19.5" at bounding box center [1174, 190] width 148 height 19
type input "19"
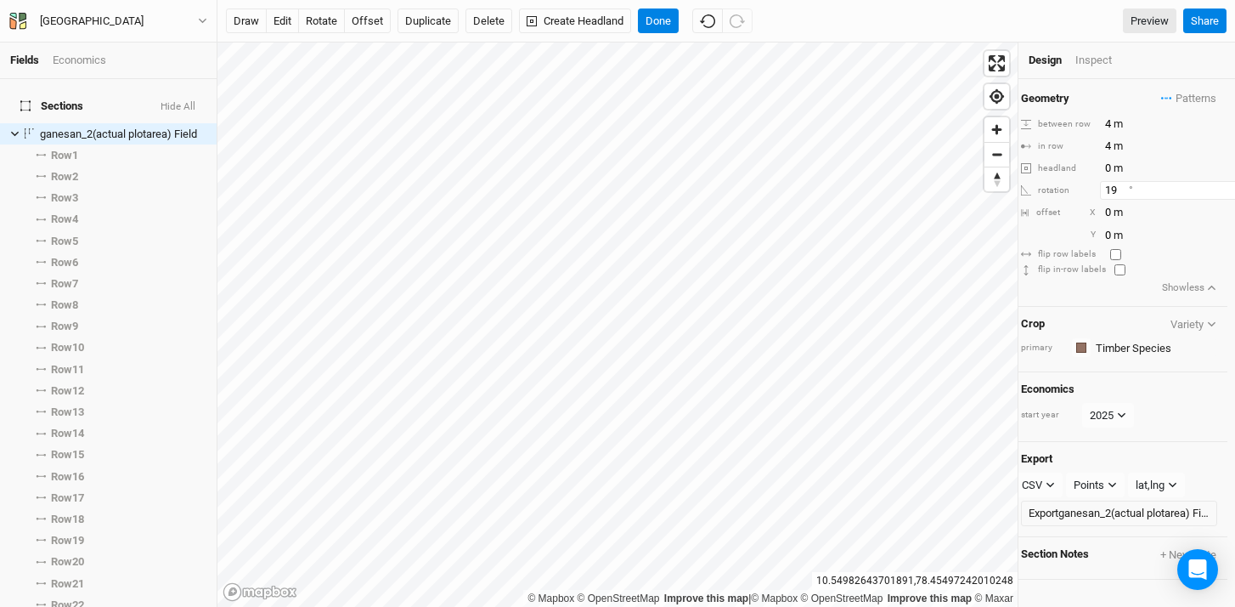
click at [1213, 196] on input "19" at bounding box center [1174, 190] width 148 height 19
click at [1214, 210] on input "1" at bounding box center [1174, 212] width 148 height 19
click at [1214, 210] on input "2" at bounding box center [1174, 212] width 148 height 19
click at [1214, 210] on input "3" at bounding box center [1174, 212] width 148 height 19
type input "4"
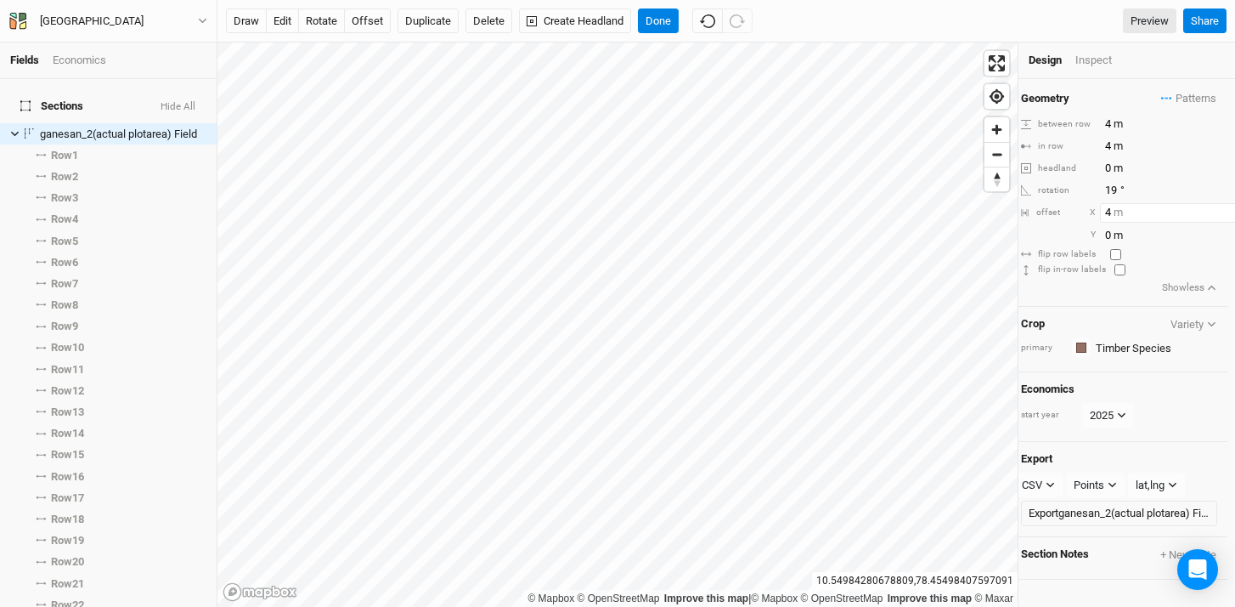
click at [1214, 210] on input "4" at bounding box center [1174, 212] width 148 height 19
click at [1214, 229] on input "1" at bounding box center [1174, 235] width 148 height 19
click at [1213, 231] on input "2" at bounding box center [1174, 235] width 148 height 19
click at [1213, 231] on input "3" at bounding box center [1174, 235] width 148 height 19
type input "4"
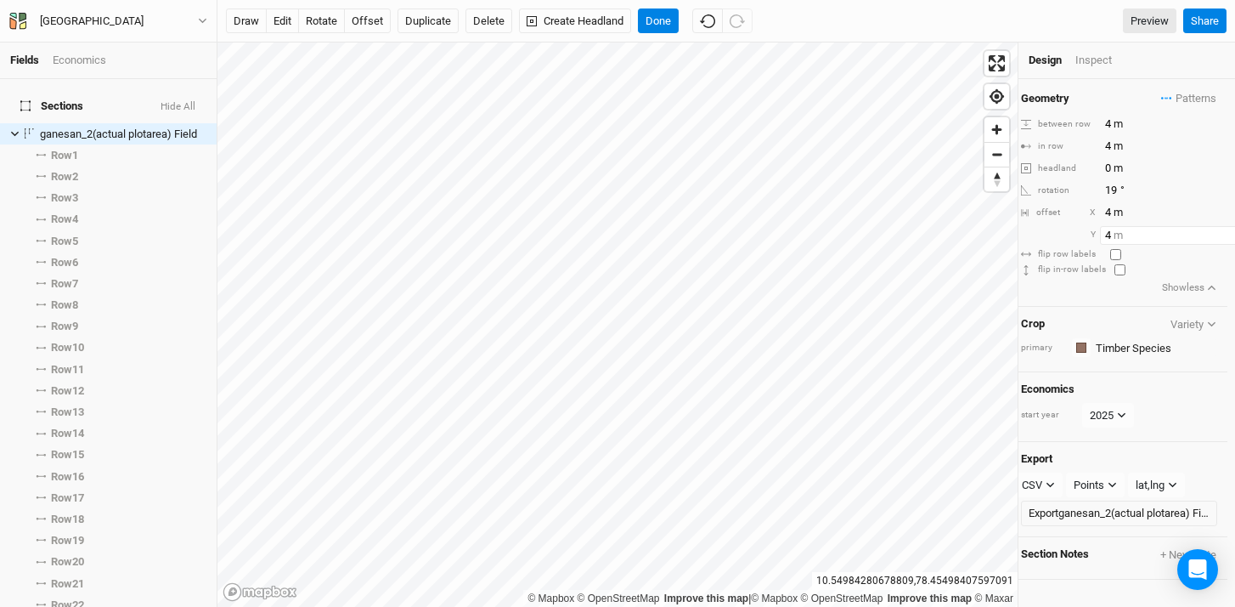
click at [1213, 231] on input "4" at bounding box center [1174, 235] width 148 height 19
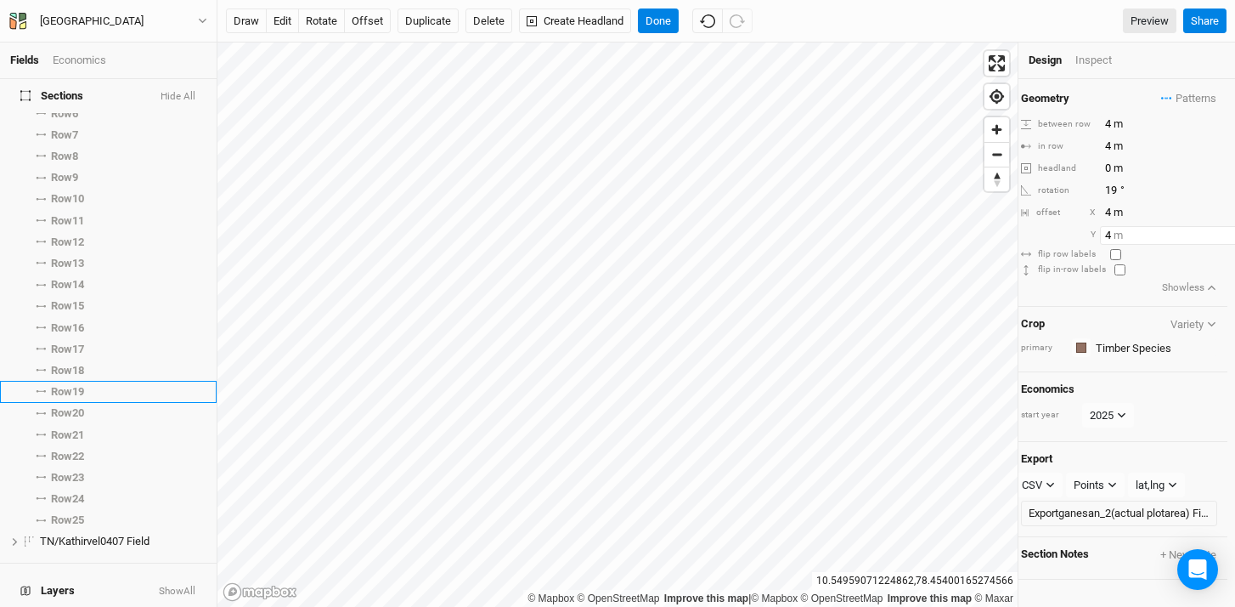
scroll to position [335, 0]
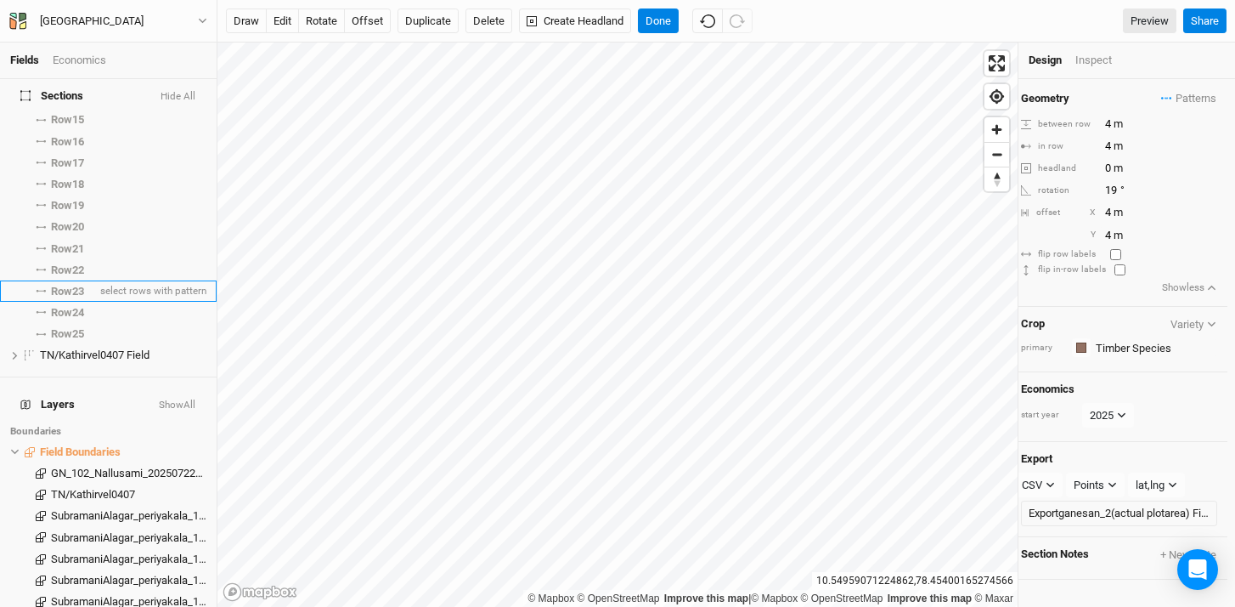
click at [78, 285] on span "Row 23" at bounding box center [67, 292] width 33 height 14
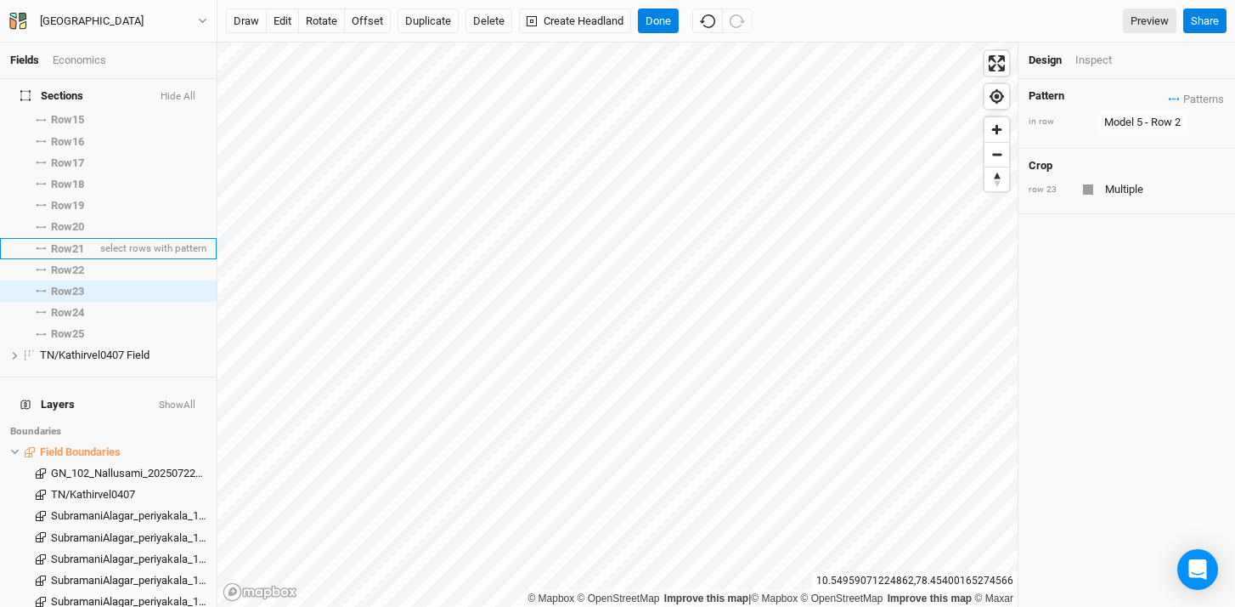
click at [76, 244] on span "Row 21" at bounding box center [67, 249] width 33 height 14
click at [75, 263] on span "Row 22" at bounding box center [67, 270] width 33 height 14
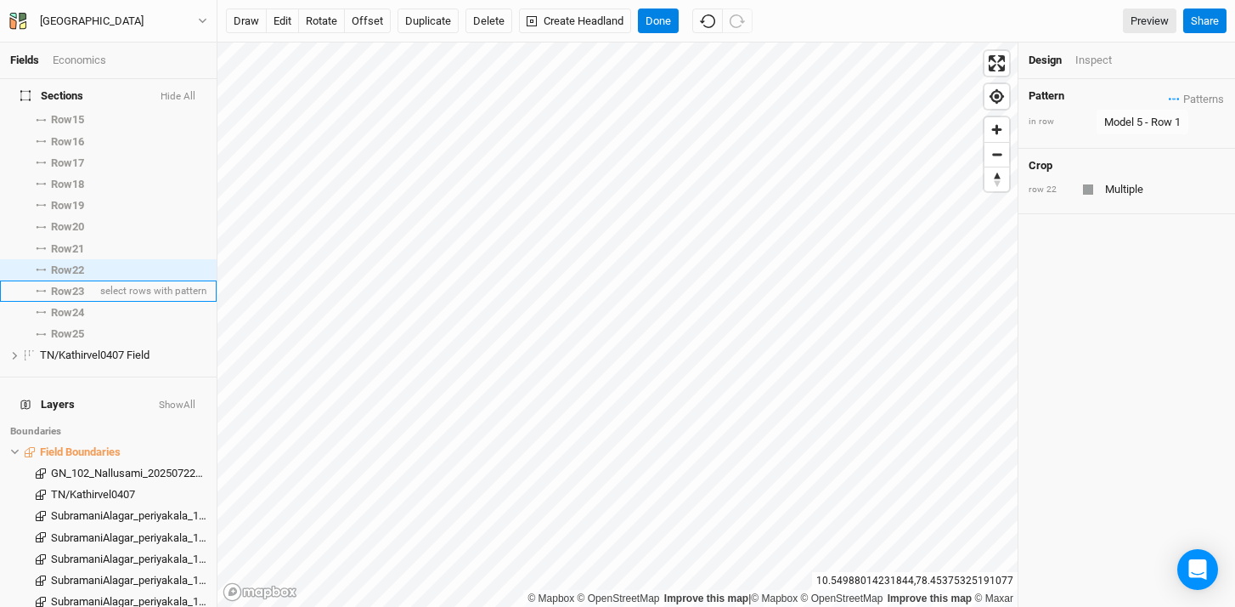
click at [59, 285] on span "Row 23" at bounding box center [67, 292] width 33 height 14
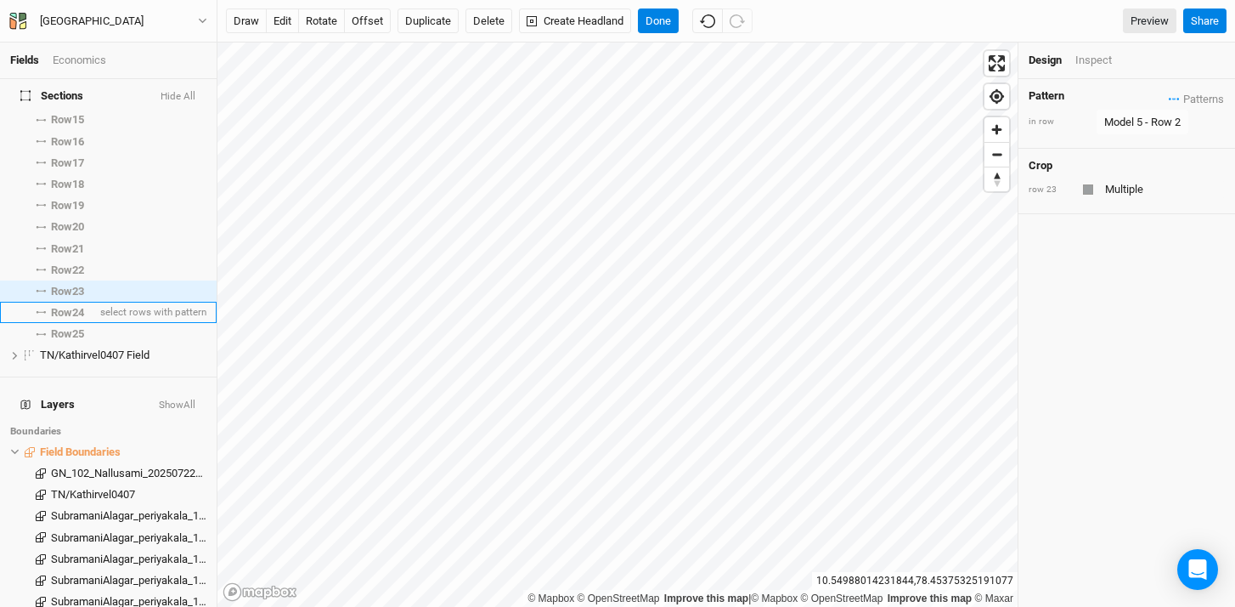
click at [64, 306] on span "Row 24" at bounding box center [67, 313] width 33 height 14
click at [1155, 119] on div "Model 5 - Row 2" at bounding box center [1142, 122] width 76 height 17
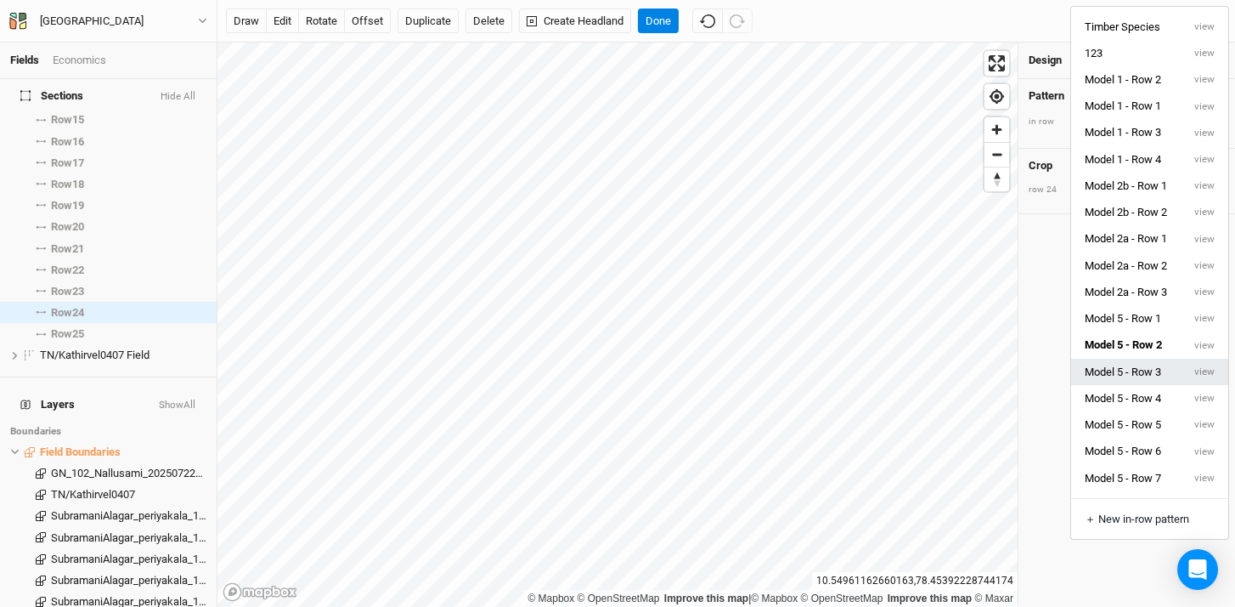
click at [1147, 375] on button "Model 5 - Row 3" at bounding box center [1126, 372] width 110 height 26
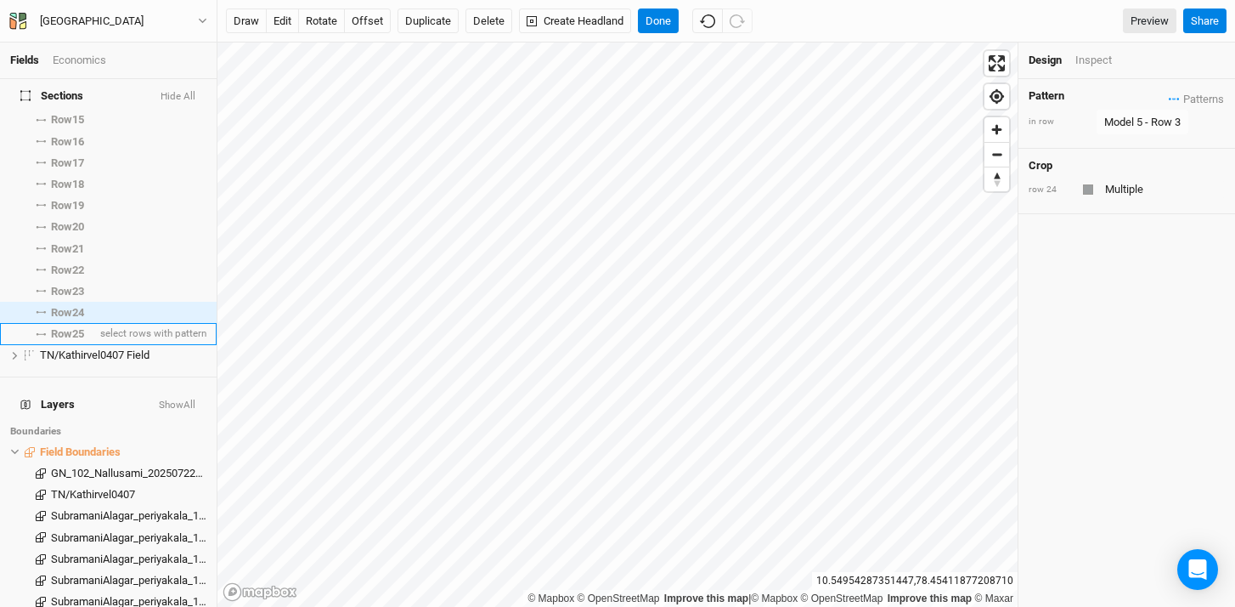
click at [81, 327] on span "Row 25" at bounding box center [67, 334] width 33 height 14
click at [1134, 118] on div "Model 5 - Row 3" at bounding box center [1142, 122] width 76 height 17
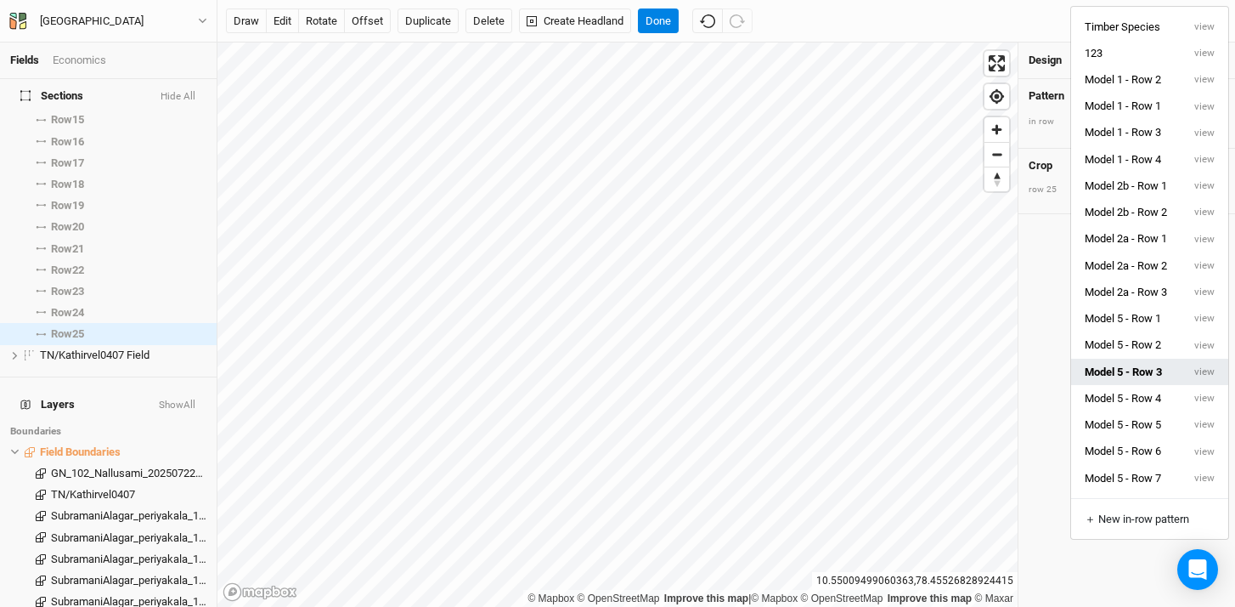
click at [1142, 375] on button "Model 5 - Row 3" at bounding box center [1126, 372] width 110 height 26
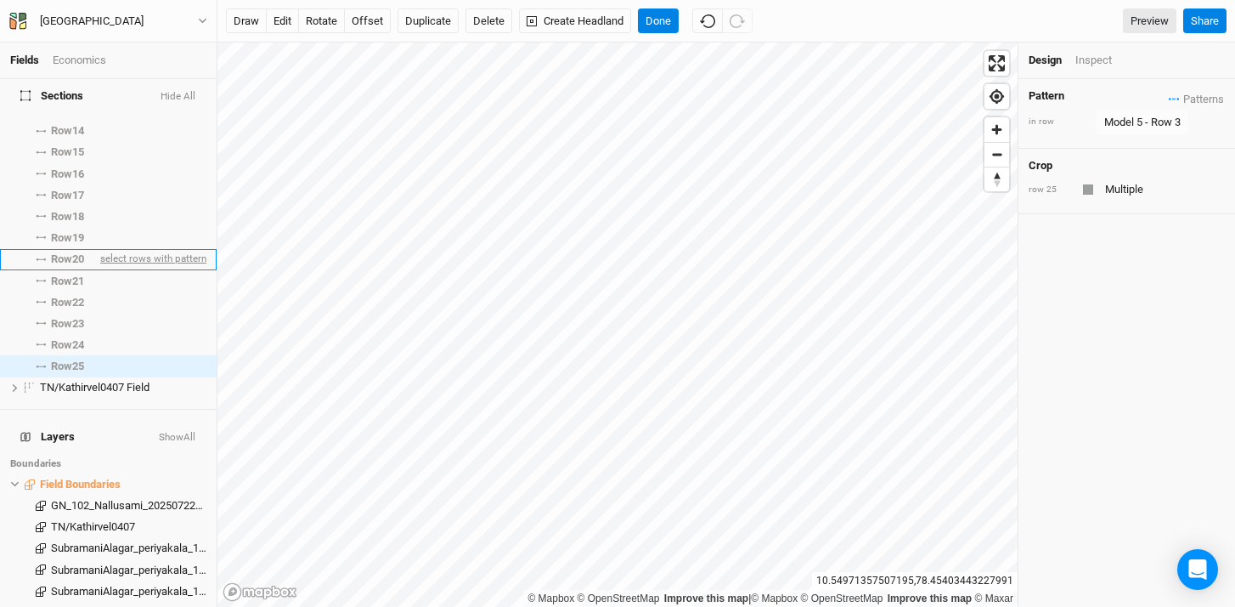
scroll to position [301, 0]
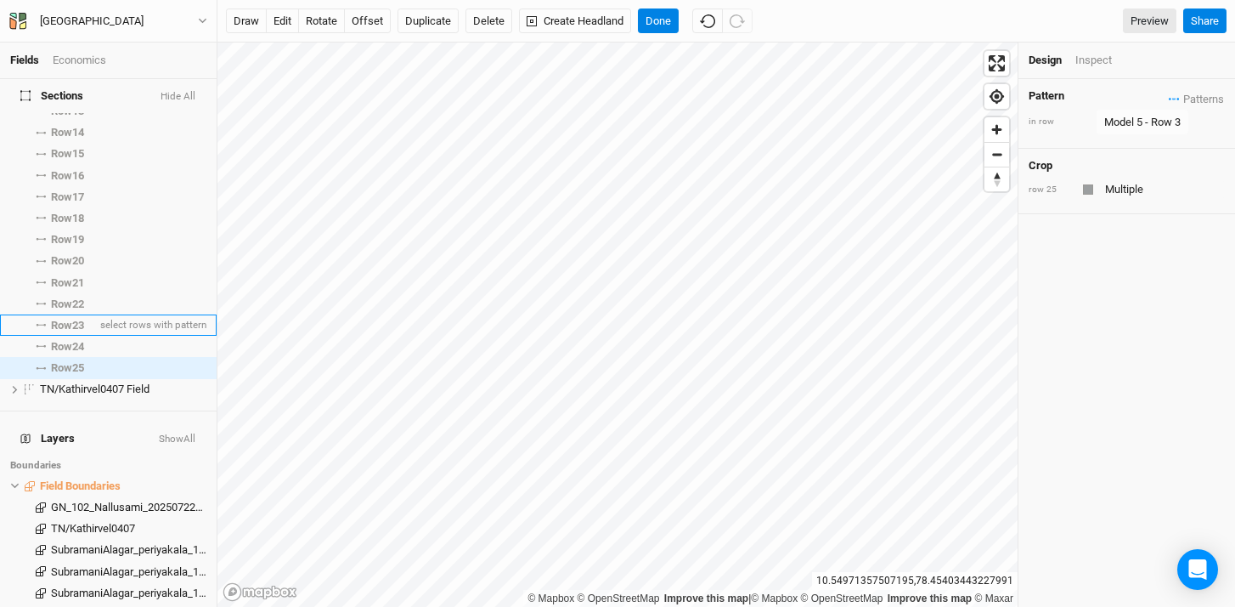
click at [70, 319] on span "Row 23" at bounding box center [67, 326] width 33 height 14
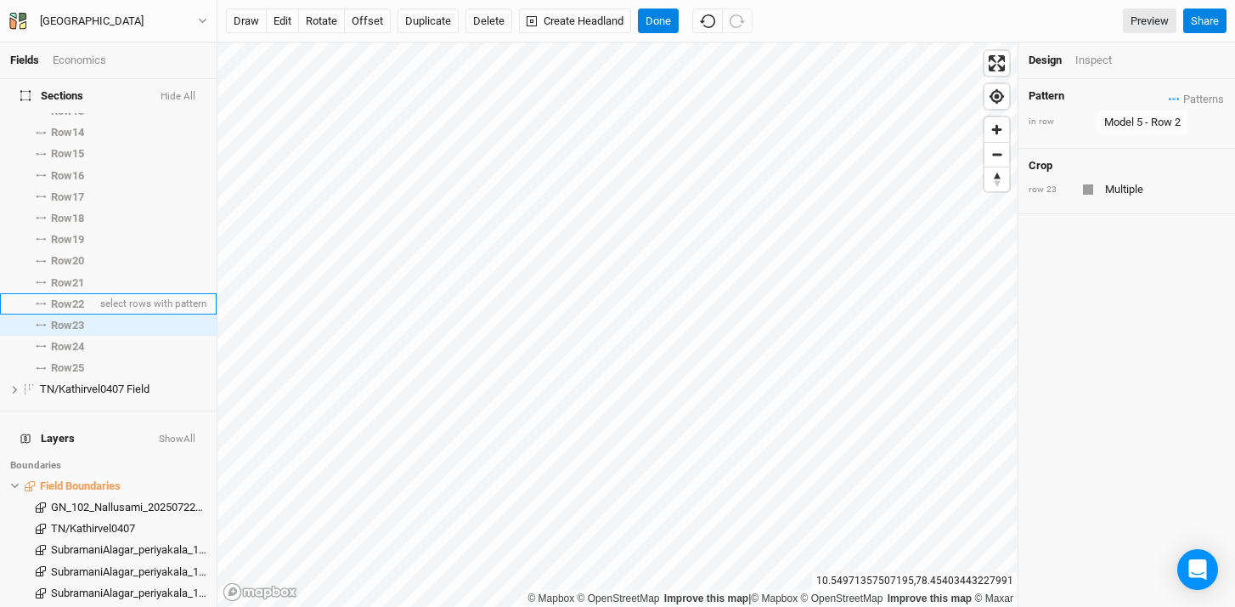
click at [70, 297] on span "Row 22" at bounding box center [67, 304] width 33 height 14
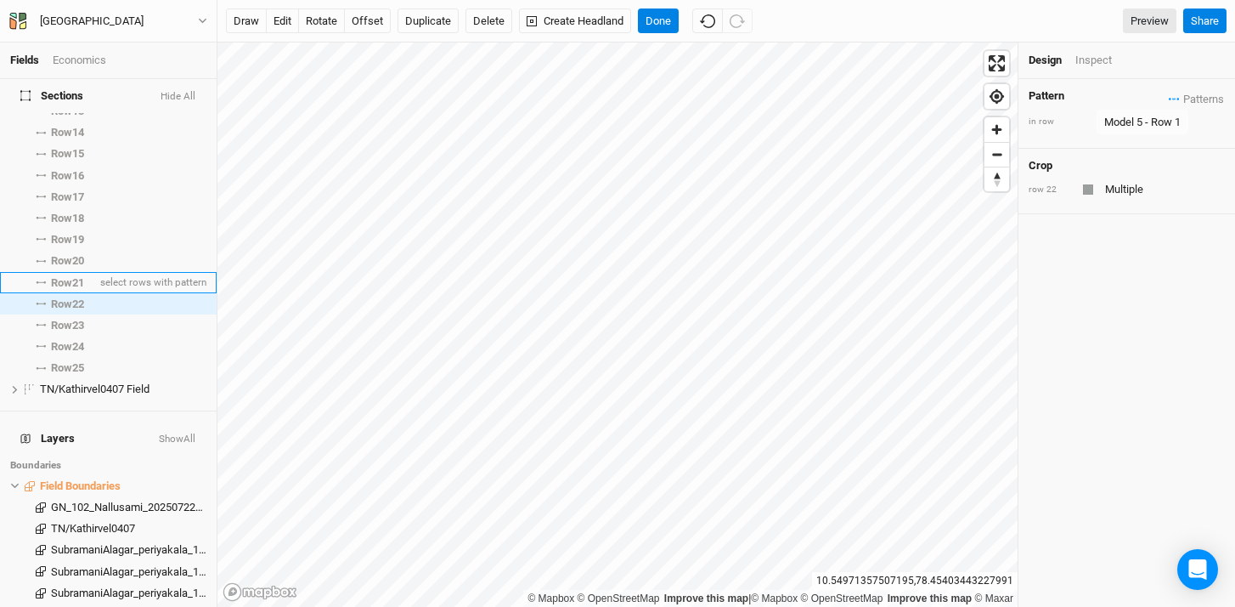
click at [75, 280] on li "Row 21 select rows with pattern" at bounding box center [108, 282] width 217 height 21
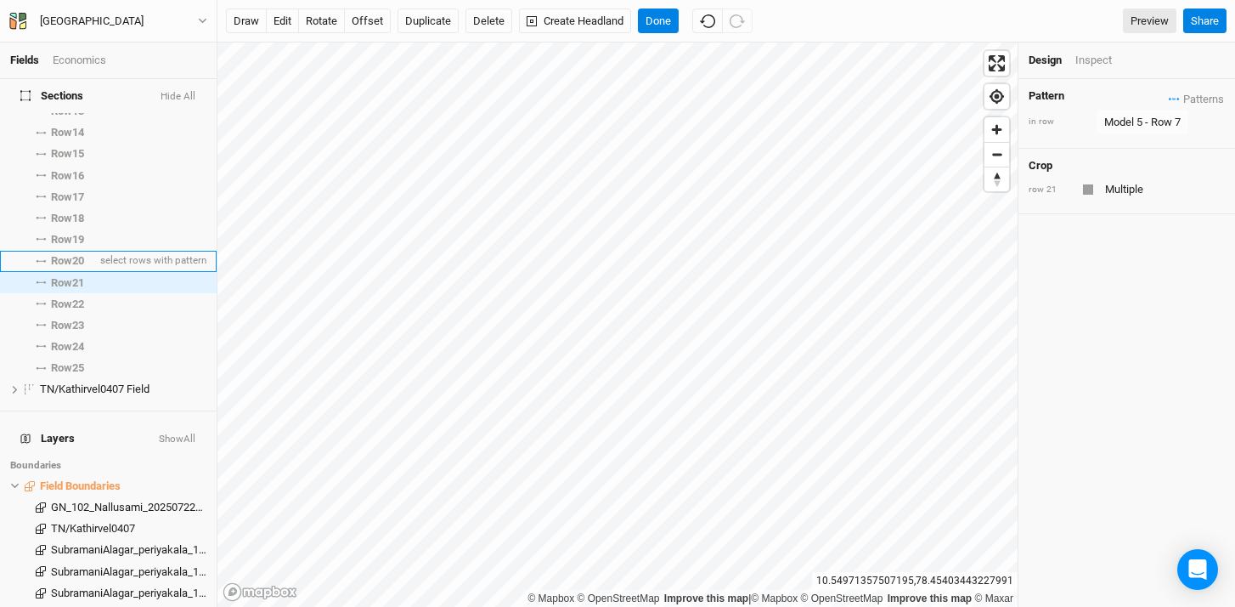
click at [74, 254] on span "Row 20" at bounding box center [67, 261] width 33 height 14
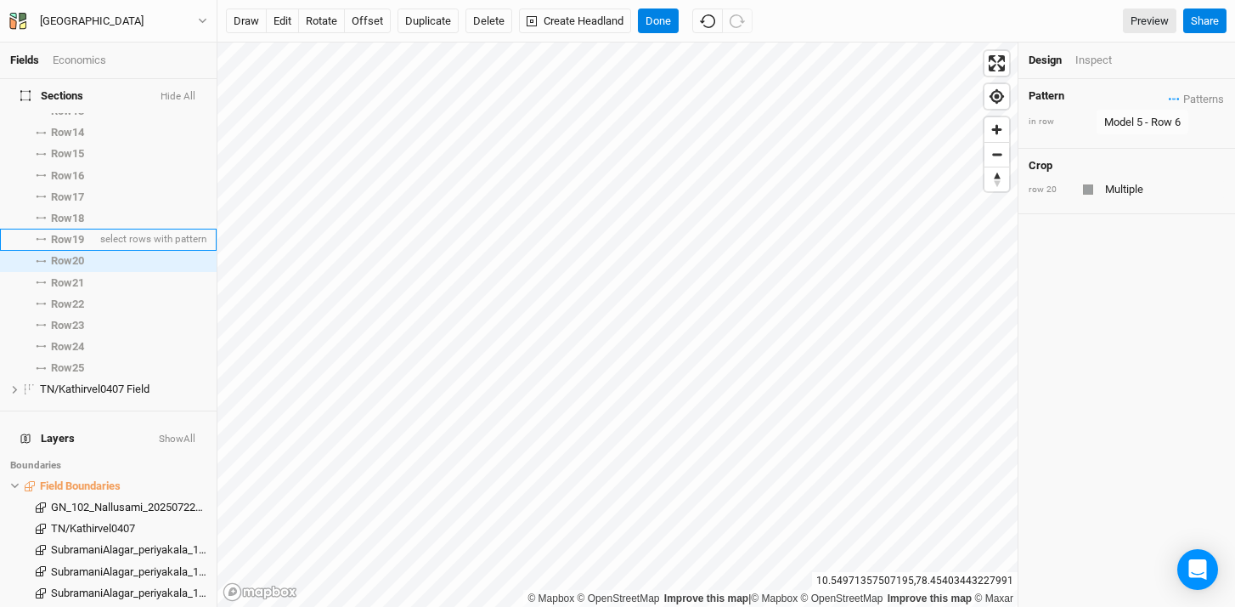
click at [72, 233] on span "Row 19" at bounding box center [67, 240] width 33 height 14
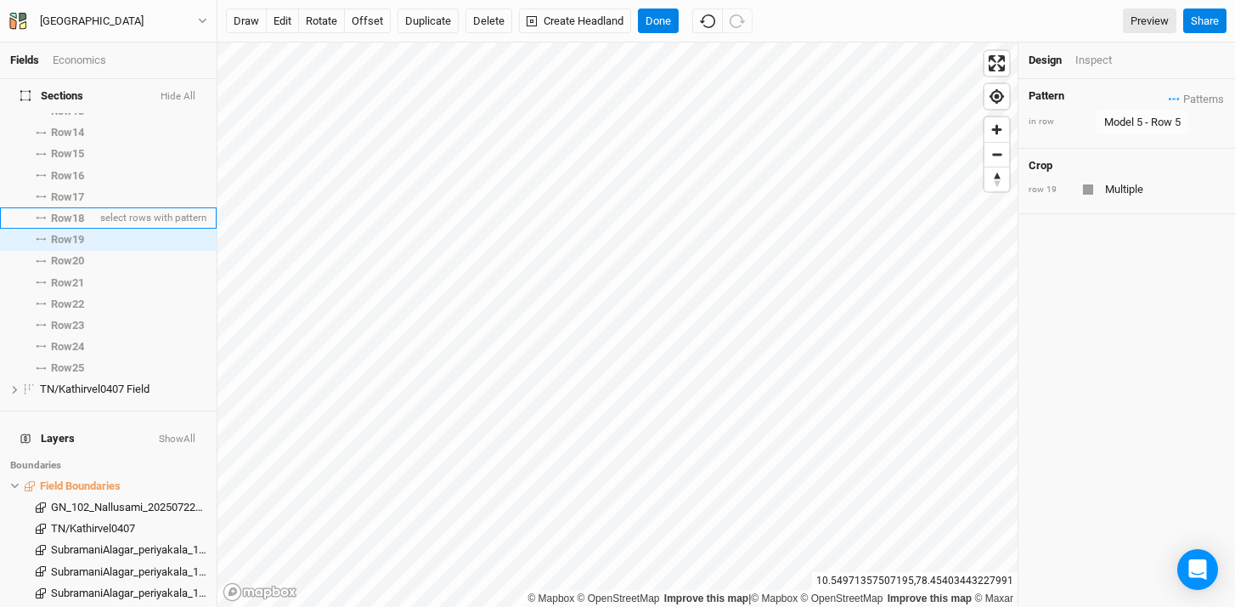
click at [72, 212] on span "Row 18" at bounding box center [67, 219] width 33 height 14
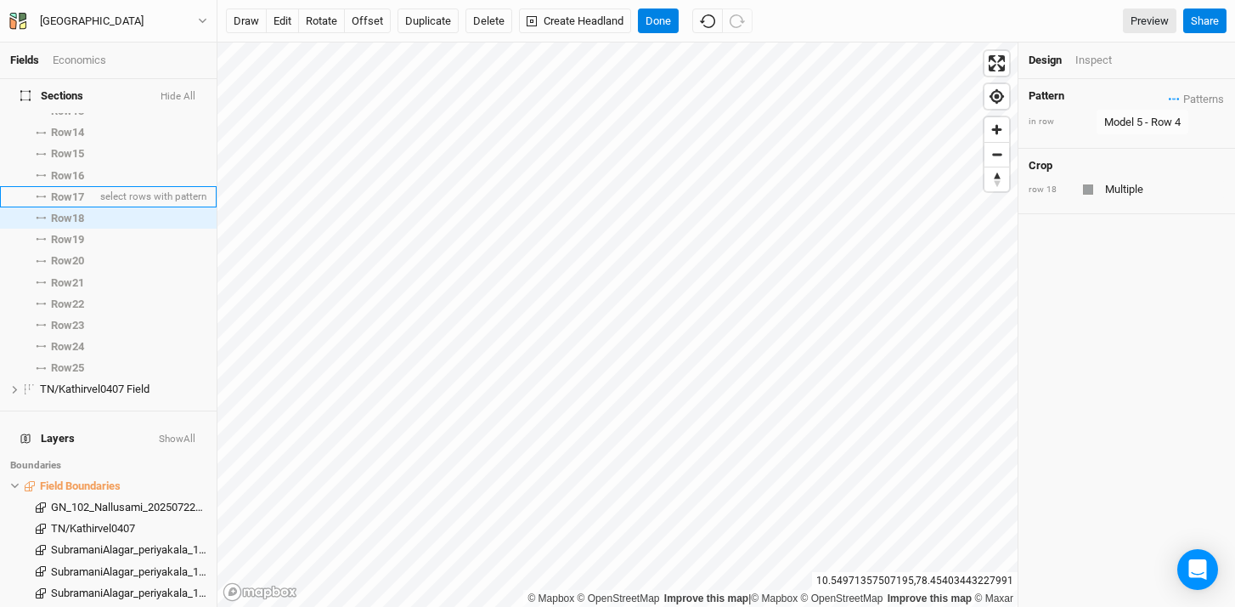
click at [71, 191] on span "Row 17" at bounding box center [67, 197] width 33 height 14
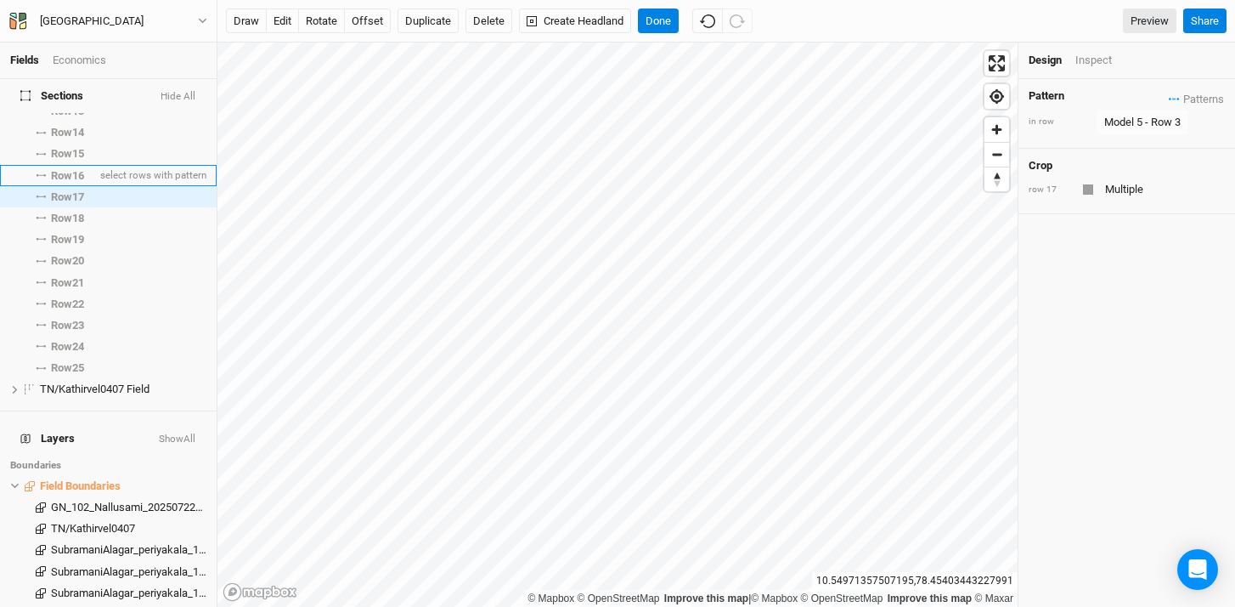
click at [71, 171] on li "Row 16 select rows with pattern" at bounding box center [108, 175] width 217 height 21
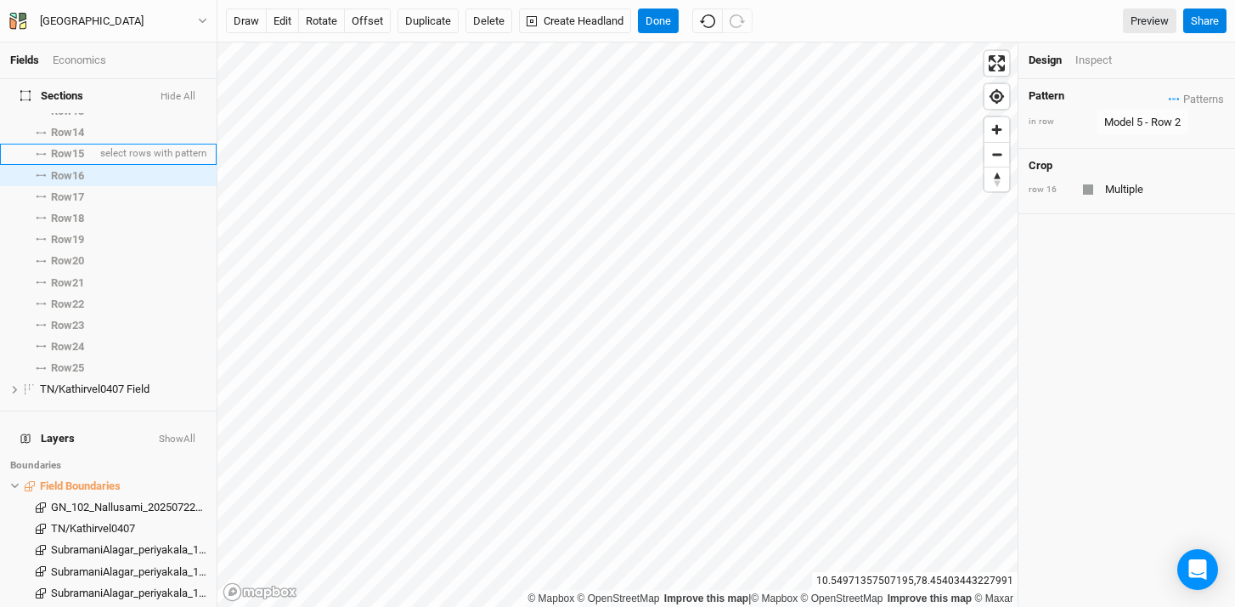
click at [71, 147] on span "Row 15" at bounding box center [67, 154] width 33 height 14
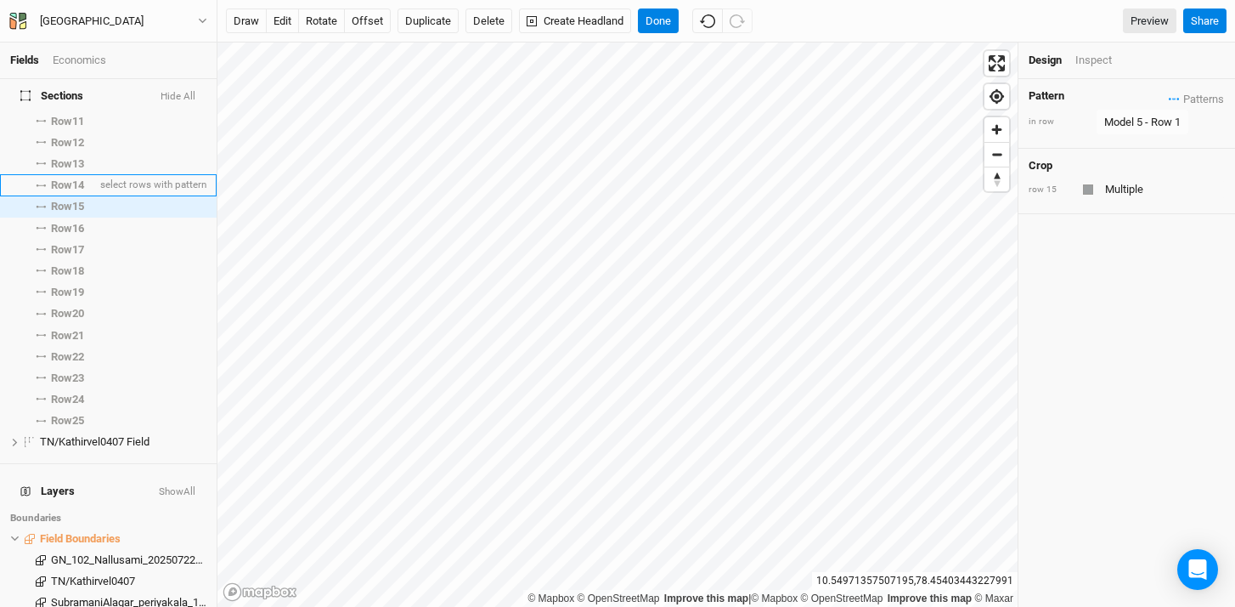
scroll to position [237, 0]
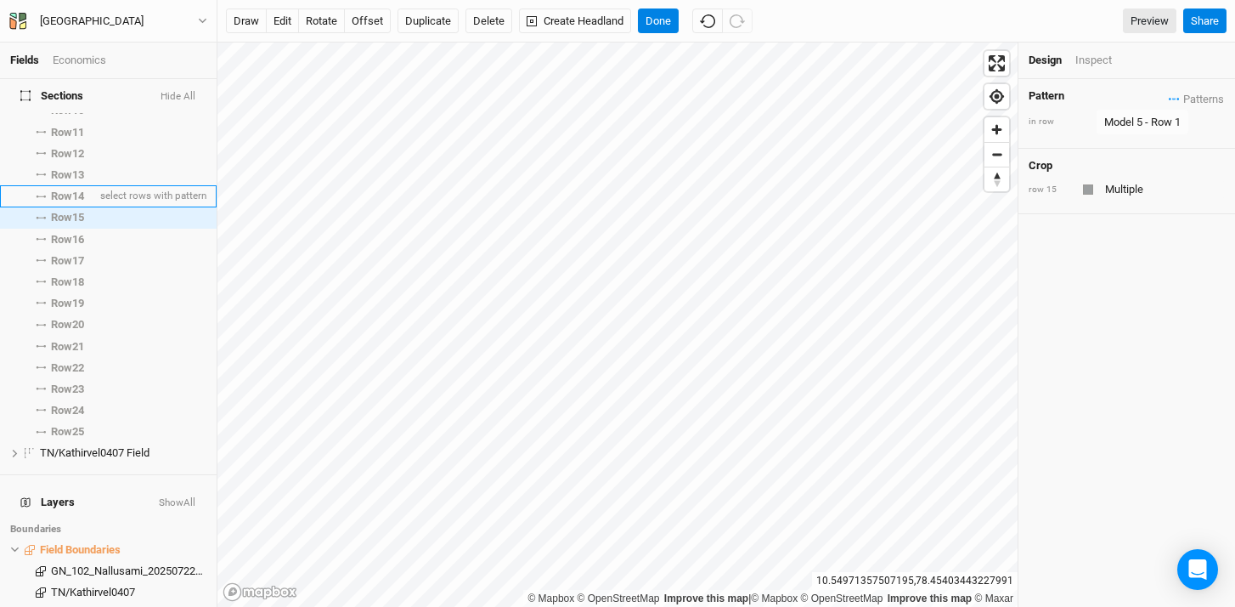
click at [71, 189] on span "Row 14" at bounding box center [67, 196] width 33 height 14
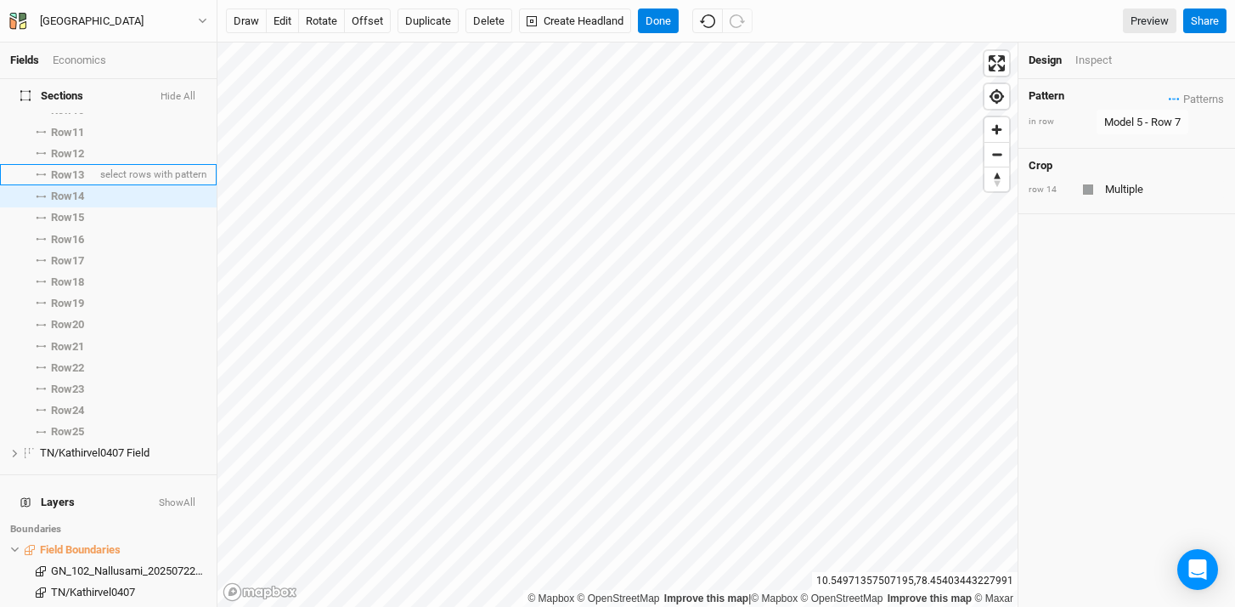
click at [71, 168] on span "Row 13" at bounding box center [67, 175] width 33 height 14
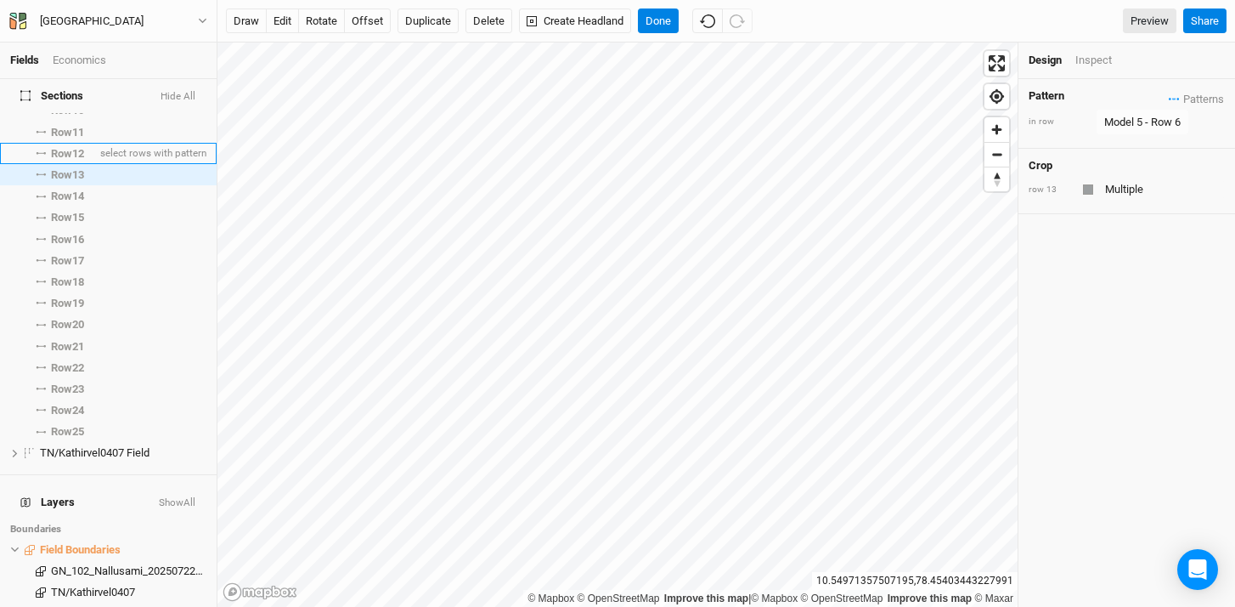
click at [74, 150] on li "Row 12 select rows with pattern" at bounding box center [108, 153] width 217 height 21
click at [74, 143] on li "Row 12 select rows with pattern" at bounding box center [108, 153] width 217 height 21
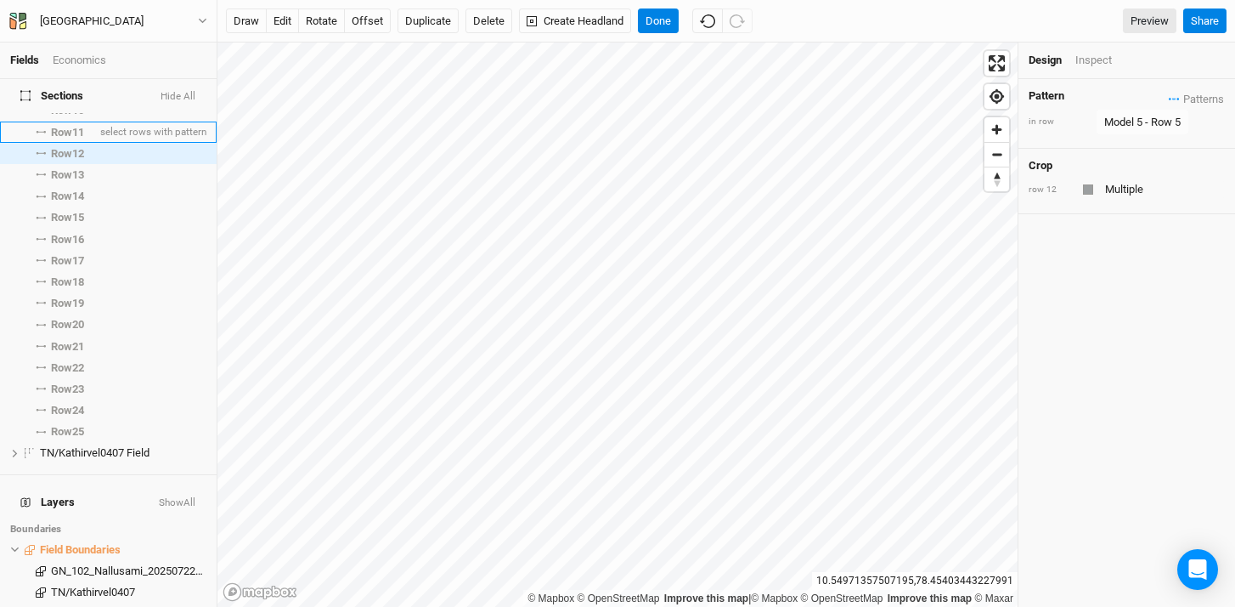
click at [73, 126] on span "Row 11" at bounding box center [67, 133] width 33 height 14
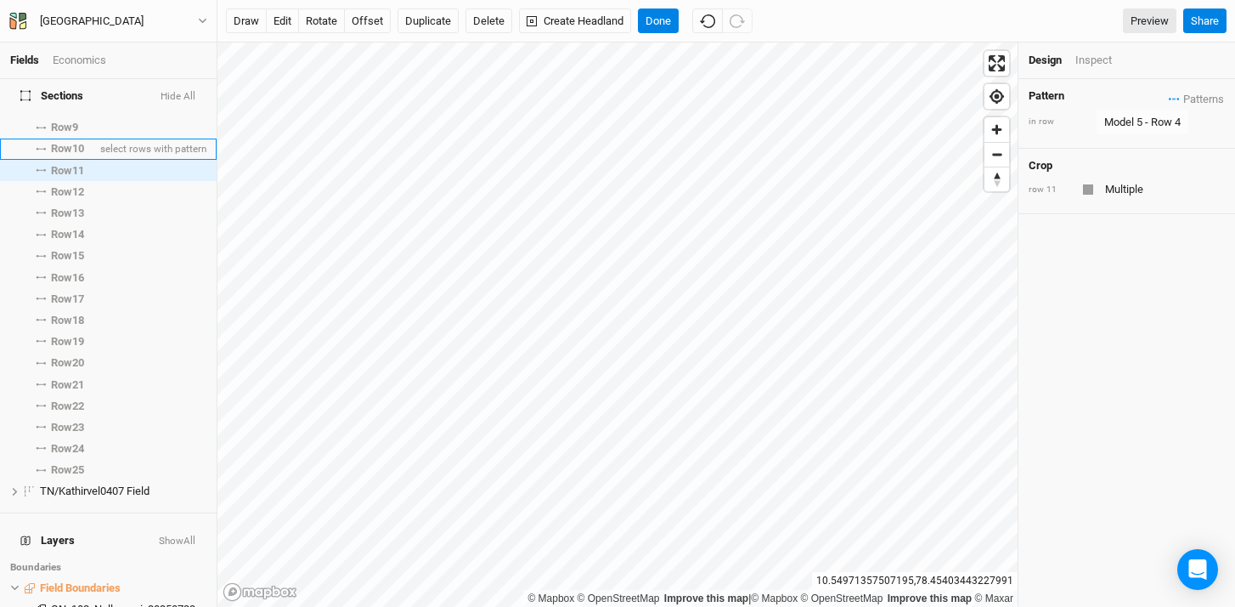
scroll to position [180, 0]
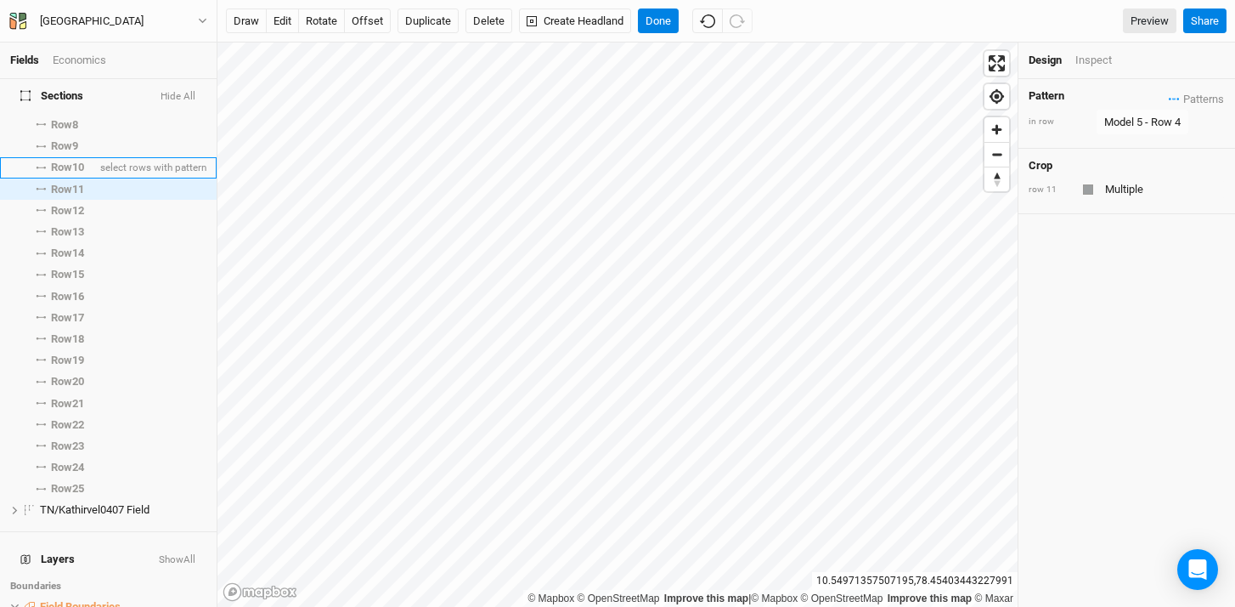
click at [74, 161] on span "Row 10" at bounding box center [67, 168] width 33 height 14
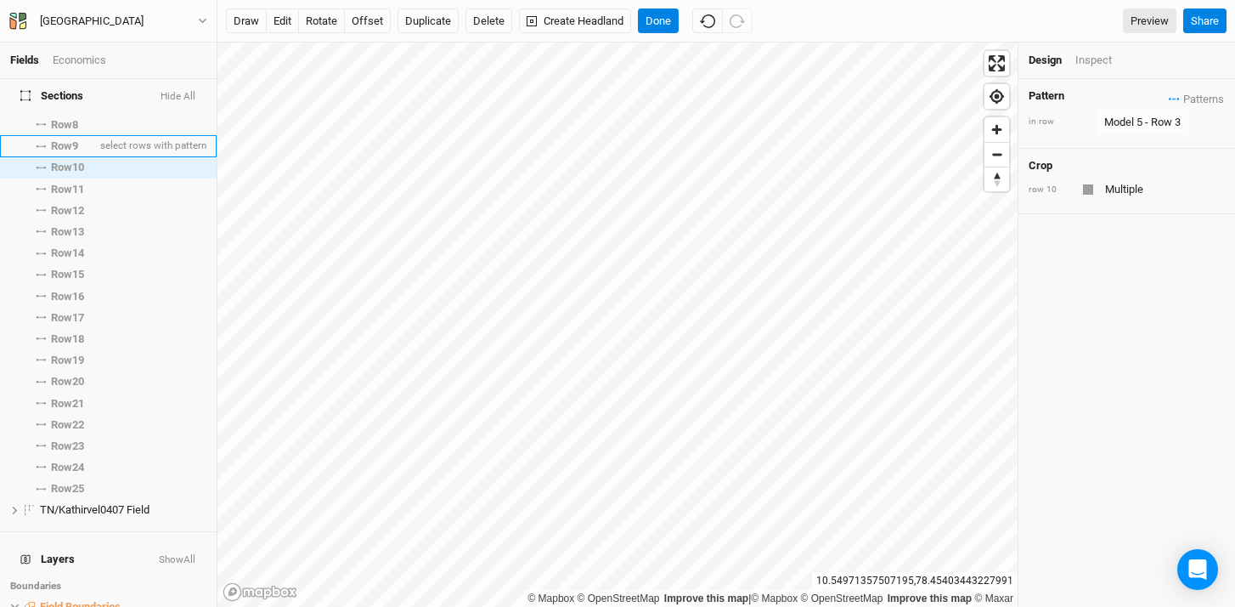
click at [73, 139] on span "Row 9" at bounding box center [64, 146] width 27 height 14
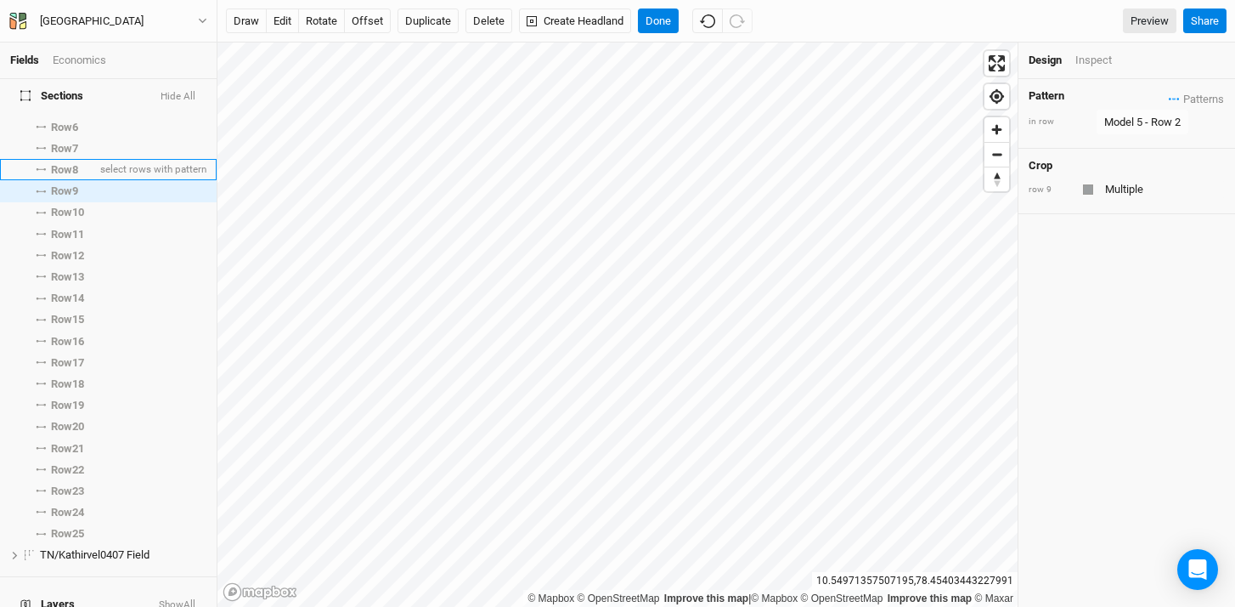
scroll to position [119, 0]
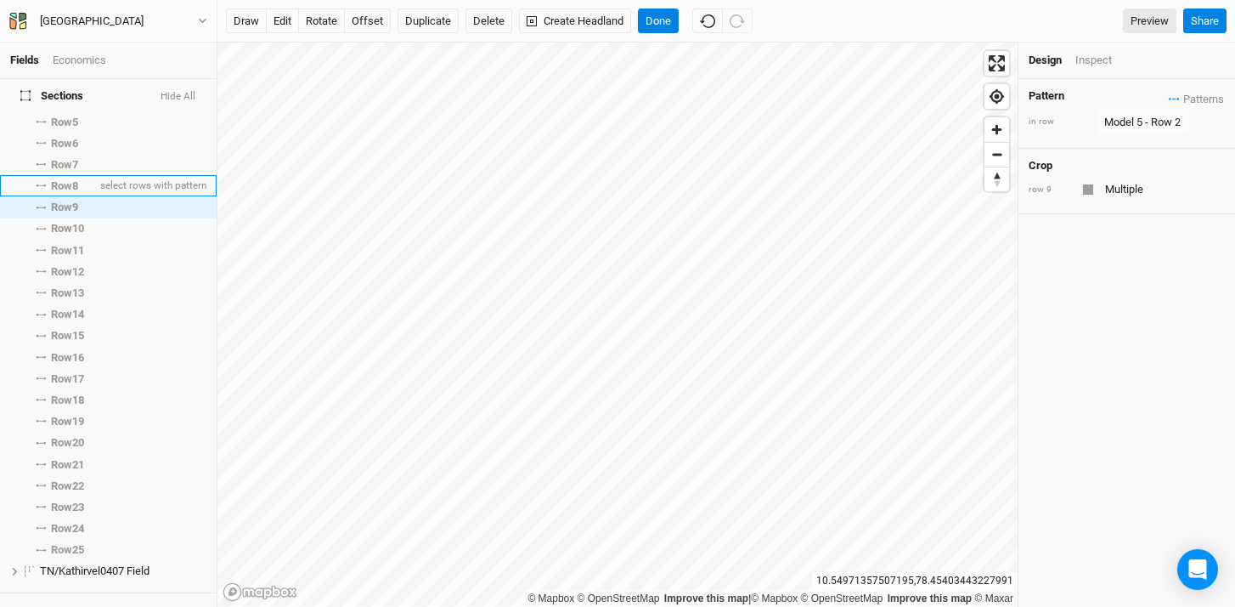
click at [71, 179] on span "Row 8" at bounding box center [64, 186] width 27 height 14
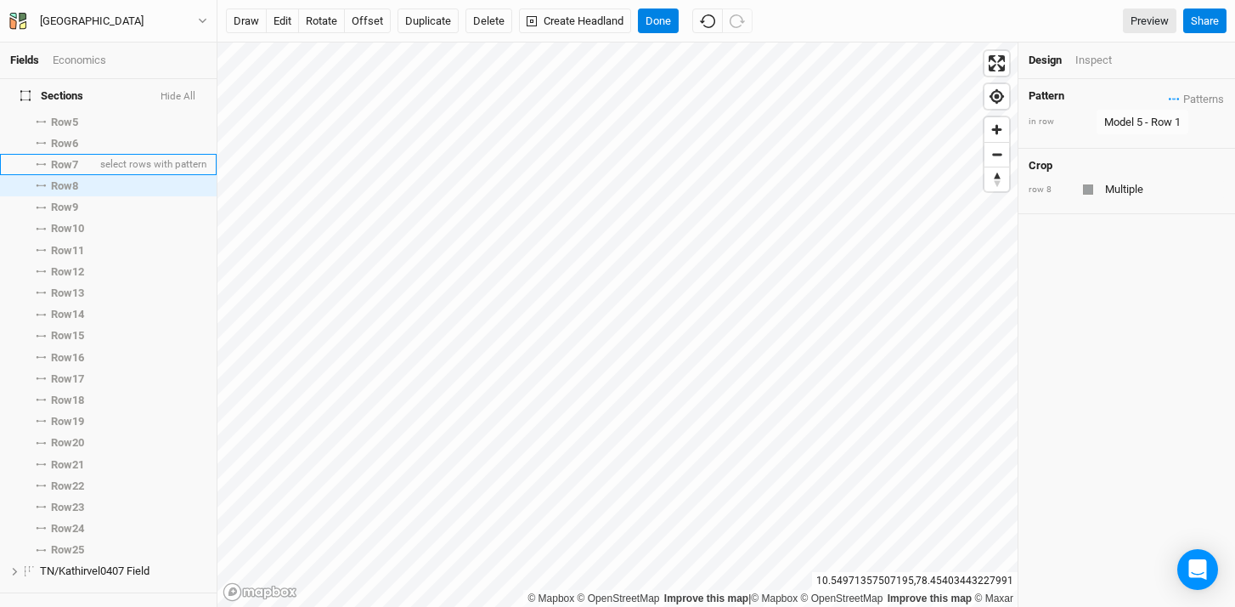
click at [69, 158] on span "Row 7" at bounding box center [64, 165] width 27 height 14
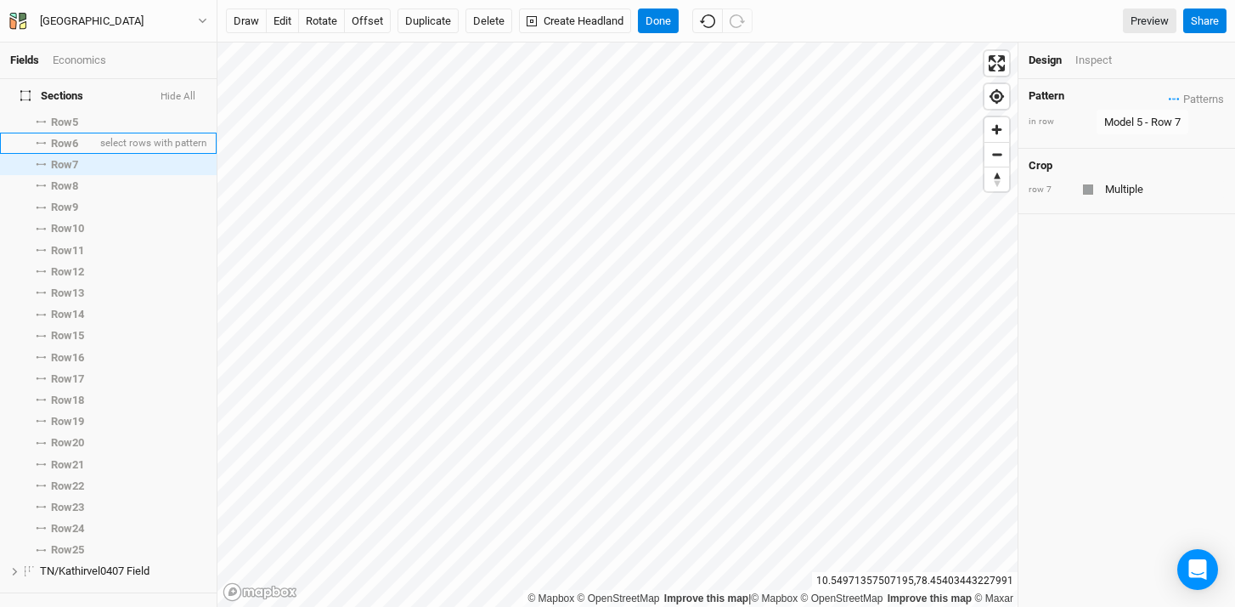
click at [70, 137] on span "Row 6" at bounding box center [64, 144] width 27 height 14
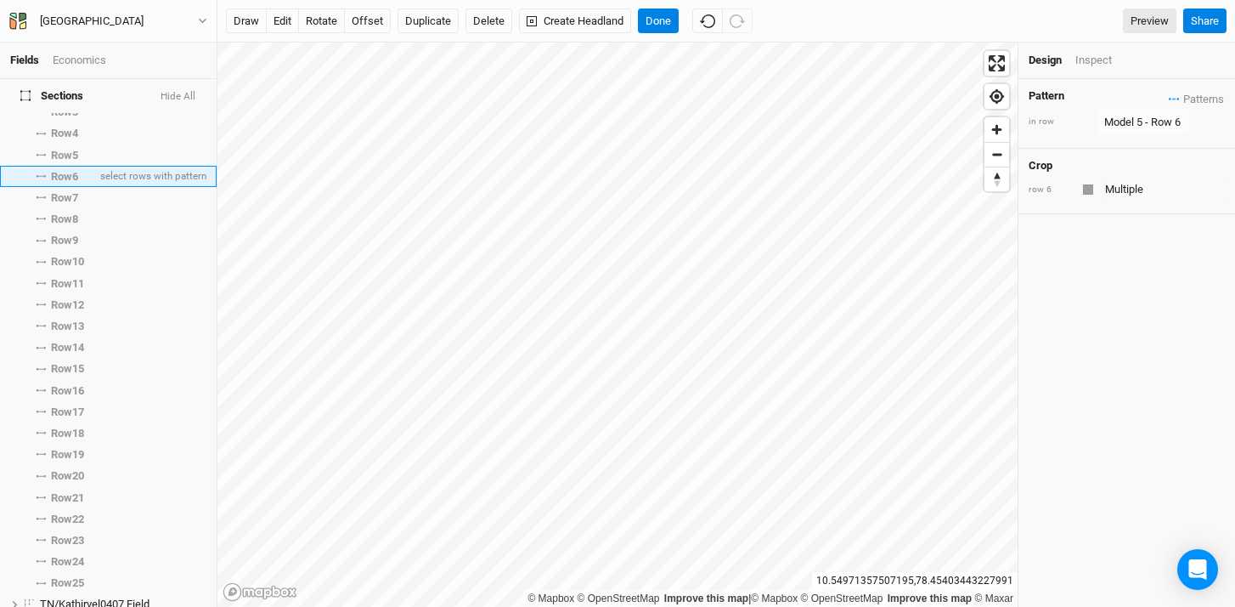
scroll to position [68, 0]
click at [72, 167] on span "Row 5" at bounding box center [64, 174] width 27 height 14
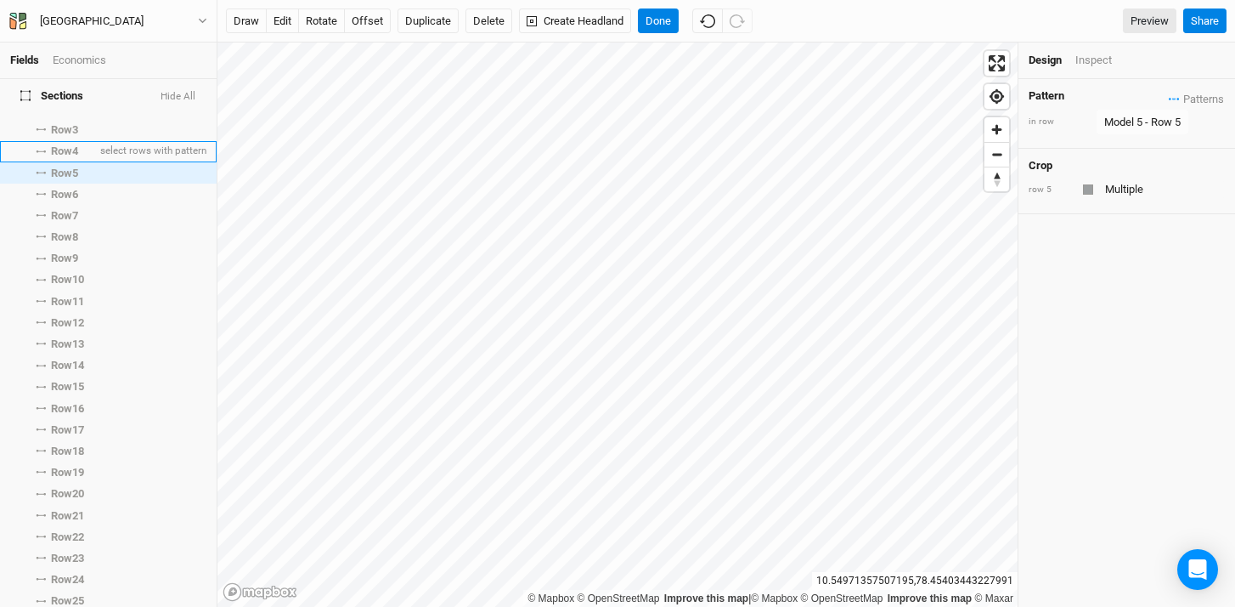
click at [76, 144] on span "Row 4" at bounding box center [64, 151] width 27 height 14
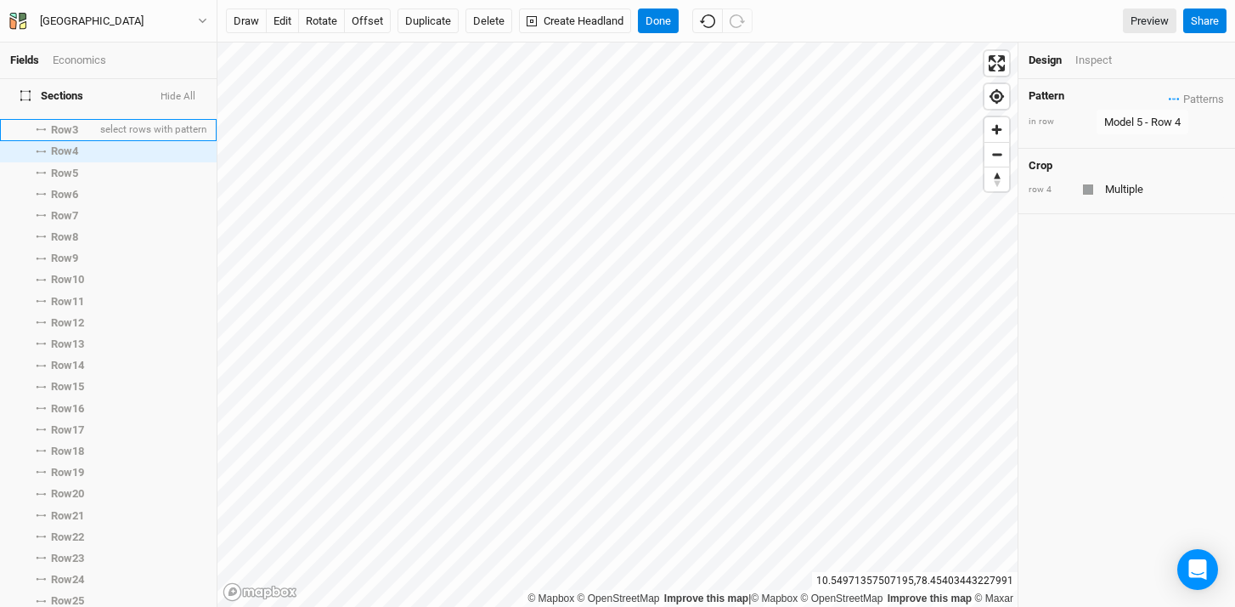
click at [76, 123] on span "Row 3" at bounding box center [64, 130] width 27 height 14
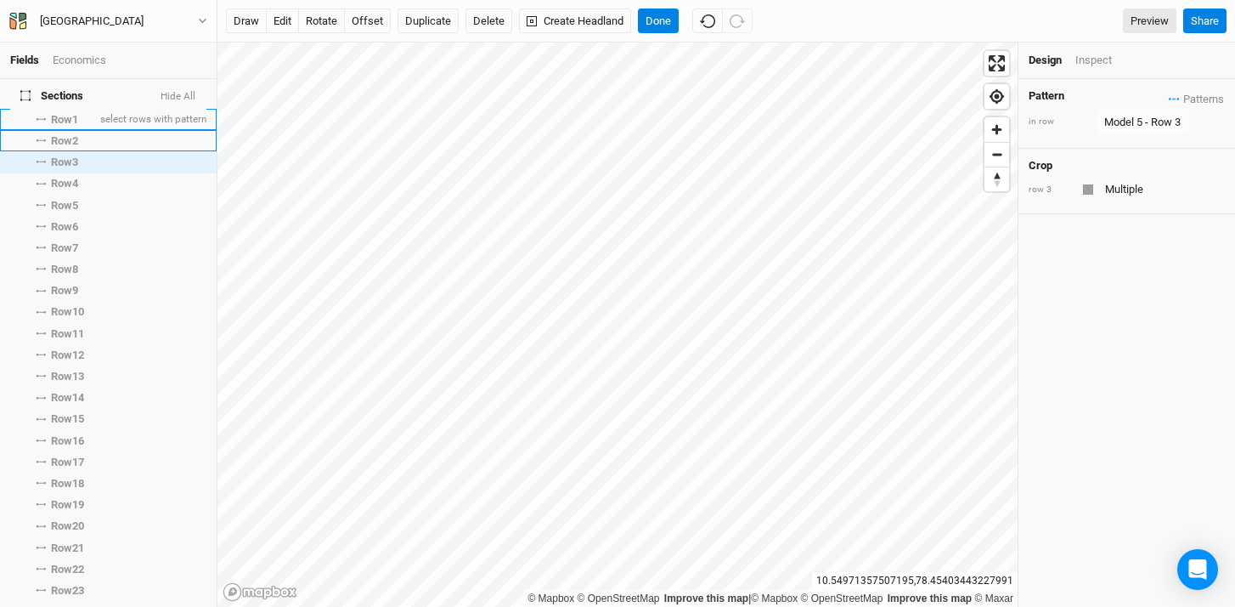
scroll to position [16, 0]
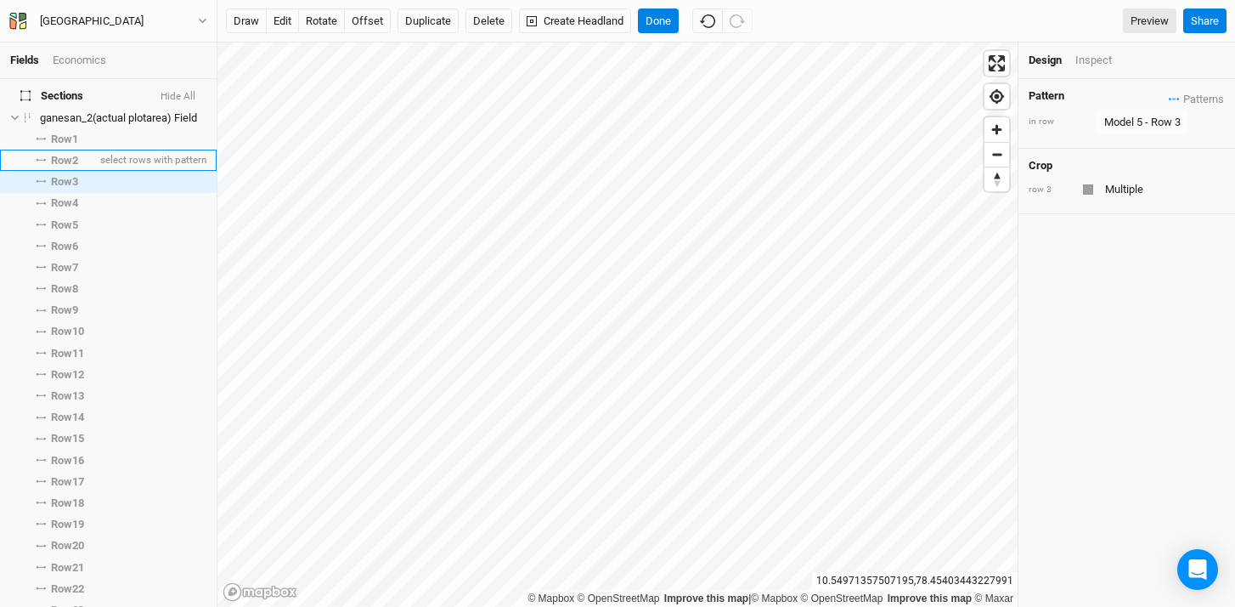
click at [73, 150] on li "Row 2 select rows with pattern" at bounding box center [108, 160] width 217 height 21
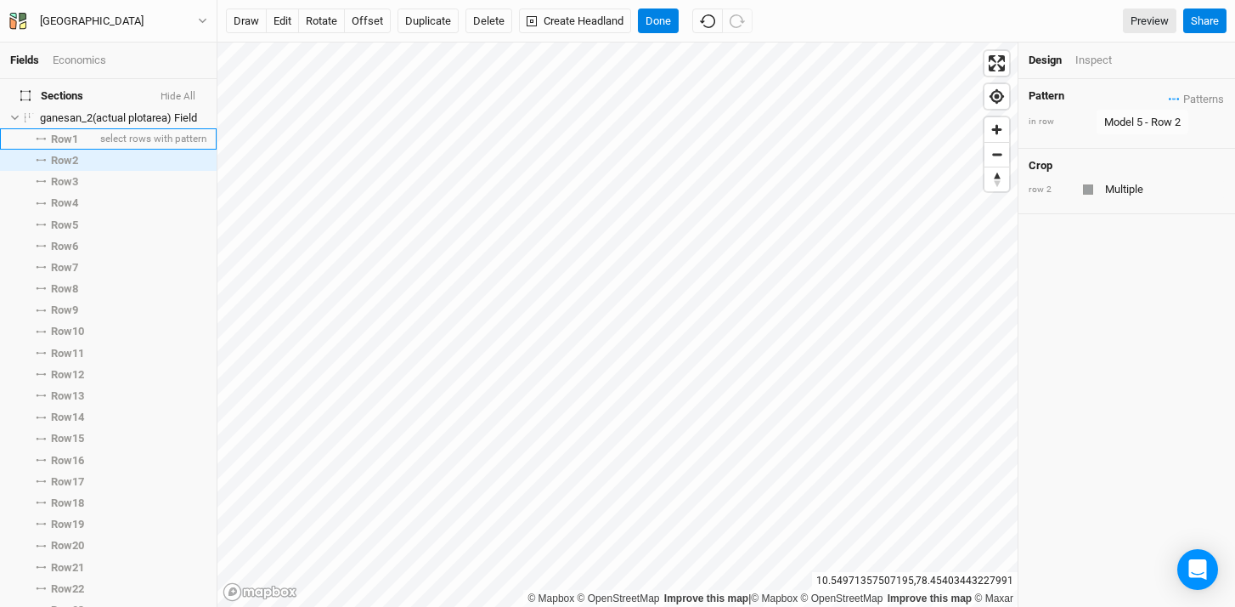
click at [74, 133] on span "Row 1" at bounding box center [64, 140] width 27 height 14
click at [667, 20] on button "Done" at bounding box center [658, 20] width 41 height 25
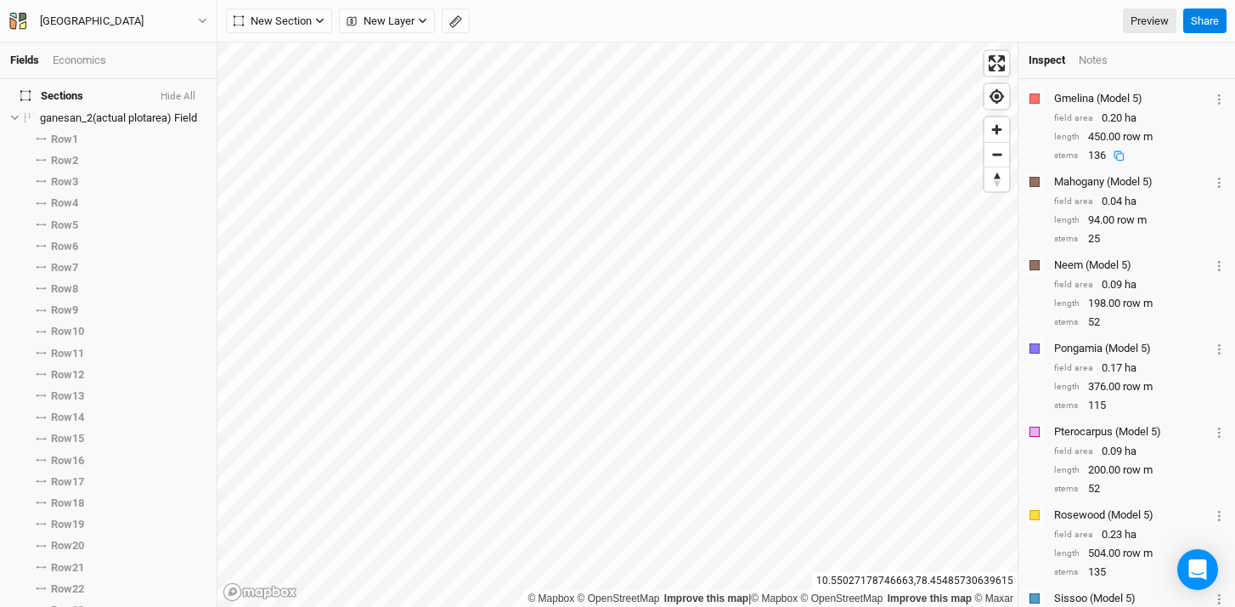
scroll to position [618, 0]
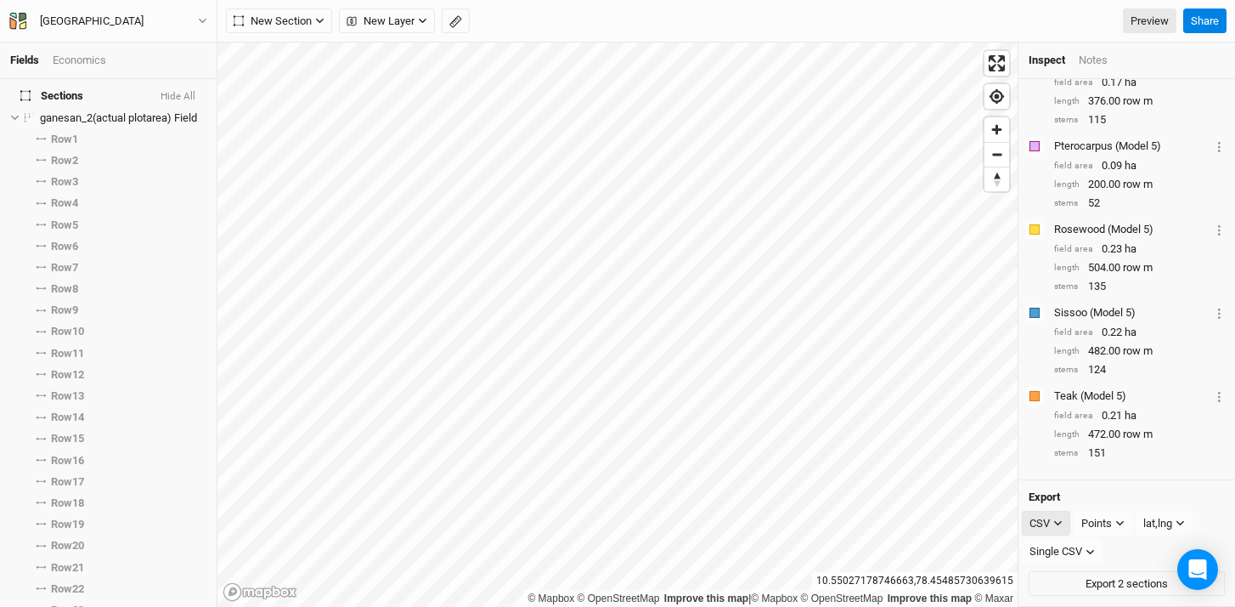
click at [1042, 522] on div "CSV" at bounding box center [1040, 523] width 20 height 17
click at [1062, 558] on span "PDF" at bounding box center [1055, 555] width 25 height 20
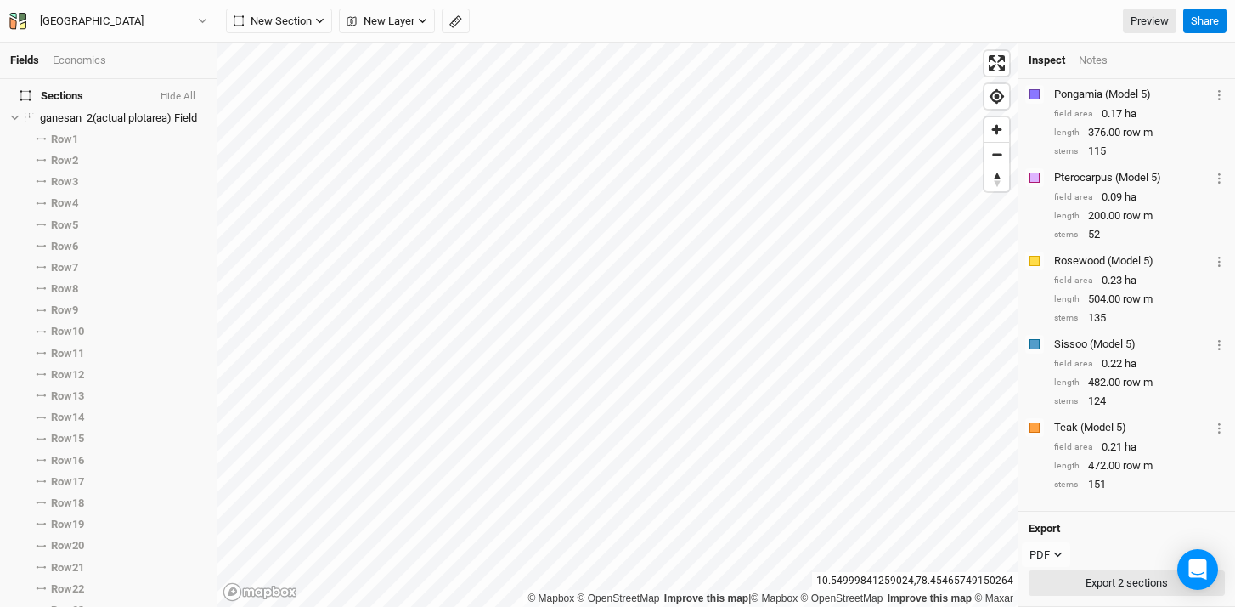
click at [1087, 580] on button "Export 2 sections" at bounding box center [1127, 582] width 196 height 25
click at [1076, 584] on button "Export 2 sections" at bounding box center [1127, 582] width 196 height 25
click at [1101, 586] on button "Export 2 sections" at bounding box center [1127, 582] width 196 height 25
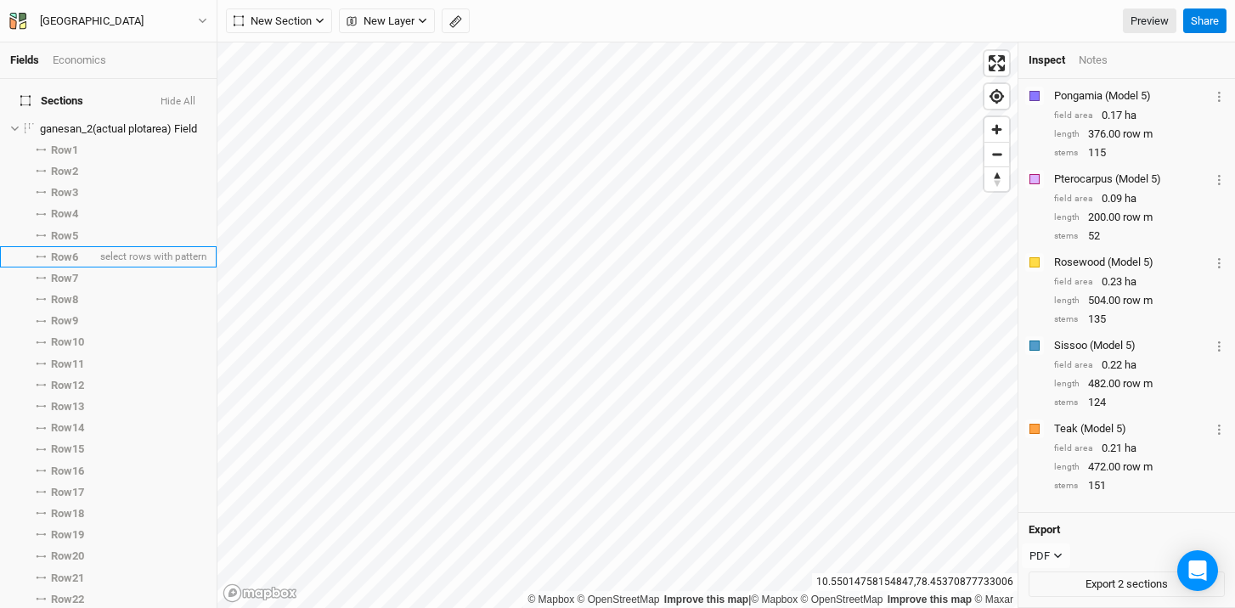
scroll to position [0, 0]
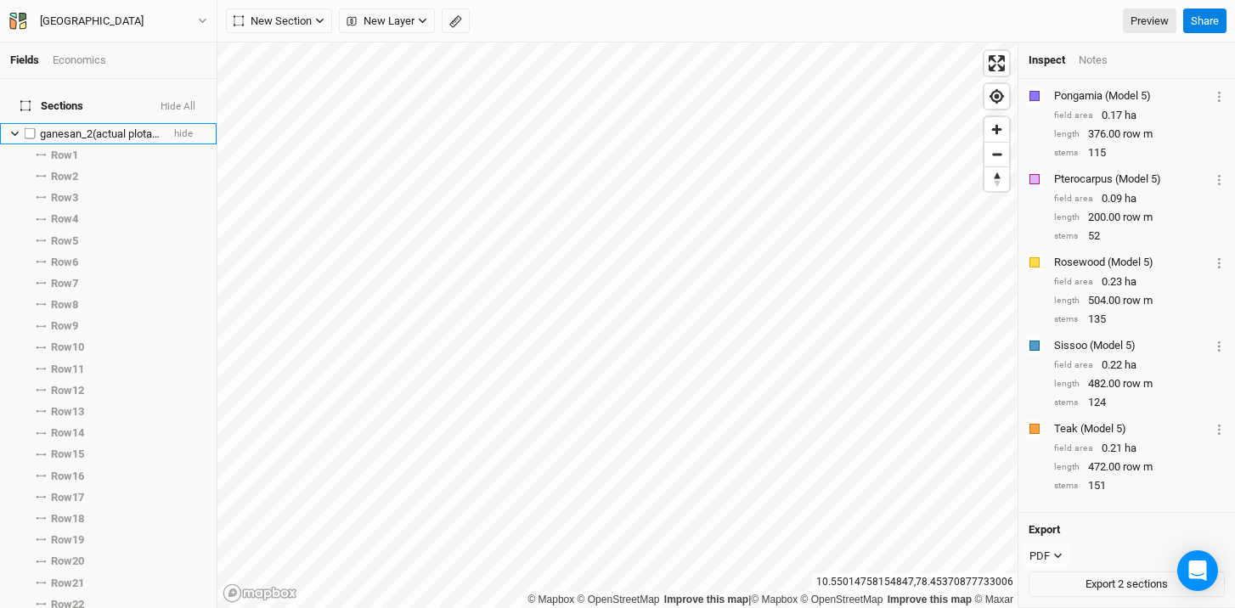
click at [14, 132] on icon at bounding box center [15, 134] width 8 height 5
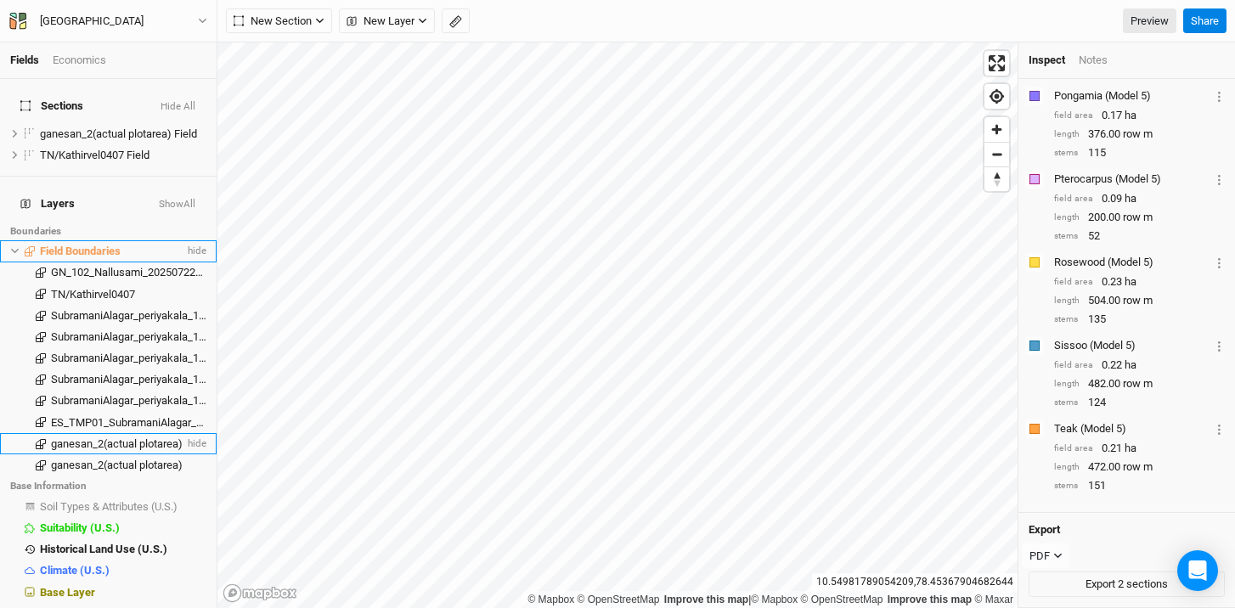
click at [75, 240] on li "Field Boundaries hide" at bounding box center [108, 250] width 217 height 21
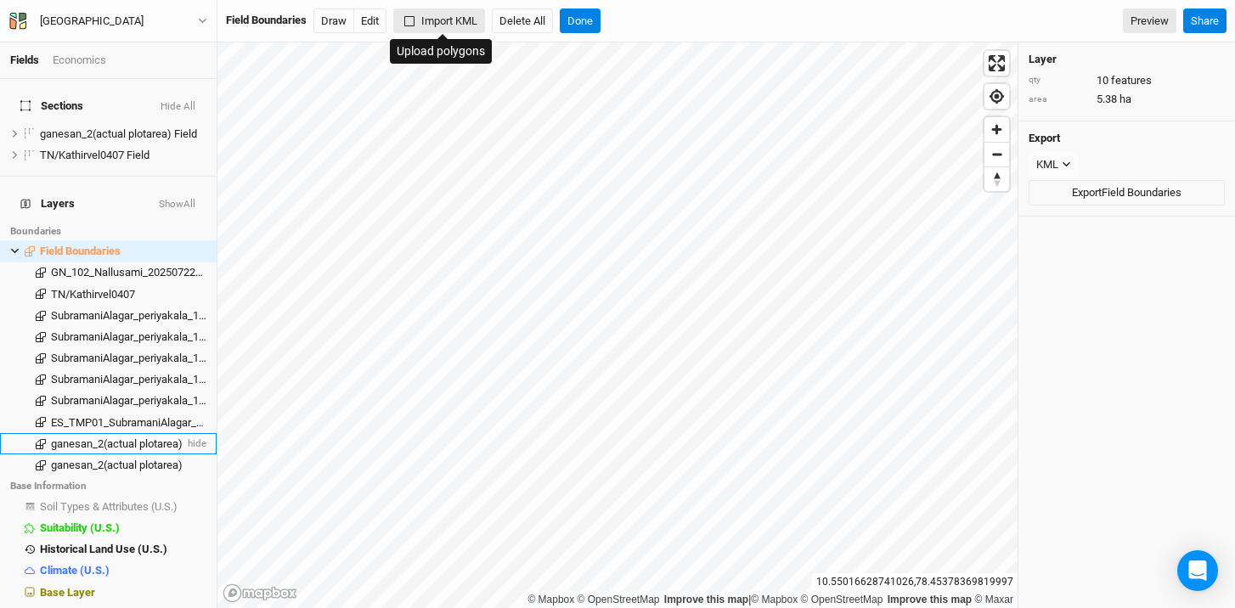
click at [455, 24] on button "Import KML" at bounding box center [439, 20] width 92 height 25
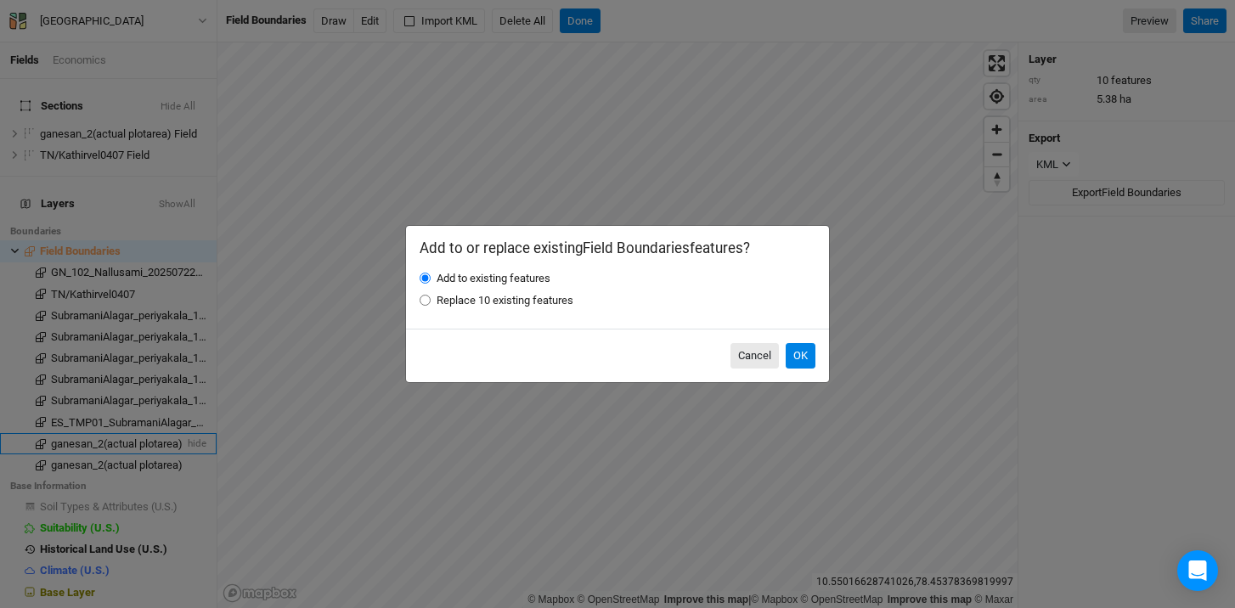
click at [548, 302] on label "Replace 10 existing features" at bounding box center [505, 300] width 137 height 15
click at [431, 302] on input "Replace 10 existing features" at bounding box center [425, 300] width 11 height 11
radio input "true"
click at [527, 277] on label "Add to existing features" at bounding box center [494, 278] width 114 height 15
click at [431, 277] on input "Add to existing features" at bounding box center [425, 278] width 11 height 11
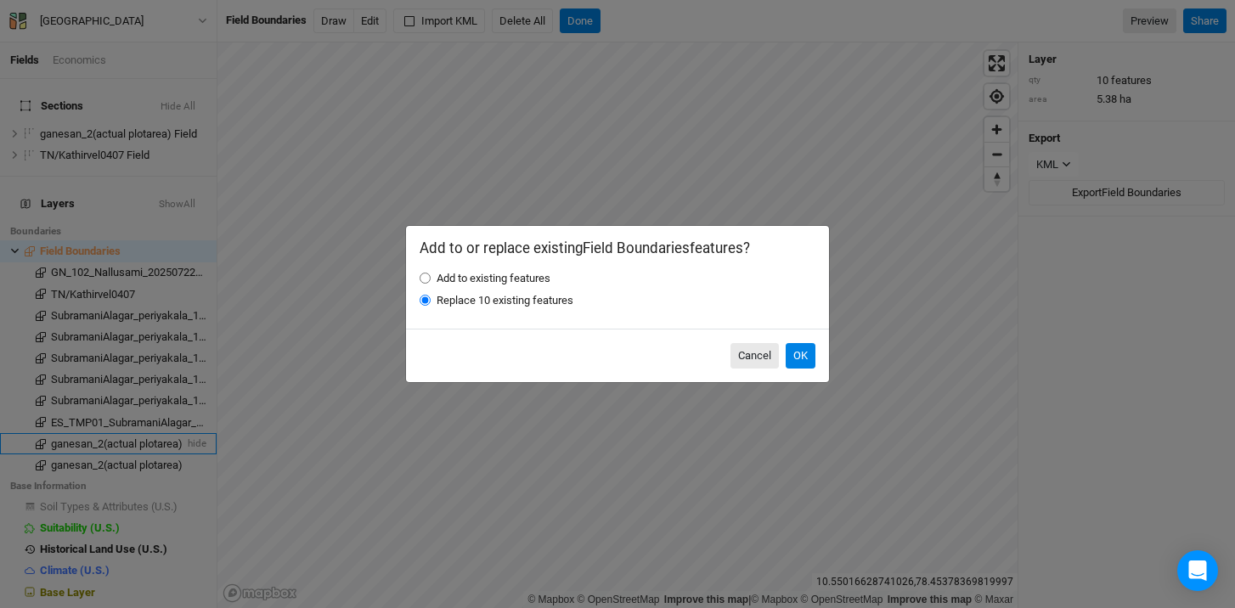
radio input "true"
click at [793, 346] on button "OK" at bounding box center [801, 355] width 30 height 25
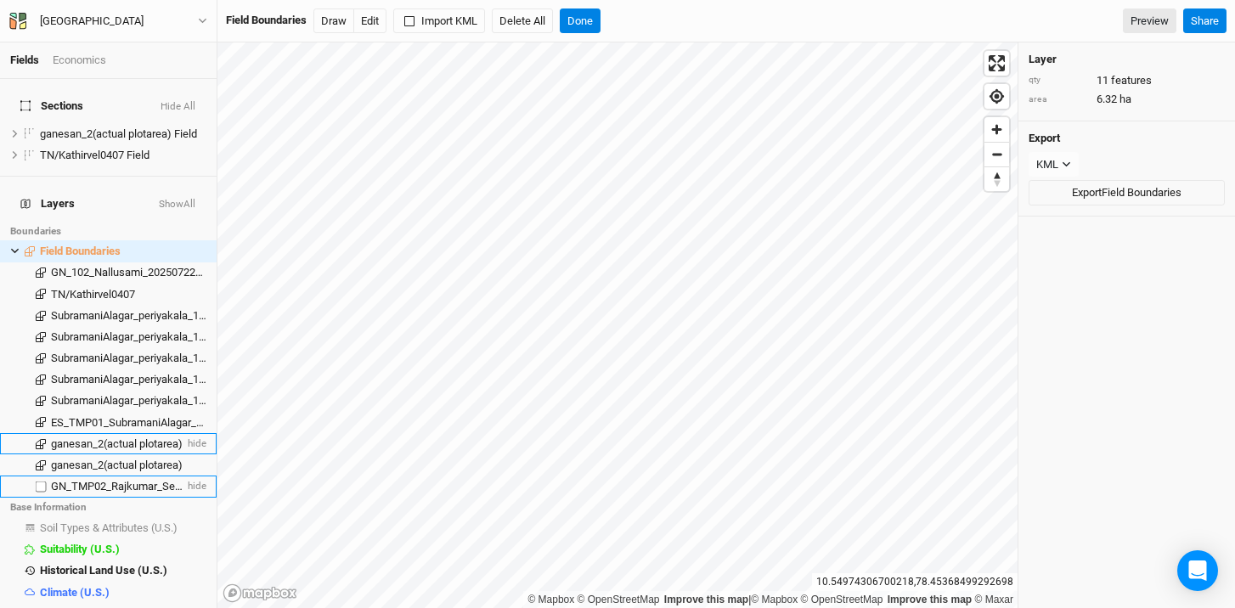
click at [56, 480] on span "GN_TMP02_Rajkumar_Sevalur_20250729_001" at bounding box center [162, 486] width 223 height 13
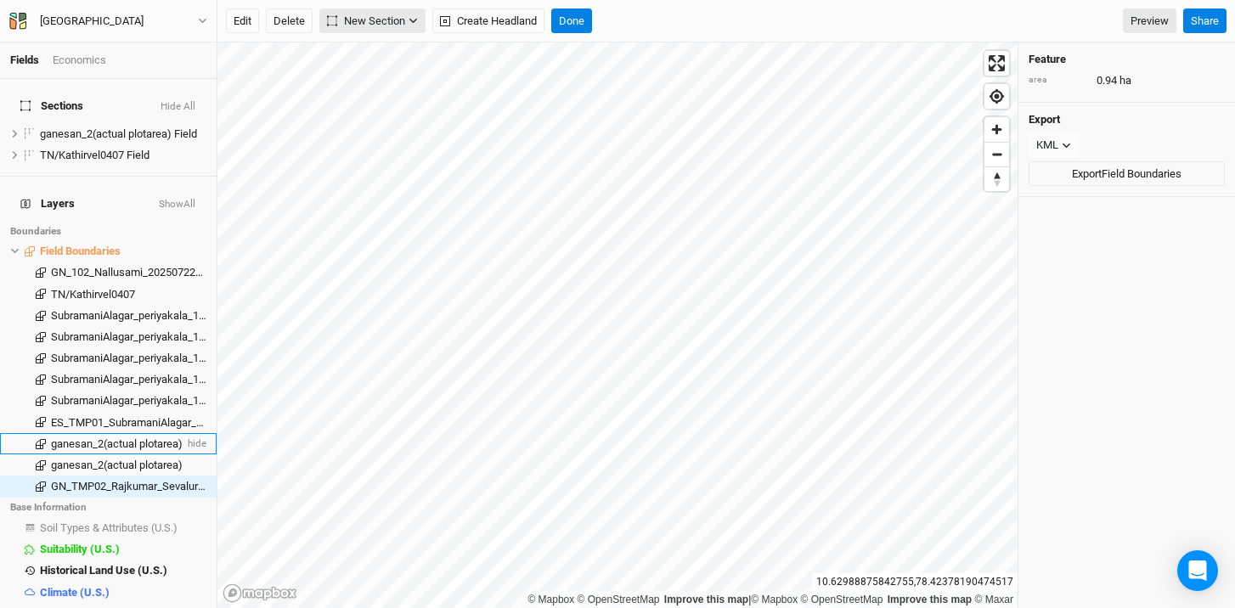
click at [387, 19] on span "New Section" at bounding box center [366, 21] width 78 height 17
click at [424, 59] on button "Grid" at bounding box center [388, 56] width 134 height 26
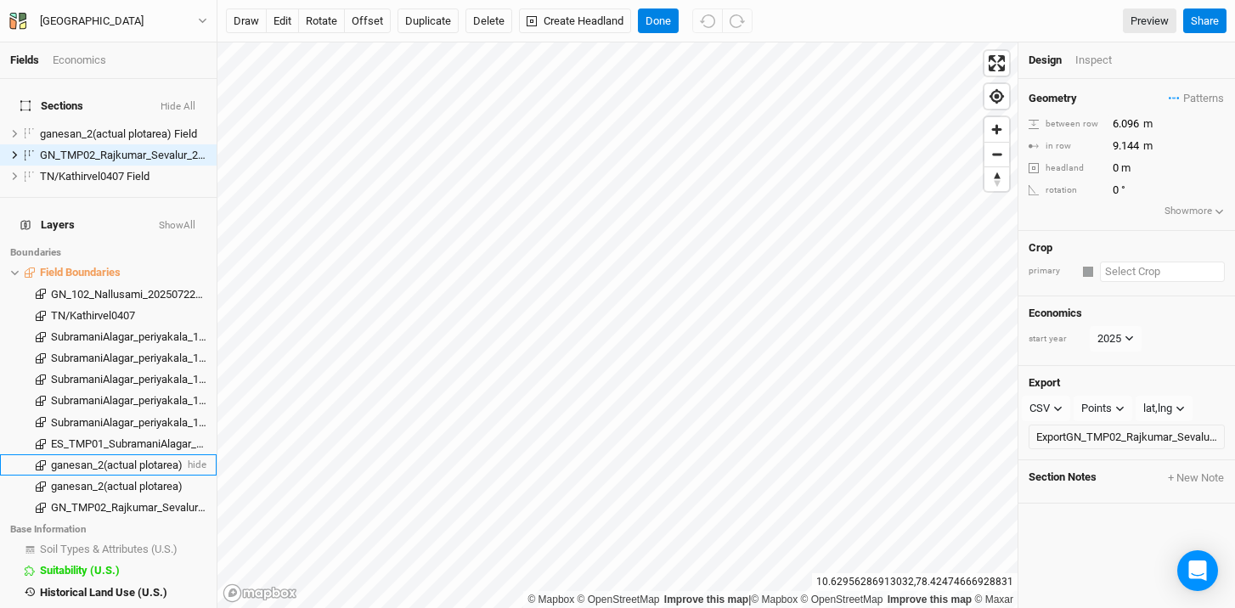
click at [1126, 268] on input "text" at bounding box center [1162, 272] width 125 height 20
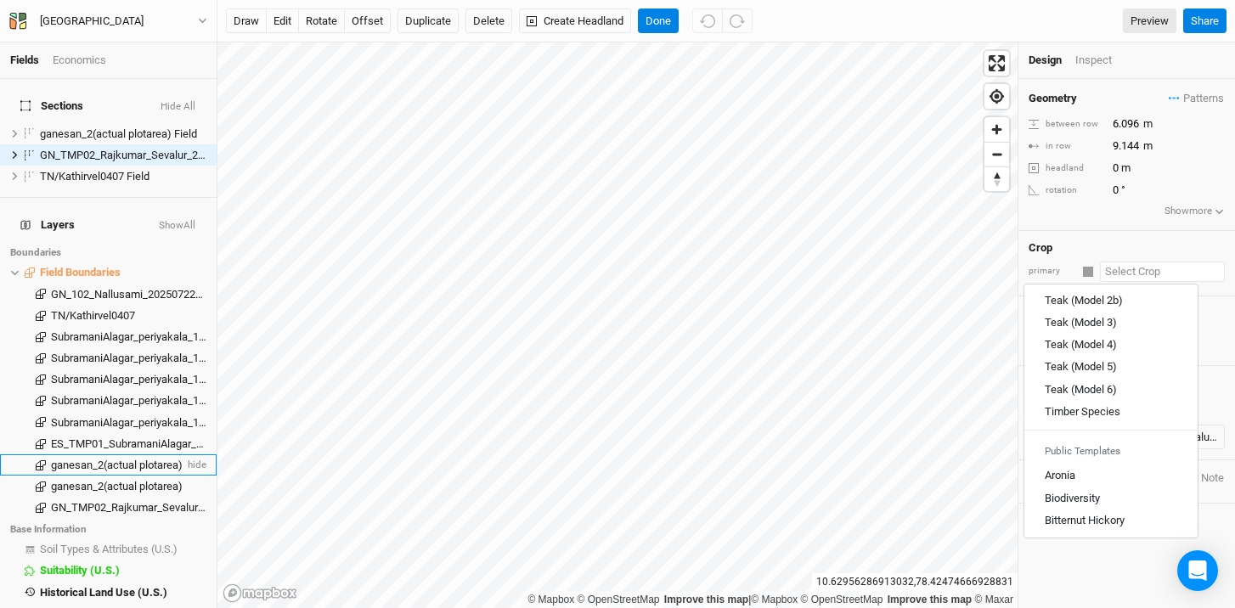
scroll to position [1785, 0]
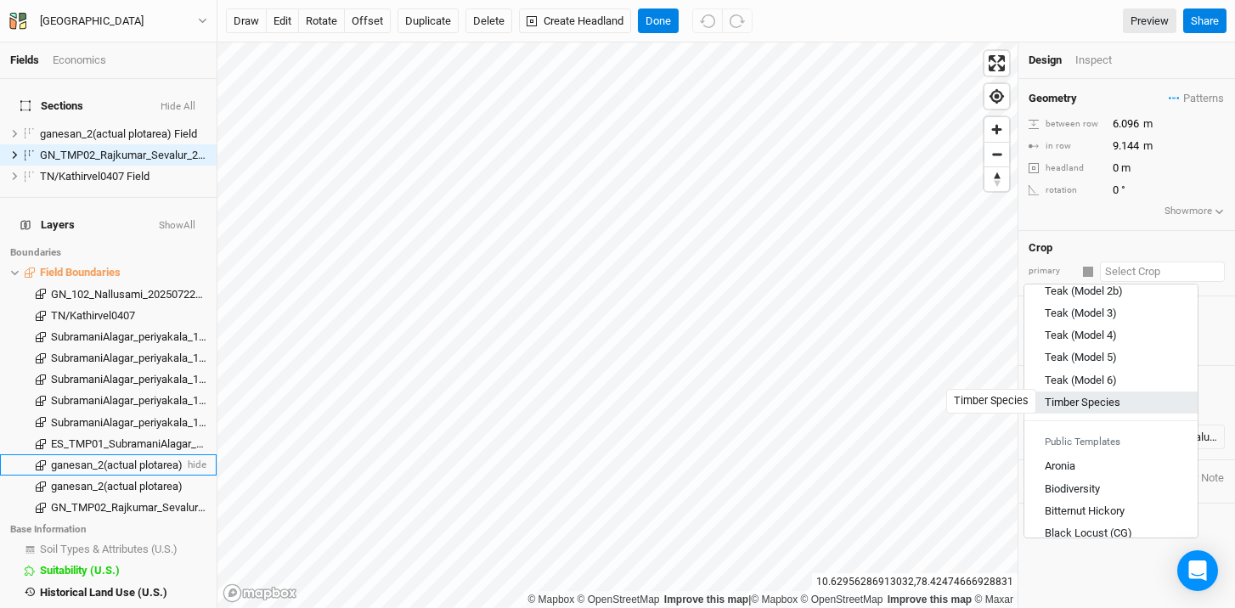
click at [1110, 404] on div "Timber Species" at bounding box center [1083, 401] width 76 height 15
type input "4"
type input "Timber Species"
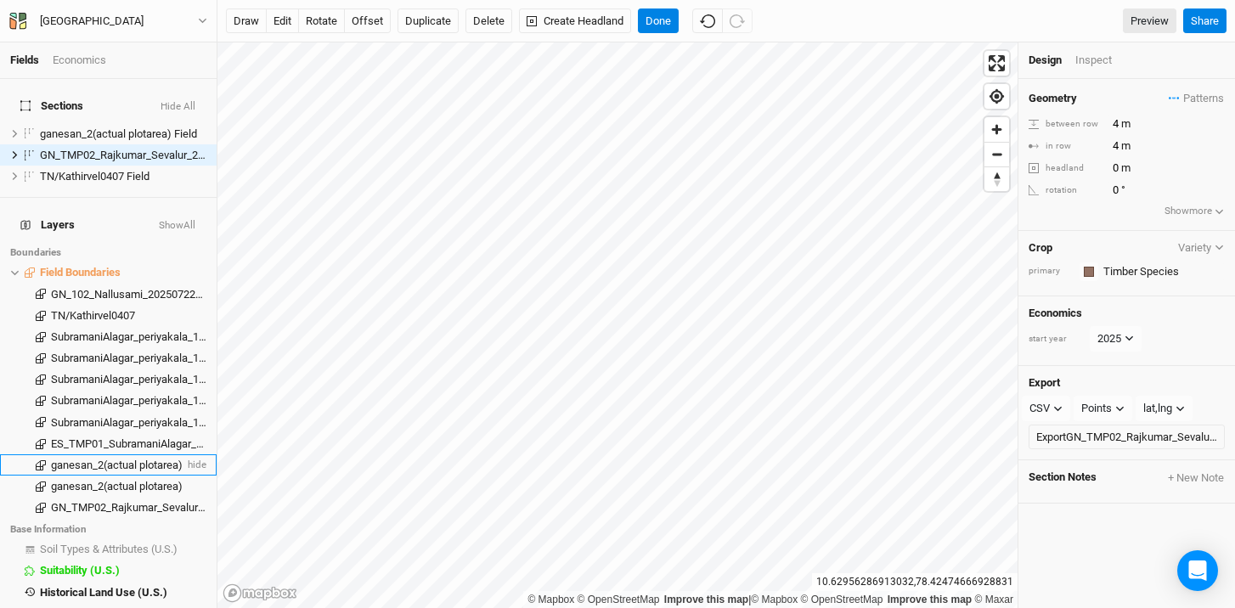
click at [1194, 211] on button "Show more" at bounding box center [1195, 211] width 62 height 17
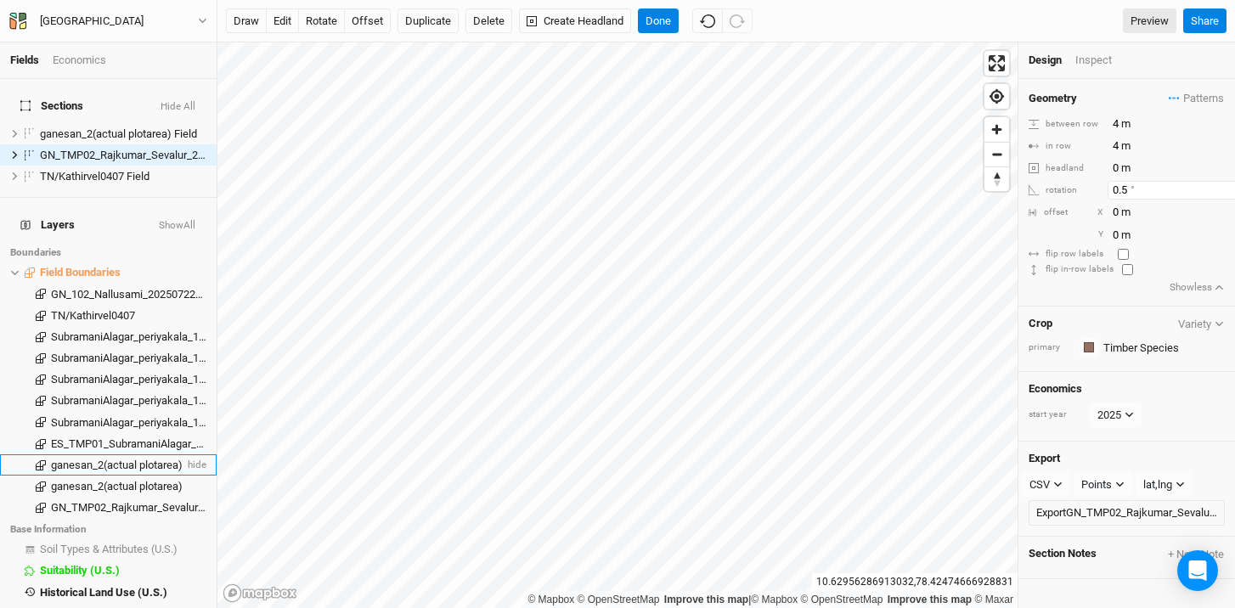
click at [1221, 189] on input "0.5" at bounding box center [1182, 190] width 148 height 19
click at [1221, 186] on input "0.5" at bounding box center [1174, 190] width 148 height 19
click at [1214, 189] on input "1" at bounding box center [1174, 190] width 148 height 19
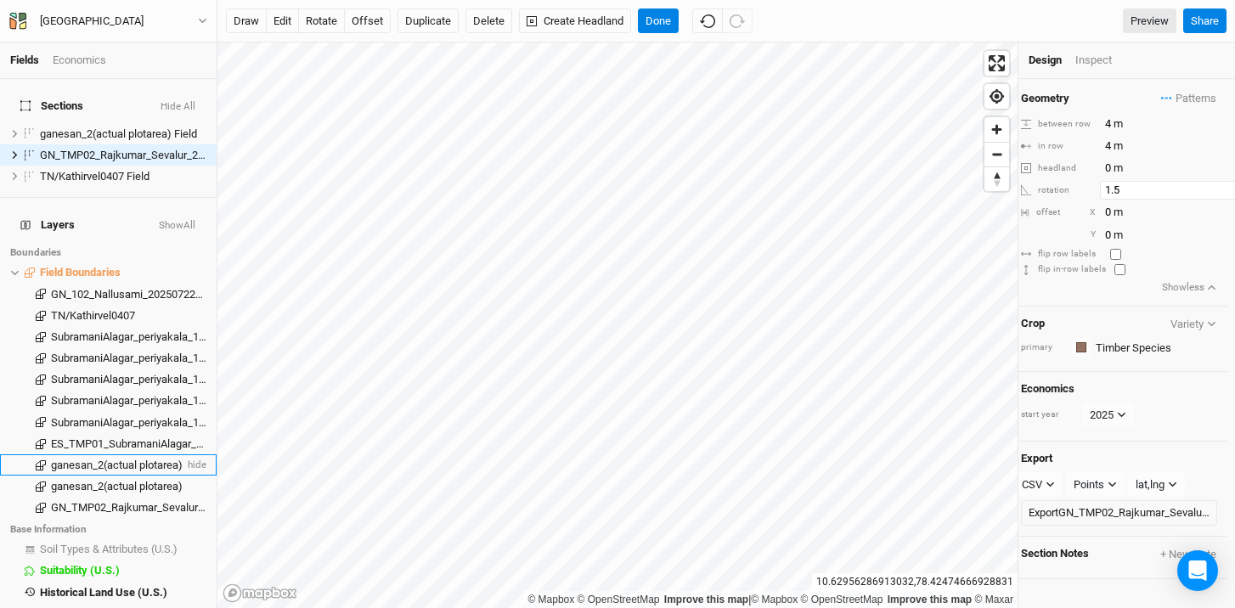
click at [1214, 185] on input "1.5" at bounding box center [1174, 190] width 148 height 19
click at [1214, 186] on input "2" at bounding box center [1174, 190] width 148 height 19
click at [1214, 186] on input "2.5" at bounding box center [1174, 190] width 148 height 19
click at [1214, 186] on input "3" at bounding box center [1174, 190] width 148 height 19
click at [1214, 186] on input "3.5" at bounding box center [1174, 190] width 148 height 19
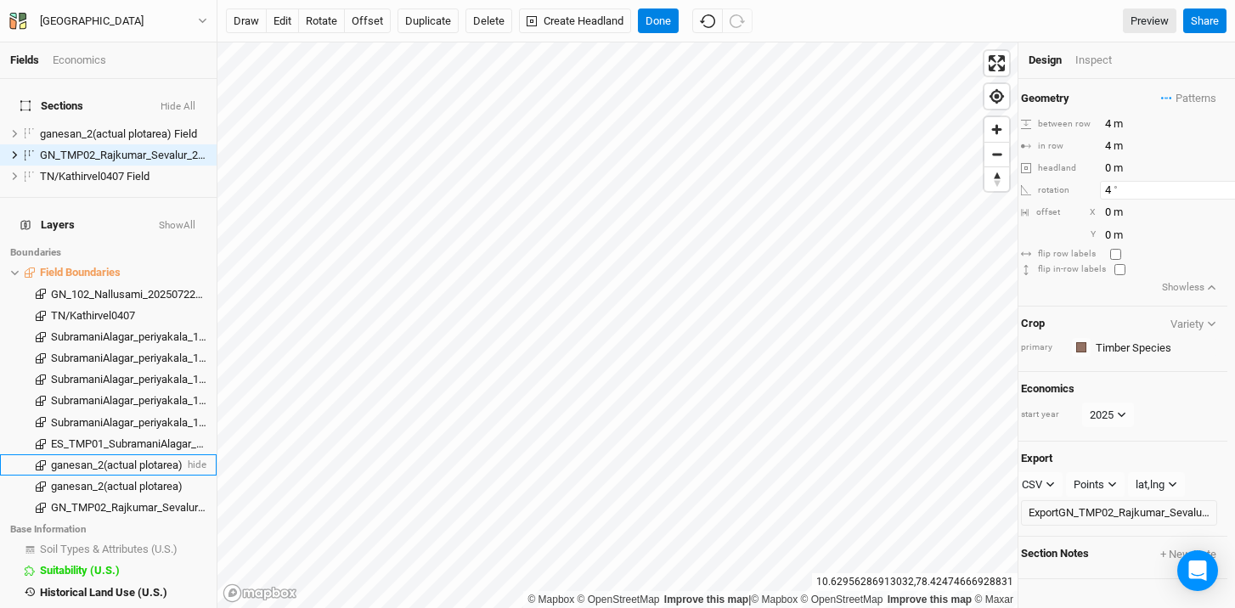
click at [1214, 186] on input "4" at bounding box center [1174, 190] width 148 height 19
click at [1214, 187] on input "4.5" at bounding box center [1174, 190] width 148 height 19
click at [1214, 187] on input "5" at bounding box center [1174, 190] width 148 height 19
click at [1217, 192] on input "4.5" at bounding box center [1174, 190] width 148 height 19
click at [1217, 190] on input "4" at bounding box center [1174, 190] width 148 height 19
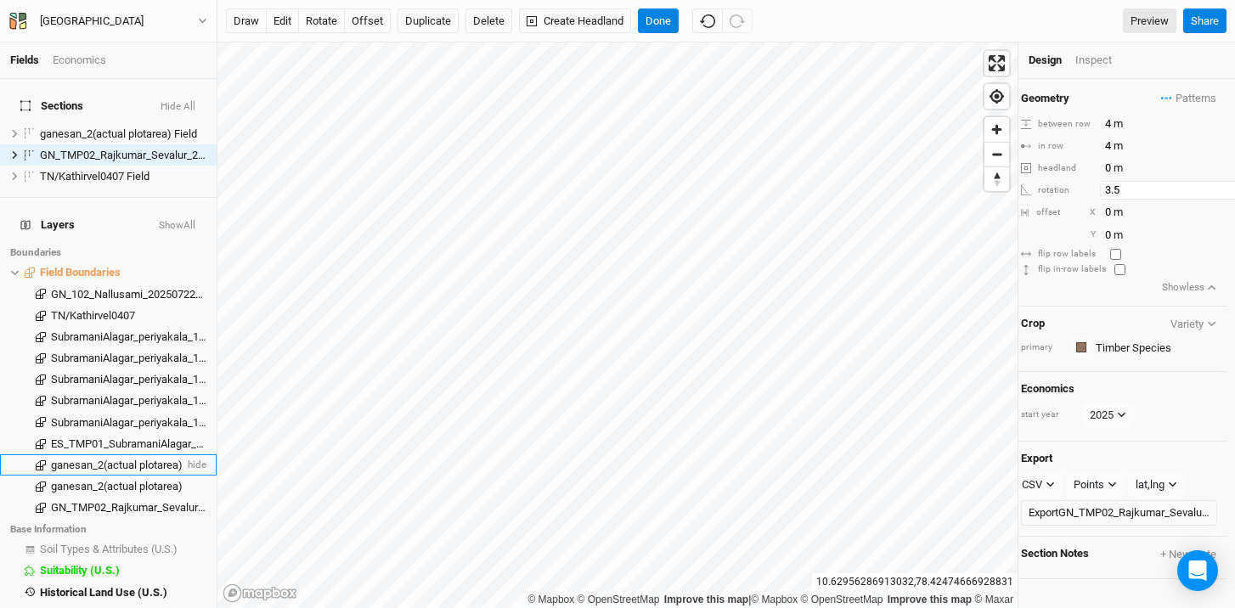
click at [1217, 190] on input "3.5" at bounding box center [1174, 190] width 148 height 19
click at [1217, 190] on input "3" at bounding box center [1174, 190] width 148 height 19
click at [1217, 190] on input "2.5" at bounding box center [1174, 190] width 148 height 19
click at [1217, 190] on input "2" at bounding box center [1174, 190] width 148 height 19
click at [1217, 190] on input "1.5" at bounding box center [1174, 190] width 148 height 19
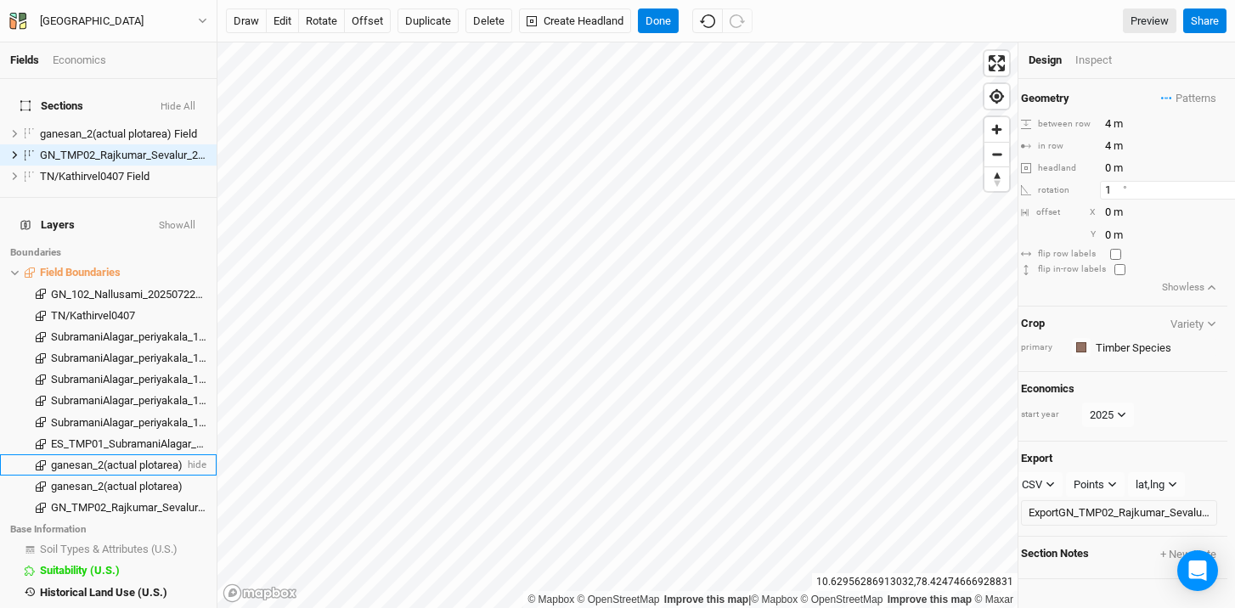
click at [1217, 190] on input "1" at bounding box center [1174, 190] width 148 height 19
click at [1217, 190] on input "0.5" at bounding box center [1174, 190] width 148 height 19
click at [1217, 190] on input "0" at bounding box center [1174, 190] width 148 height 19
click at [1217, 190] on input "359.5" at bounding box center [1174, 190] width 148 height 19
click at [1217, 190] on input "359" at bounding box center [1174, 190] width 148 height 19
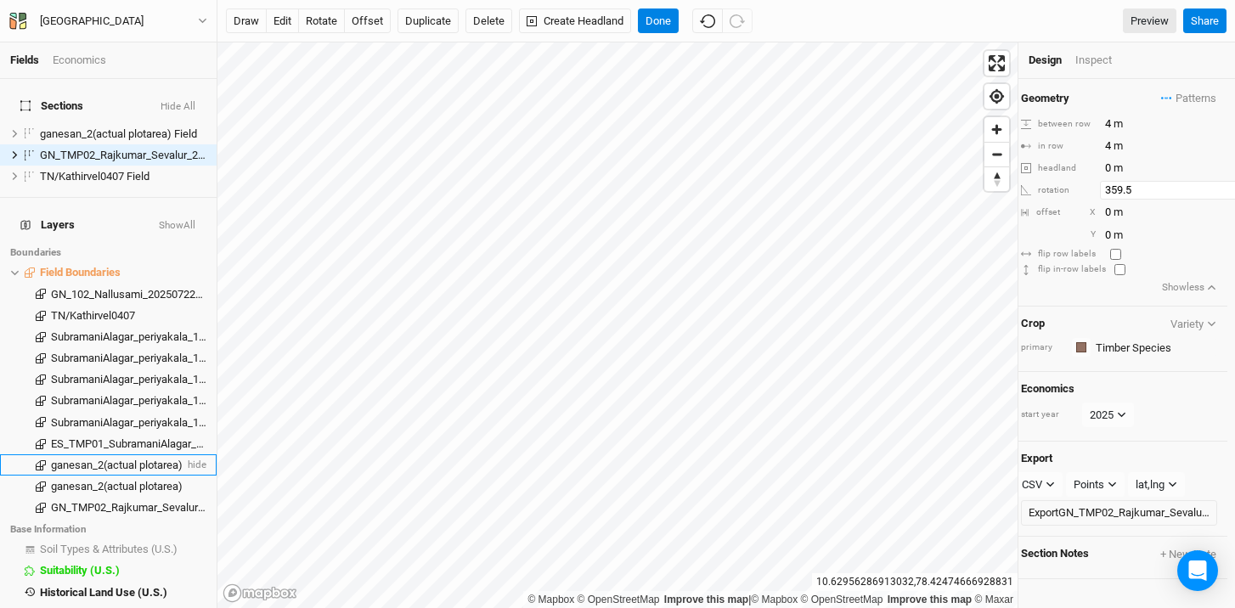
click at [1217, 183] on input "359.5" at bounding box center [1174, 190] width 148 height 19
click at [1216, 185] on input "0" at bounding box center [1174, 190] width 148 height 19
click at [1215, 185] on input "0.5" at bounding box center [1174, 190] width 148 height 19
click at [1215, 185] on input "1" at bounding box center [1174, 190] width 148 height 19
click at [1215, 185] on input "1.5" at bounding box center [1174, 190] width 148 height 19
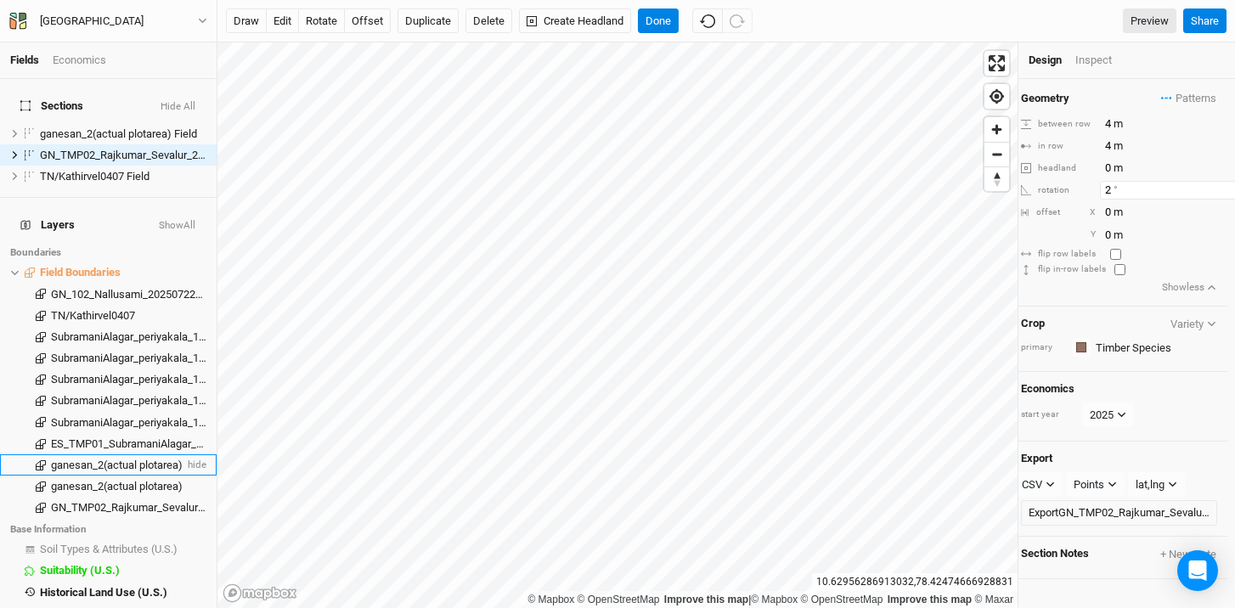
click at [1215, 185] on input "2" at bounding box center [1174, 190] width 148 height 19
click at [1215, 185] on input "2.5" at bounding box center [1174, 190] width 148 height 19
click at [1215, 185] on input "3" at bounding box center [1174, 190] width 148 height 19
click at [1215, 185] on input "3.5" at bounding box center [1174, 190] width 148 height 19
type input "4"
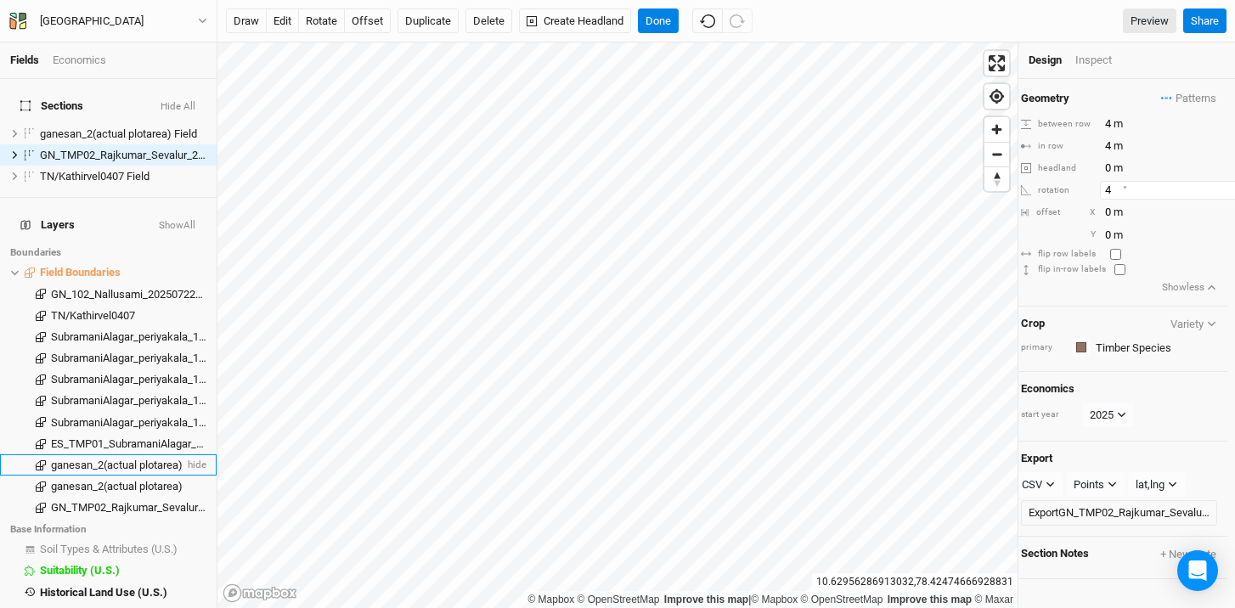
click at [1215, 185] on input "4" at bounding box center [1174, 190] width 148 height 19
click at [15, 150] on icon at bounding box center [14, 154] width 9 height 9
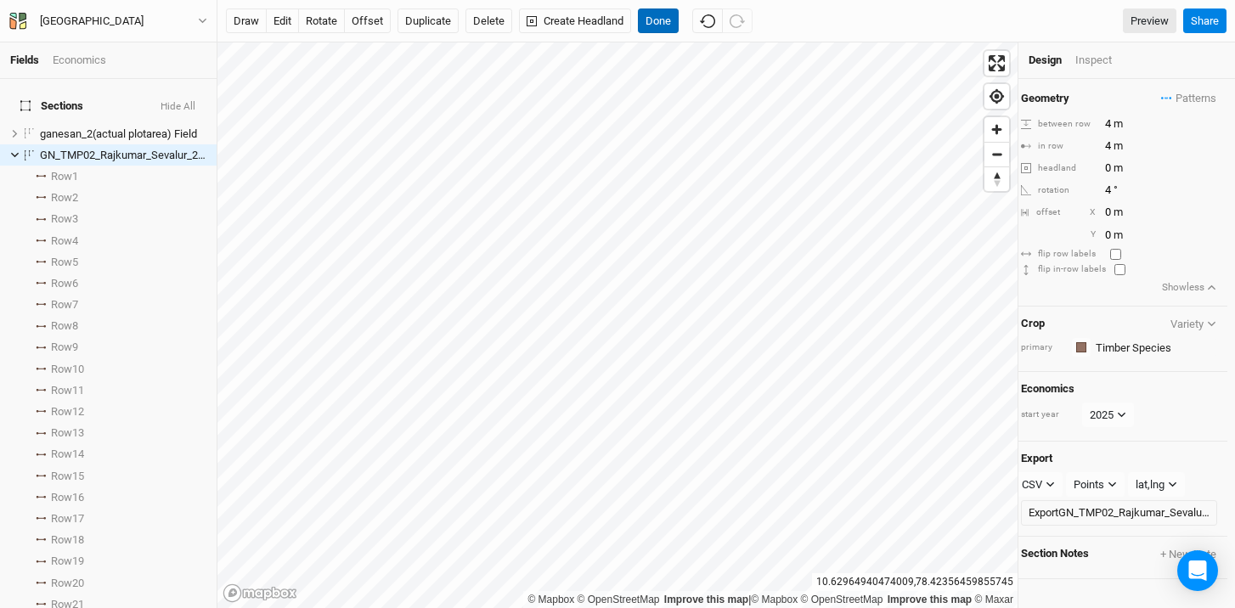
click at [656, 23] on button "Done" at bounding box center [658, 20] width 41 height 25
